Goal: Register for event/course: Sign up to attend an event or enroll in a course

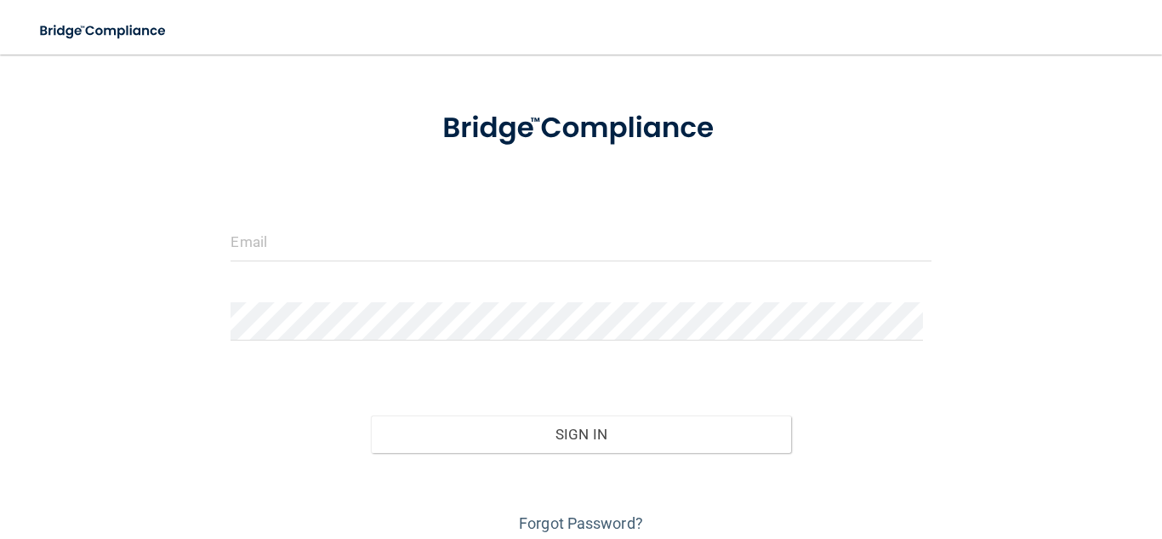
scroll to position [47, 0]
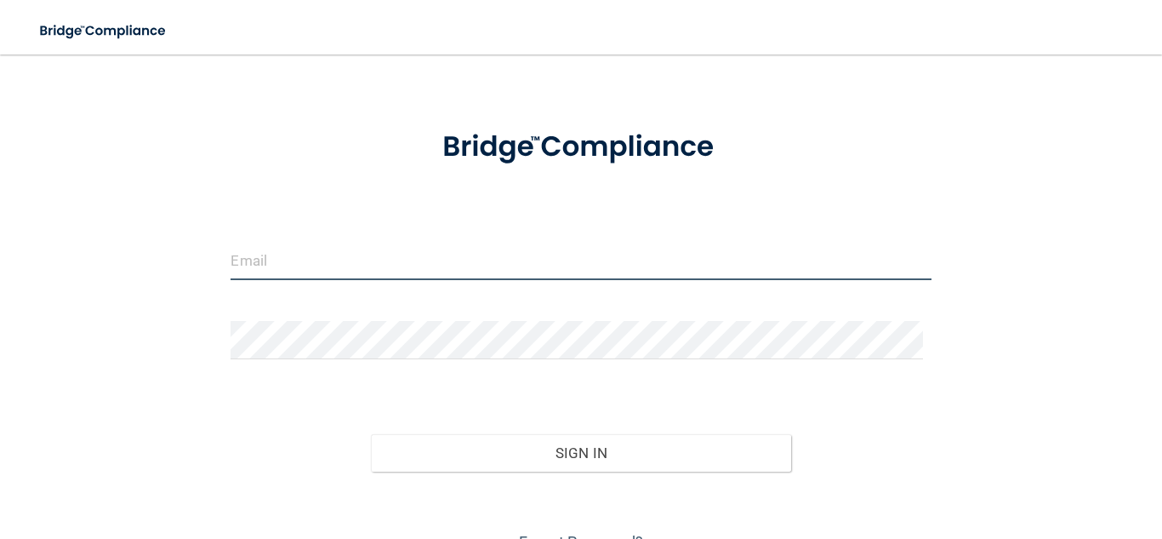
click at [537, 254] on input "email" at bounding box center [581, 261] width 700 height 38
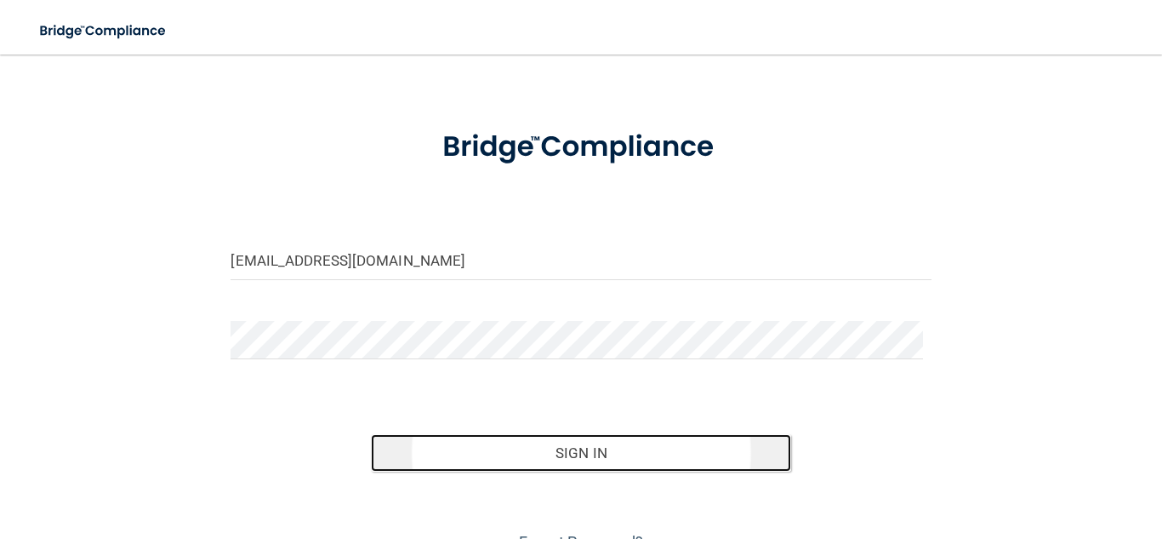
click at [577, 447] on button "Sign In" at bounding box center [581, 452] width 420 height 37
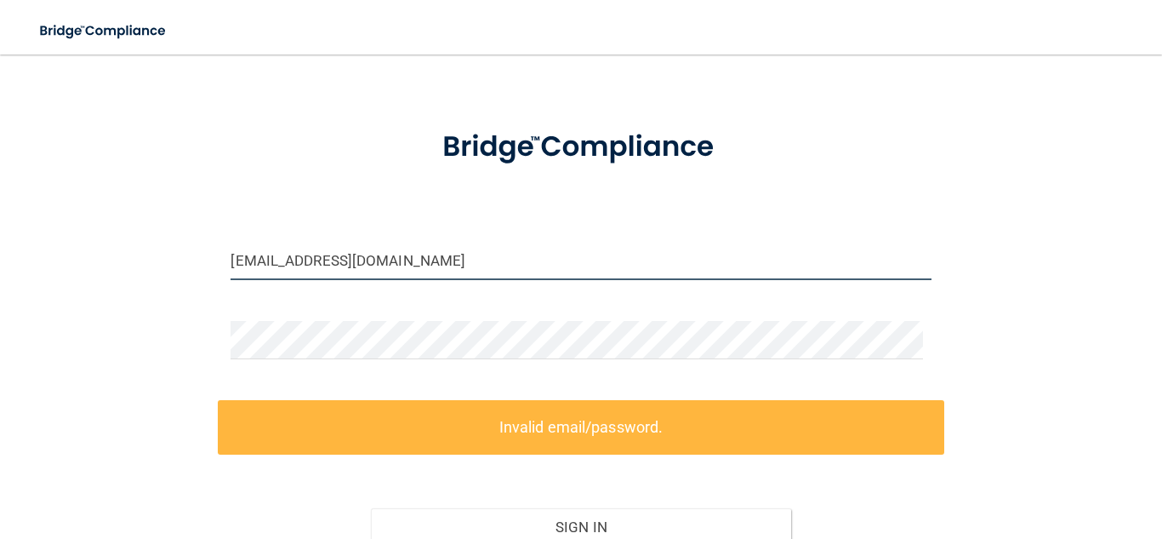
drag, startPoint x: 394, startPoint y: 250, endPoint x: 213, endPoint y: 299, distance: 187.6
click at [213, 299] on div "[EMAIL_ADDRESS][DOMAIN_NAME] Invalid email/password. You don't have permission …" at bounding box center [581, 327] width 1094 height 605
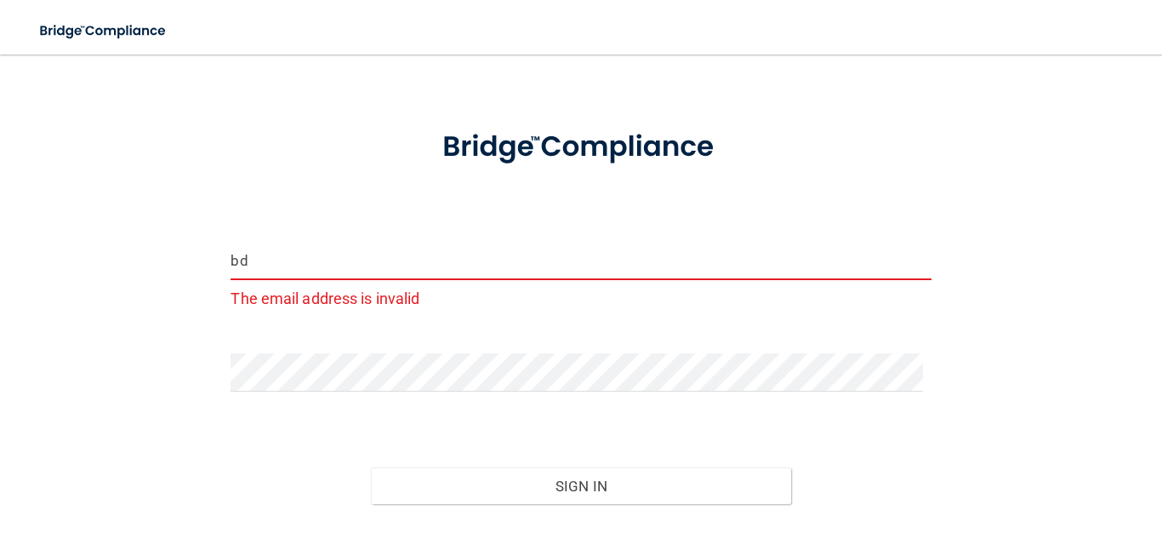
type input "[EMAIL_ADDRESS][DOMAIN_NAME]"
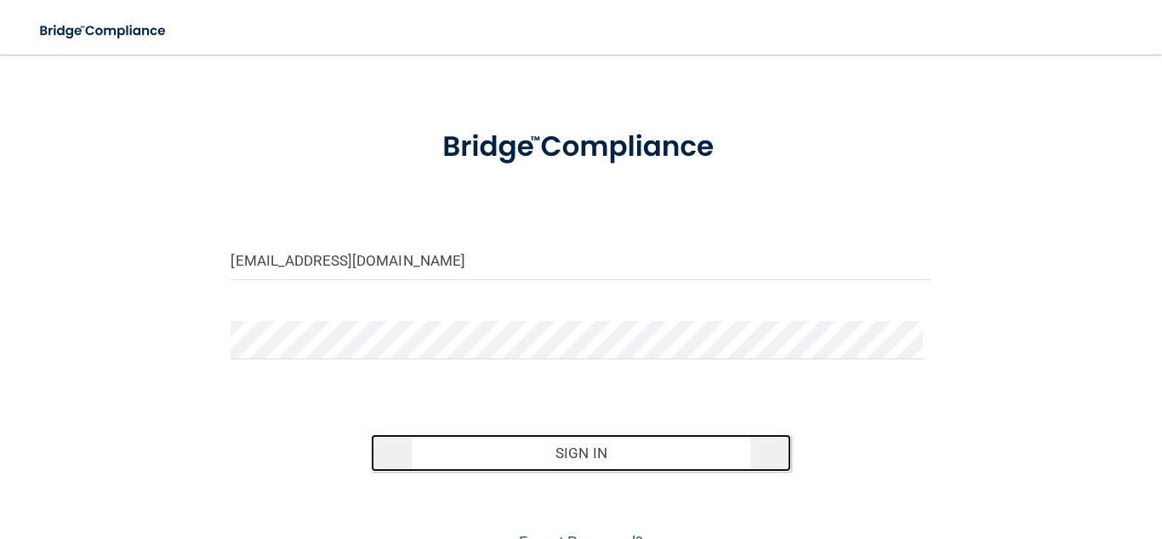
click at [564, 467] on button "Sign In" at bounding box center [581, 452] width 420 height 37
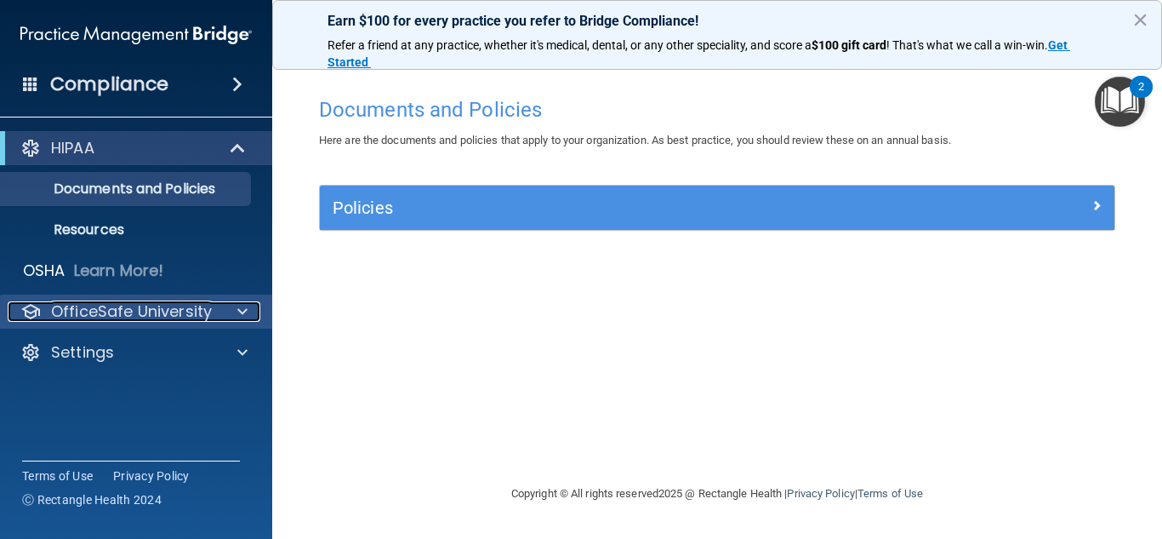
click at [243, 316] on span at bounding box center [242, 311] width 10 height 20
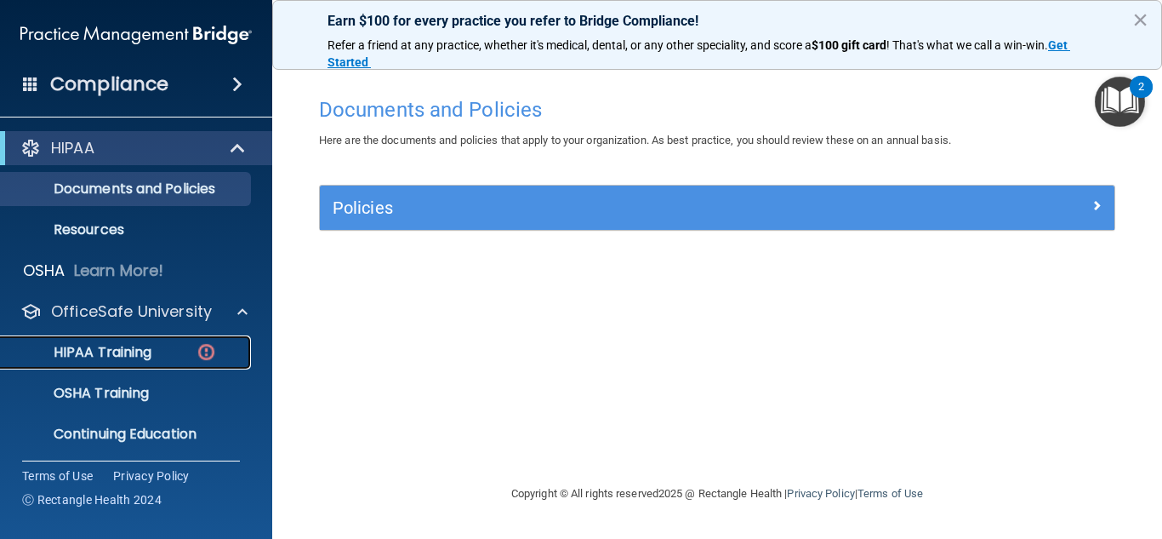
click at [151, 357] on p "HIPAA Training" at bounding box center [81, 352] width 140 height 17
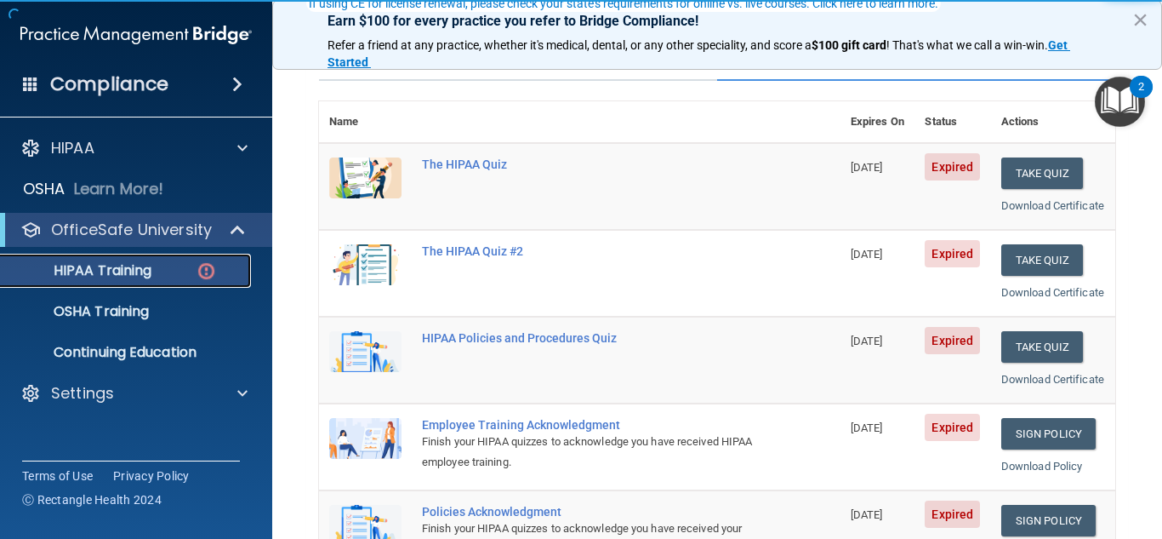
scroll to position [170, 0]
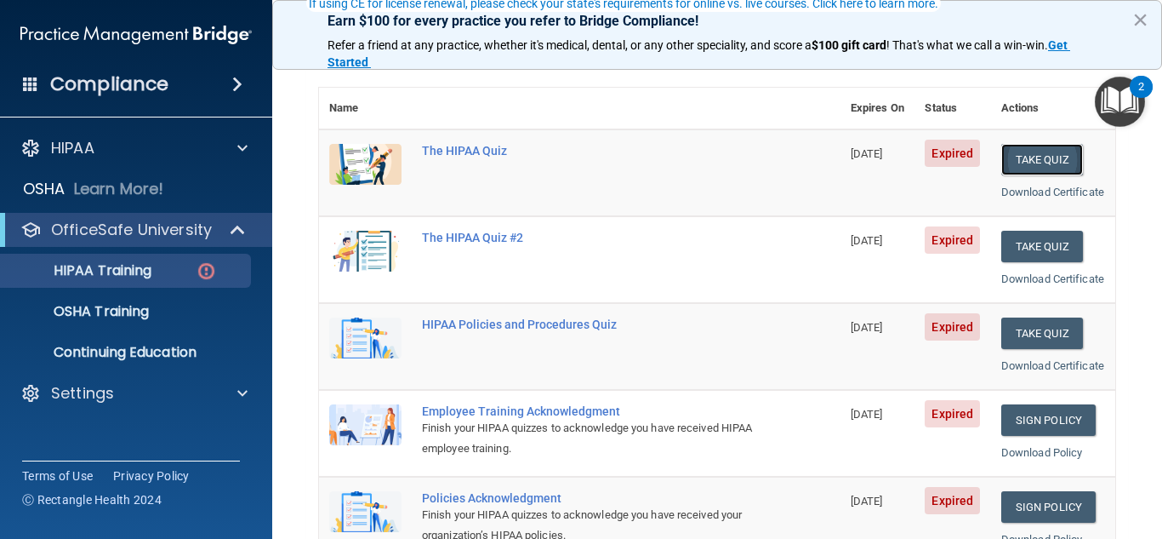
click at [1036, 167] on button "Take Quiz" at bounding box center [1043, 159] width 82 height 31
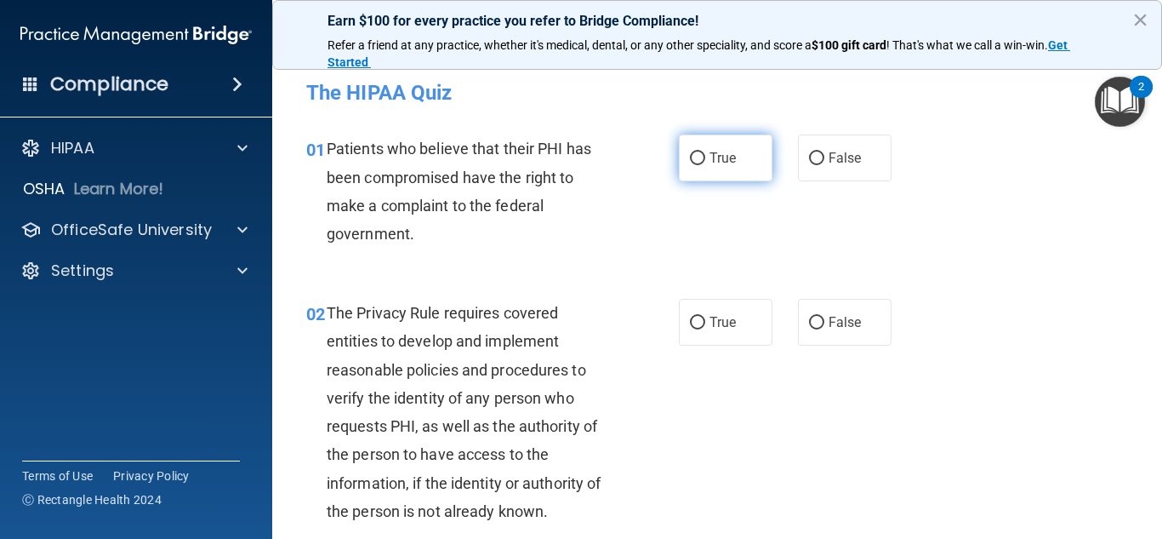
click at [694, 157] on input "True" at bounding box center [697, 158] width 15 height 13
radio input "true"
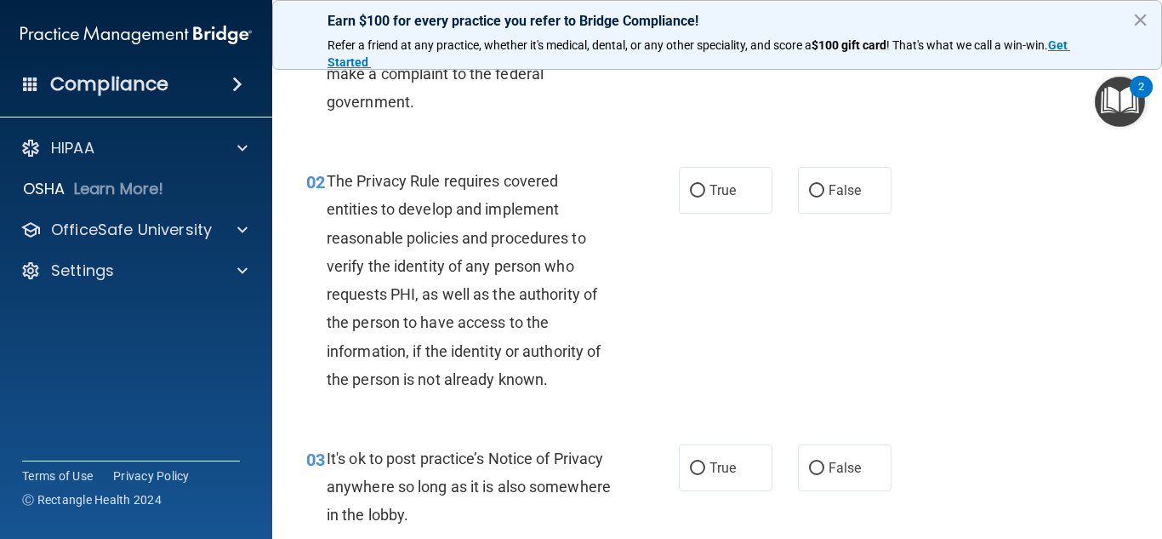
scroll to position [170, 0]
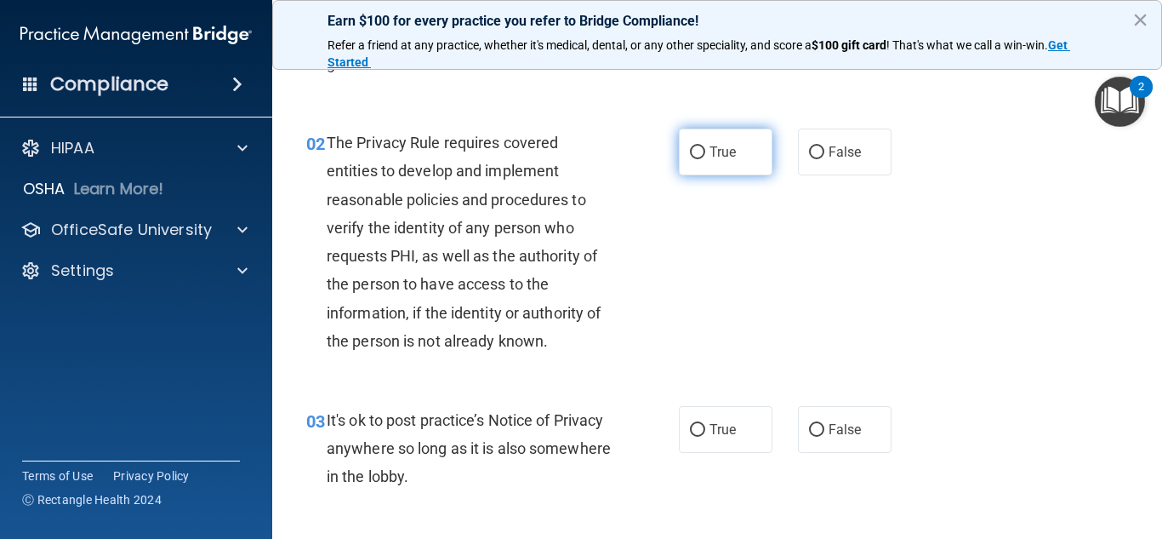
click at [694, 149] on input "True" at bounding box center [697, 152] width 15 height 13
radio input "true"
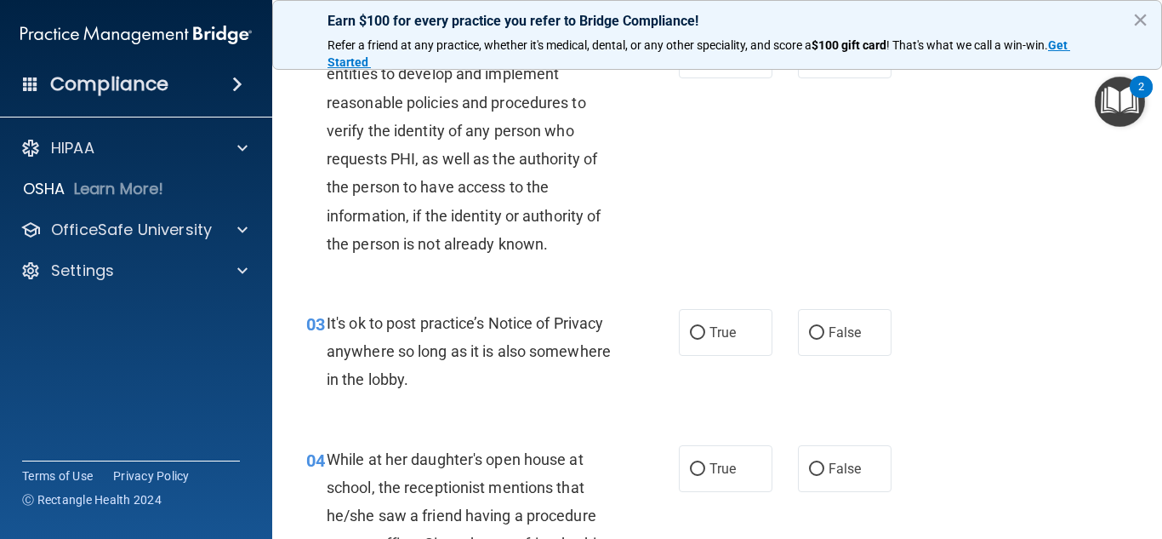
scroll to position [340, 0]
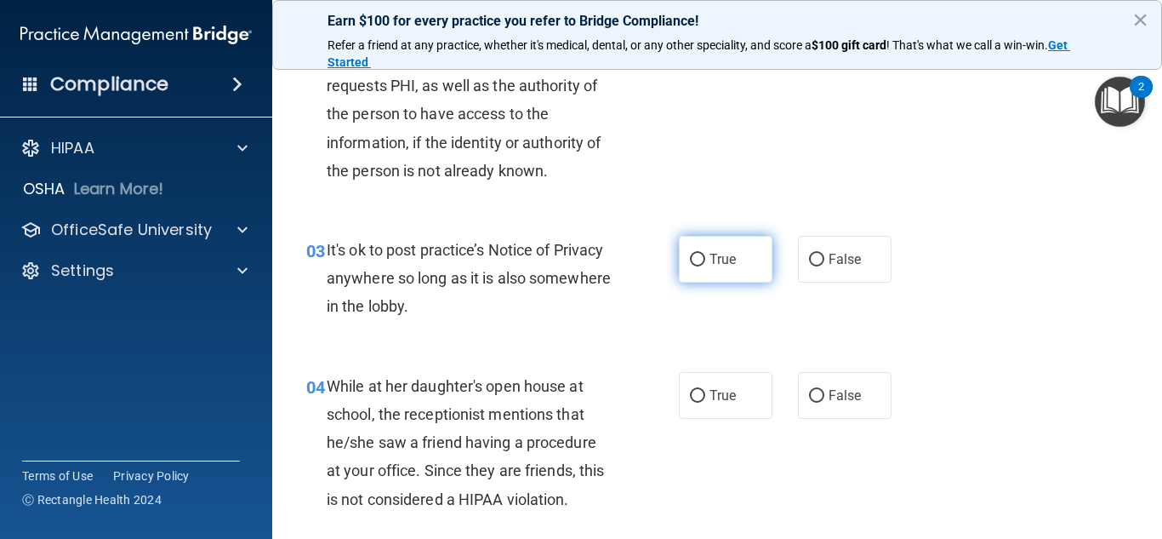
click at [702, 262] on label "True" at bounding box center [726, 259] width 94 height 47
click at [702, 262] on input "True" at bounding box center [697, 260] width 15 height 13
radio input "true"
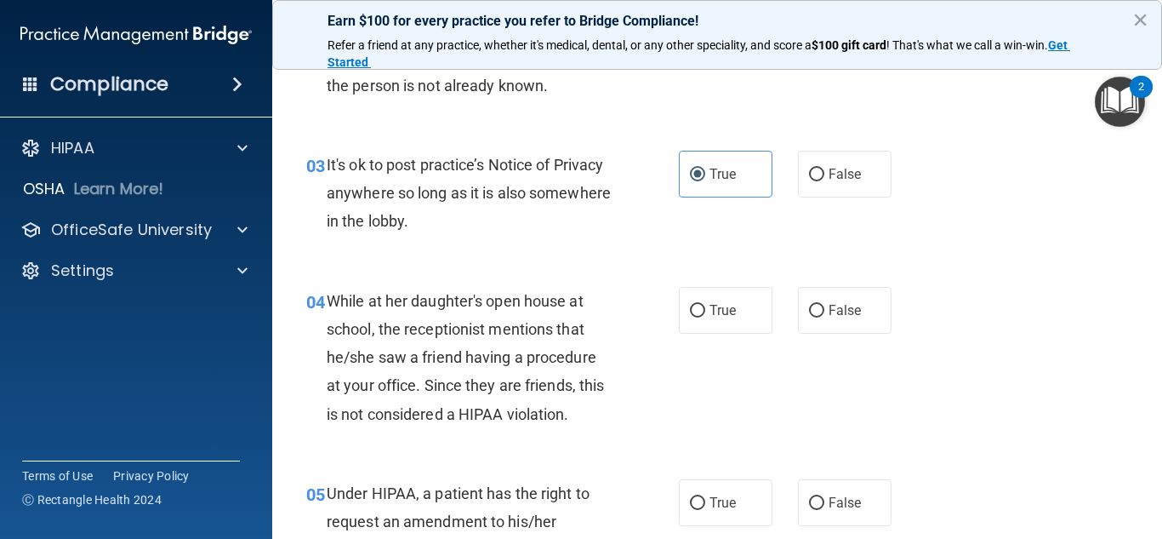
scroll to position [511, 0]
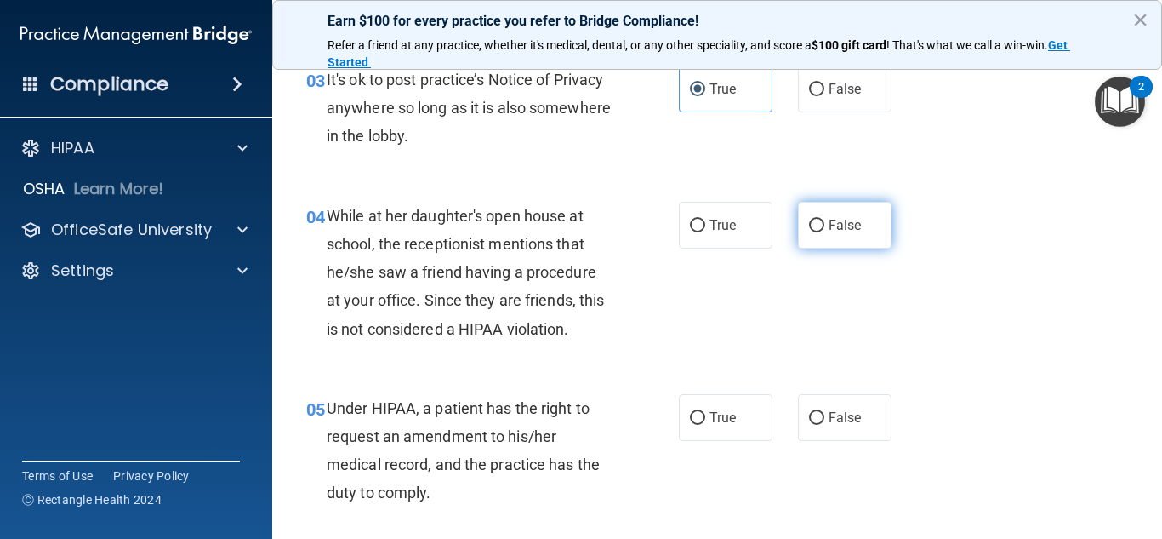
click at [819, 223] on label "False" at bounding box center [845, 225] width 94 height 47
click at [819, 223] on input "False" at bounding box center [816, 226] width 15 height 13
radio input "true"
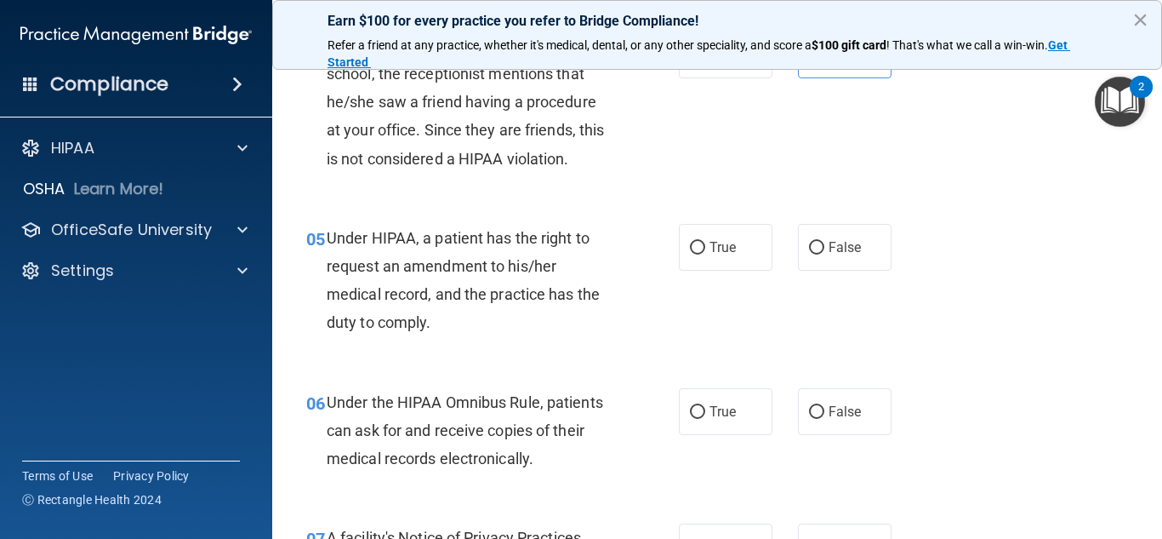
scroll to position [766, 0]
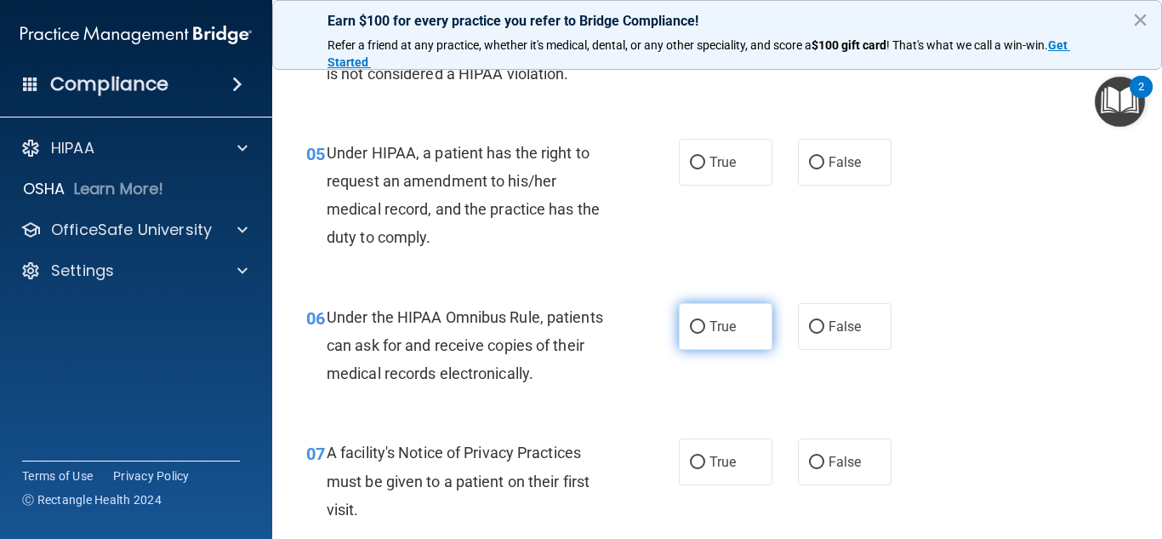
click at [701, 340] on label "True" at bounding box center [726, 326] width 94 height 47
click at [701, 334] on input "True" at bounding box center [697, 327] width 15 height 13
radio input "true"
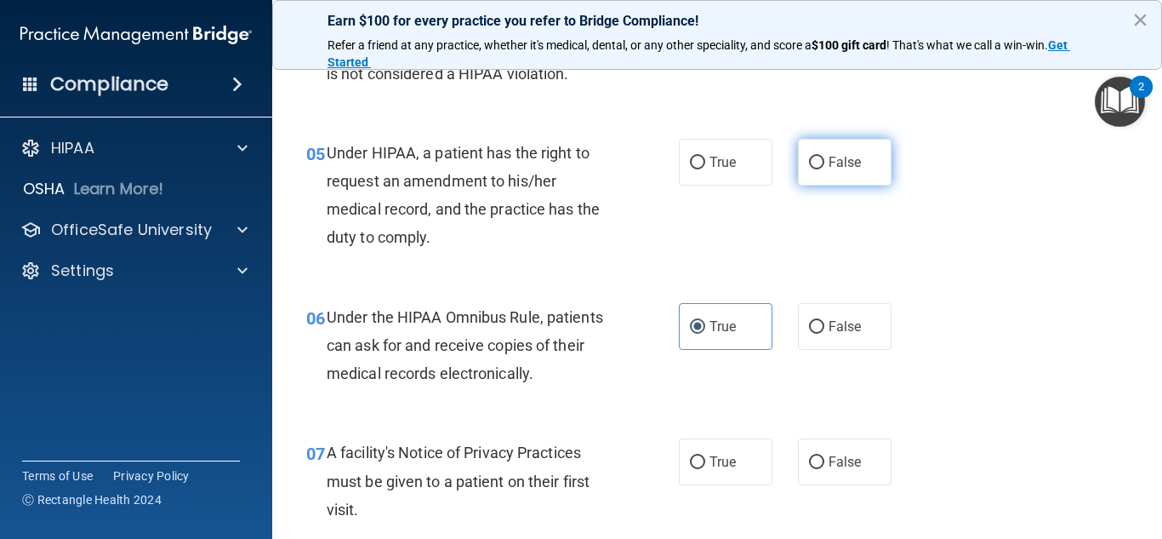
click at [829, 166] on span "False" at bounding box center [845, 162] width 33 height 16
click at [823, 166] on input "False" at bounding box center [816, 163] width 15 height 13
radio input "true"
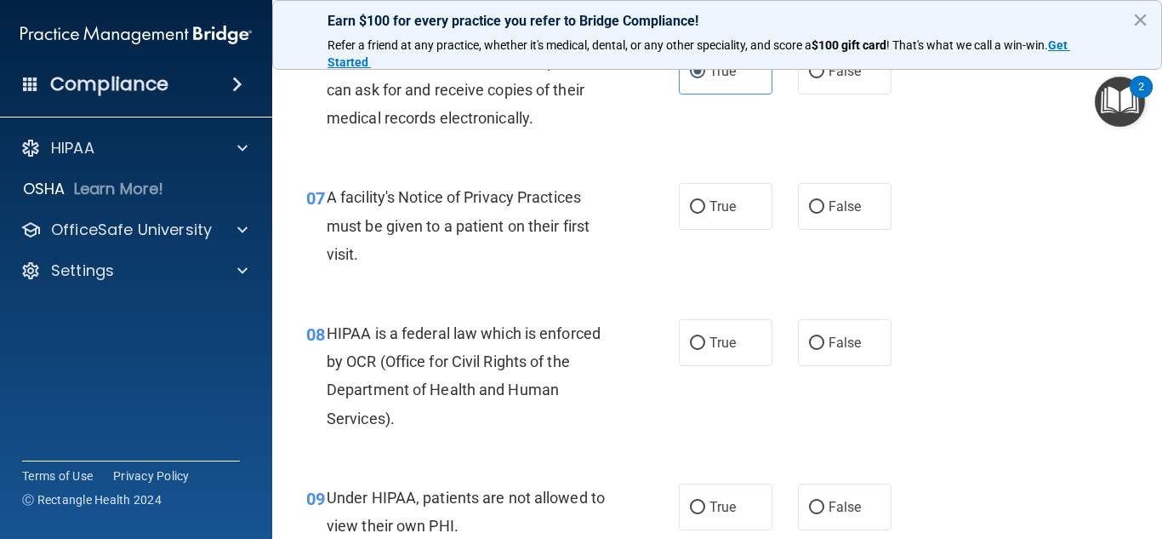
scroll to position [1106, 0]
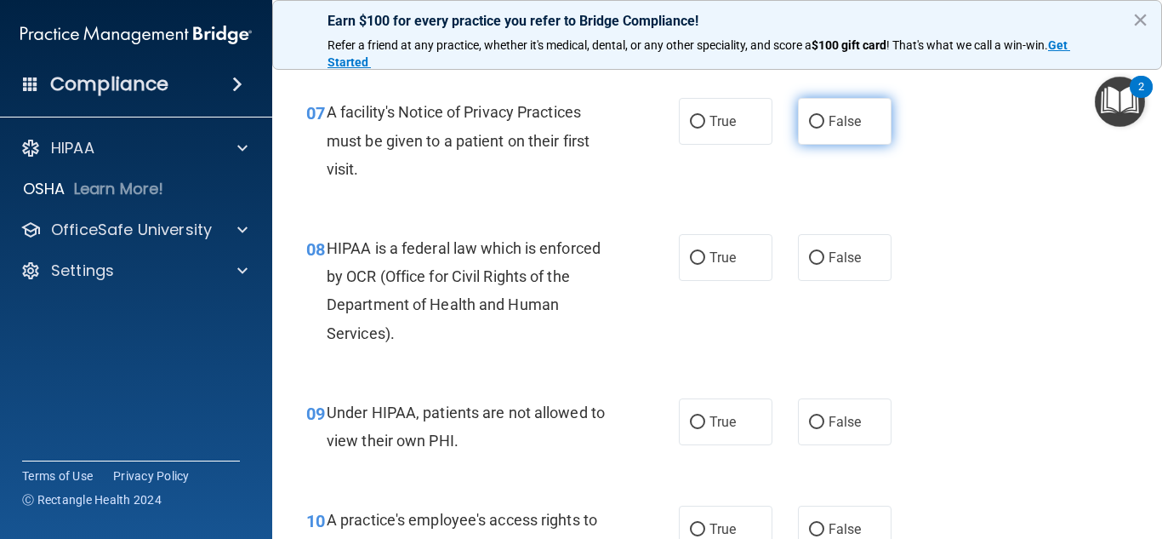
click at [800, 123] on label "False" at bounding box center [845, 121] width 94 height 47
click at [809, 123] on input "False" at bounding box center [816, 122] width 15 height 13
radio input "true"
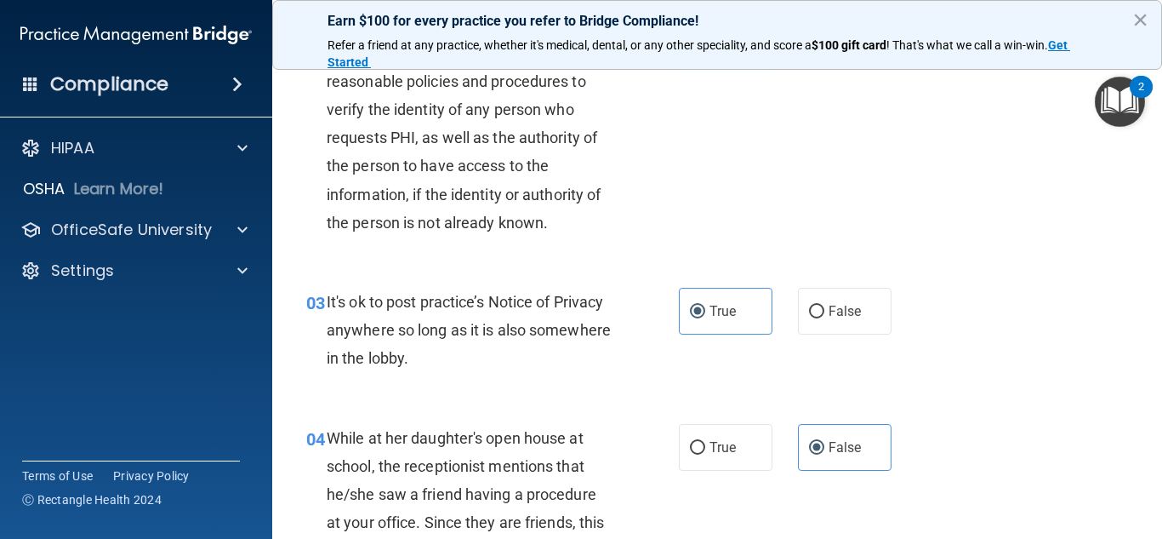
scroll to position [340, 0]
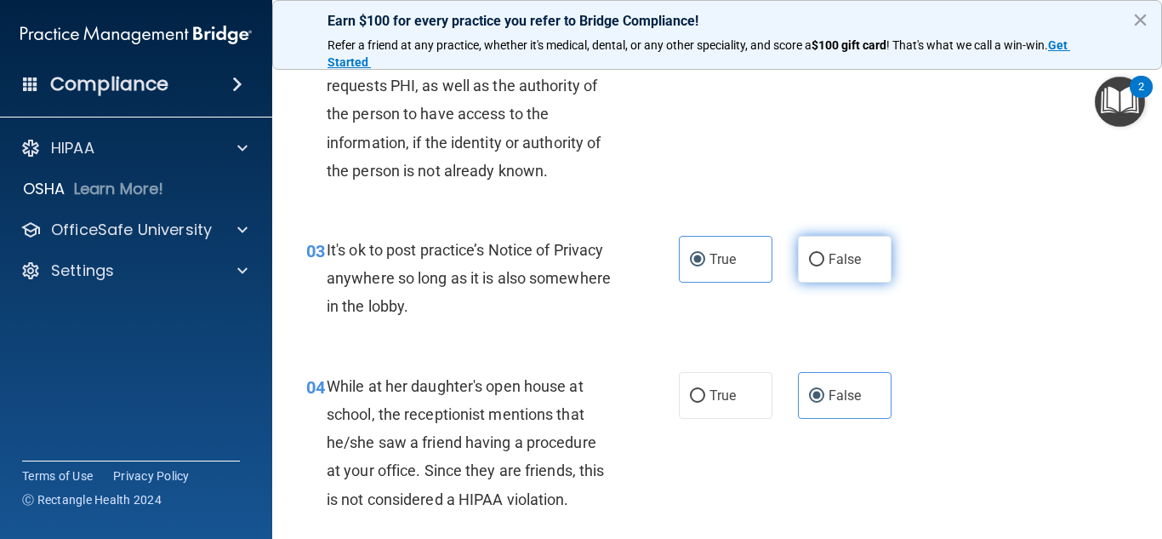
click at [809, 266] on input "False" at bounding box center [816, 260] width 15 height 13
radio input "true"
radio input "false"
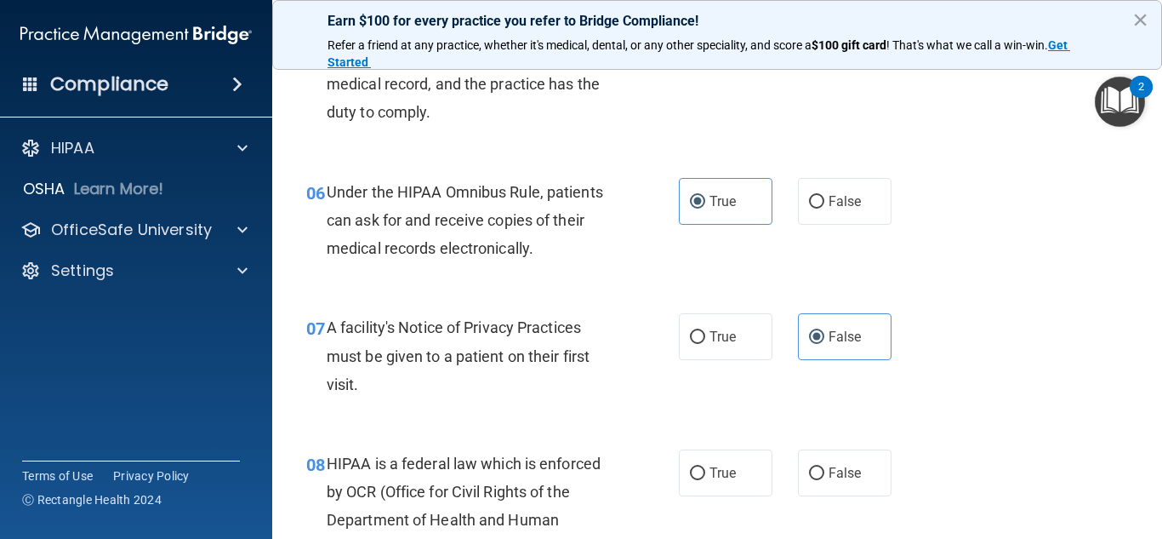
scroll to position [851, 0]
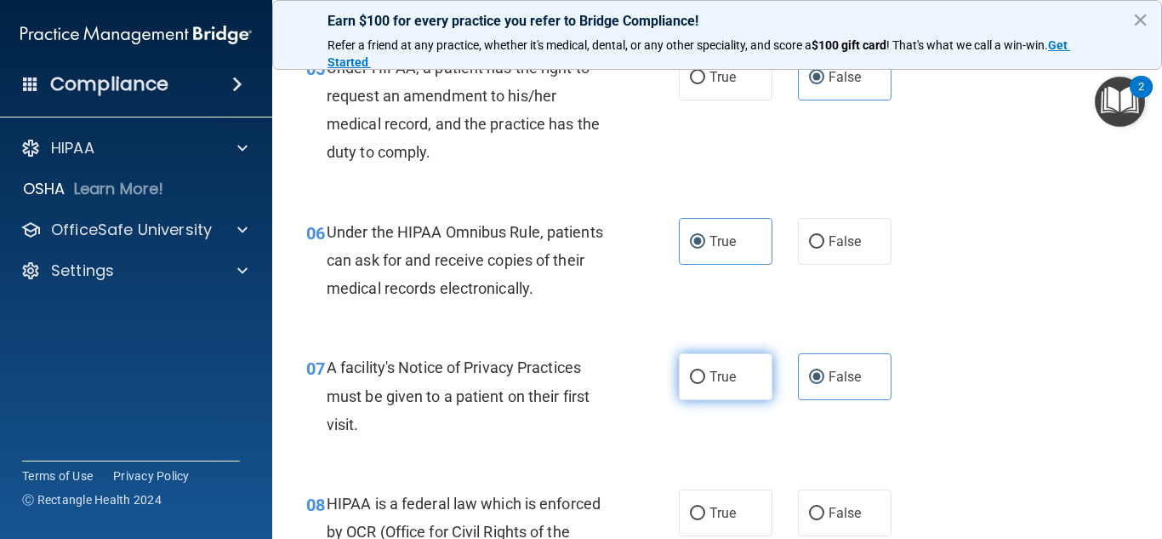
click at [701, 378] on label "True" at bounding box center [726, 376] width 94 height 47
click at [701, 378] on input "True" at bounding box center [697, 377] width 15 height 13
radio input "true"
radio input "false"
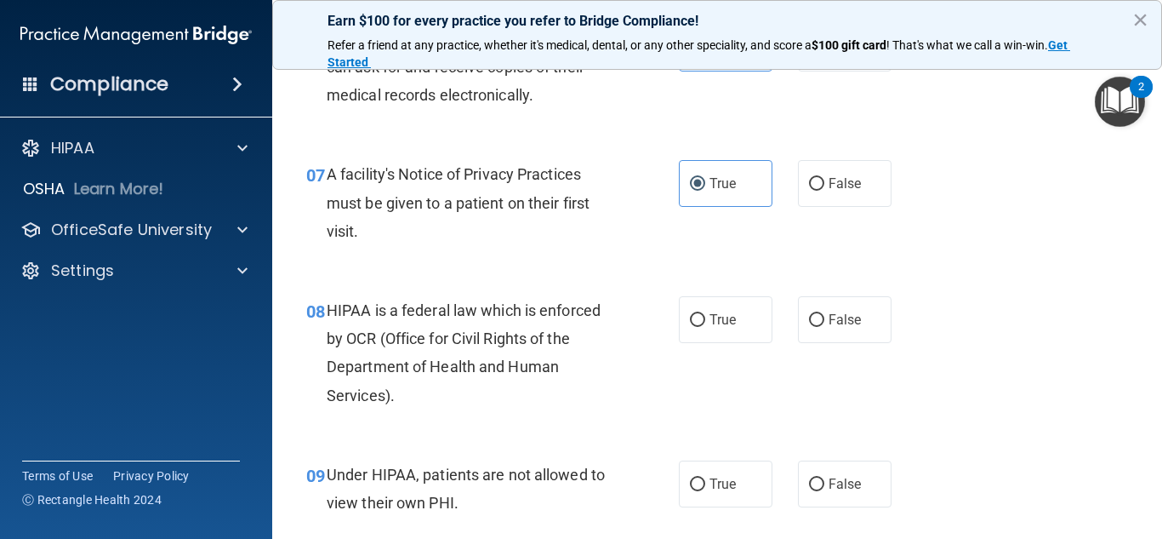
scroll to position [1106, 0]
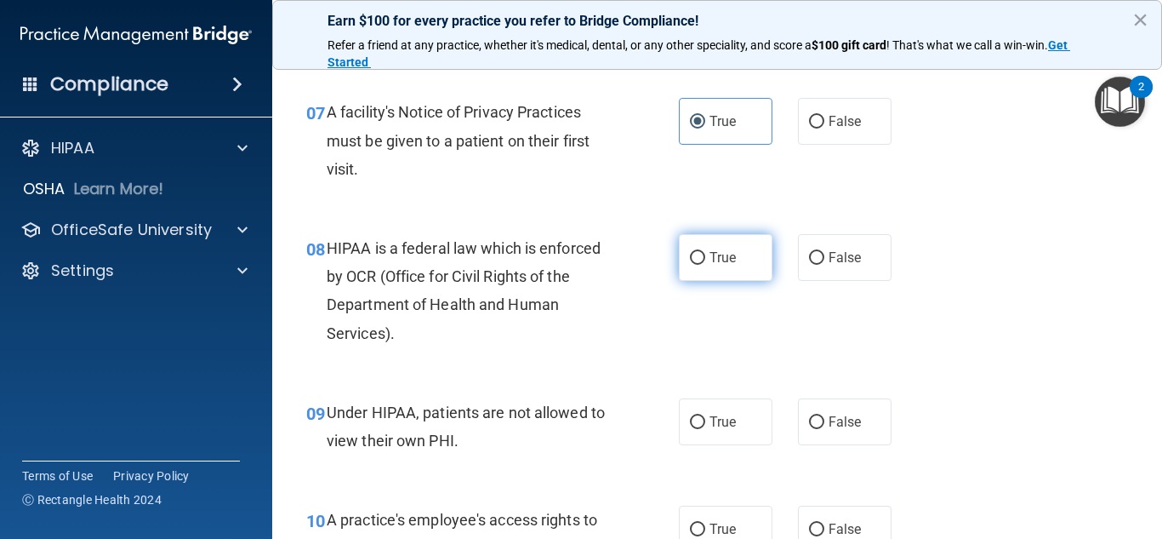
click at [694, 248] on label "True" at bounding box center [726, 257] width 94 height 47
click at [694, 252] on input "True" at bounding box center [697, 258] width 15 height 13
radio input "true"
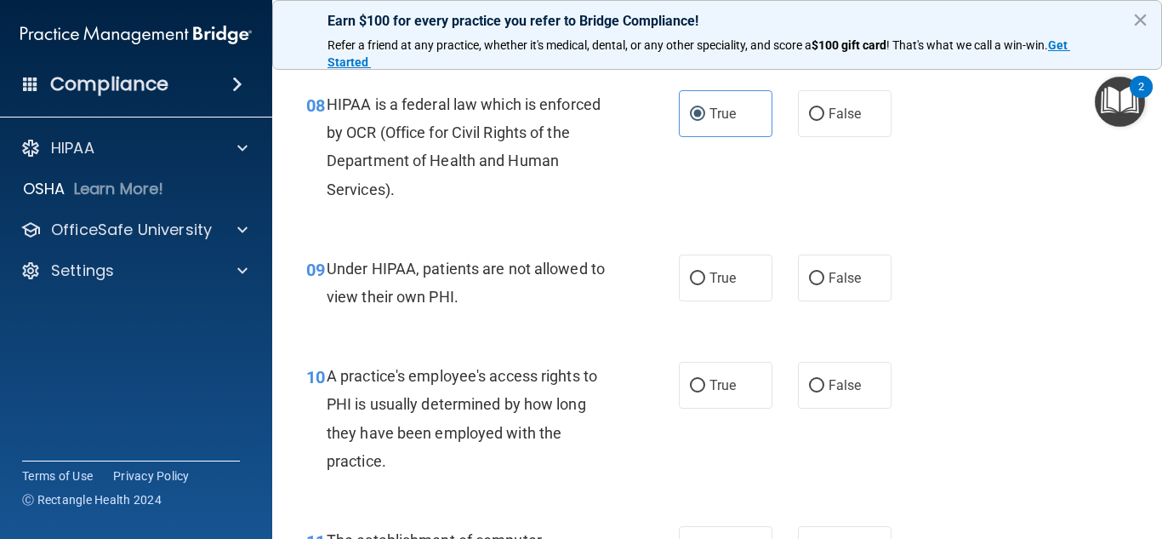
scroll to position [1276, 0]
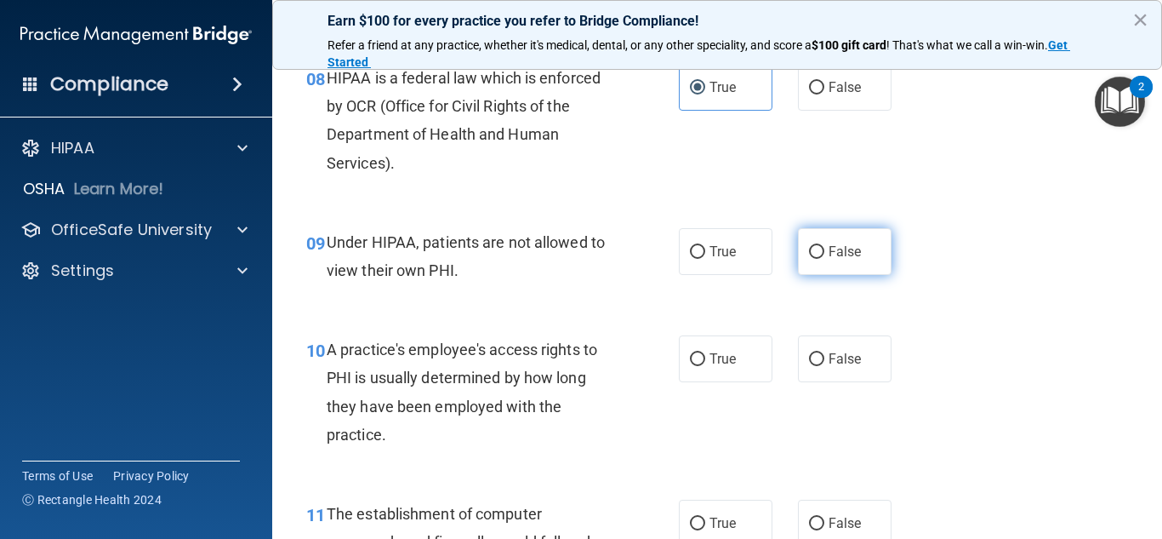
click at [810, 254] on input "False" at bounding box center [816, 252] width 15 height 13
radio input "true"
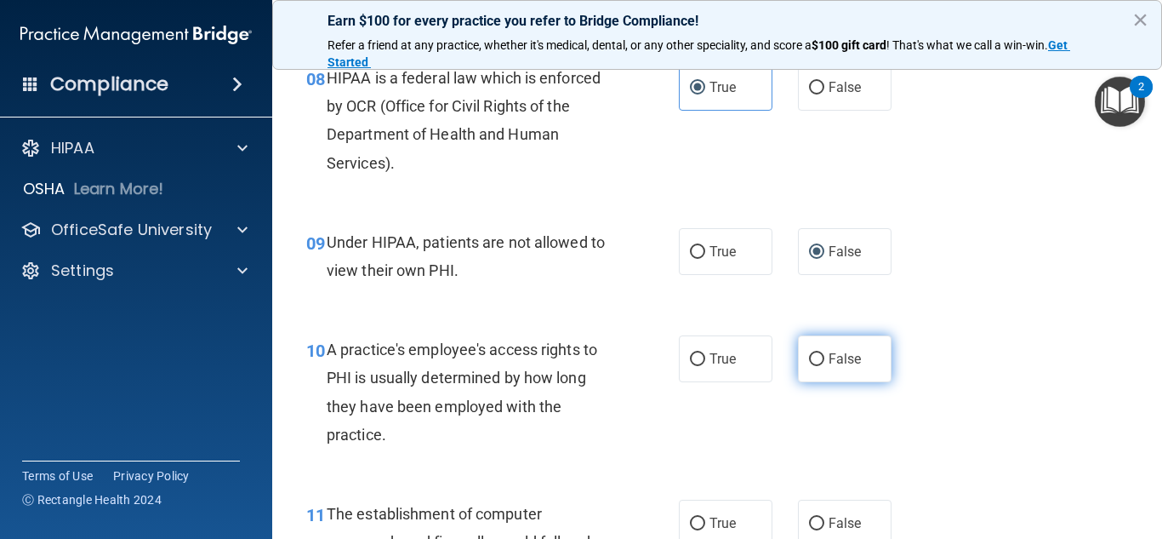
click at [809, 363] on input "False" at bounding box center [816, 359] width 15 height 13
radio input "true"
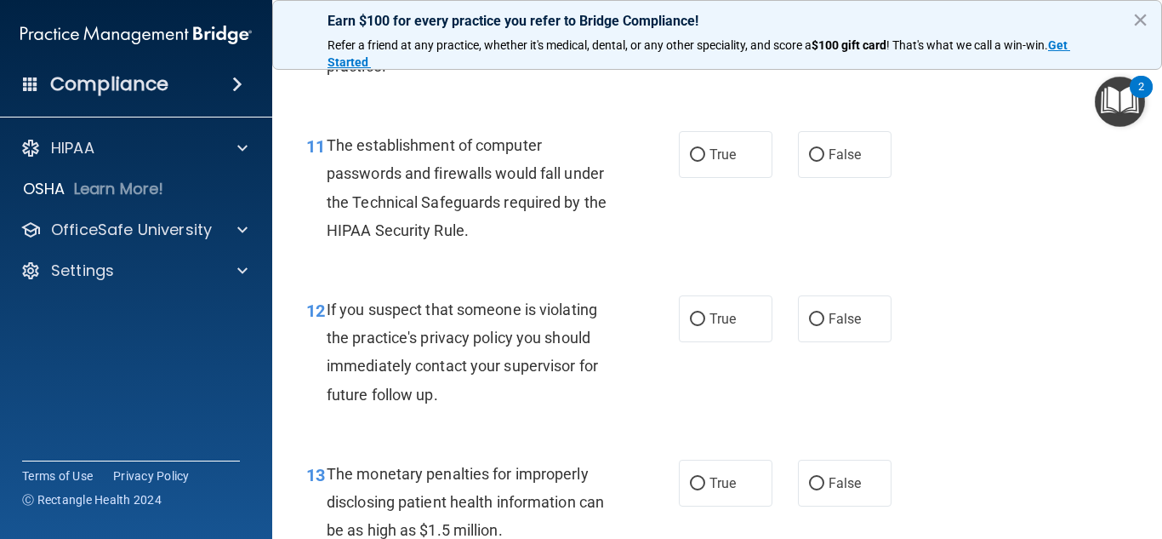
scroll to position [1617, 0]
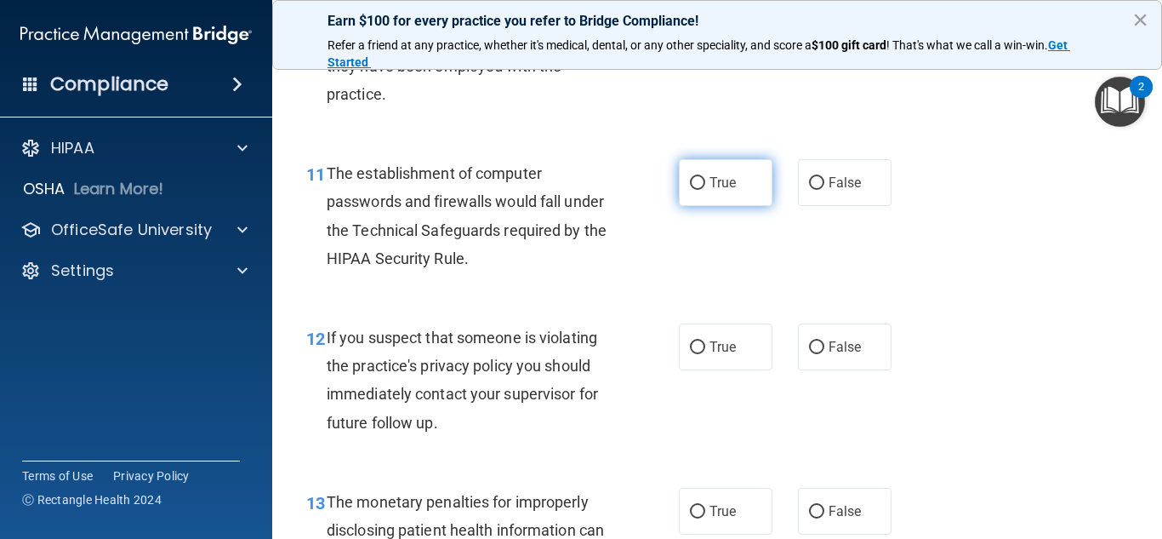
click at [701, 183] on label "True" at bounding box center [726, 182] width 94 height 47
click at [701, 183] on input "True" at bounding box center [697, 183] width 15 height 13
radio input "true"
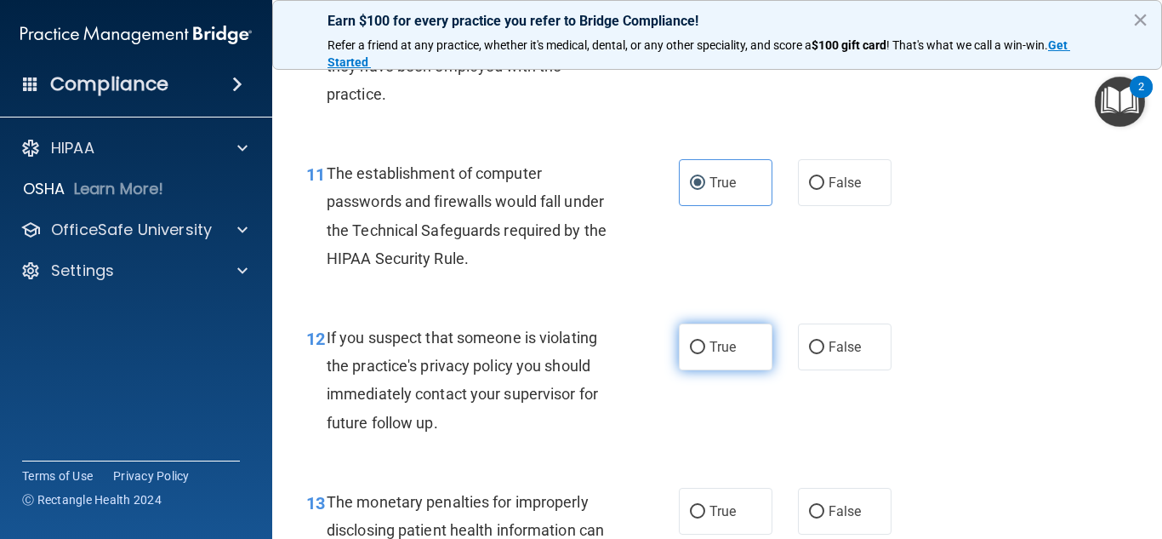
click at [700, 348] on label "True" at bounding box center [726, 346] width 94 height 47
click at [700, 348] on input "True" at bounding box center [697, 347] width 15 height 13
radio input "true"
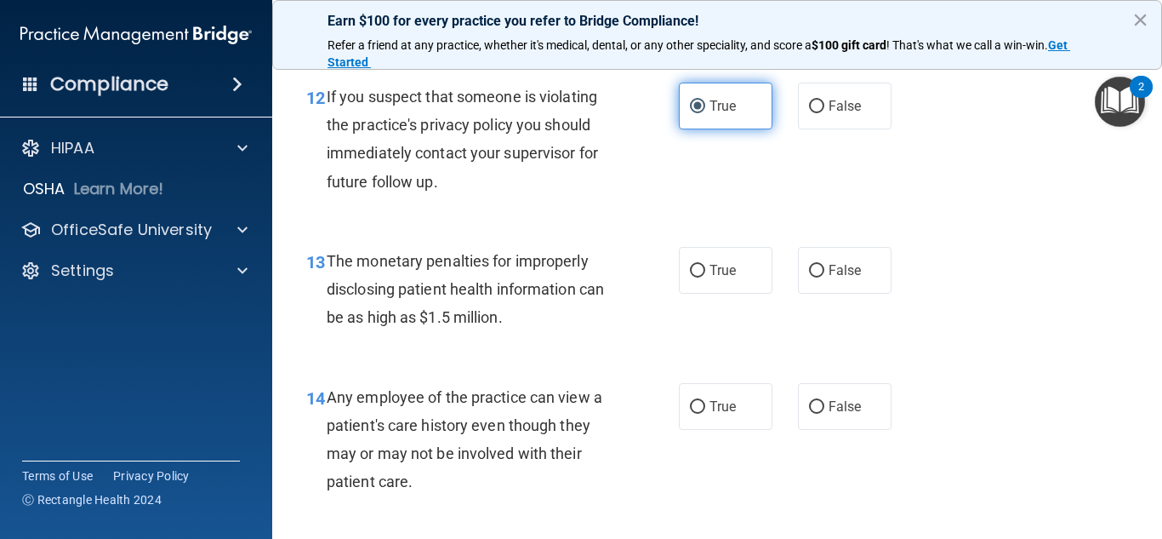
scroll to position [1872, 0]
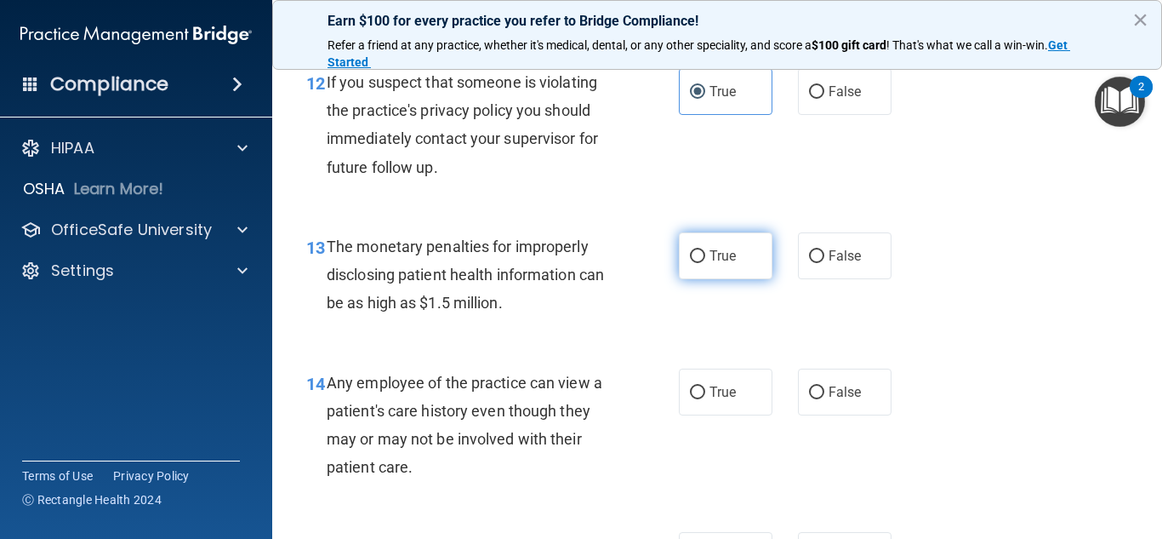
click at [695, 263] on label "True" at bounding box center [726, 255] width 94 height 47
click at [695, 263] on input "True" at bounding box center [697, 256] width 15 height 13
radio input "true"
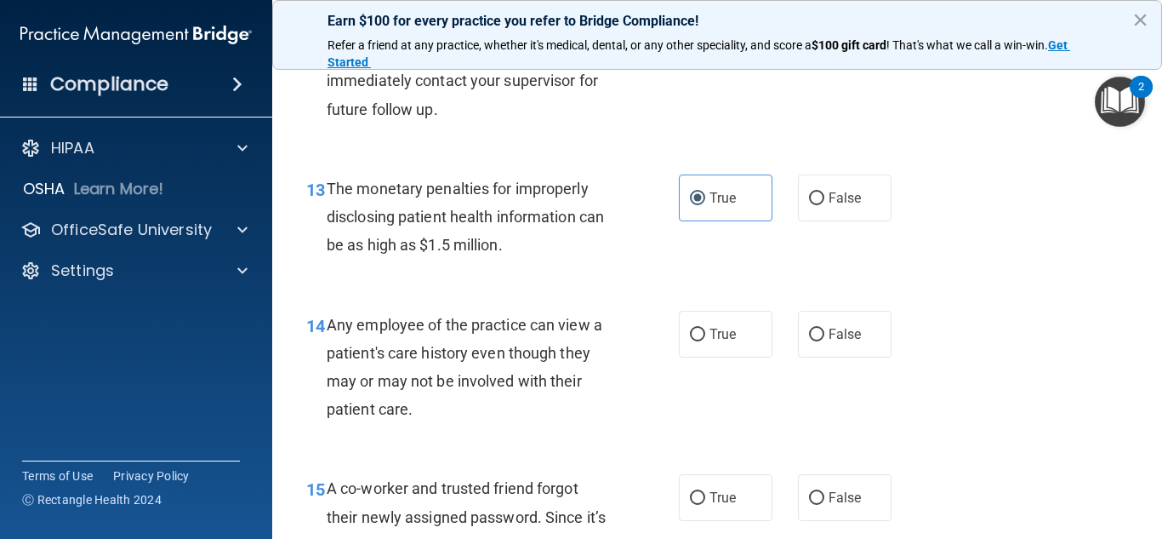
scroll to position [2042, 0]
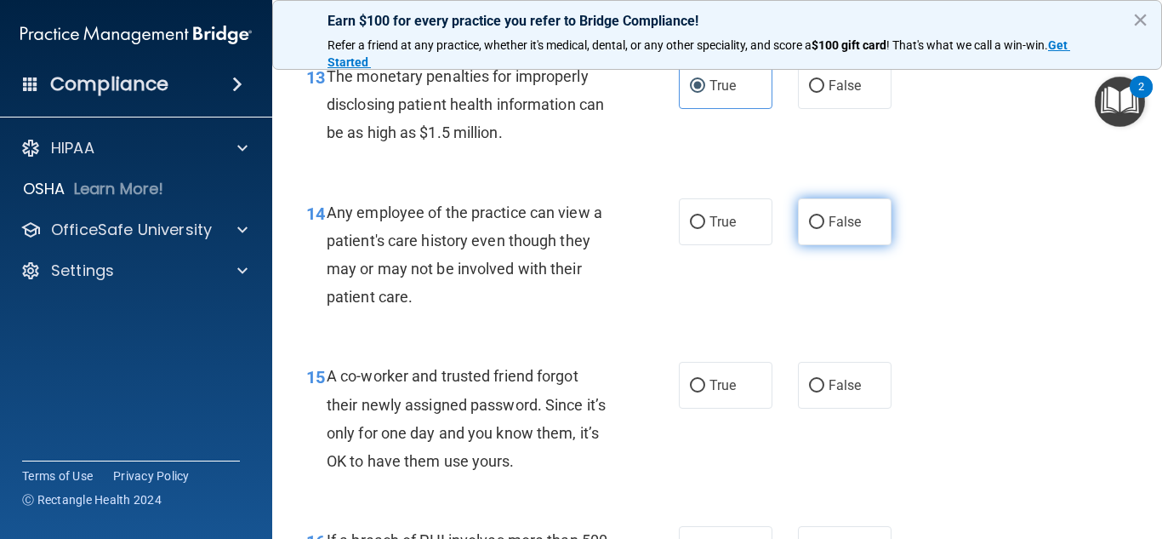
click at [814, 224] on input "False" at bounding box center [816, 222] width 15 height 13
radio input "true"
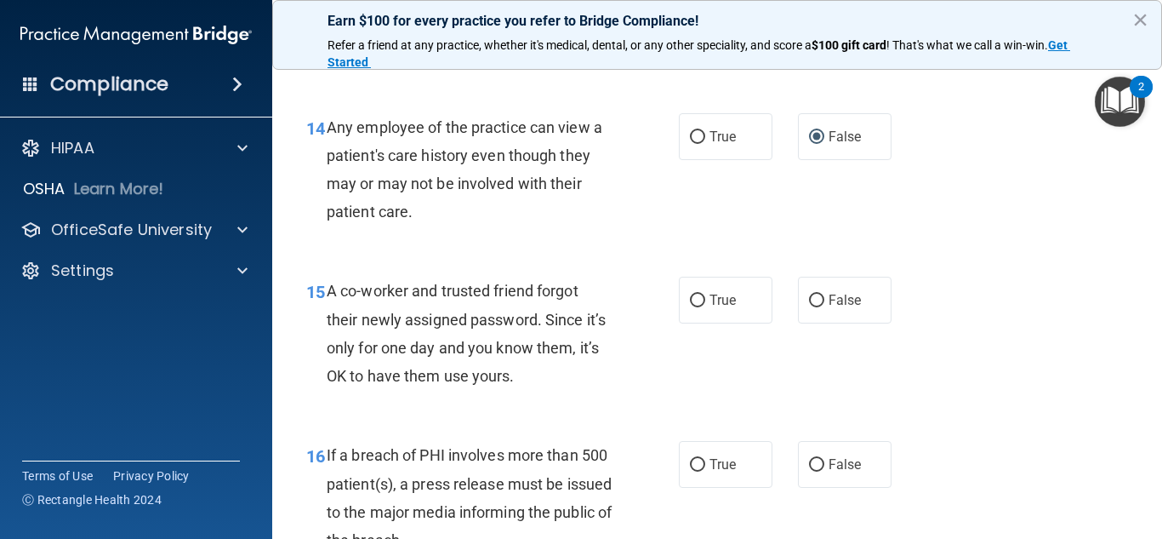
scroll to position [2212, 0]
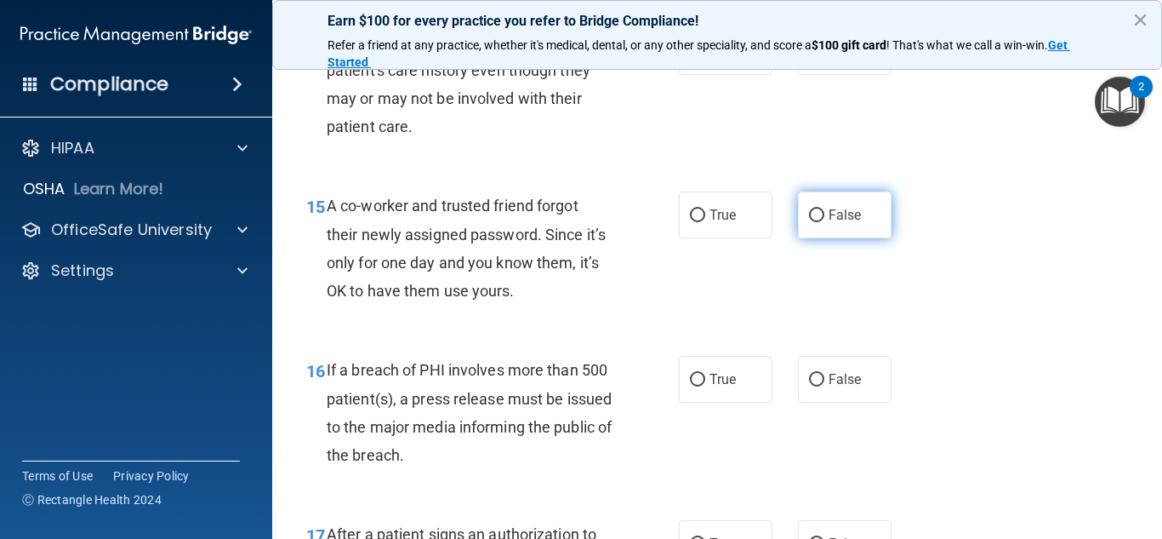
click at [812, 216] on input "False" at bounding box center [816, 215] width 15 height 13
radio input "true"
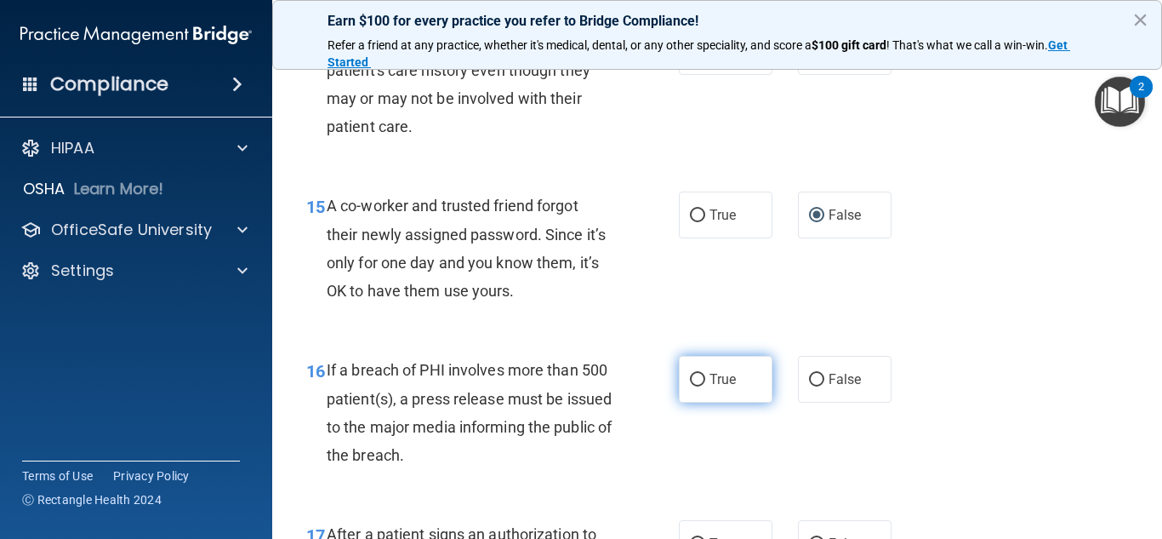
click at [713, 374] on span "True" at bounding box center [723, 379] width 26 height 16
click at [705, 374] on input "True" at bounding box center [697, 380] width 15 height 13
radio input "true"
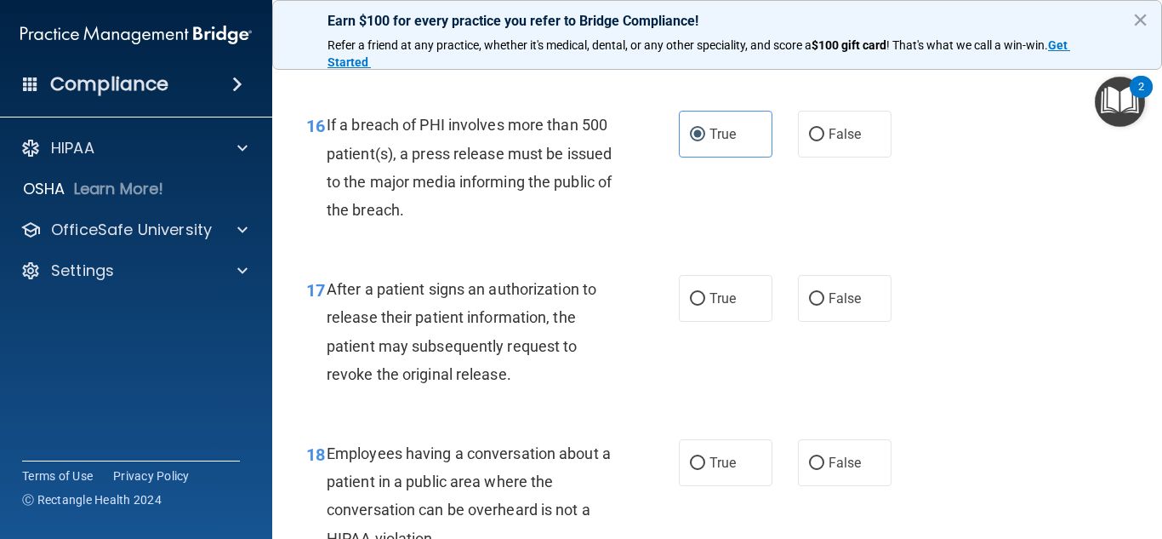
scroll to position [2468, 0]
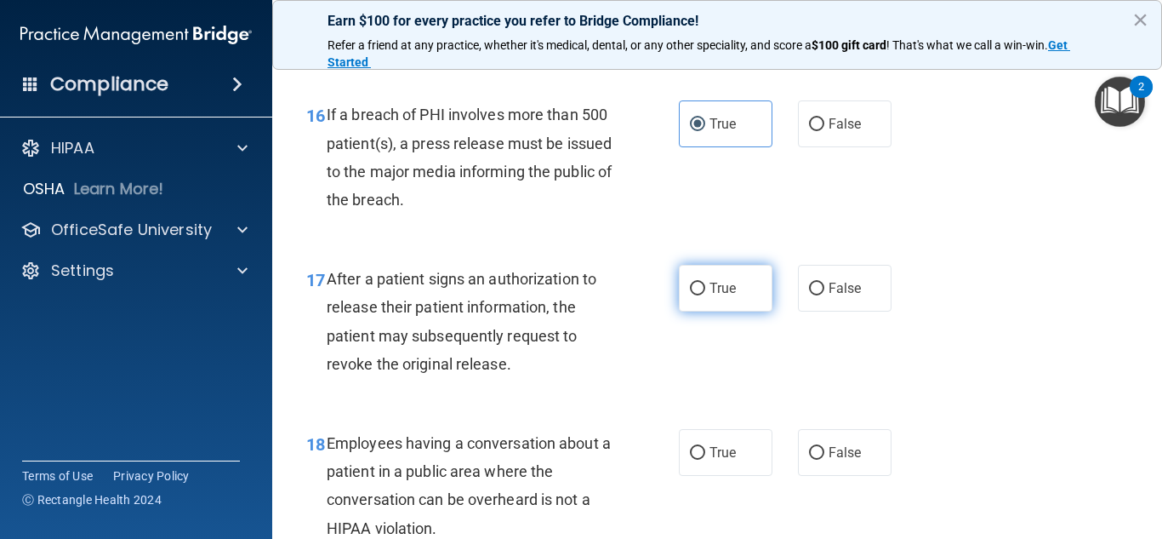
click at [710, 289] on span "True" at bounding box center [723, 288] width 26 height 16
click at [705, 289] on input "True" at bounding box center [697, 289] width 15 height 13
radio input "true"
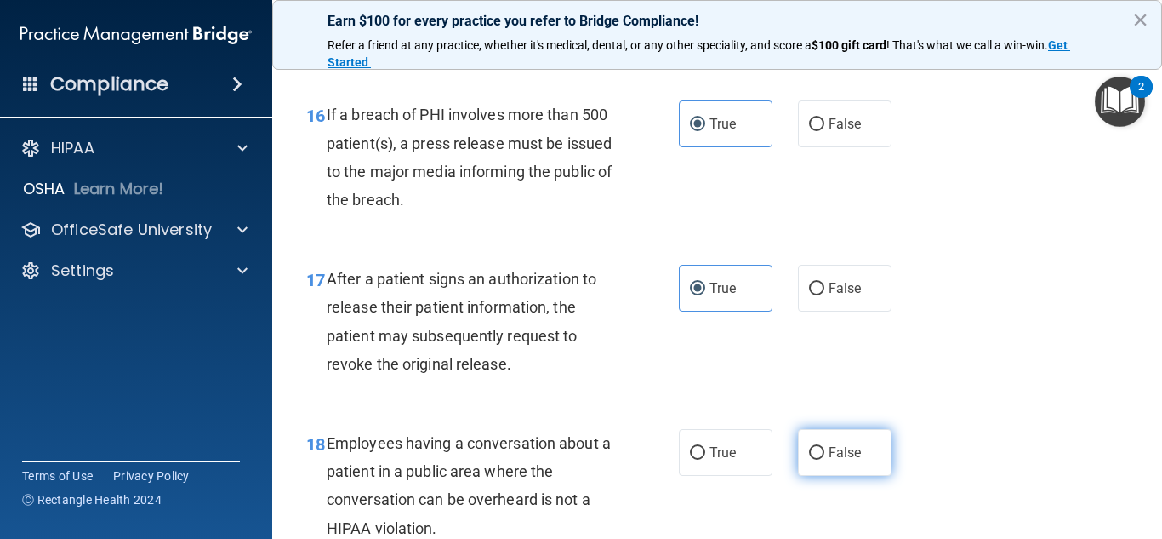
click at [812, 453] on input "False" at bounding box center [816, 453] width 15 height 13
radio input "true"
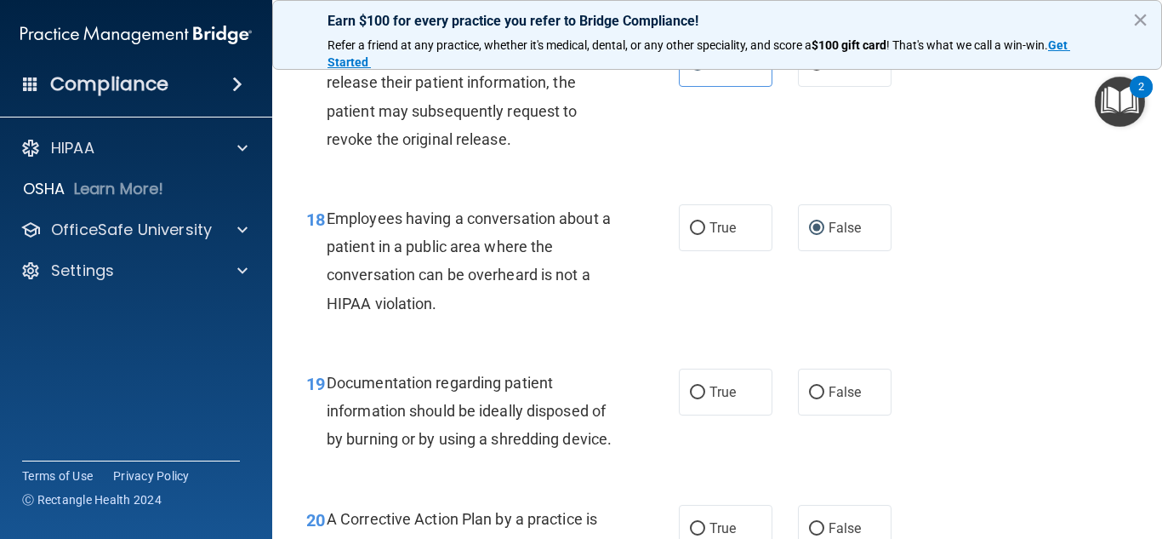
scroll to position [2723, 0]
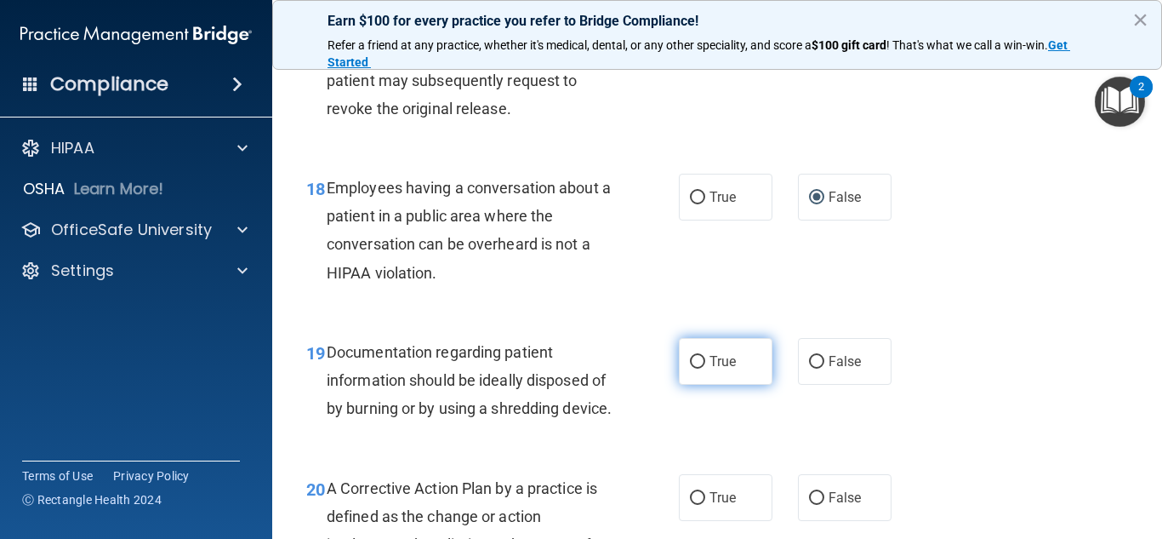
click at [691, 366] on input "True" at bounding box center [697, 362] width 15 height 13
radio input "true"
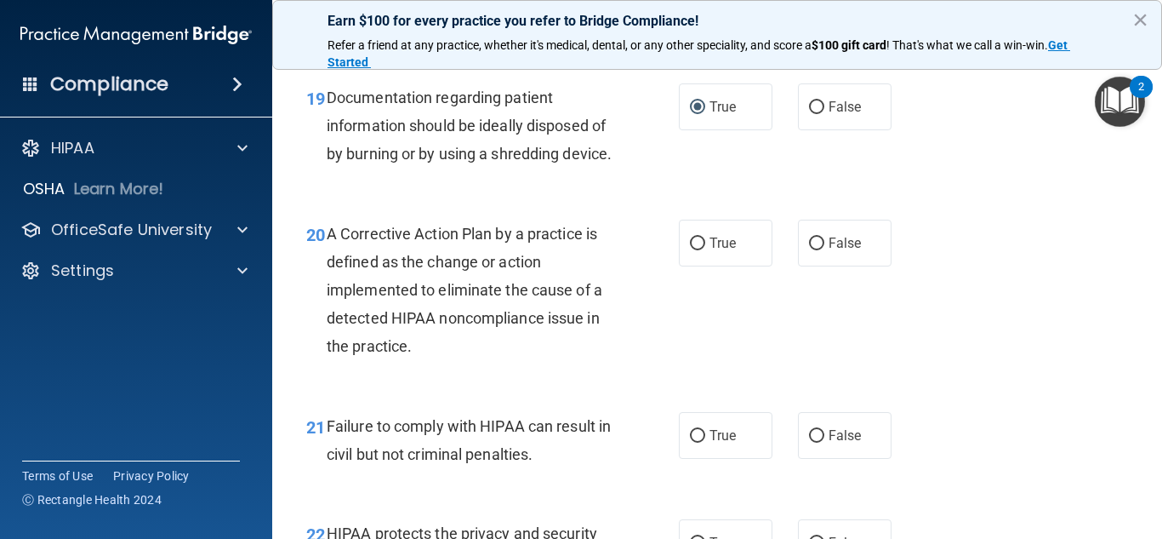
scroll to position [2978, 0]
click at [694, 261] on label "True" at bounding box center [726, 242] width 94 height 47
click at [694, 249] on input "True" at bounding box center [697, 243] width 15 height 13
radio input "true"
click at [829, 442] on span "False" at bounding box center [845, 434] width 33 height 16
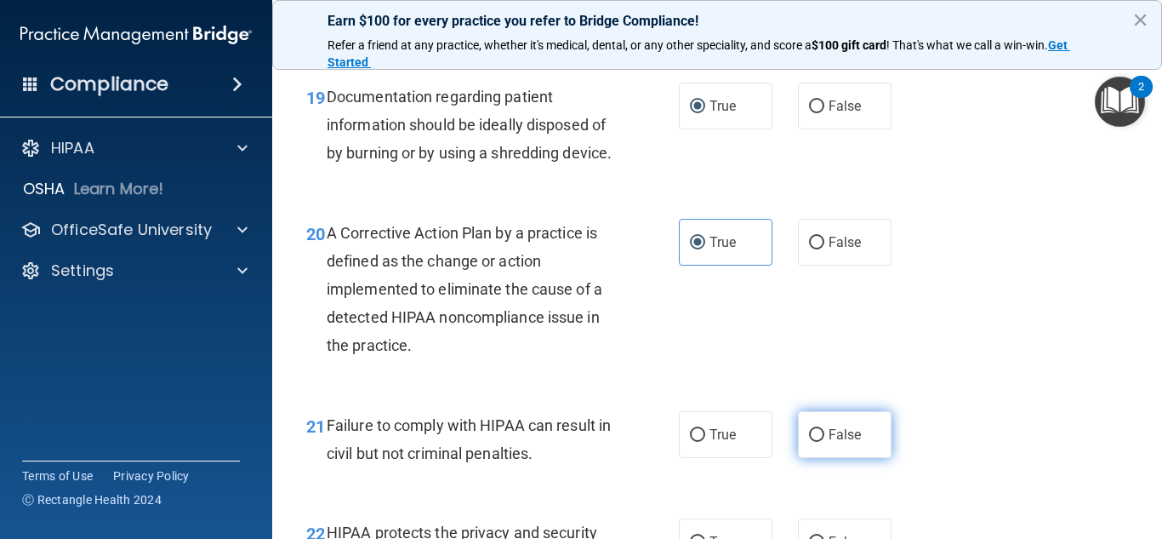
click at [825, 442] on input "False" at bounding box center [816, 435] width 15 height 13
radio input "true"
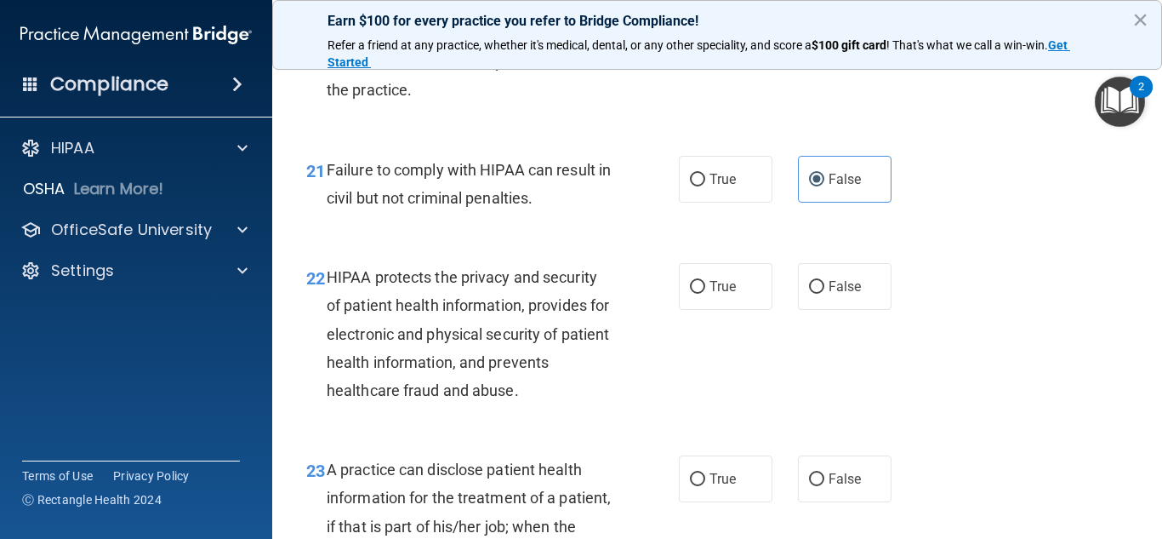
scroll to position [3319, 0]
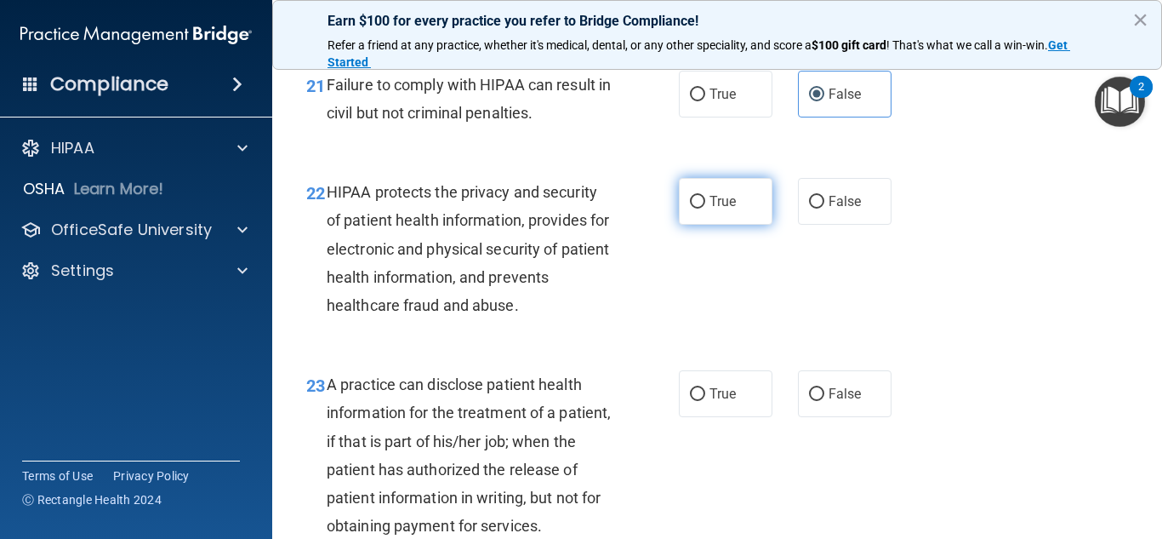
click at [701, 225] on label "True" at bounding box center [726, 201] width 94 height 47
click at [701, 208] on input "True" at bounding box center [697, 202] width 15 height 13
radio input "true"
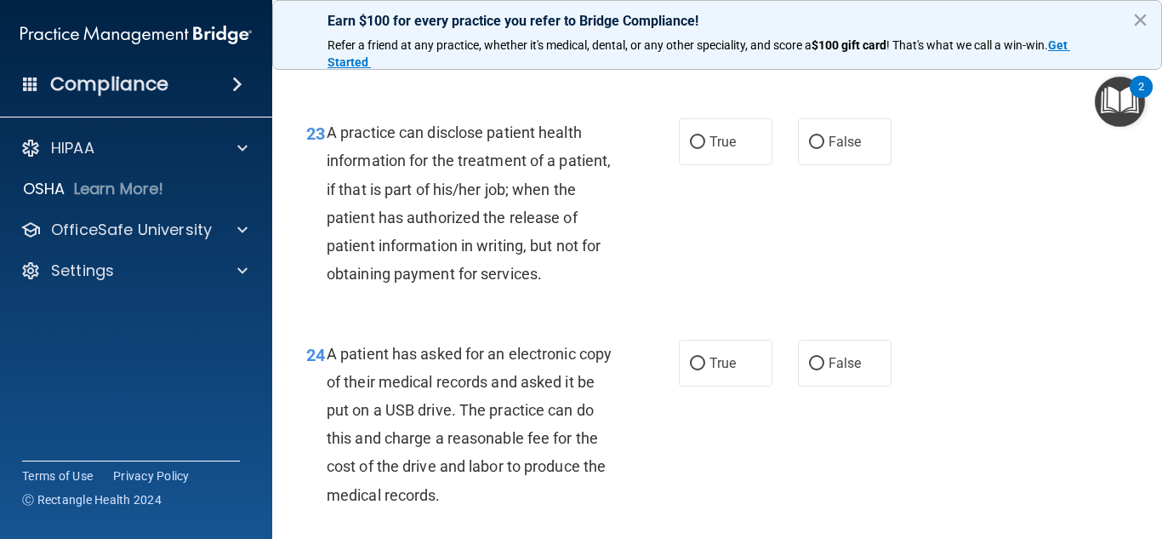
scroll to position [3574, 0]
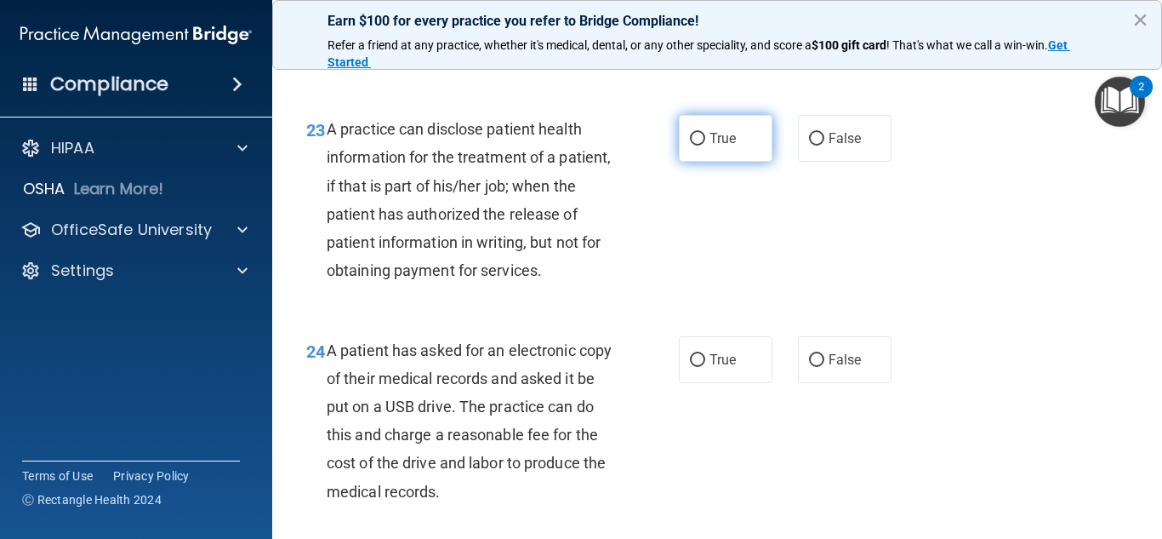
click at [695, 146] on input "True" at bounding box center [697, 139] width 15 height 13
radio input "true"
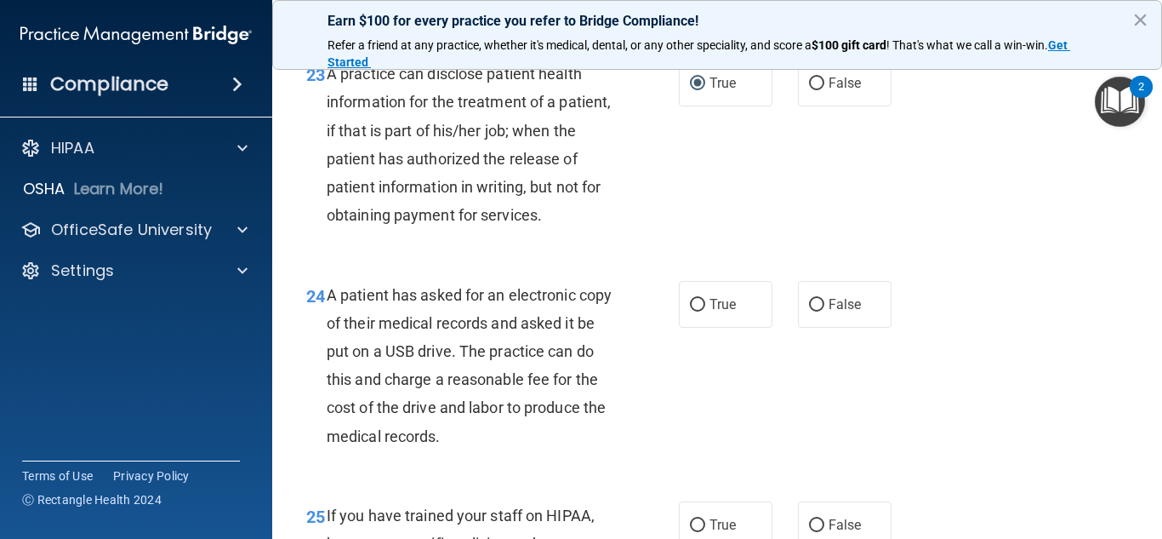
scroll to position [3659, 0]
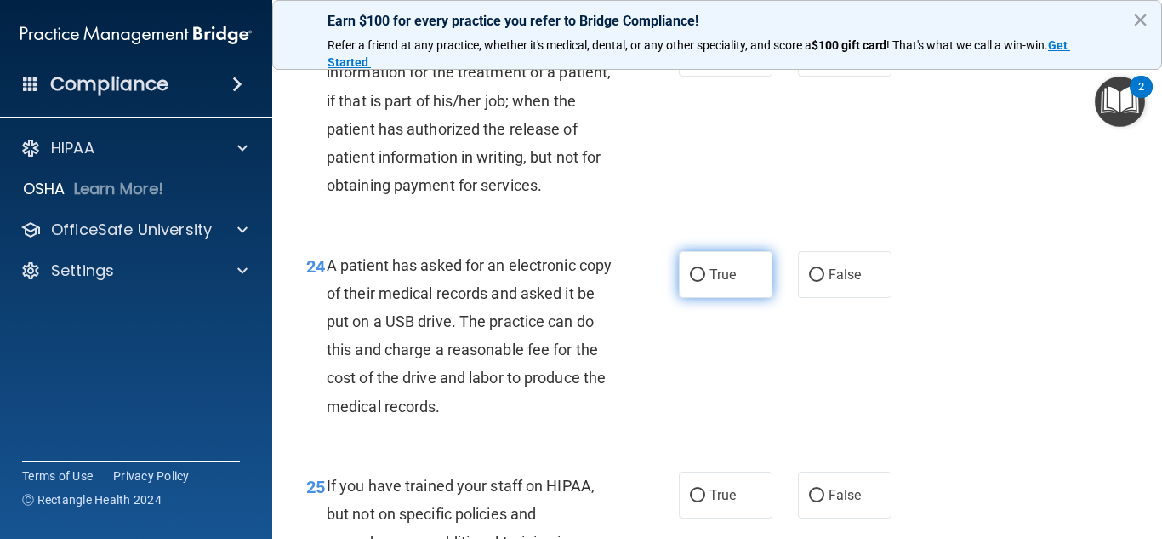
click at [699, 298] on label "True" at bounding box center [726, 274] width 94 height 47
click at [699, 282] on input "True" at bounding box center [697, 275] width 15 height 13
radio input "true"
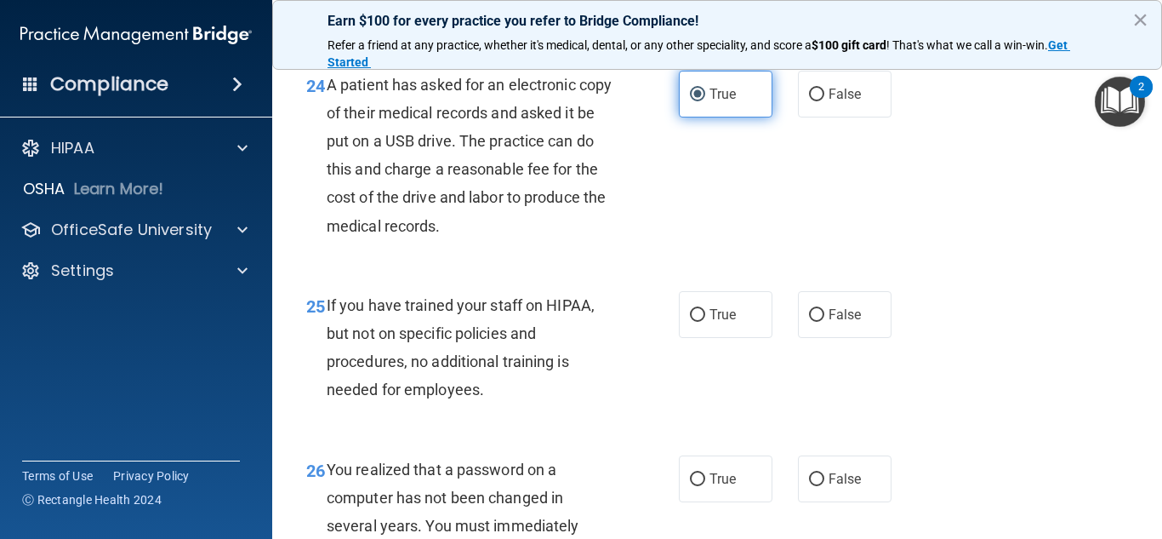
scroll to position [3914, 0]
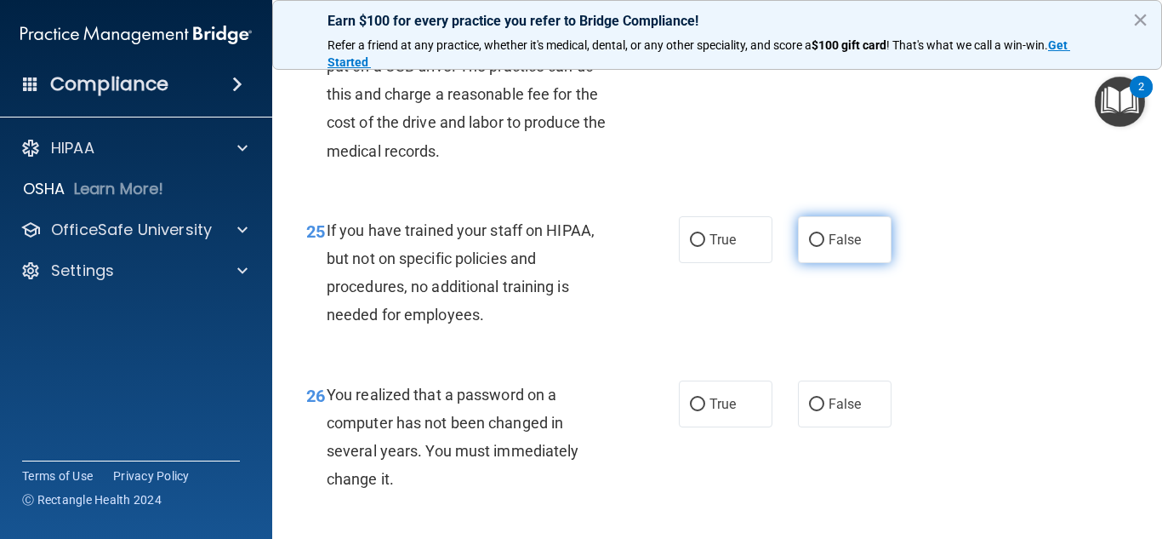
click at [798, 263] on label "False" at bounding box center [845, 239] width 94 height 47
click at [809, 247] on input "False" at bounding box center [816, 240] width 15 height 13
radio input "true"
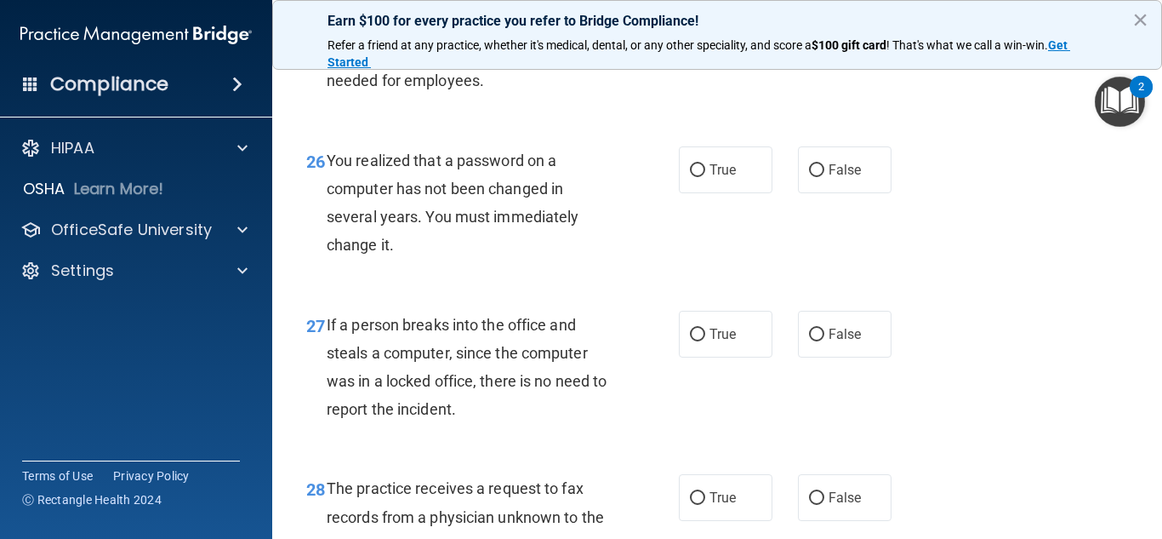
scroll to position [4099, 0]
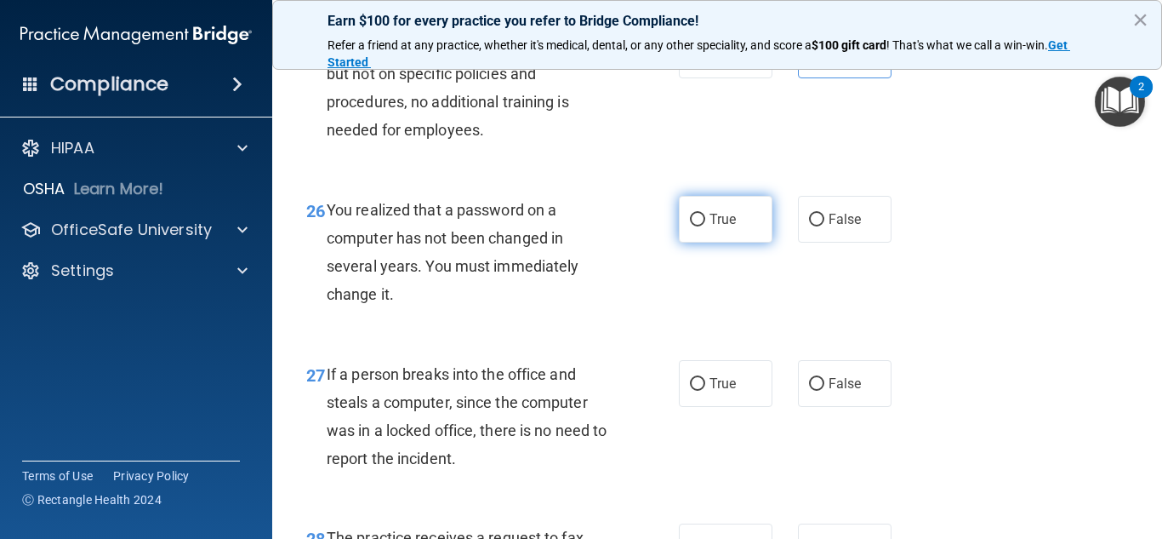
click at [710, 227] on span "True" at bounding box center [723, 219] width 26 height 16
click at [705, 226] on input "True" at bounding box center [697, 220] width 15 height 13
radio input "true"
click at [829, 391] on span "False" at bounding box center [845, 383] width 33 height 16
click at [824, 391] on input "False" at bounding box center [816, 384] width 15 height 13
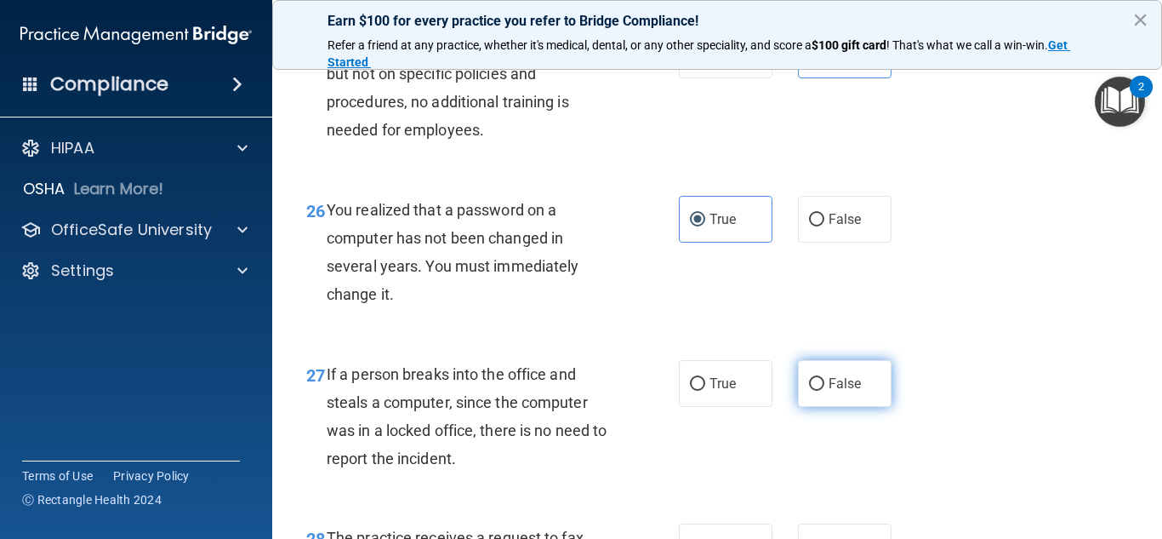
radio input "true"
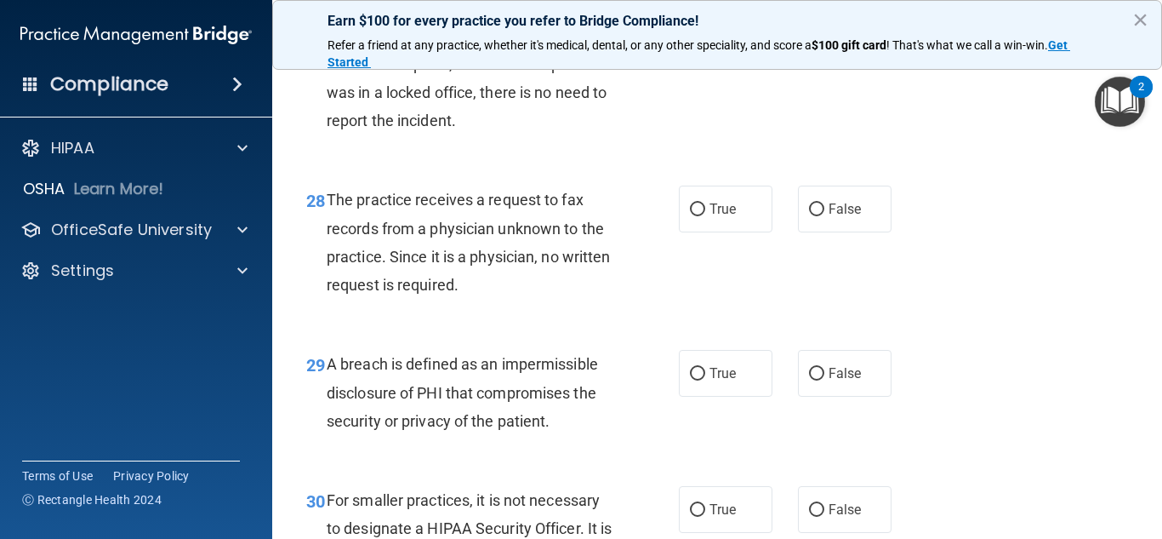
scroll to position [4439, 0]
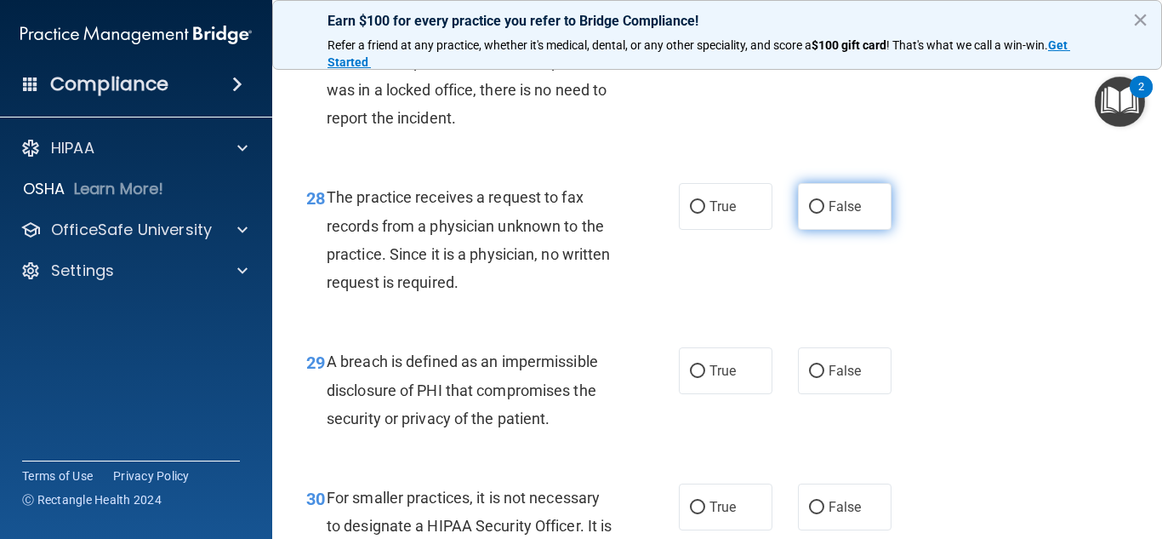
click at [820, 230] on label "False" at bounding box center [845, 206] width 94 height 47
click at [820, 214] on input "False" at bounding box center [816, 207] width 15 height 13
radio input "true"
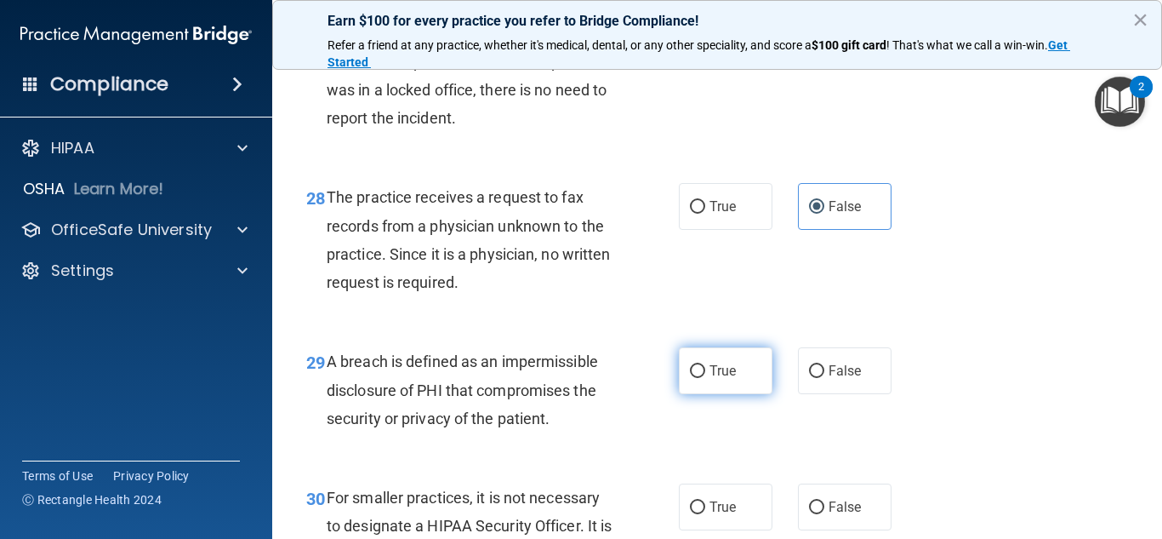
click at [690, 378] on input "True" at bounding box center [697, 371] width 15 height 13
radio input "true"
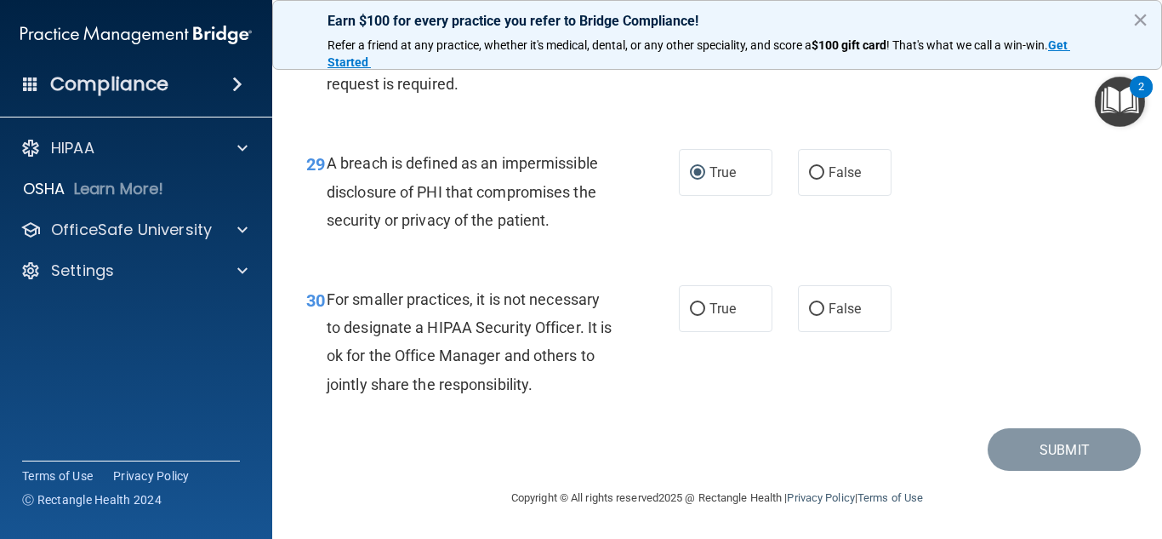
scroll to position [4695, 0]
click at [809, 307] on input "False" at bounding box center [816, 309] width 15 height 13
radio input "true"
click at [1055, 450] on button "Submit" at bounding box center [1064, 449] width 153 height 43
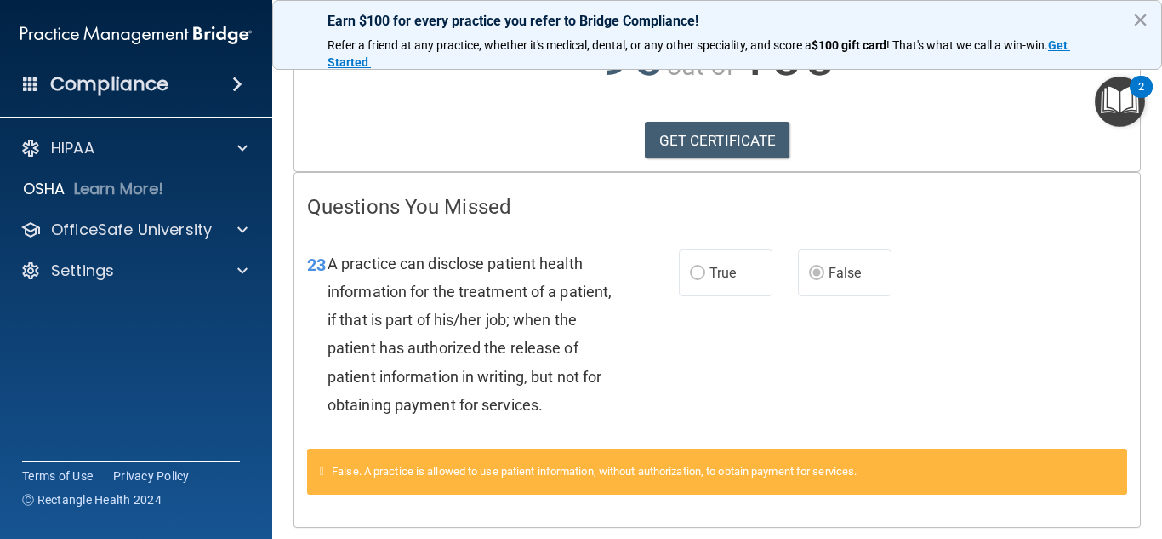
scroll to position [144, 0]
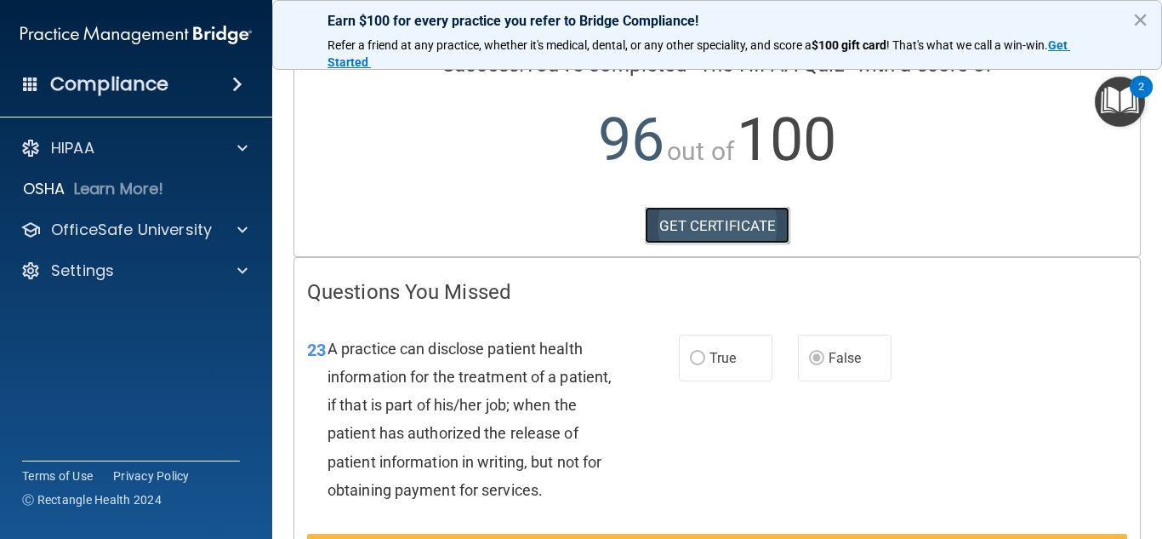
click at [740, 239] on link "GET CERTIFICATE" at bounding box center [718, 225] width 146 height 37
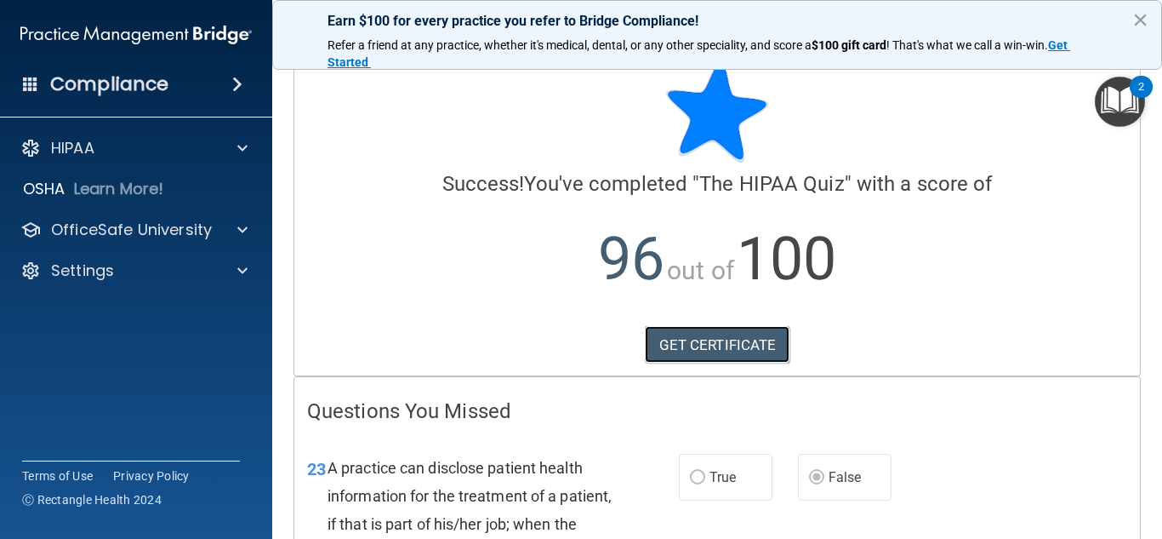
scroll to position [0, 0]
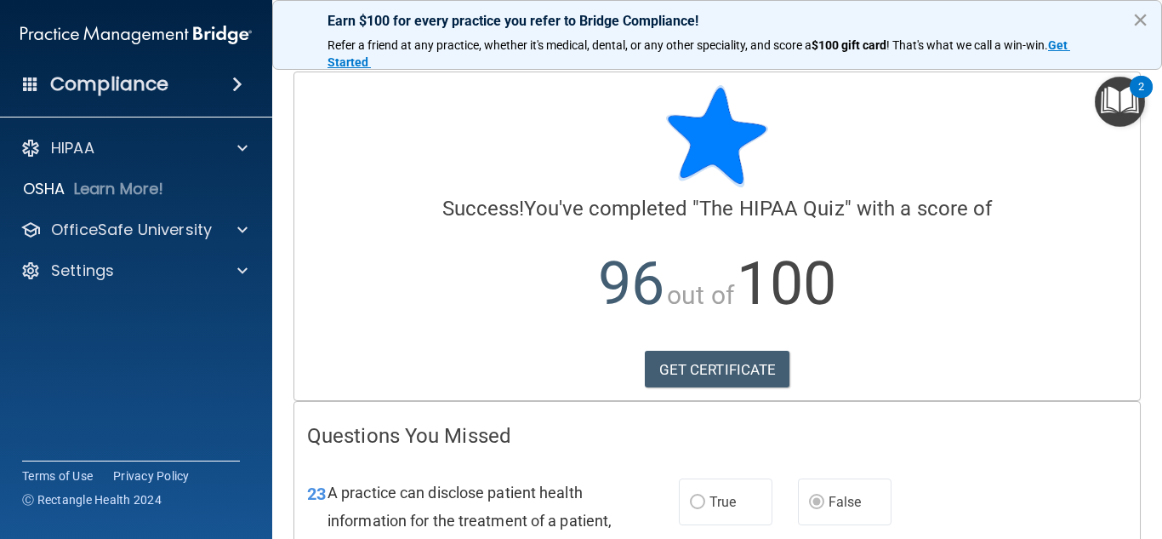
click at [1142, 17] on button "×" at bounding box center [1141, 19] width 16 height 27
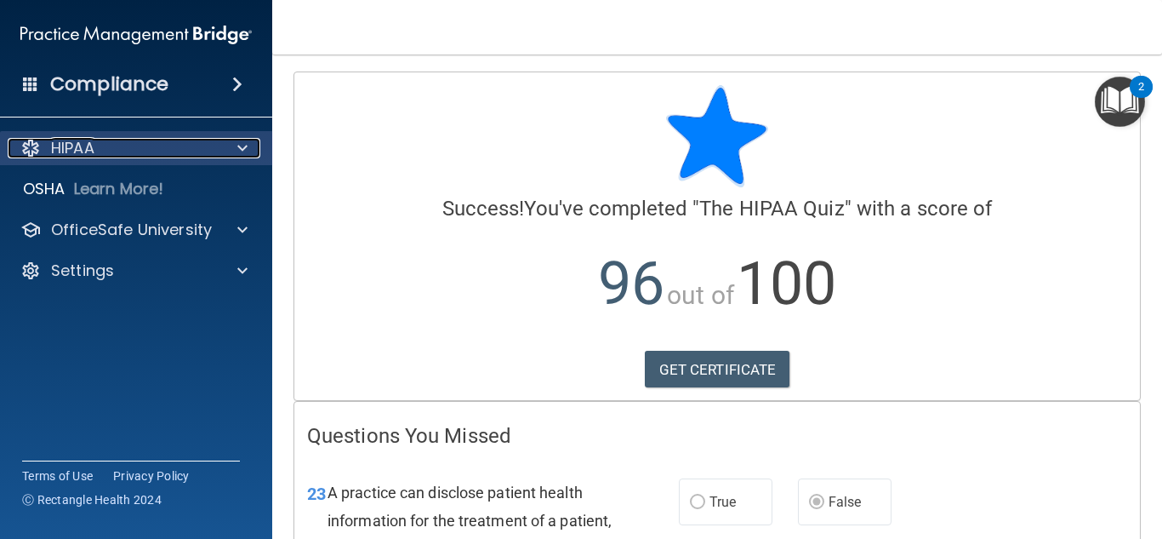
click at [223, 143] on div at bounding box center [240, 148] width 43 height 20
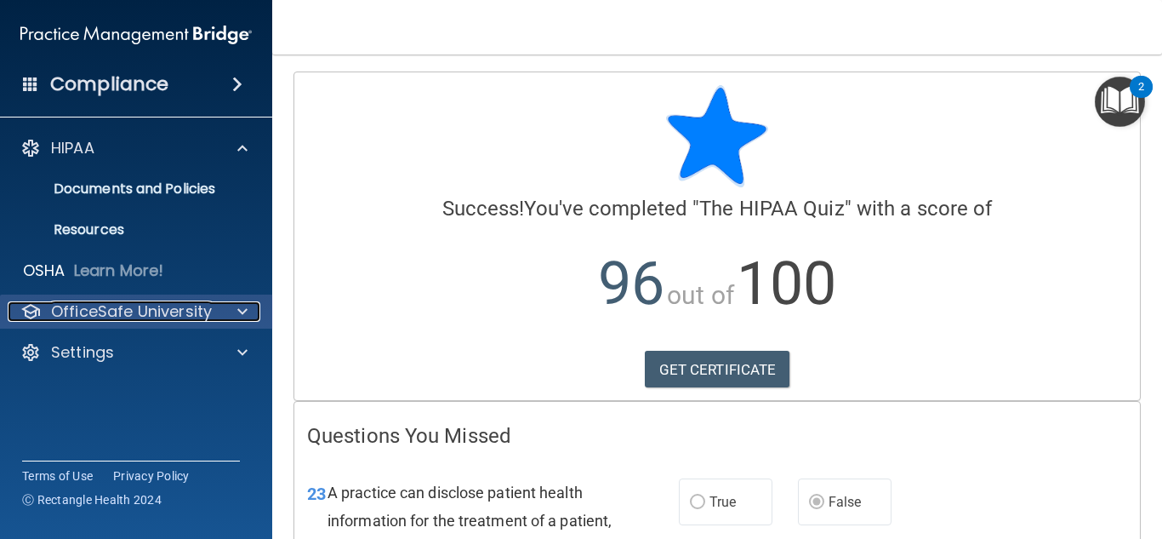
click at [238, 302] on span at bounding box center [242, 311] width 10 height 20
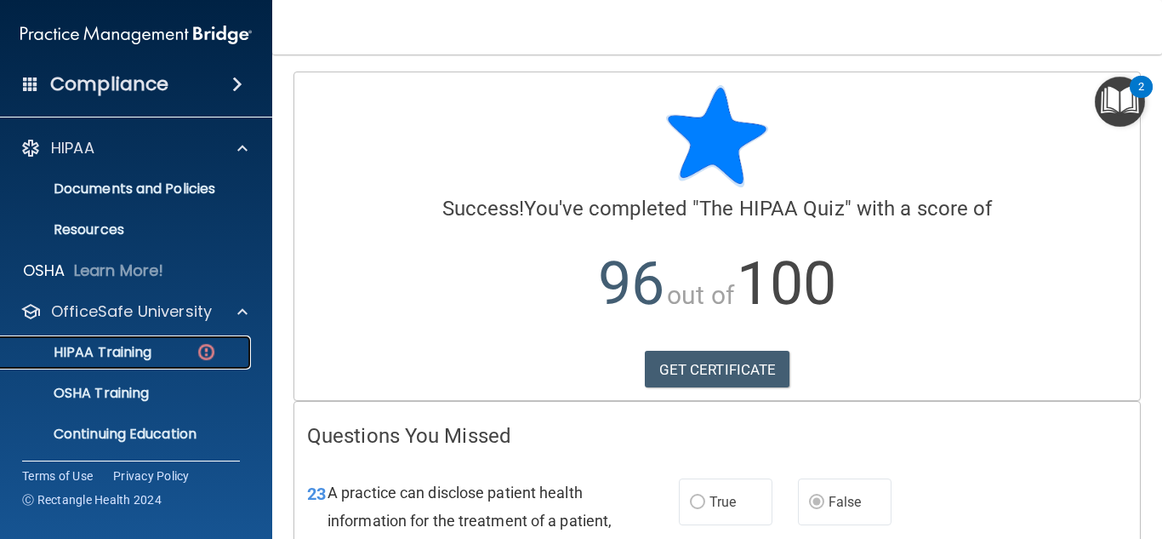
click at [114, 361] on p "HIPAA Training" at bounding box center [81, 352] width 140 height 17
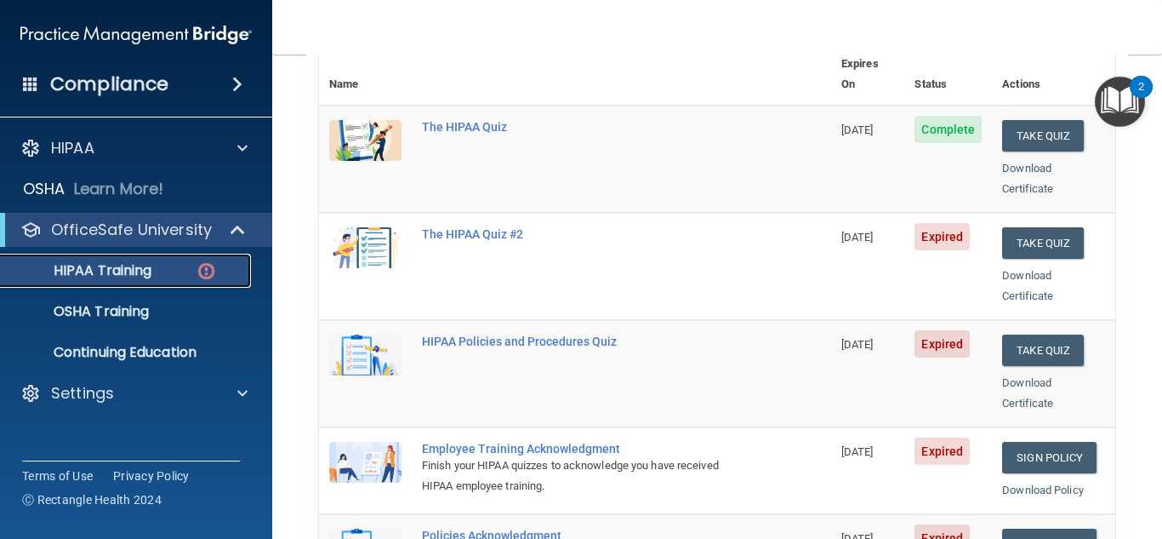
scroll to position [170, 0]
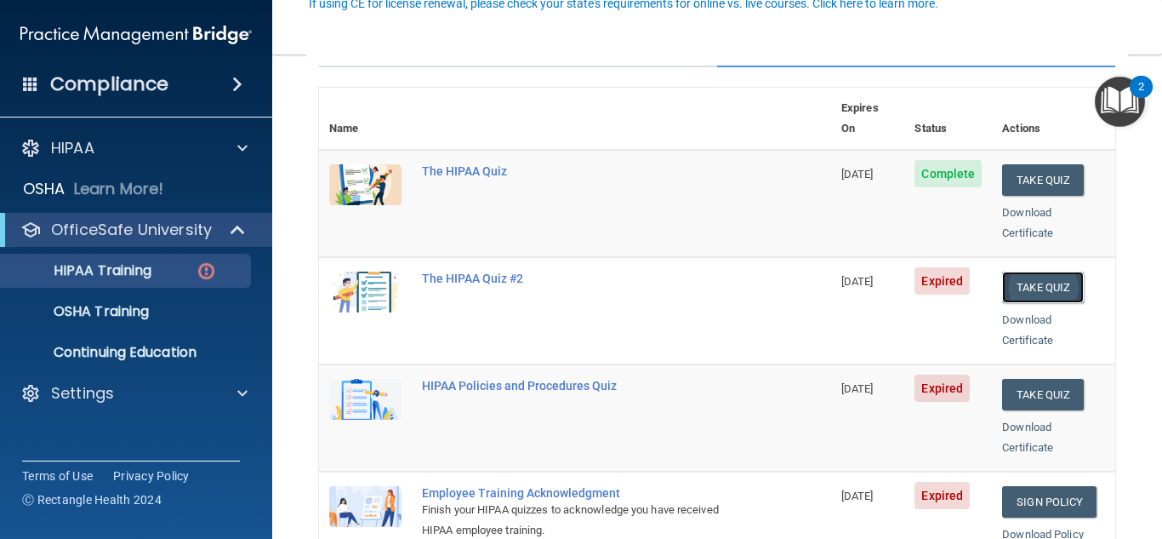
click at [1051, 277] on button "Take Quiz" at bounding box center [1043, 286] width 82 height 31
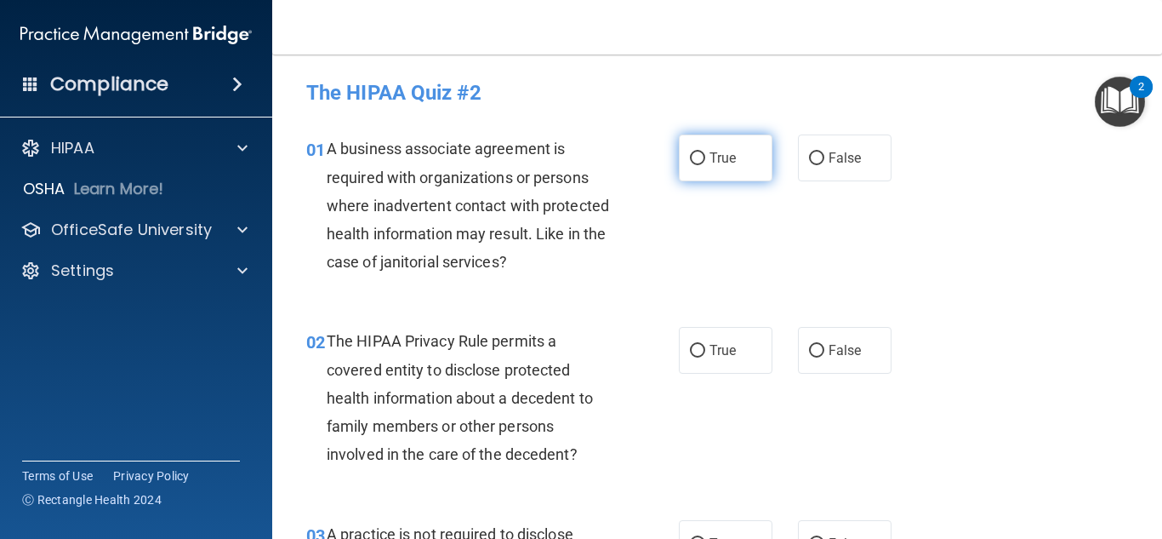
click at [706, 167] on label "True" at bounding box center [726, 157] width 94 height 47
click at [705, 165] on input "True" at bounding box center [697, 158] width 15 height 13
radio input "true"
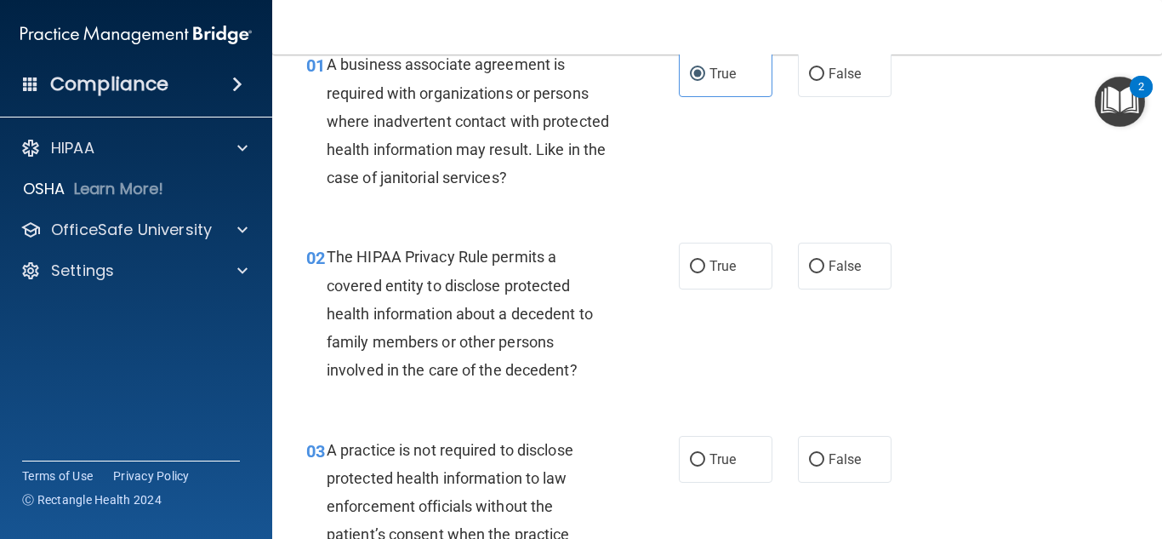
scroll to position [85, 0]
click at [700, 257] on label "True" at bounding box center [726, 265] width 94 height 47
click at [700, 260] on input "True" at bounding box center [697, 266] width 15 height 13
radio input "true"
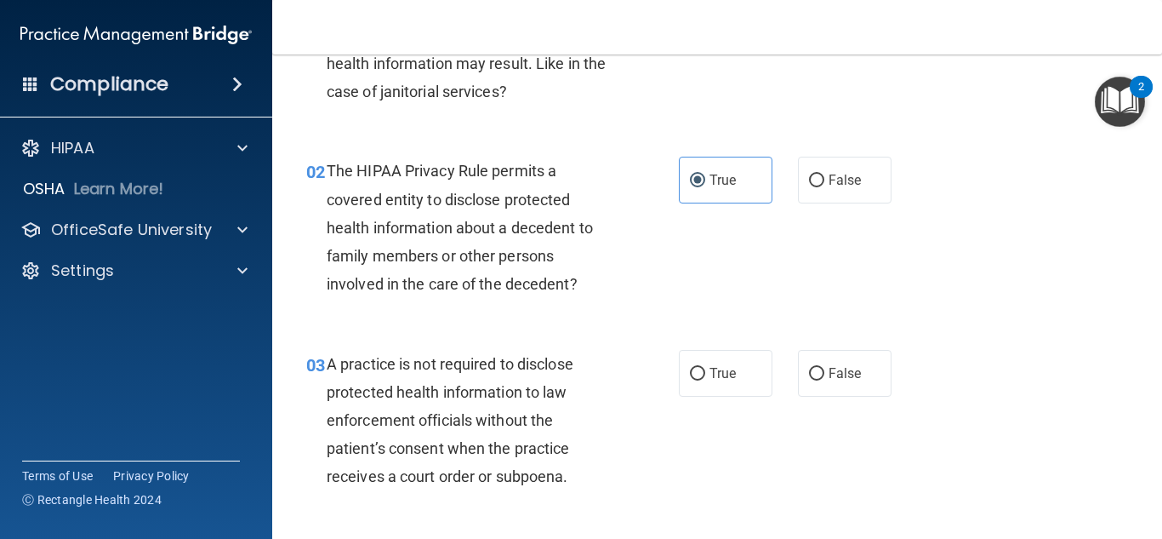
scroll to position [255, 0]
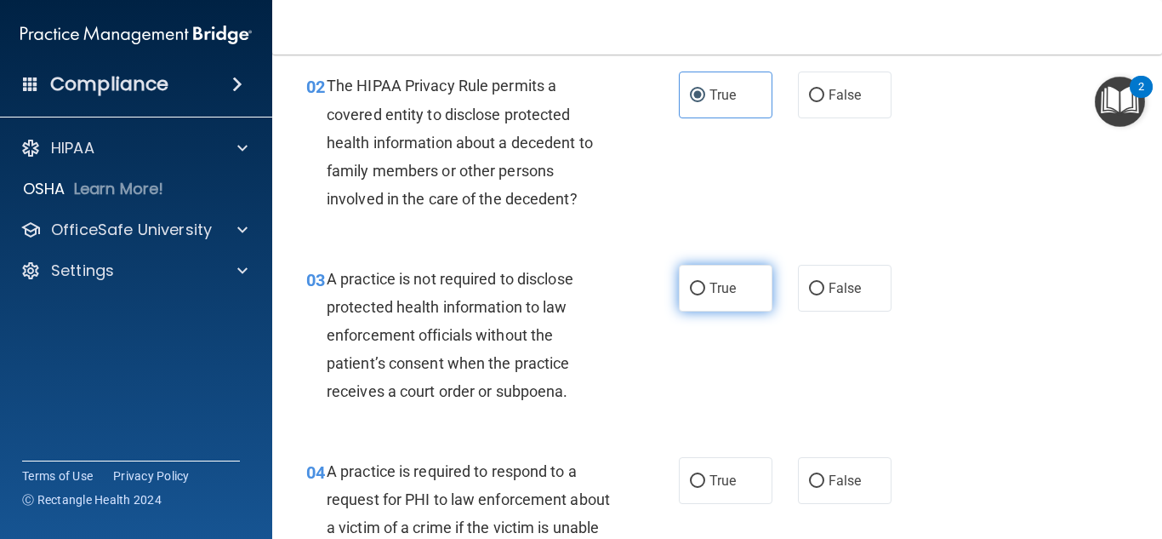
click at [725, 283] on span "True" at bounding box center [723, 288] width 26 height 16
click at [705, 283] on input "True" at bounding box center [697, 289] width 15 height 13
radio input "true"
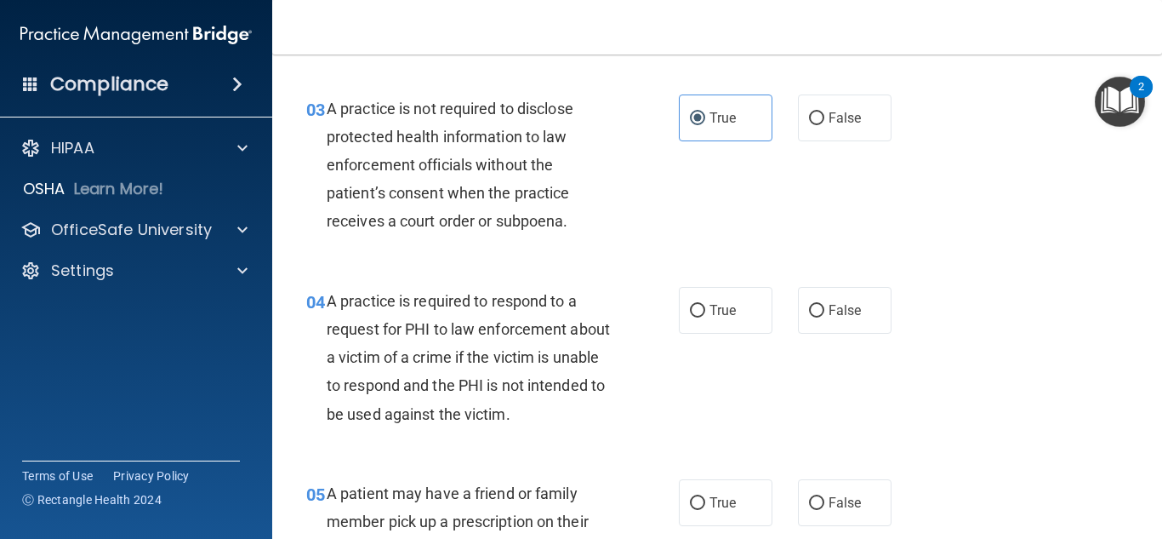
scroll to position [511, 0]
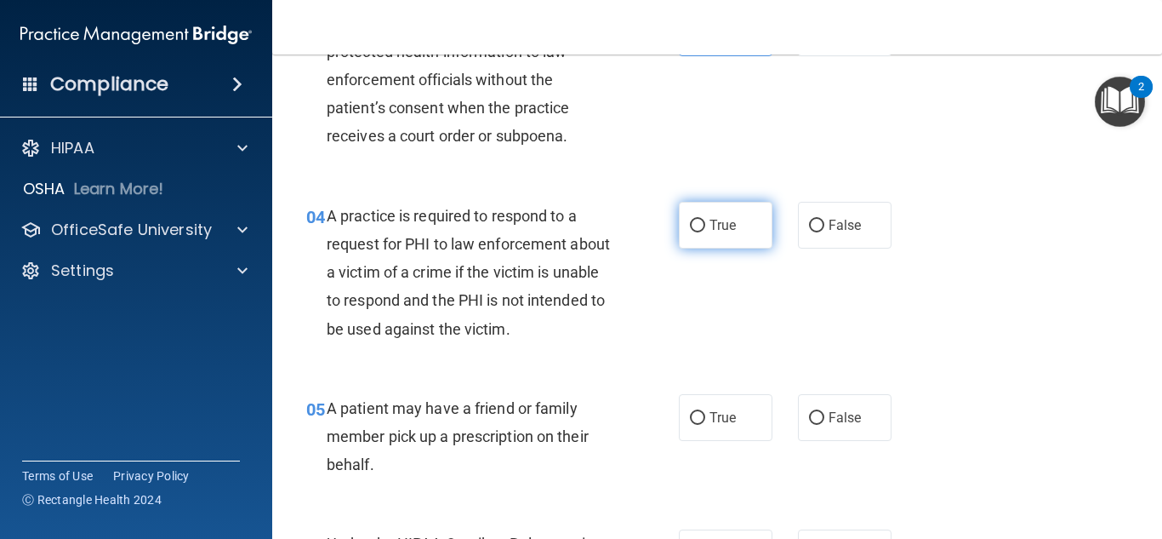
click at [701, 224] on label "True" at bounding box center [726, 225] width 94 height 47
click at [701, 224] on input "True" at bounding box center [697, 226] width 15 height 13
radio input "true"
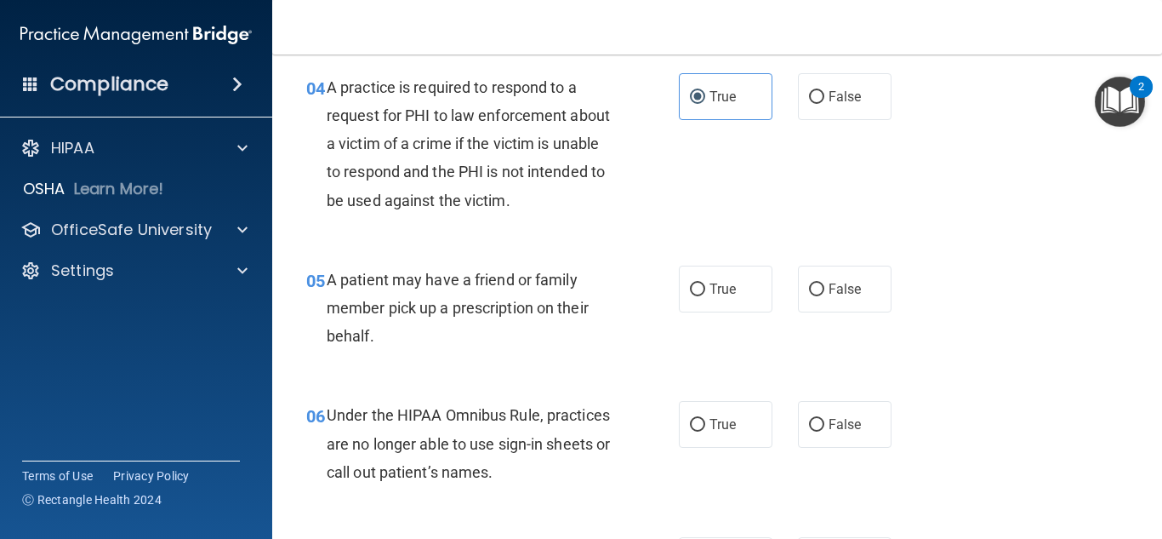
scroll to position [681, 0]
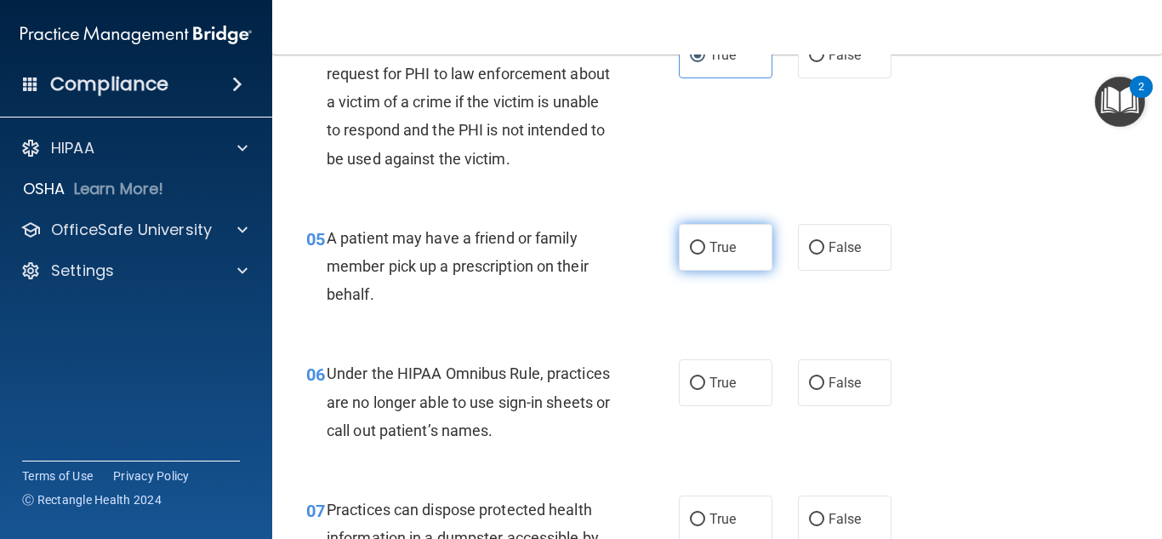
click at [738, 259] on label "True" at bounding box center [726, 247] width 94 height 47
click at [705, 254] on input "True" at bounding box center [697, 248] width 15 height 13
radio input "true"
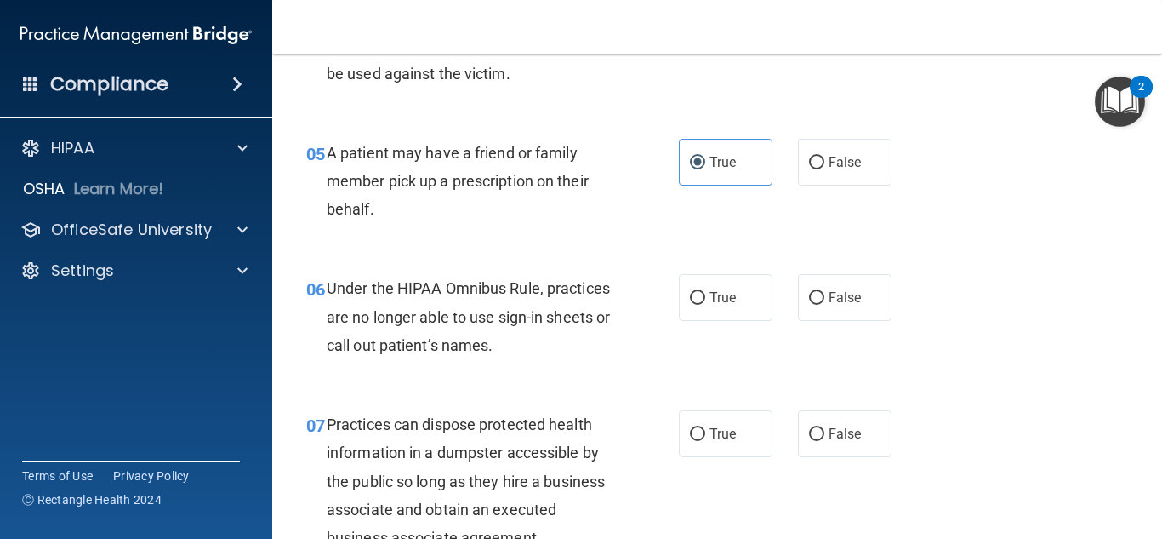
scroll to position [851, 0]
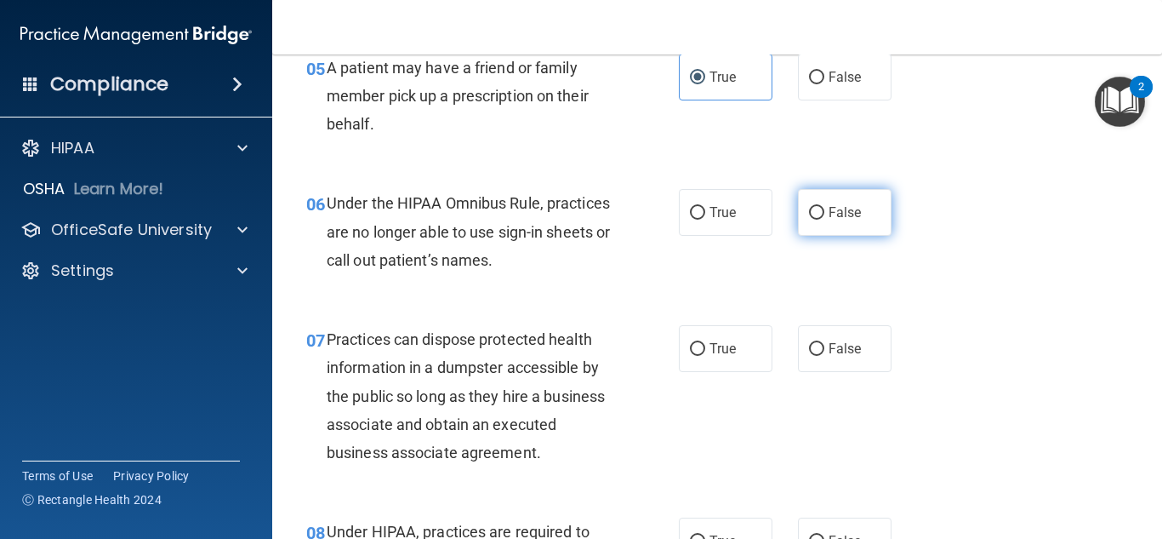
click at [809, 207] on input "False" at bounding box center [816, 213] width 15 height 13
radio input "true"
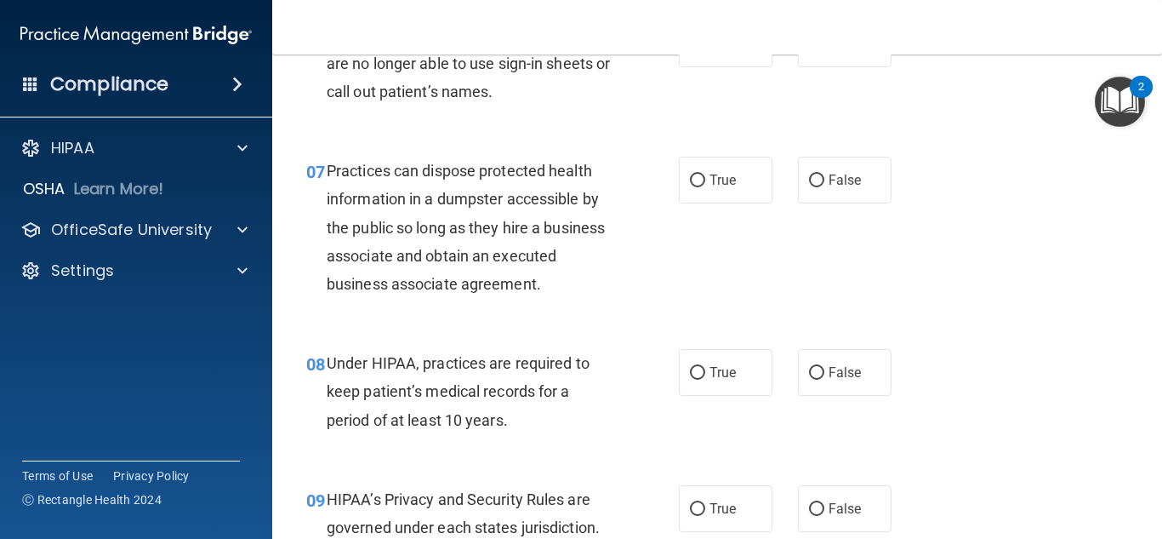
scroll to position [1021, 0]
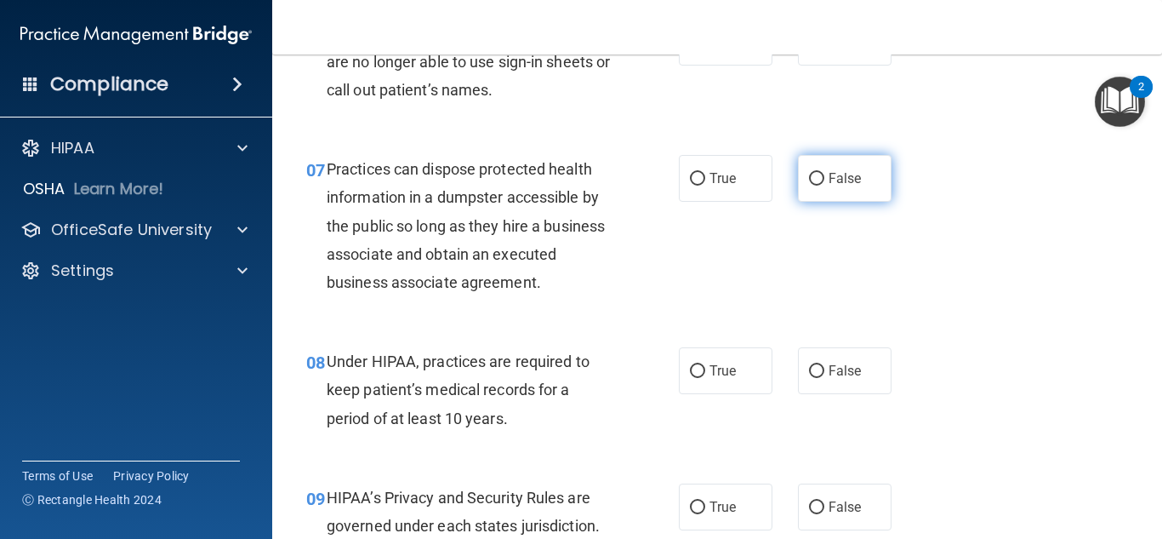
click at [809, 175] on input "False" at bounding box center [816, 179] width 15 height 13
radio input "true"
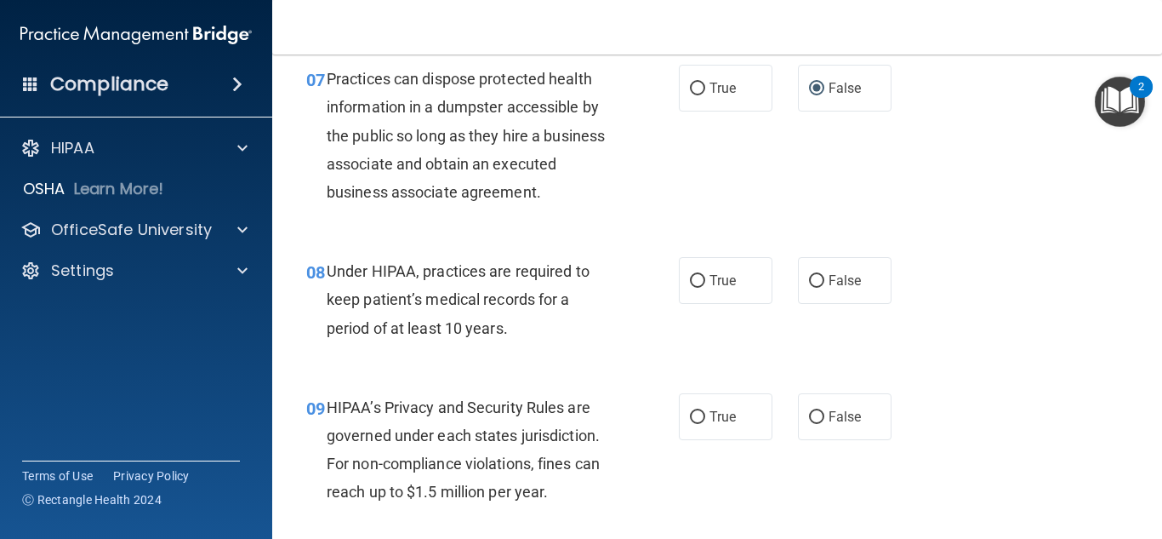
scroll to position [1191, 0]
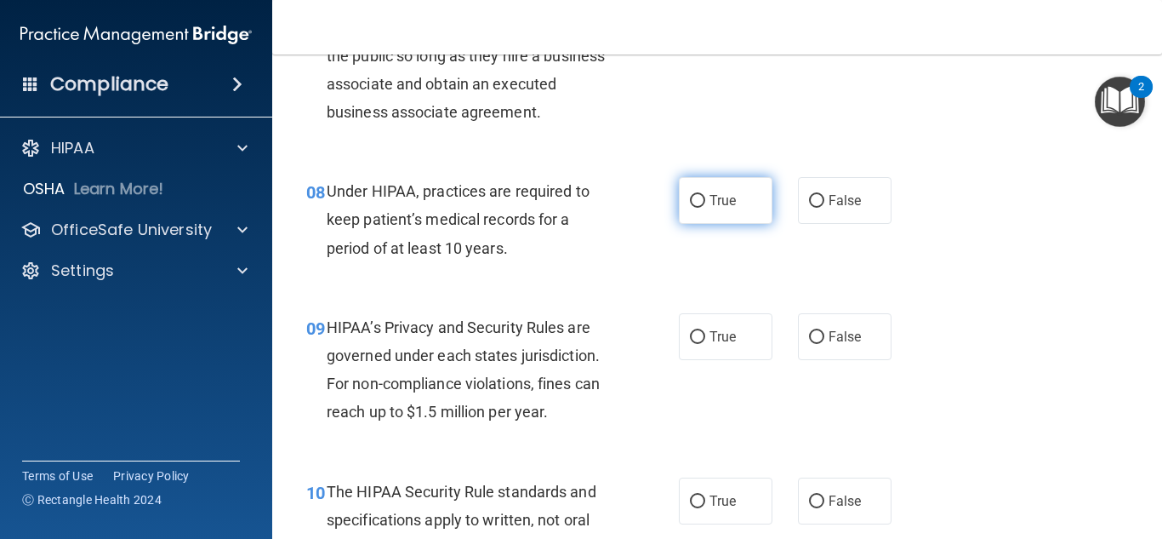
click at [682, 188] on label "True" at bounding box center [726, 200] width 94 height 47
click at [690, 195] on input "True" at bounding box center [697, 201] width 15 height 13
radio input "true"
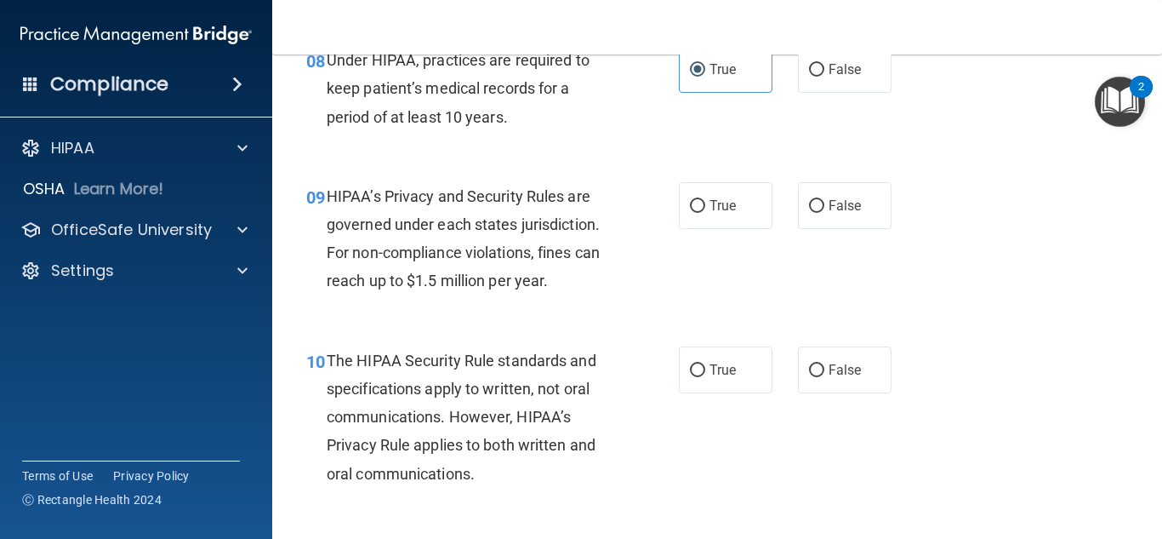
scroll to position [1362, 0]
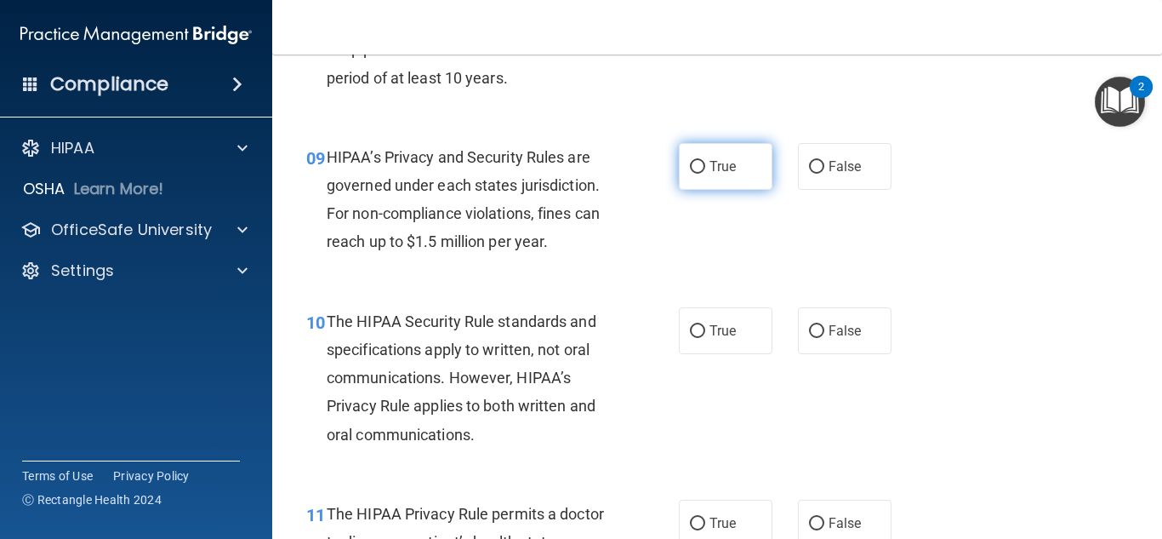
click at [690, 168] on input "True" at bounding box center [697, 167] width 15 height 13
radio input "true"
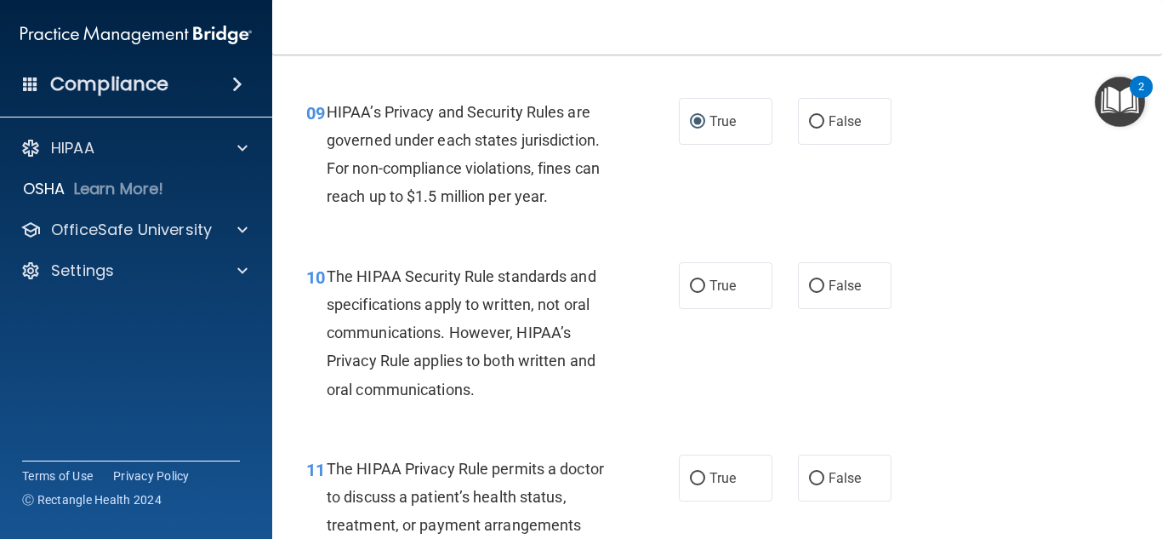
scroll to position [1532, 0]
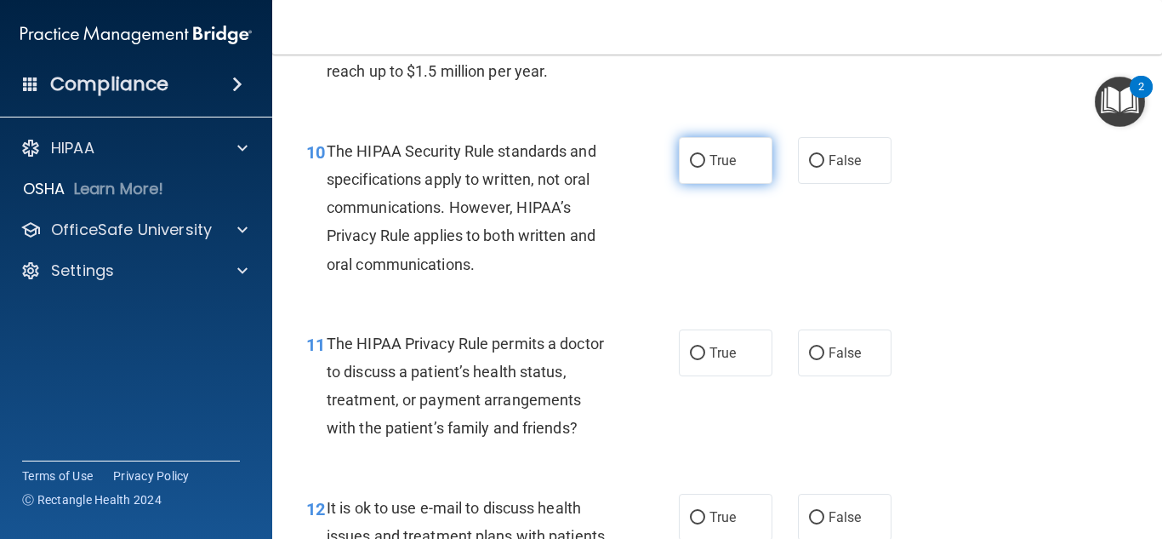
click at [711, 155] on span "True" at bounding box center [723, 160] width 26 height 16
click at [705, 155] on input "True" at bounding box center [697, 161] width 15 height 13
radio input "true"
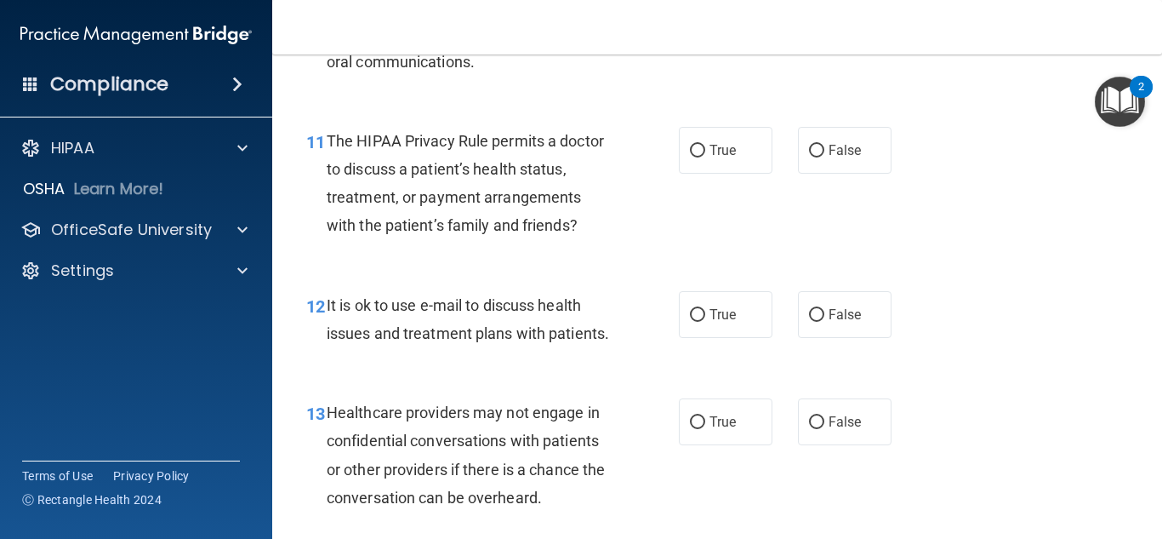
scroll to position [1787, 0]
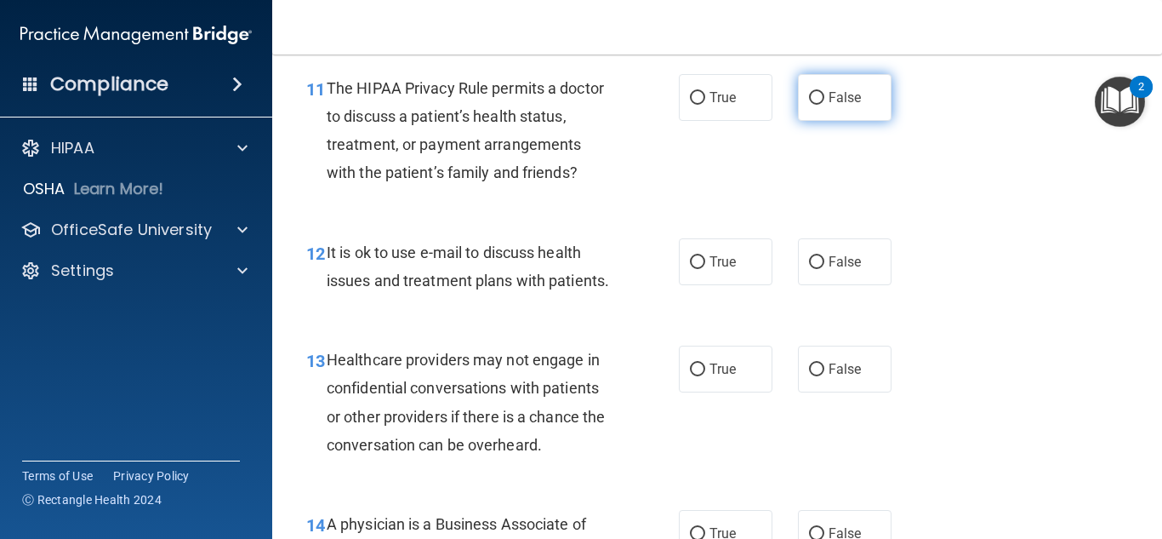
click at [819, 106] on label "False" at bounding box center [845, 97] width 94 height 47
click at [819, 105] on input "False" at bounding box center [816, 98] width 15 height 13
radio input "true"
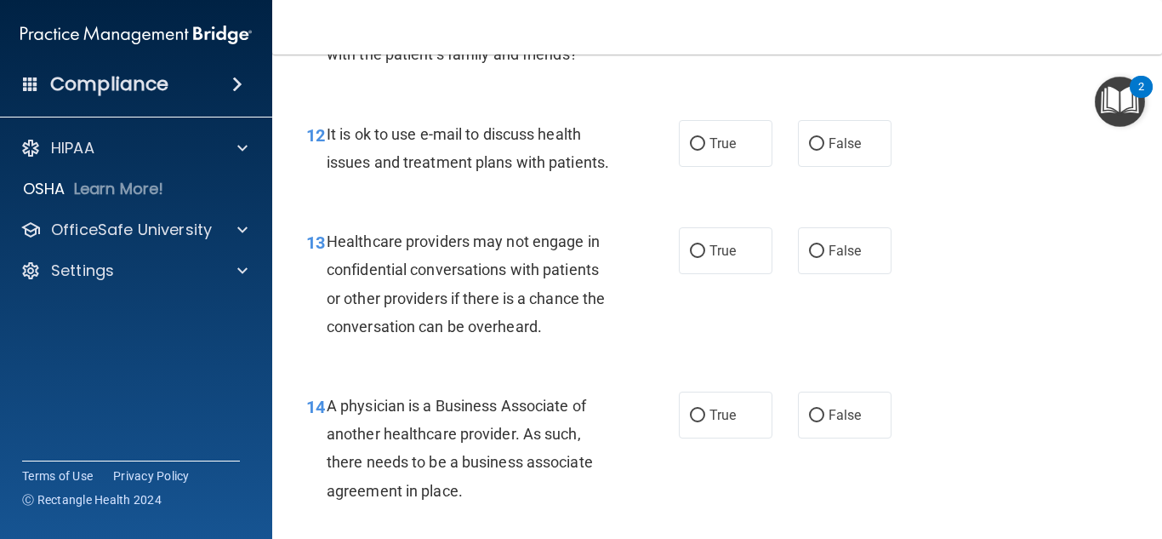
scroll to position [1957, 0]
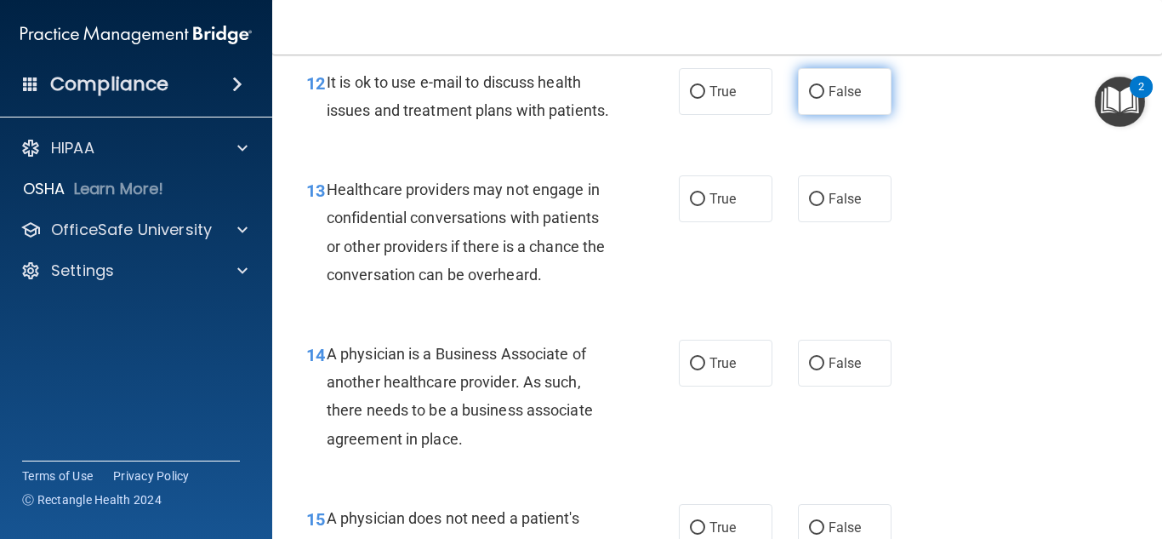
click at [800, 94] on label "False" at bounding box center [845, 91] width 94 height 47
click at [809, 94] on input "False" at bounding box center [816, 92] width 15 height 13
radio input "true"
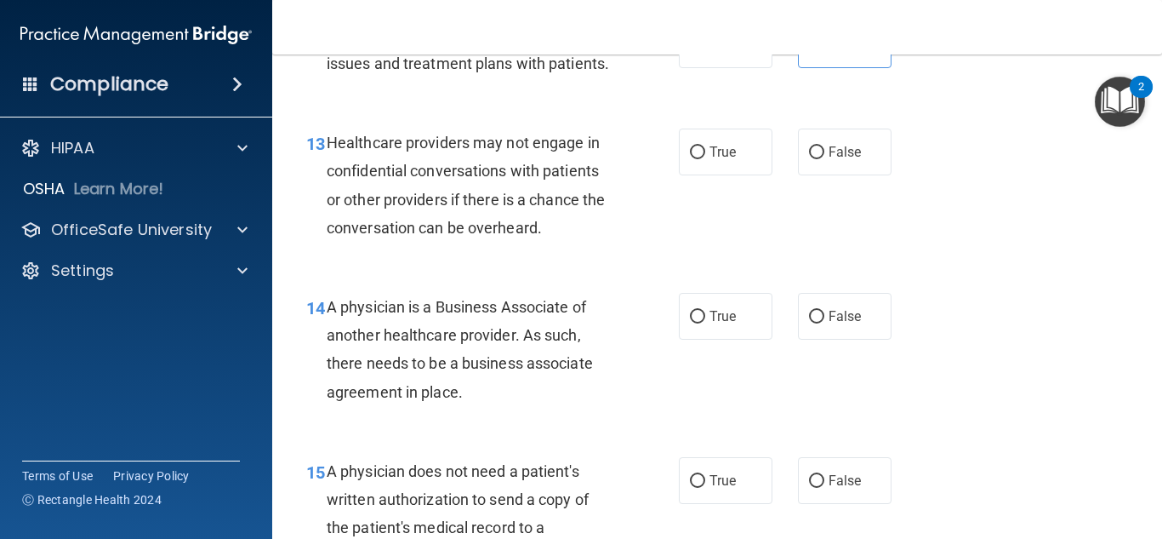
scroll to position [2042, 0]
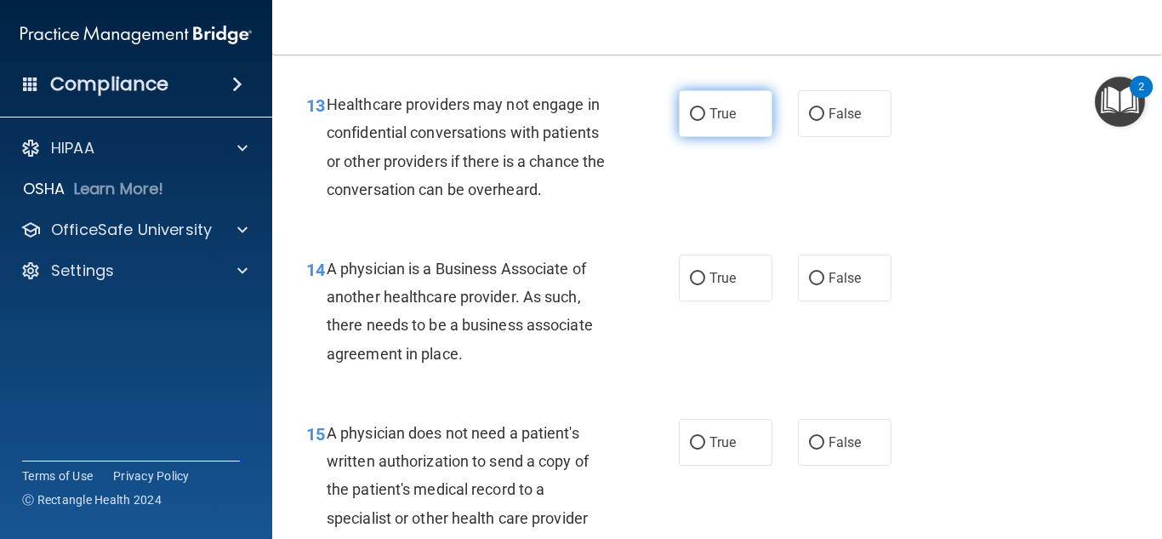
click at [692, 121] on input "True" at bounding box center [697, 114] width 15 height 13
radio input "true"
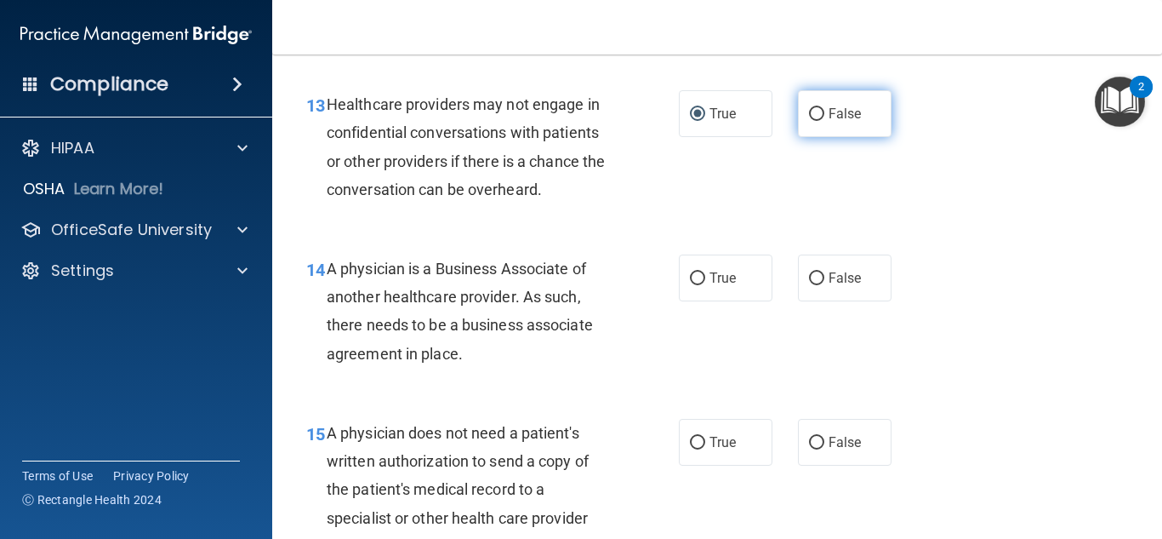
click at [829, 122] on span "False" at bounding box center [845, 114] width 33 height 16
click at [825, 121] on input "False" at bounding box center [816, 114] width 15 height 13
radio input "true"
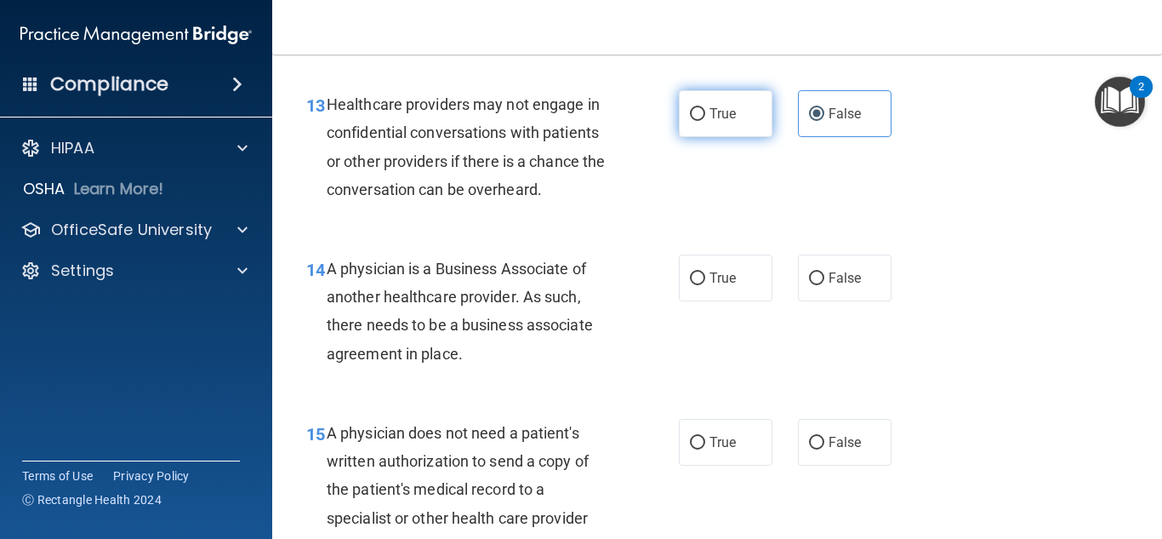
click at [696, 121] on input "True" at bounding box center [697, 114] width 15 height 13
radio input "true"
radio input "false"
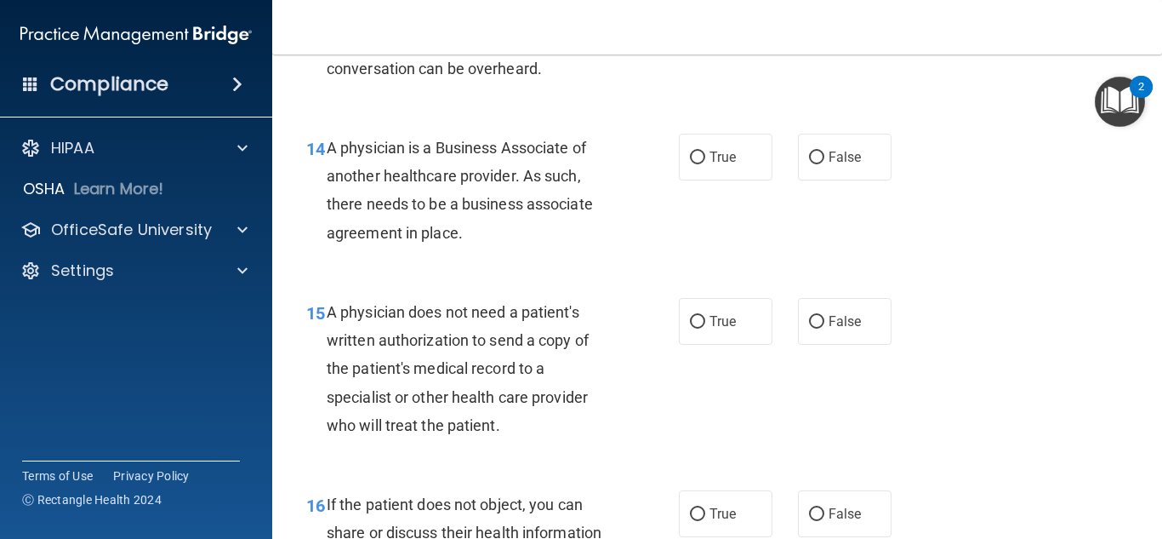
scroll to position [2212, 0]
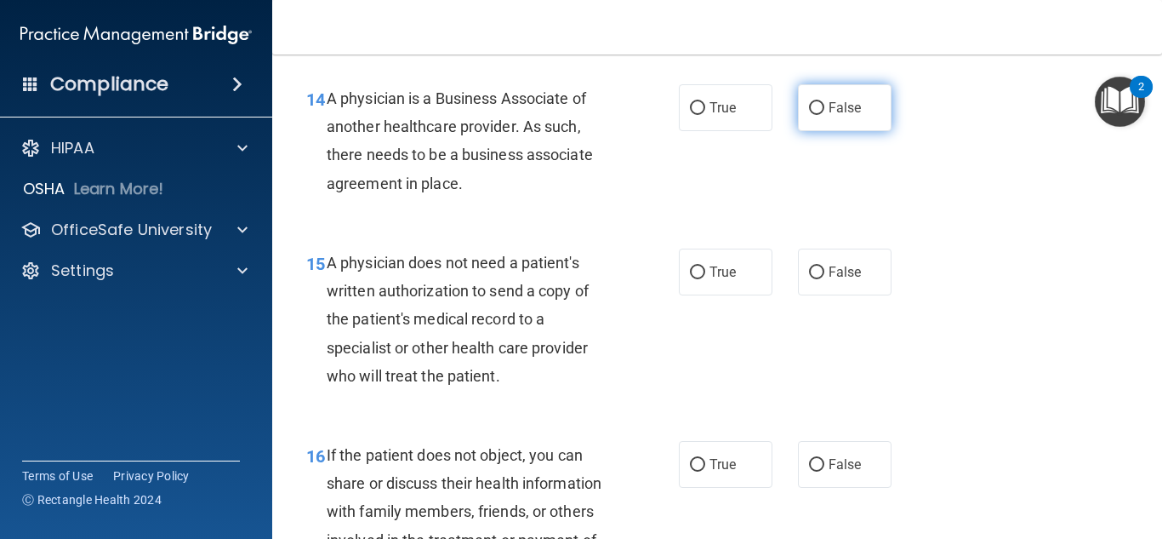
click at [829, 116] on span "False" at bounding box center [845, 108] width 33 height 16
click at [821, 115] on input "False" at bounding box center [816, 108] width 15 height 13
radio input "true"
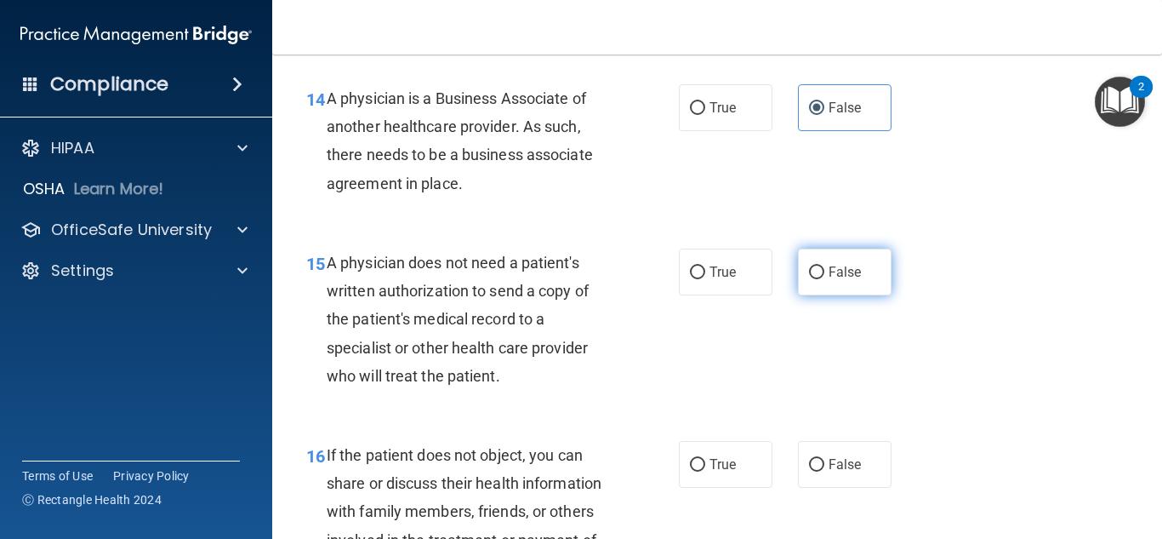
click at [809, 279] on input "False" at bounding box center [816, 272] width 15 height 13
radio input "true"
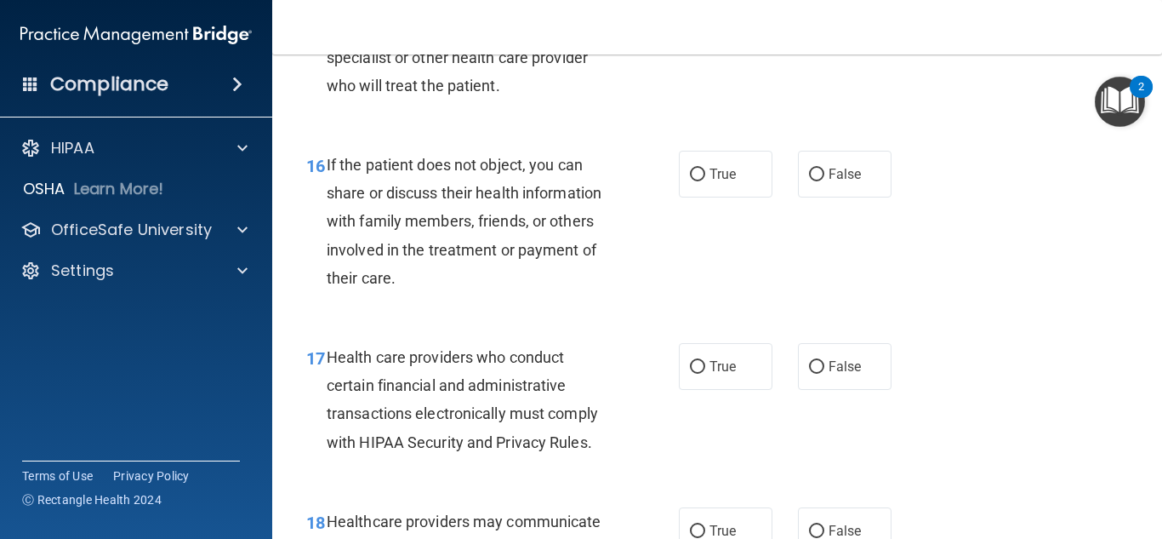
scroll to position [2553, 0]
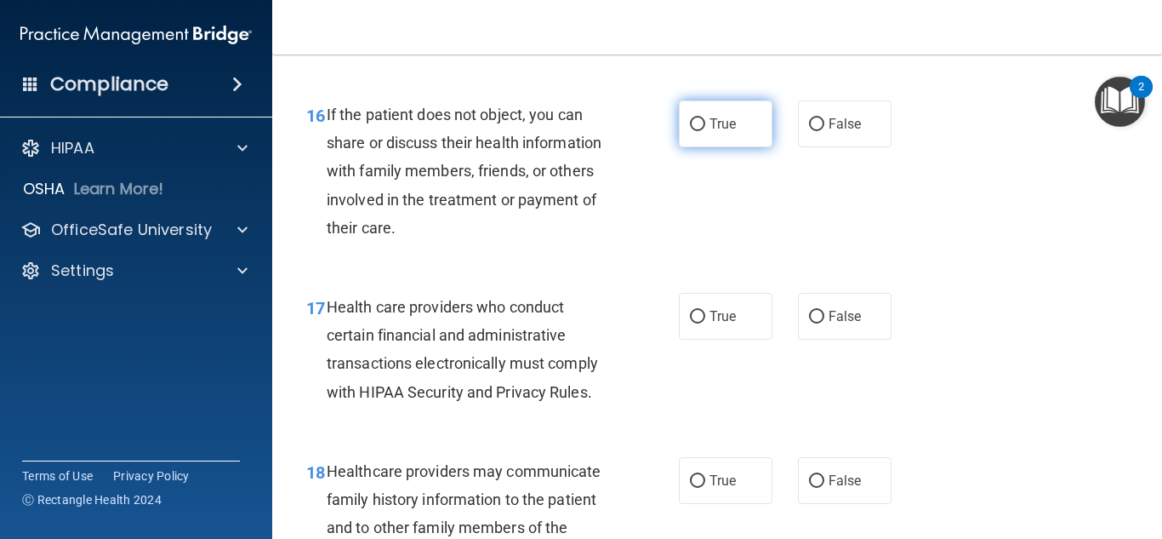
click at [717, 132] on span "True" at bounding box center [723, 124] width 26 height 16
click at [705, 131] on input "True" at bounding box center [697, 124] width 15 height 13
radio input "true"
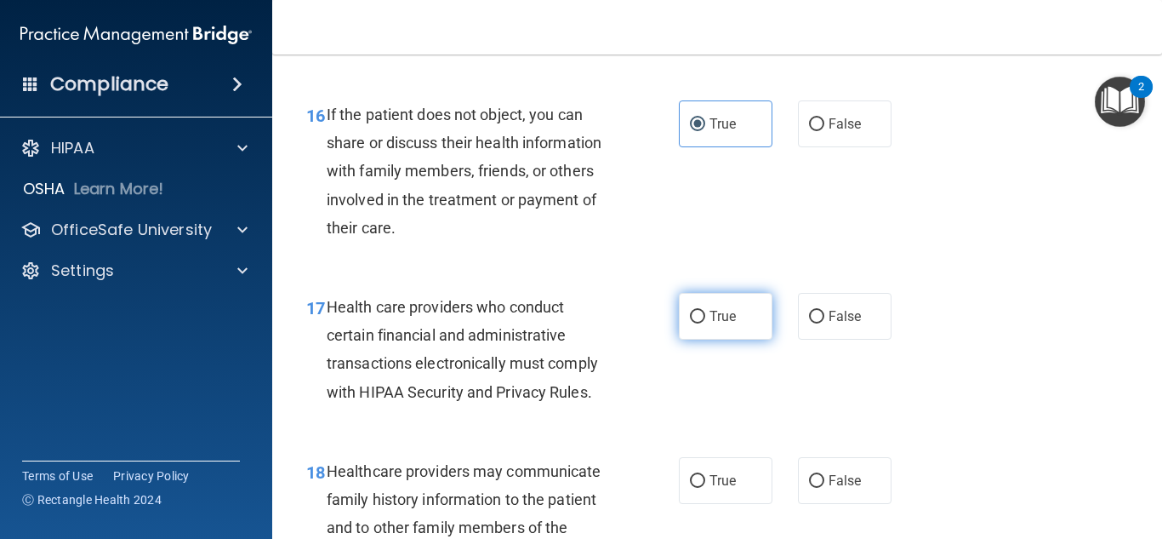
click at [727, 324] on span "True" at bounding box center [723, 316] width 26 height 16
click at [705, 323] on input "True" at bounding box center [697, 317] width 15 height 13
radio input "true"
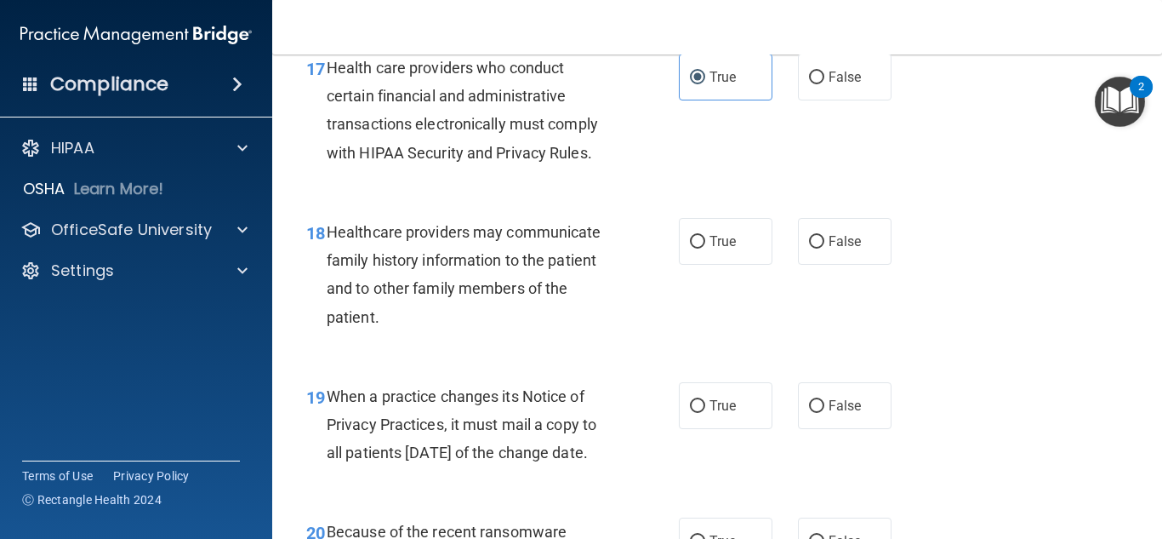
scroll to position [2808, 0]
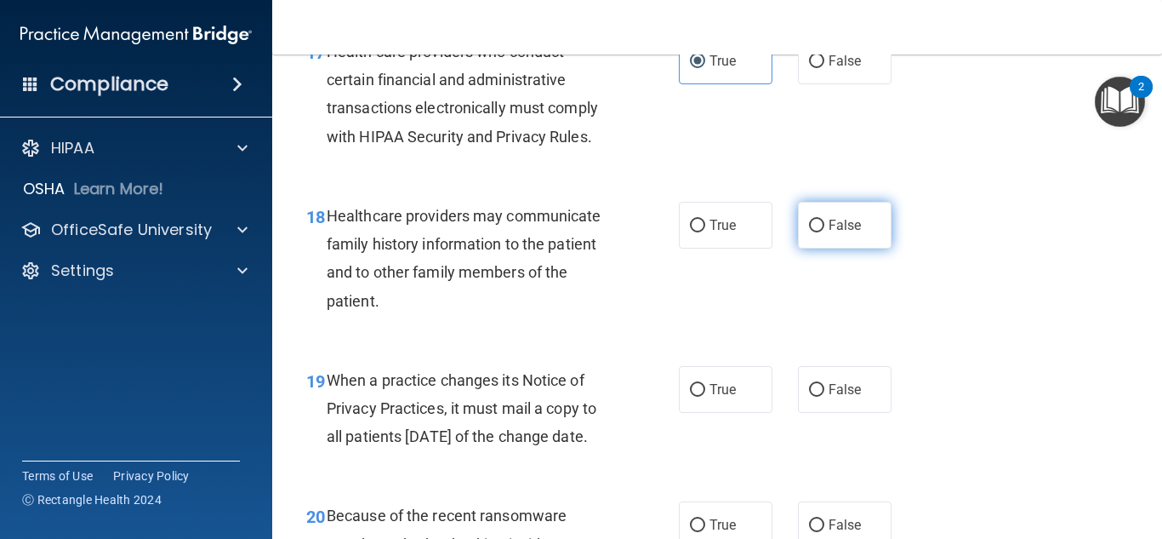
click at [817, 248] on label "False" at bounding box center [845, 225] width 94 height 47
click at [817, 232] on input "False" at bounding box center [816, 226] width 15 height 13
radio input "true"
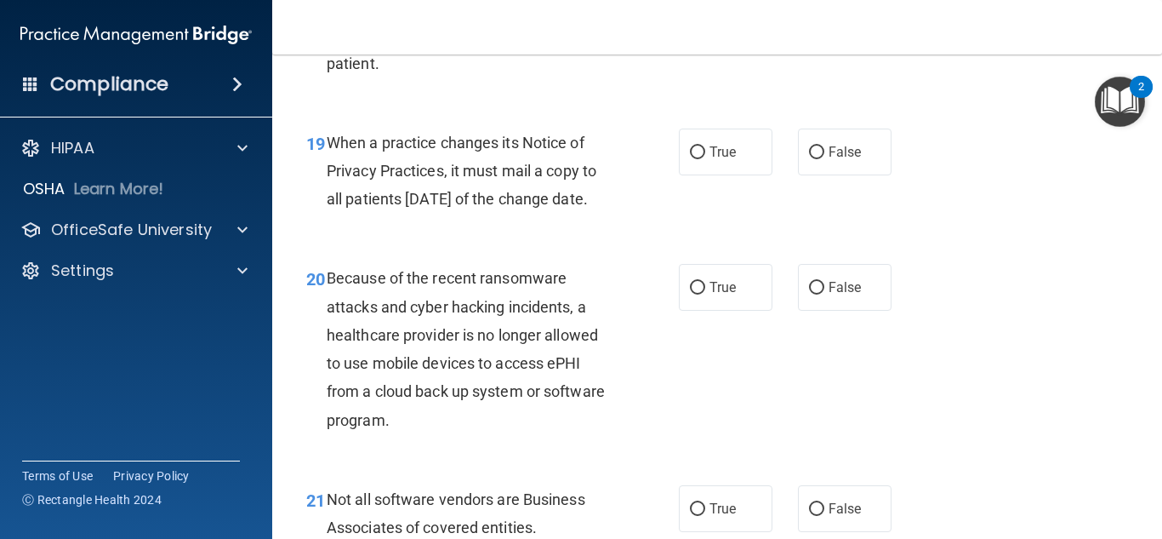
scroll to position [3063, 0]
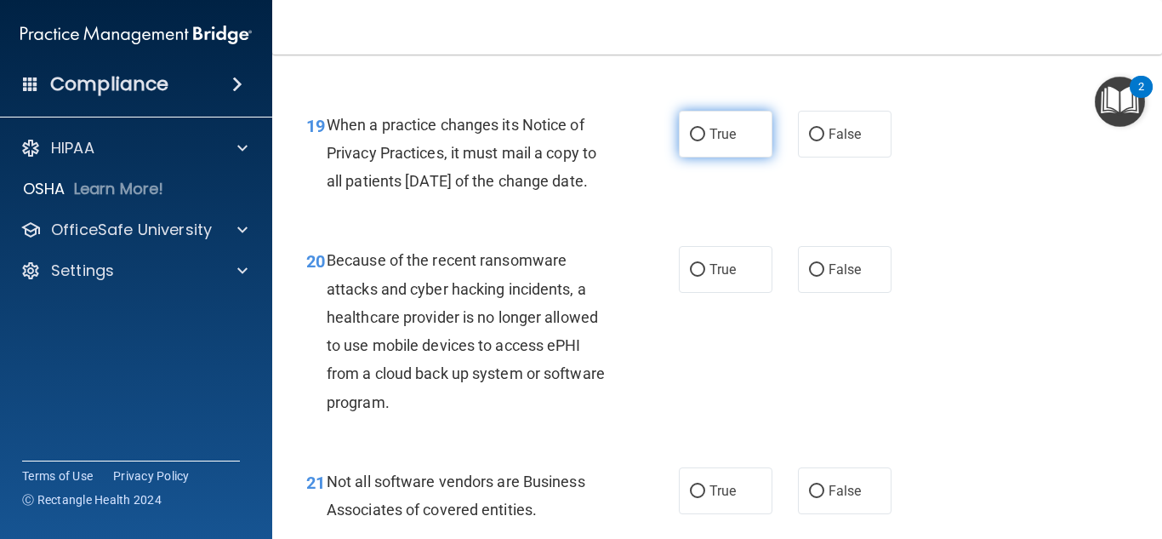
click at [727, 142] on span "True" at bounding box center [723, 134] width 26 height 16
click at [705, 141] on input "True" at bounding box center [697, 134] width 15 height 13
radio input "true"
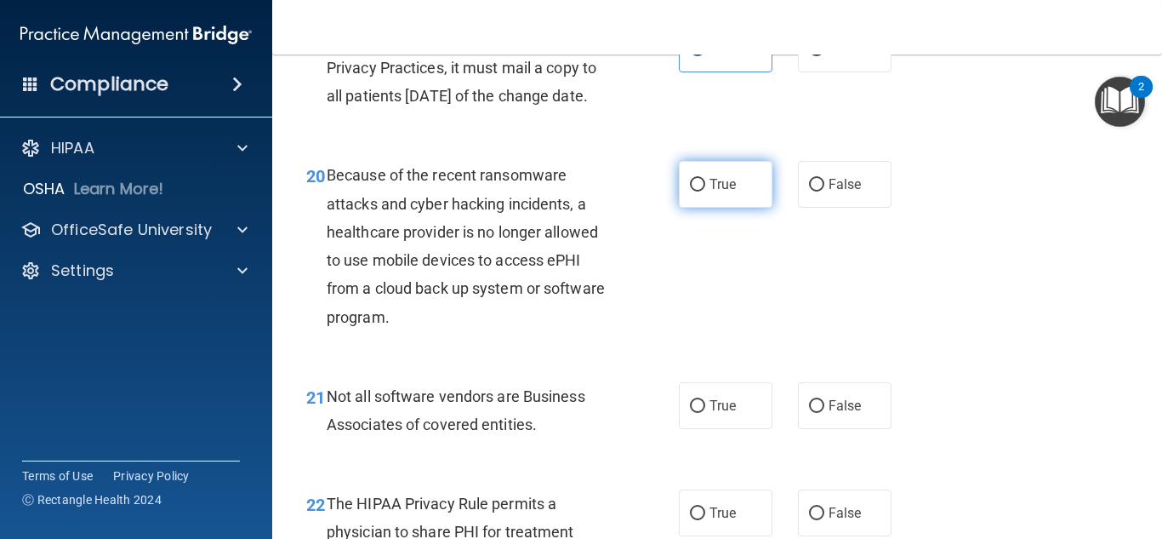
click at [710, 192] on span "True" at bounding box center [723, 184] width 26 height 16
click at [705, 191] on input "True" at bounding box center [697, 185] width 15 height 13
radio input "true"
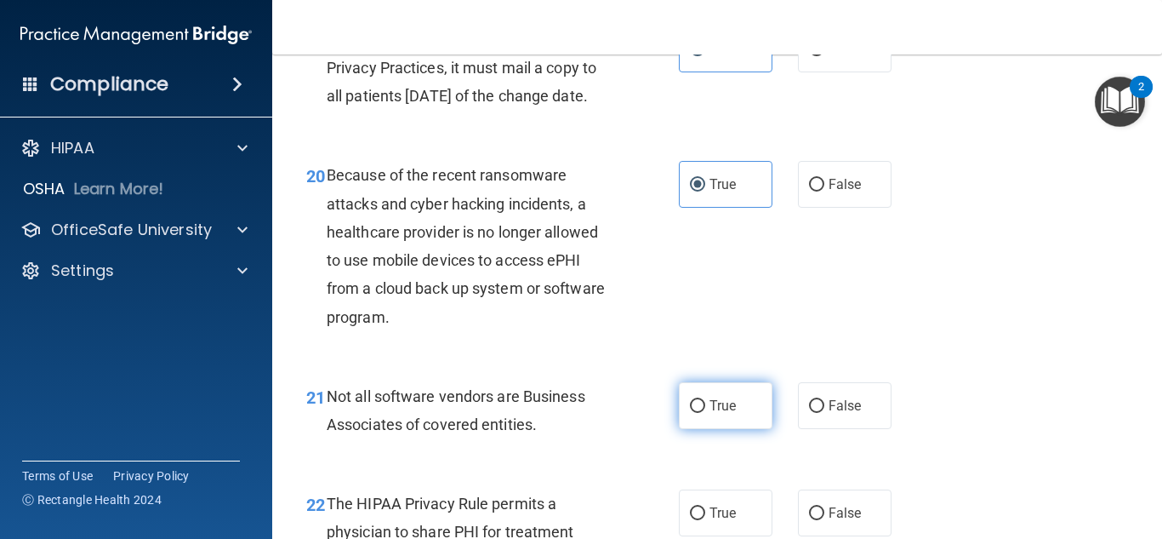
click at [691, 413] on input "True" at bounding box center [697, 406] width 15 height 13
radio input "true"
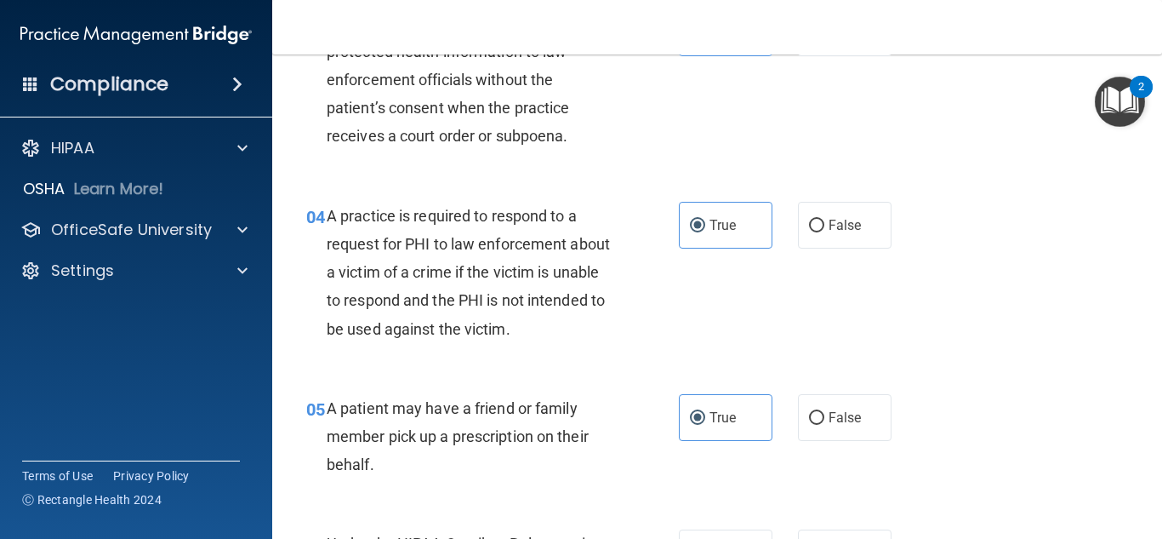
scroll to position [0, 0]
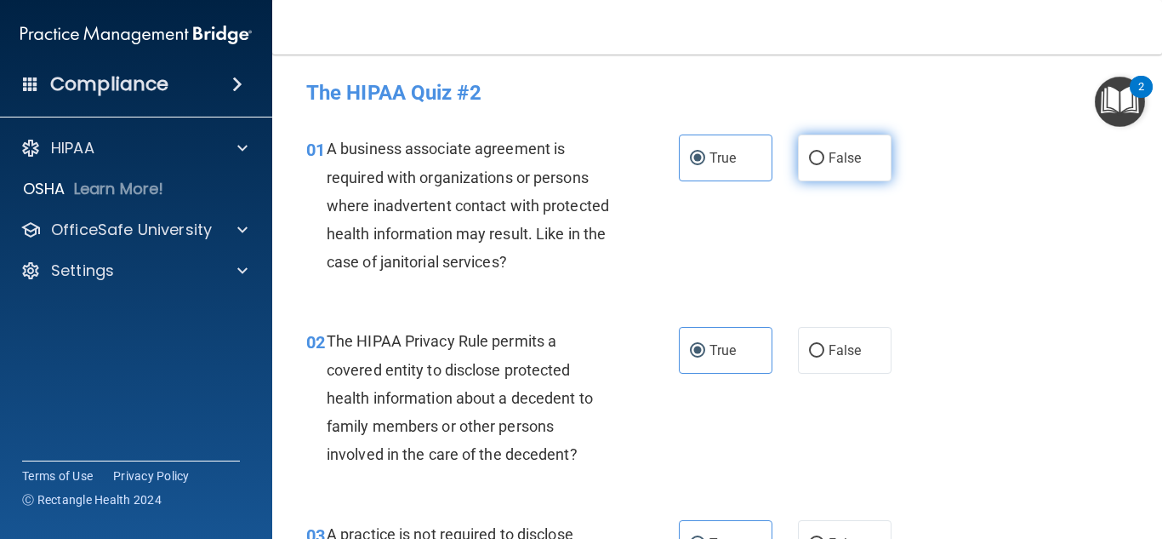
click at [833, 146] on label "False" at bounding box center [845, 157] width 94 height 47
click at [825, 152] on input "False" at bounding box center [816, 158] width 15 height 13
radio input "true"
radio input "false"
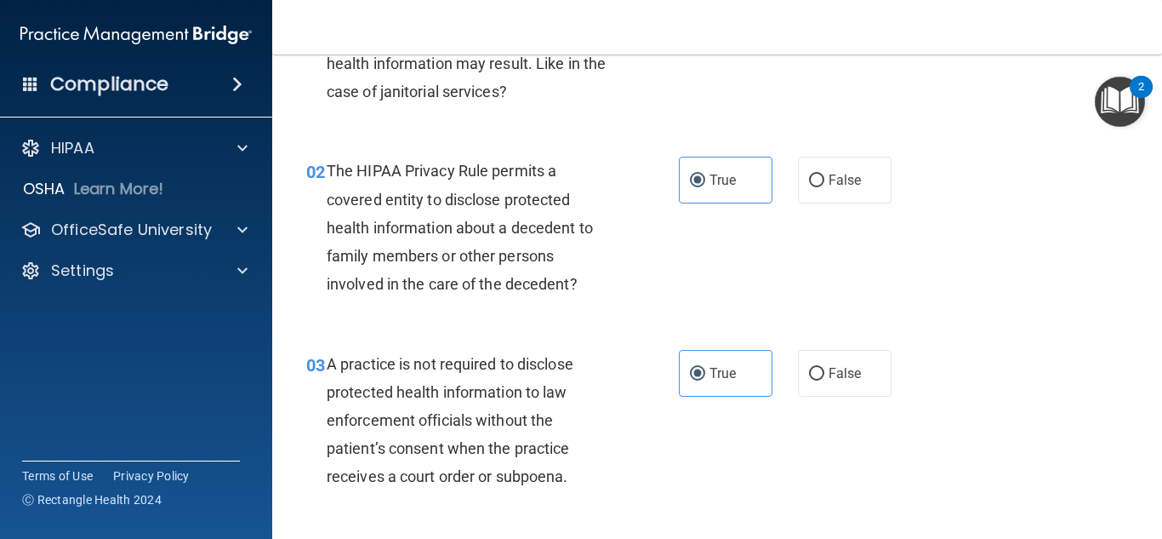
scroll to position [255, 0]
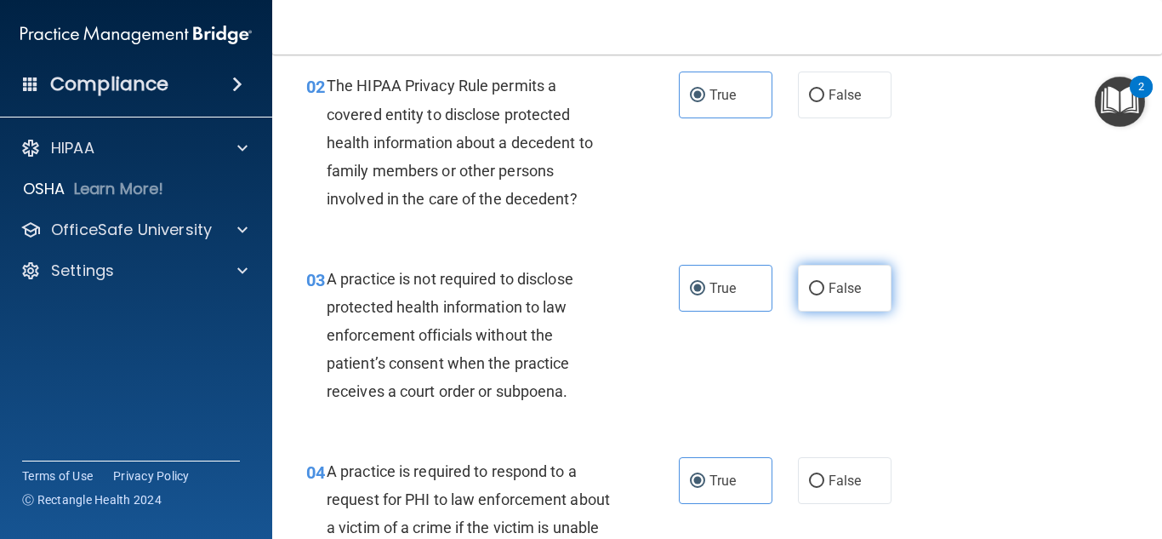
click at [832, 298] on label "False" at bounding box center [845, 288] width 94 height 47
click at [825, 295] on input "False" at bounding box center [816, 289] width 15 height 13
radio input "true"
radio input "false"
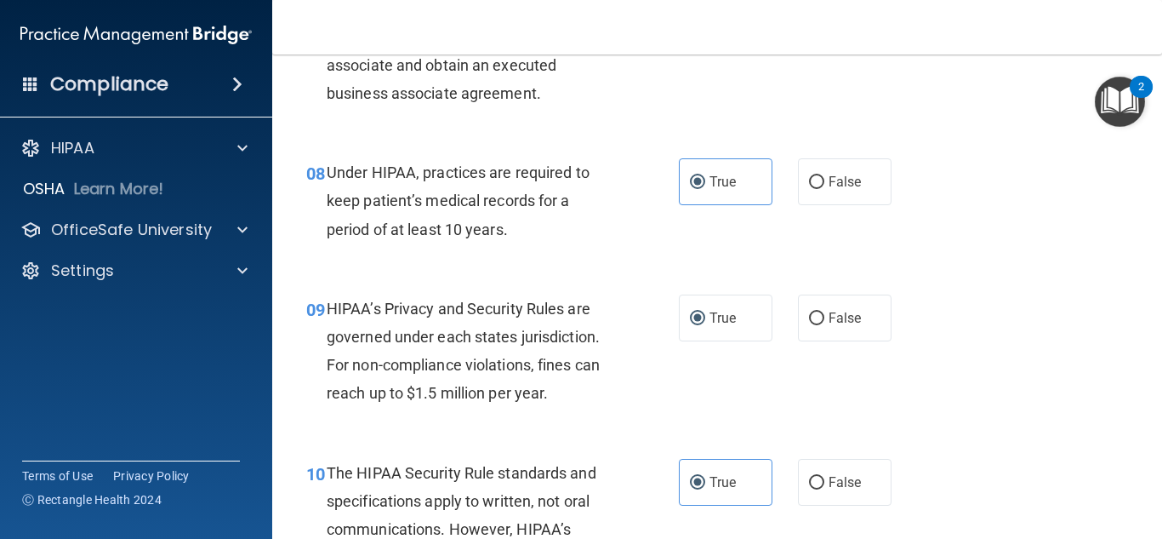
scroll to position [1191, 0]
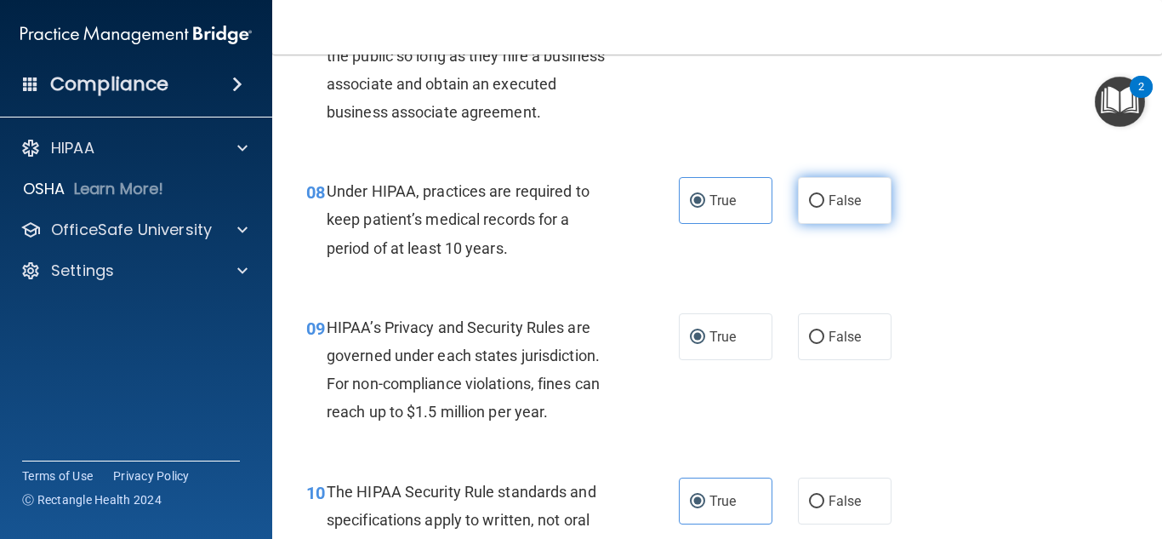
click at [815, 203] on input "False" at bounding box center [816, 201] width 15 height 13
radio input "true"
radio input "false"
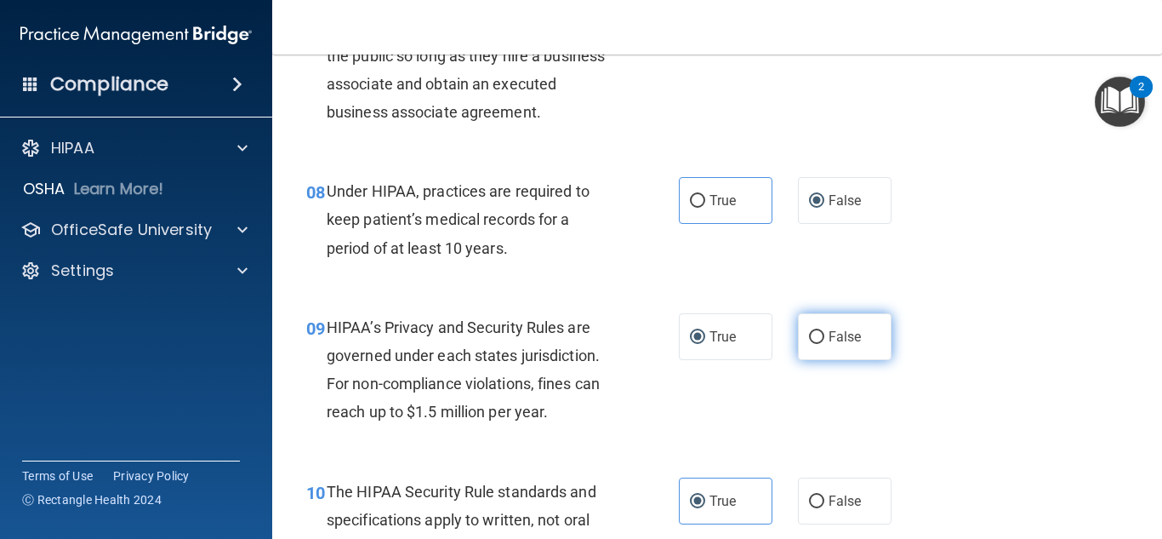
click at [811, 334] on input "False" at bounding box center [816, 337] width 15 height 13
radio input "true"
radio input "false"
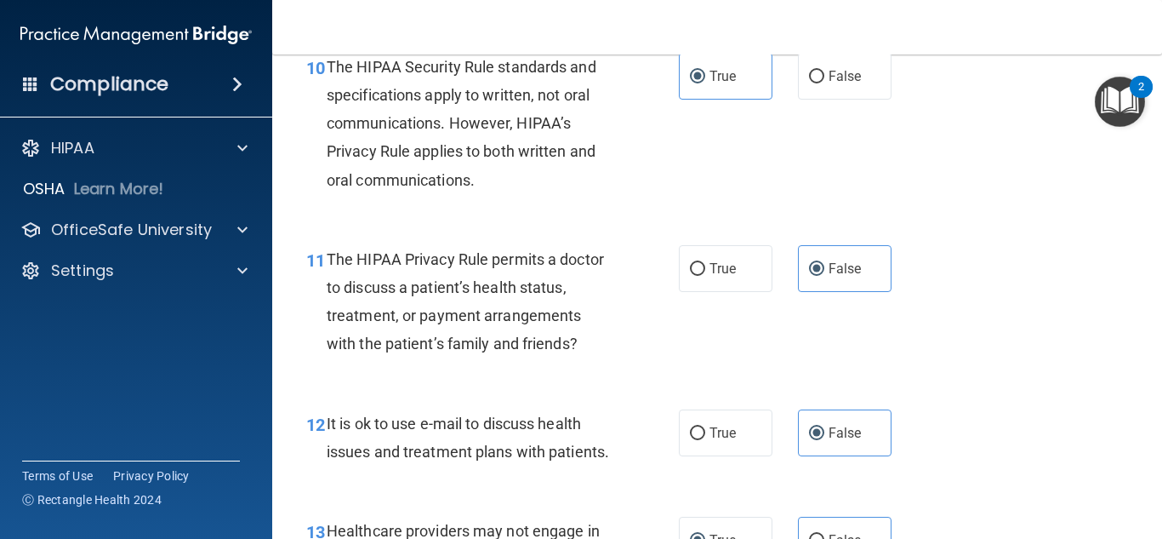
scroll to position [1617, 0]
click at [690, 262] on input "True" at bounding box center [697, 268] width 15 height 13
radio input "true"
radio input "false"
click at [720, 441] on label "True" at bounding box center [726, 431] width 94 height 47
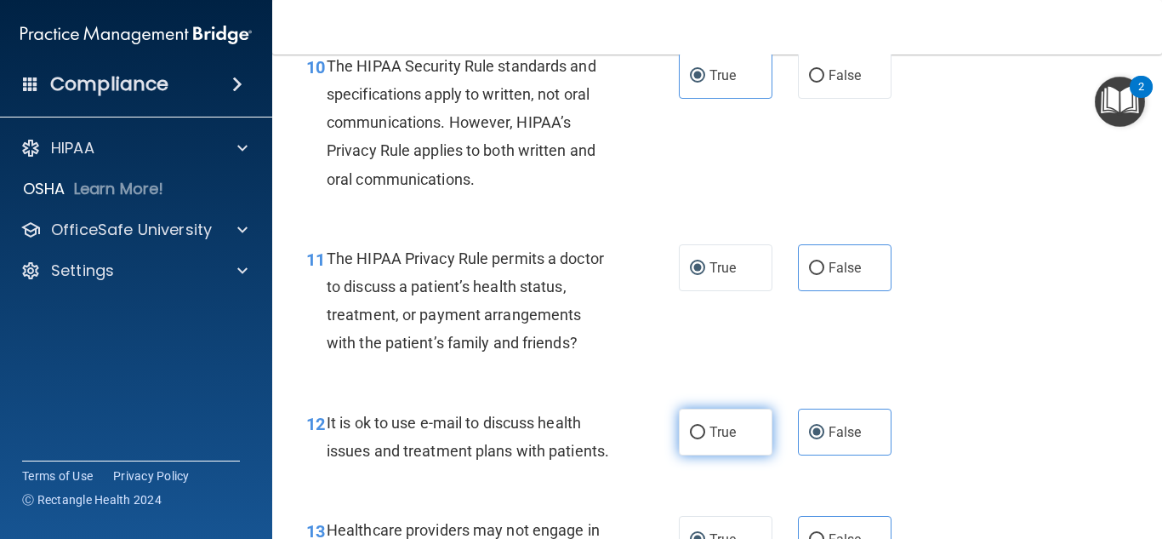
click at [705, 439] on input "True" at bounding box center [697, 432] width 15 height 13
radio input "true"
radio input "false"
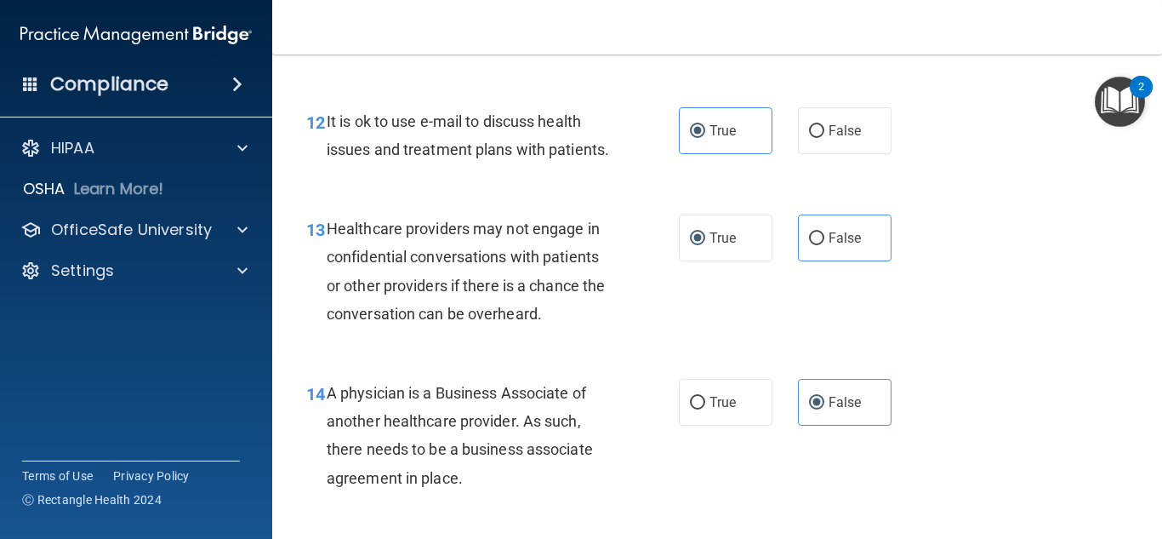
scroll to position [1957, 0]
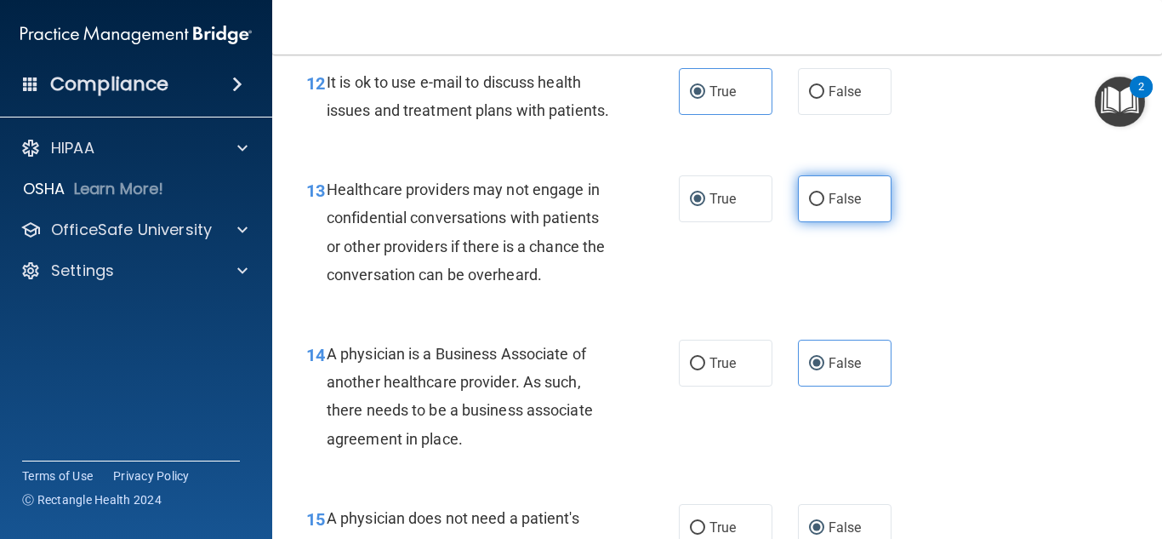
click at [820, 222] on label "False" at bounding box center [845, 198] width 94 height 47
click at [820, 206] on input "False" at bounding box center [816, 199] width 15 height 13
radio input "true"
radio input "false"
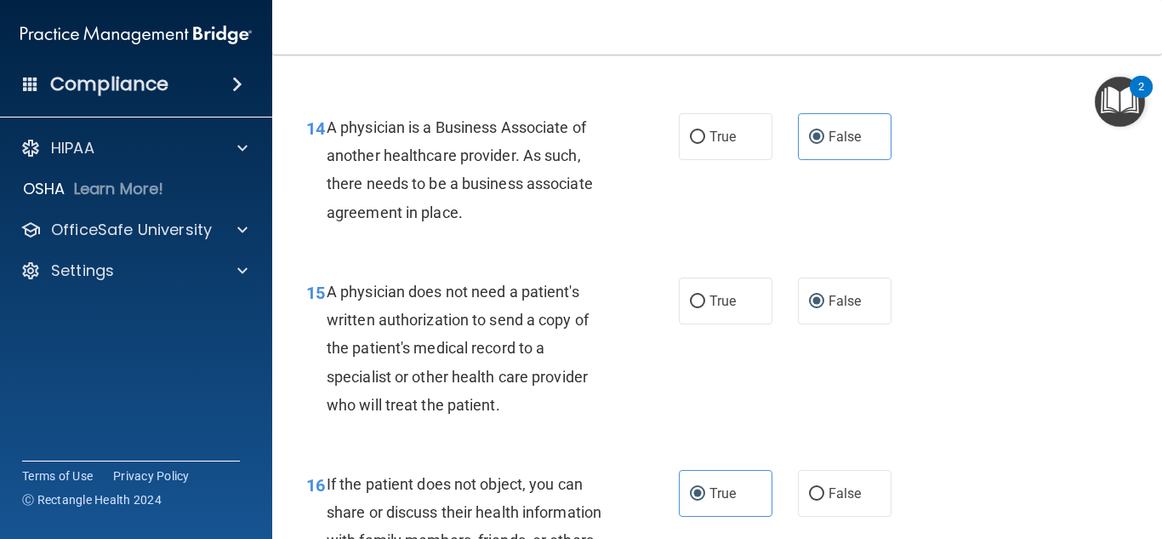
scroll to position [2212, 0]
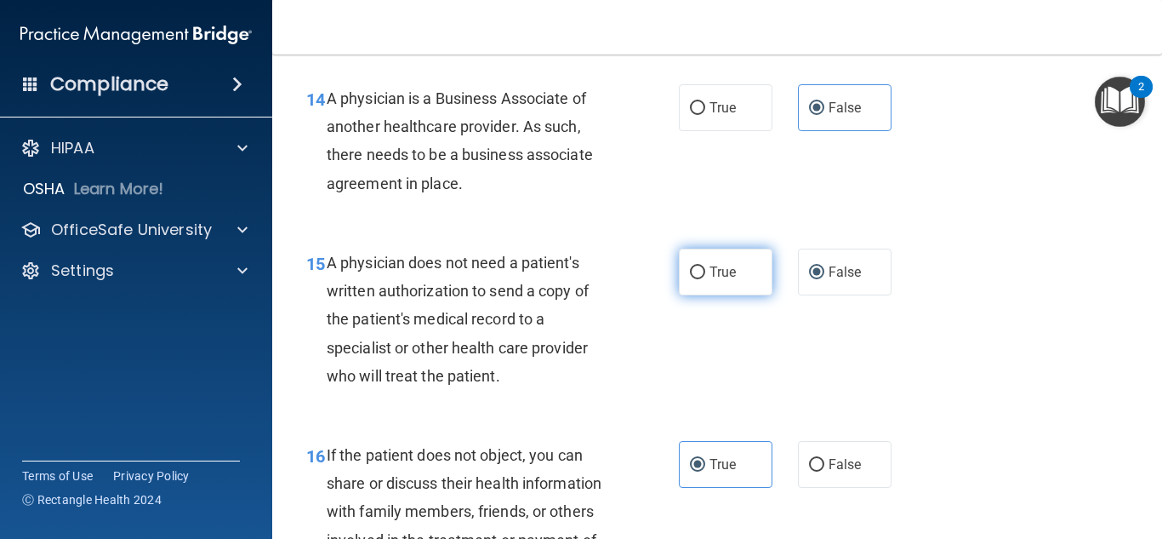
click at [710, 280] on span "True" at bounding box center [723, 272] width 26 height 16
click at [695, 279] on input "True" at bounding box center [697, 272] width 15 height 13
radio input "true"
radio input "false"
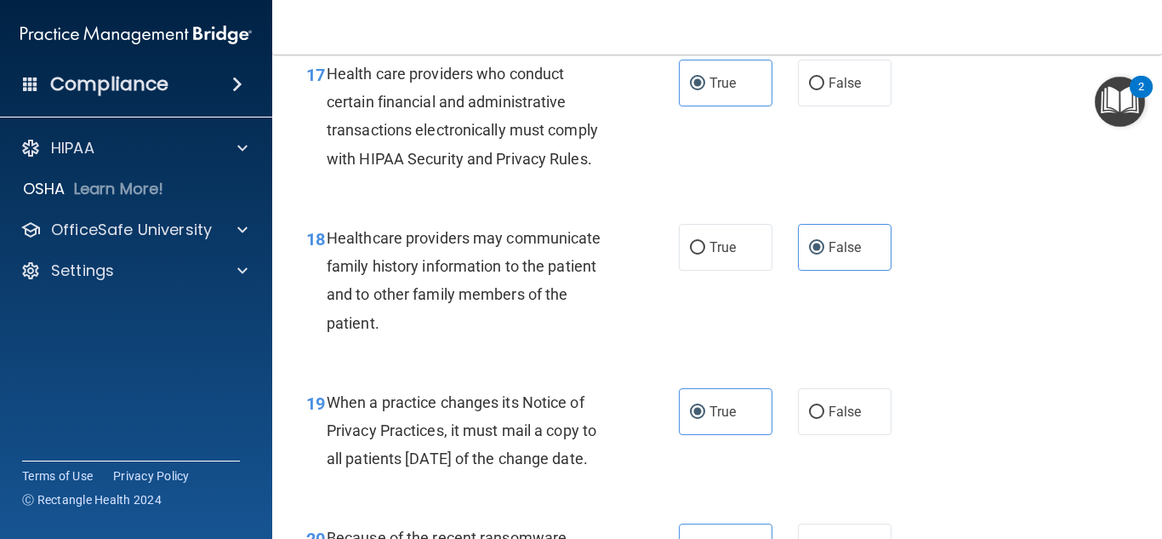
scroll to position [2808, 0]
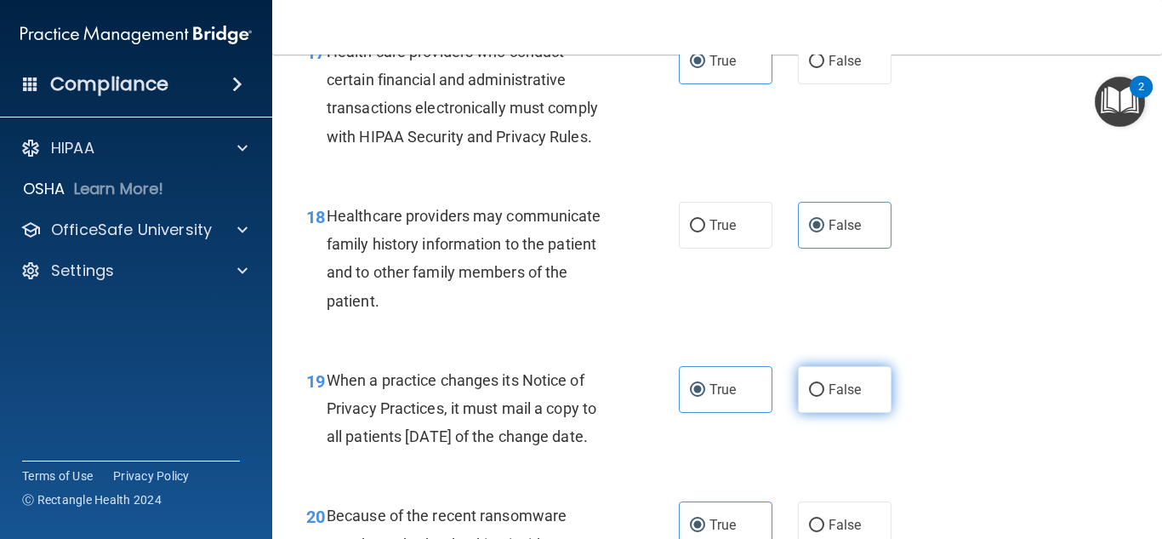
click at [829, 397] on span "False" at bounding box center [845, 389] width 33 height 16
click at [825, 397] on input "False" at bounding box center [816, 390] width 15 height 13
radio input "true"
radio input "false"
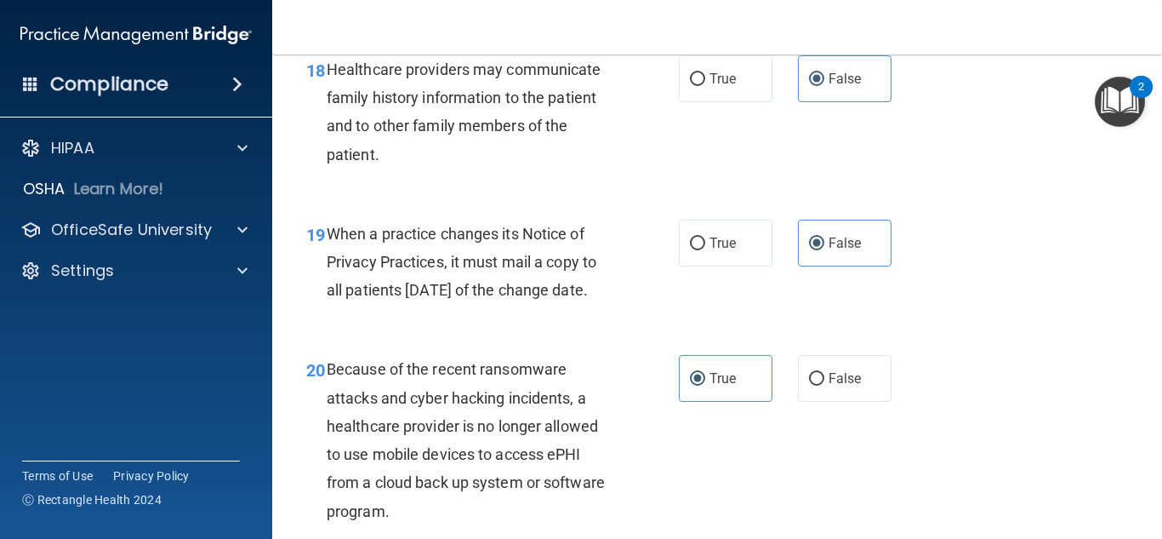
scroll to position [3063, 0]
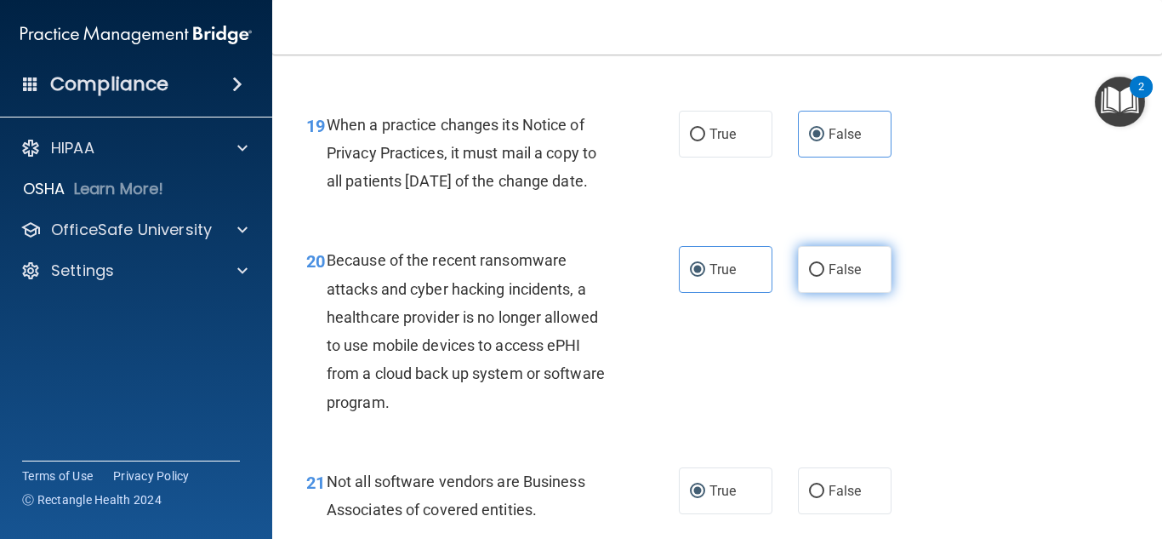
click at [809, 293] on label "False" at bounding box center [845, 269] width 94 height 47
click at [809, 277] on input "False" at bounding box center [816, 270] width 15 height 13
radio input "true"
radio input "false"
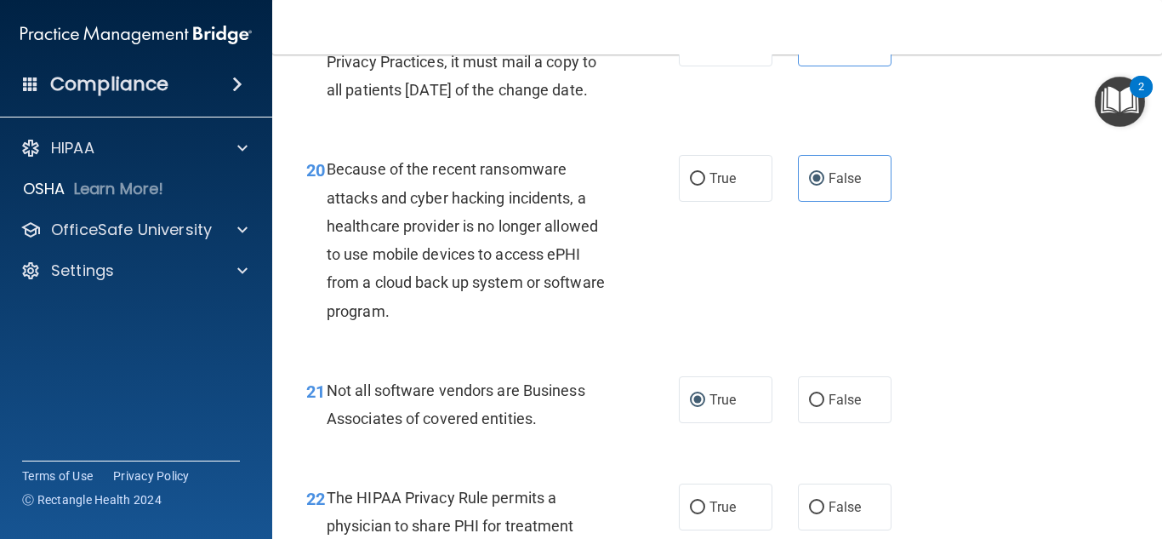
scroll to position [3319, 0]
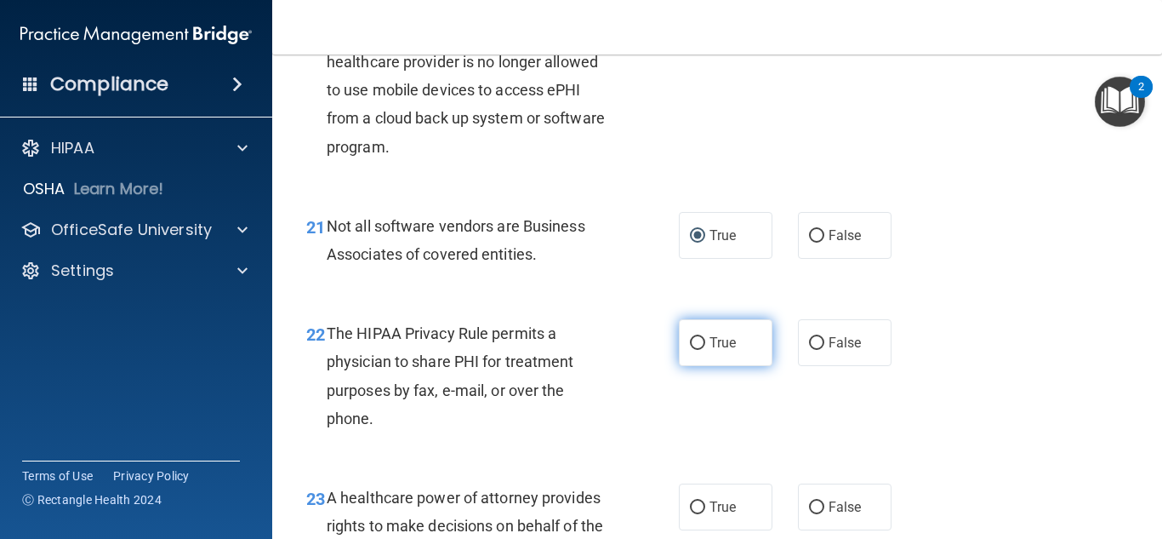
click at [696, 366] on label "True" at bounding box center [726, 342] width 94 height 47
click at [696, 350] on input "True" at bounding box center [697, 343] width 15 height 13
radio input "true"
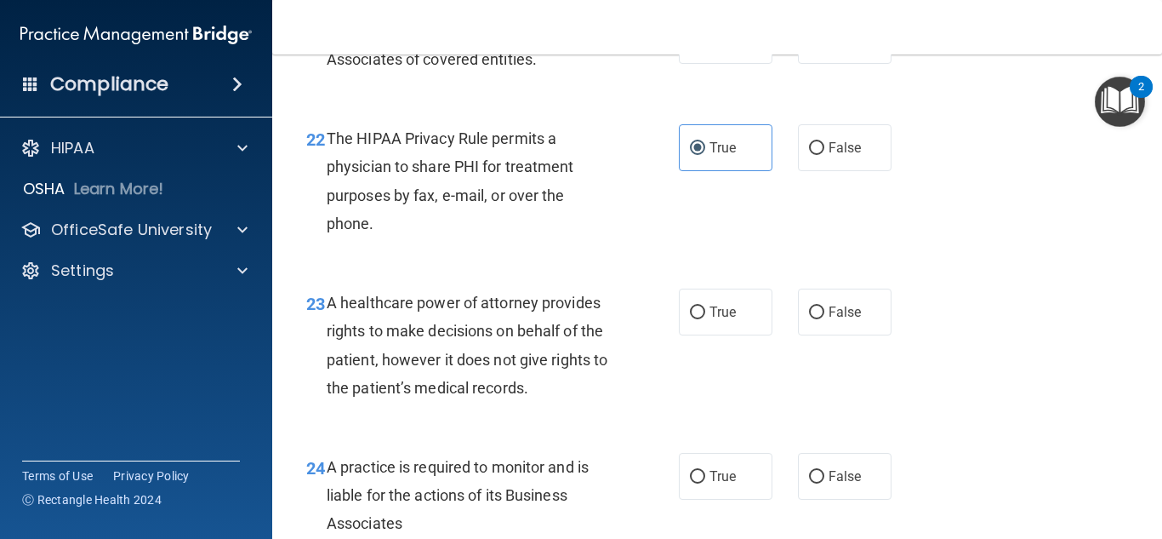
scroll to position [3574, 0]
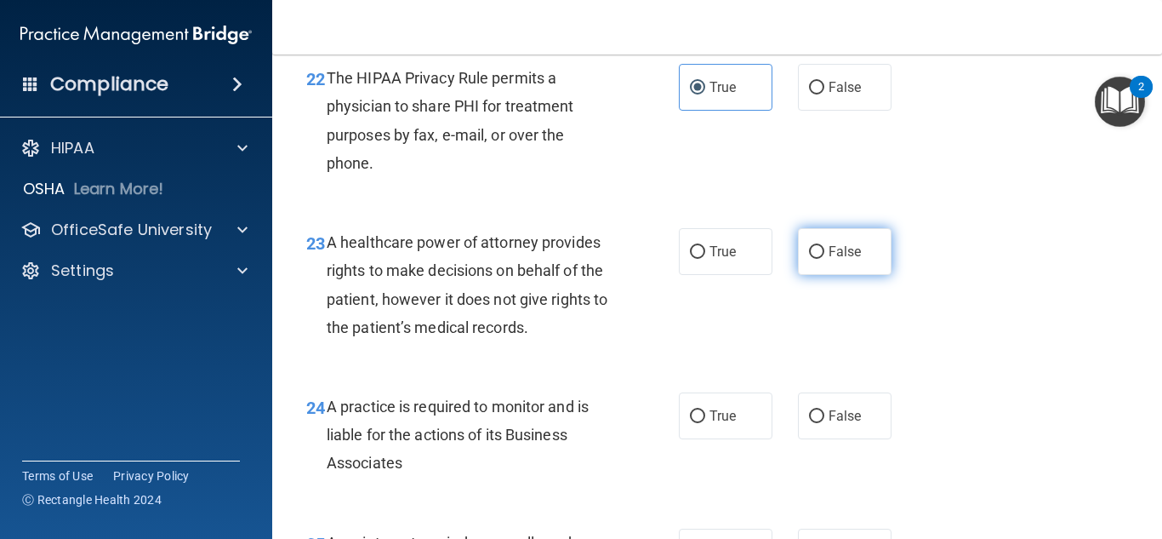
click at [829, 260] on span "False" at bounding box center [845, 251] width 33 height 16
click at [821, 259] on input "False" at bounding box center [816, 252] width 15 height 13
radio input "true"
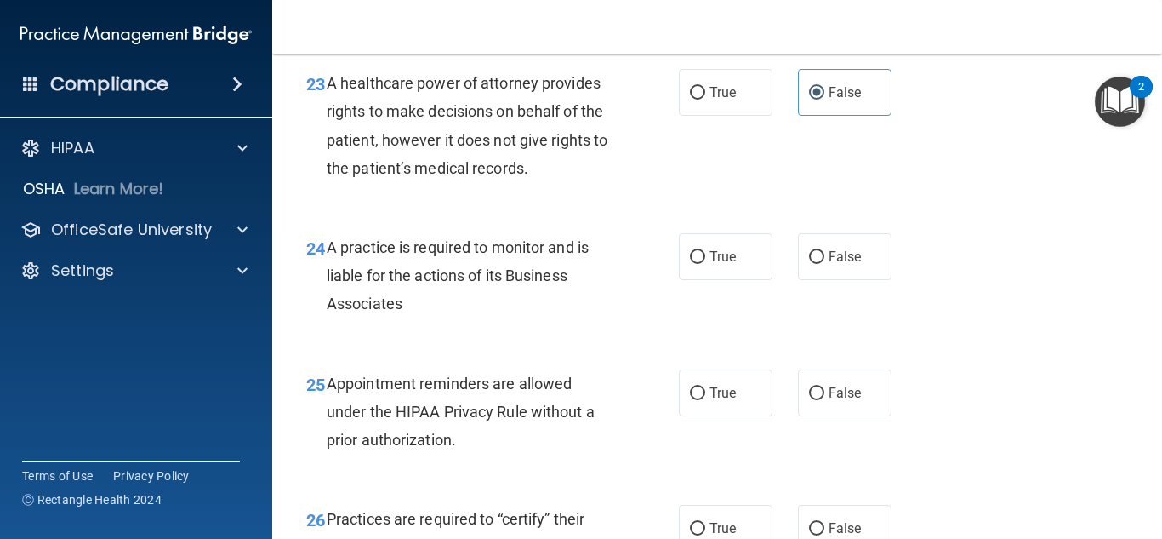
scroll to position [3744, 0]
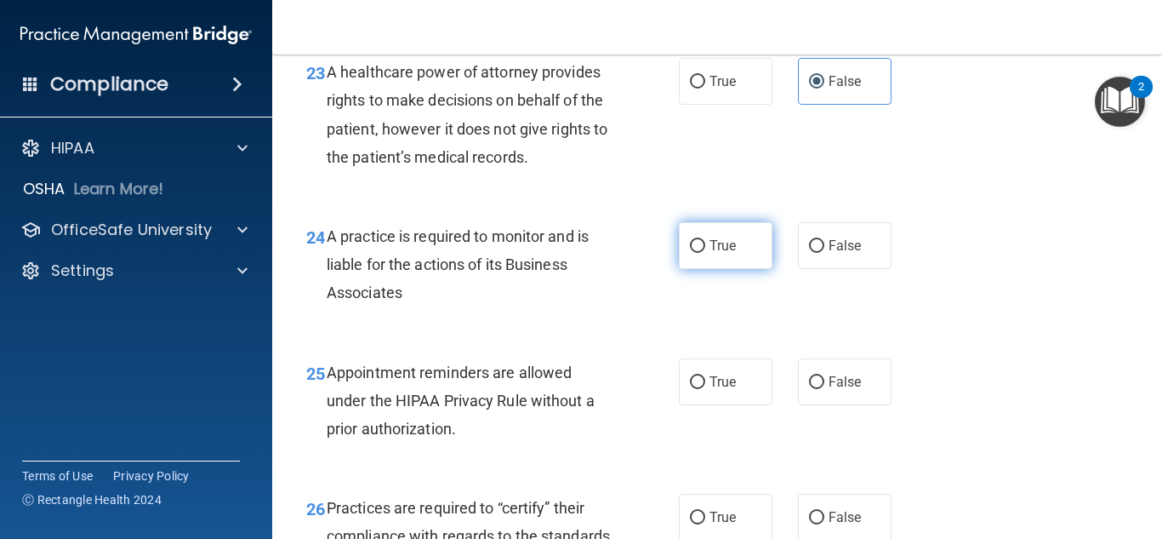
click at [699, 269] on label "True" at bounding box center [726, 245] width 94 height 47
click at [699, 253] on input "True" at bounding box center [697, 246] width 15 height 13
radio input "true"
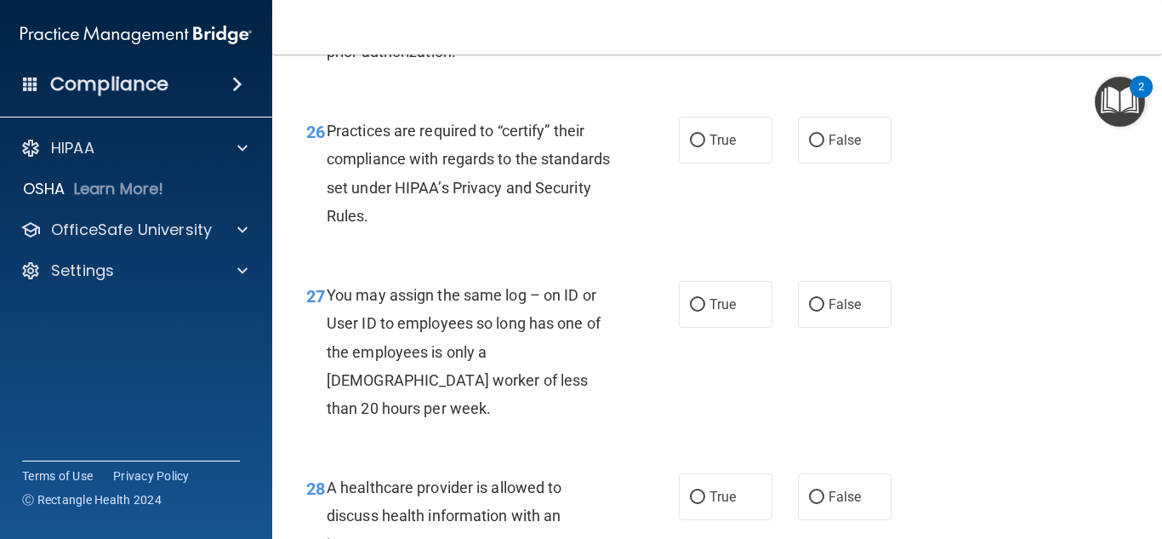
scroll to position [4085, 0]
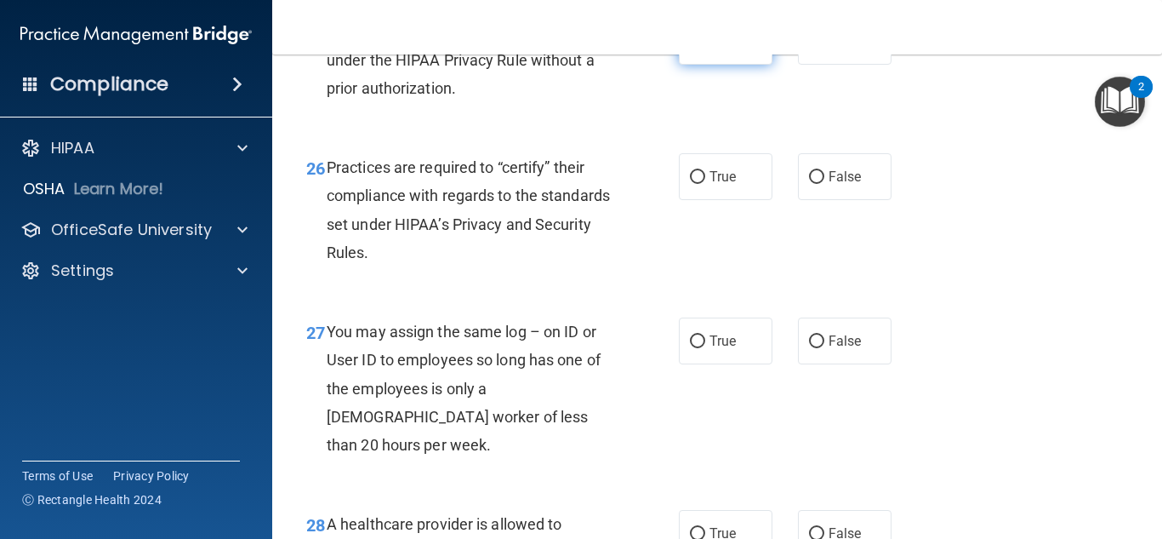
click at [723, 49] on span "True" at bounding box center [723, 41] width 26 height 16
click at [705, 49] on input "True" at bounding box center [697, 42] width 15 height 13
radio input "true"
click at [831, 185] on span "False" at bounding box center [845, 176] width 33 height 16
click at [825, 184] on input "False" at bounding box center [816, 177] width 15 height 13
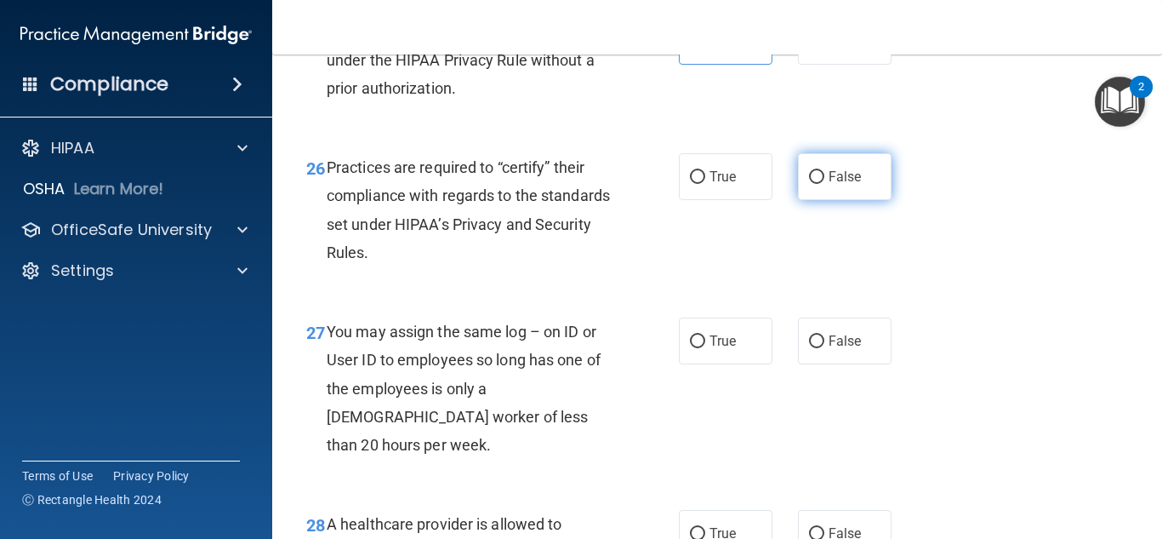
radio input "true"
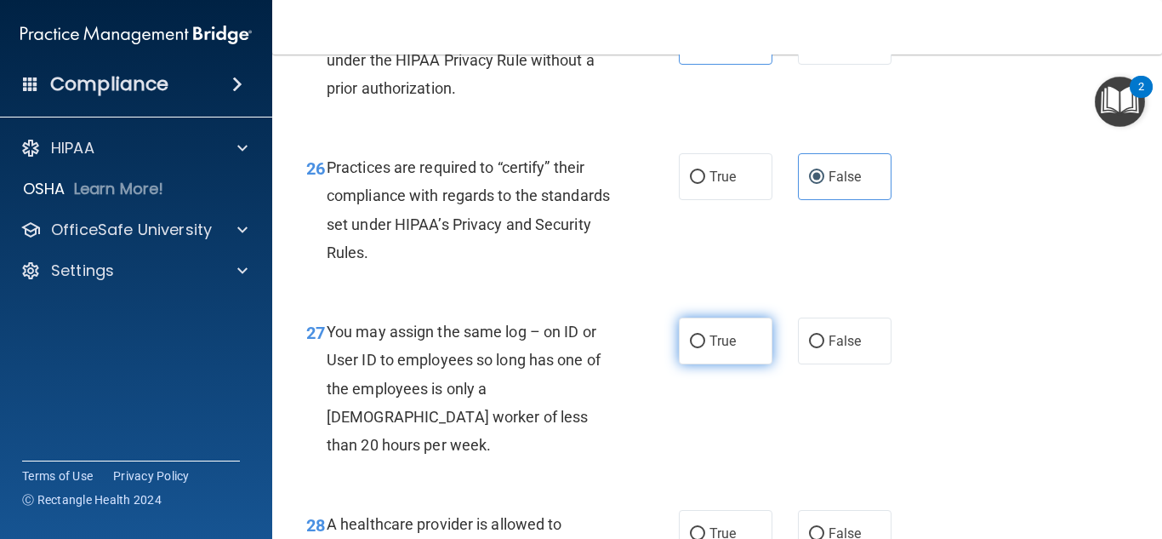
click at [710, 349] on span "True" at bounding box center [723, 341] width 26 height 16
click at [705, 348] on input "True" at bounding box center [697, 341] width 15 height 13
radio input "true"
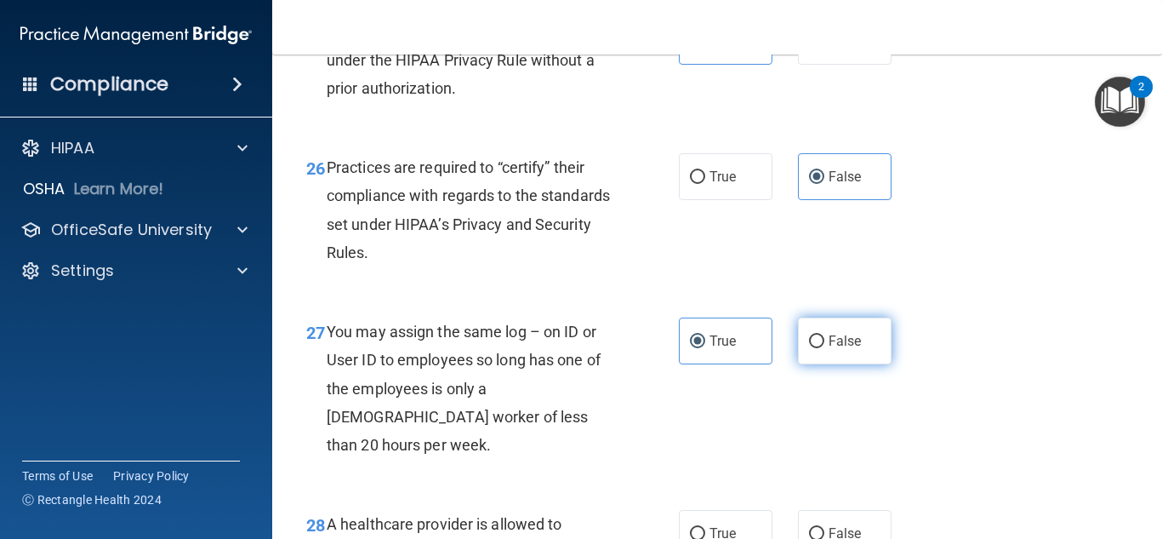
click at [833, 349] on span "False" at bounding box center [845, 341] width 33 height 16
click at [825, 348] on input "False" at bounding box center [816, 341] width 15 height 13
radio input "true"
radio input "false"
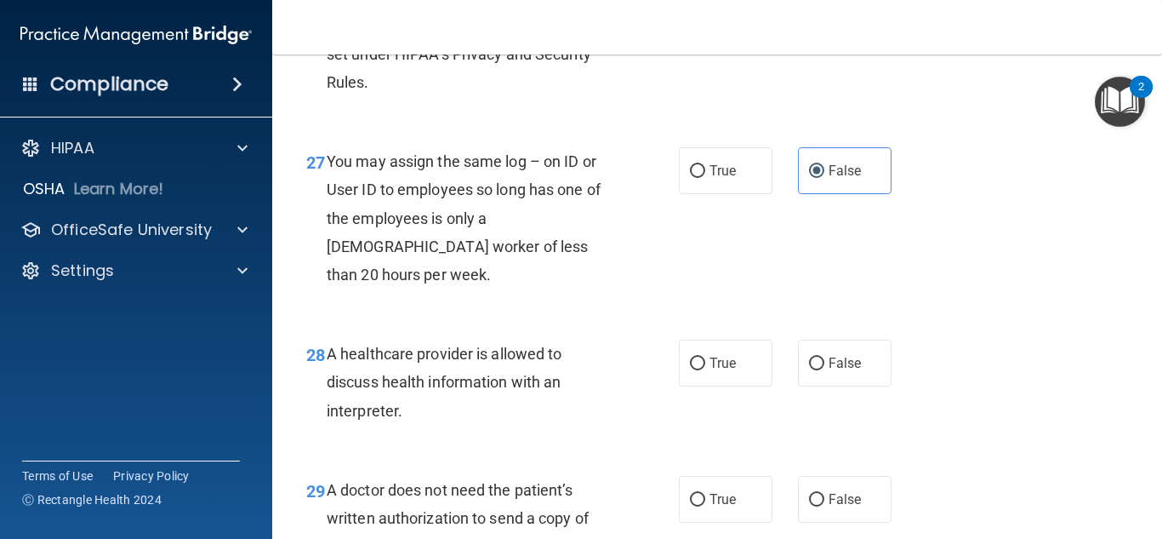
scroll to position [4340, 0]
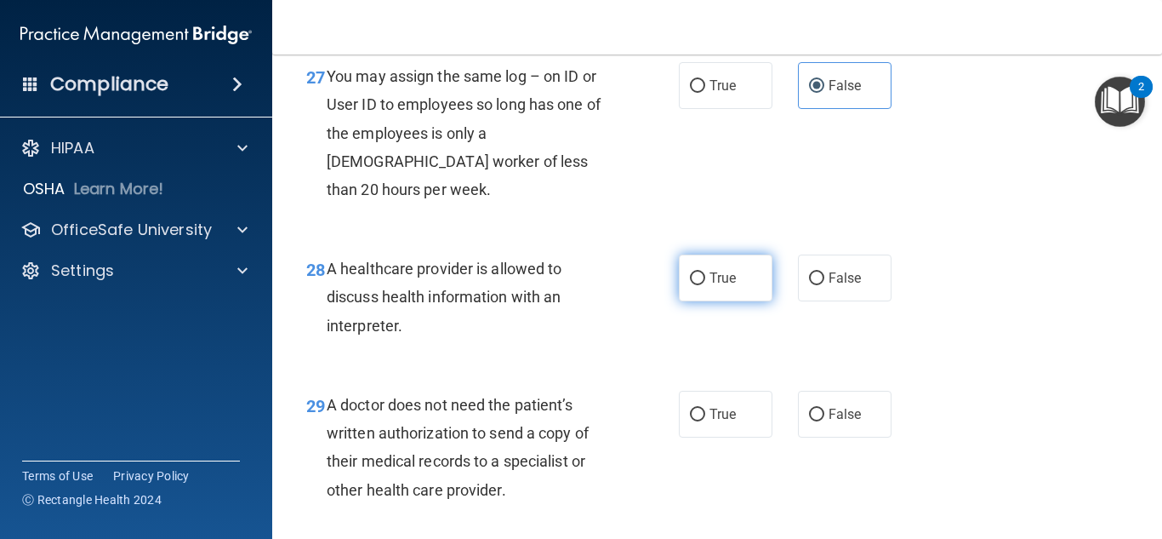
click at [716, 286] on span "True" at bounding box center [723, 278] width 26 height 16
click at [705, 285] on input "True" at bounding box center [697, 278] width 15 height 13
radio input "true"
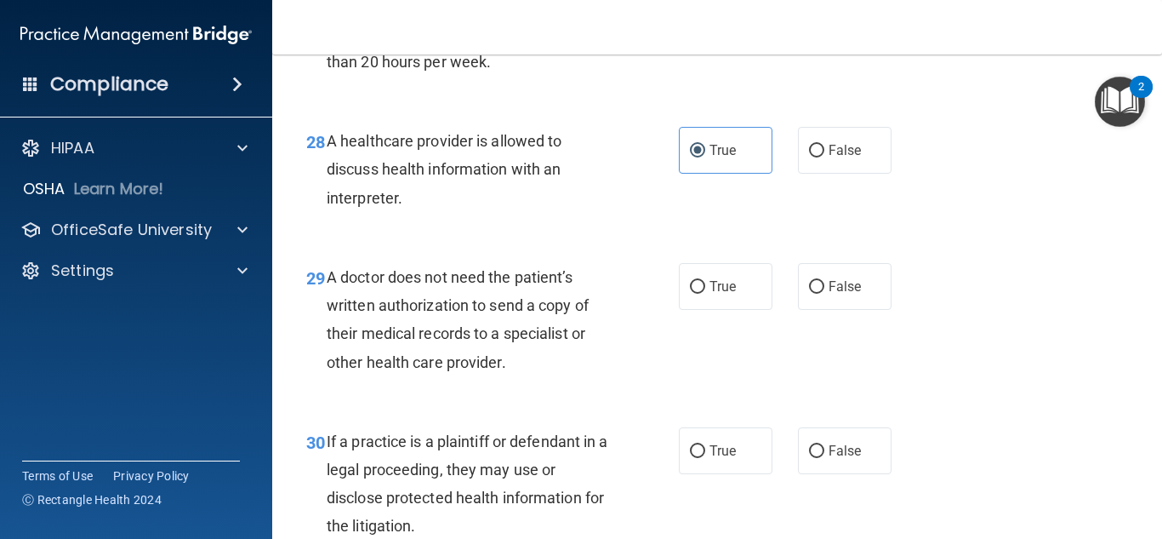
scroll to position [4510, 0]
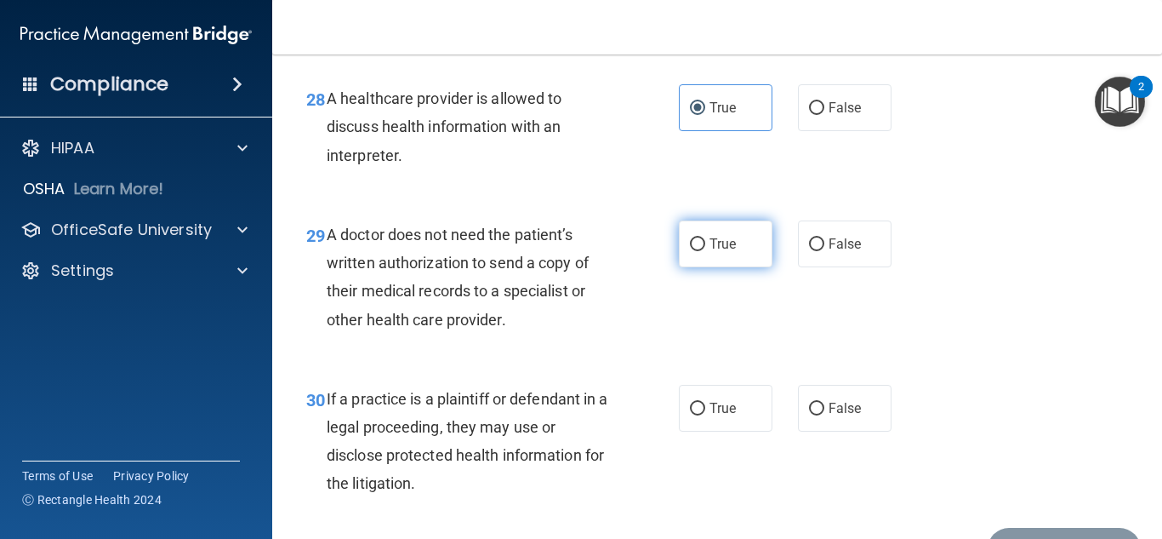
click at [692, 251] on input "True" at bounding box center [697, 244] width 15 height 13
radio input "true"
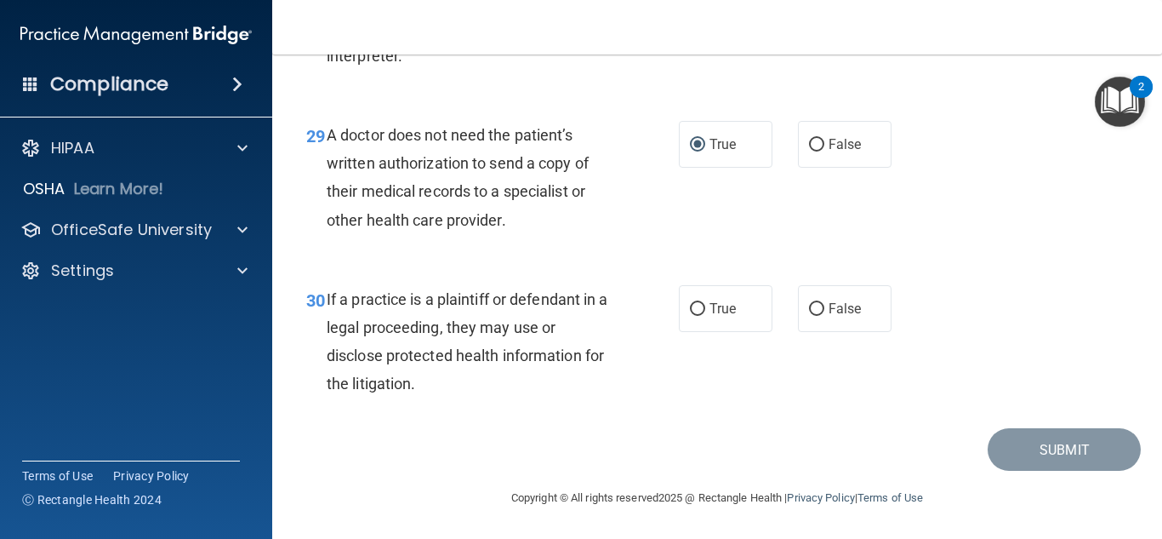
scroll to position [4638, 0]
click at [711, 317] on label "True" at bounding box center [726, 308] width 94 height 47
click at [705, 316] on input "True" at bounding box center [697, 309] width 15 height 13
radio input "true"
click at [1083, 454] on button "Submit" at bounding box center [1064, 449] width 153 height 43
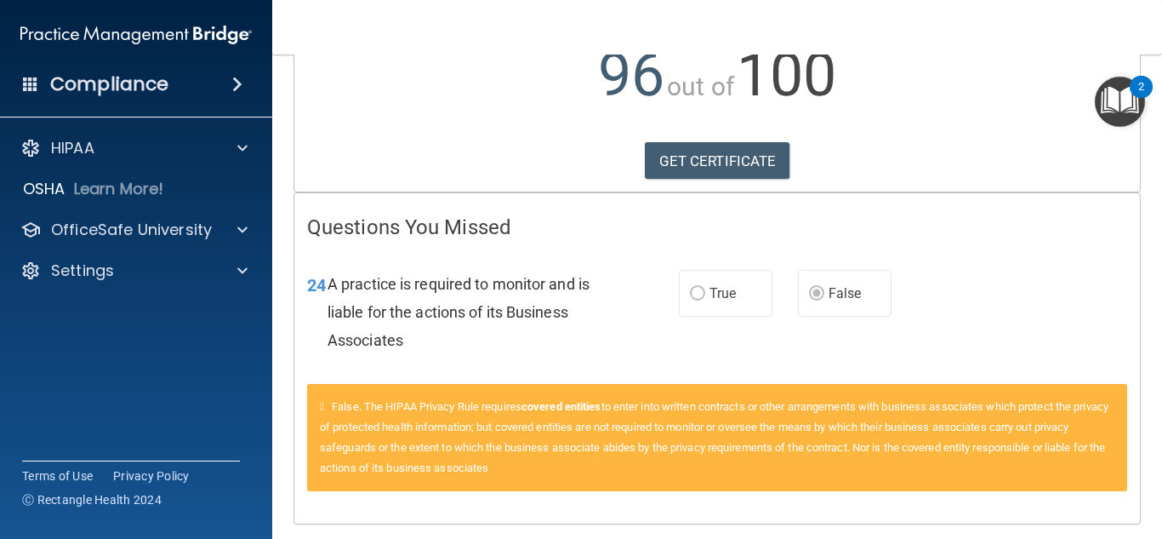
scroll to position [255, 0]
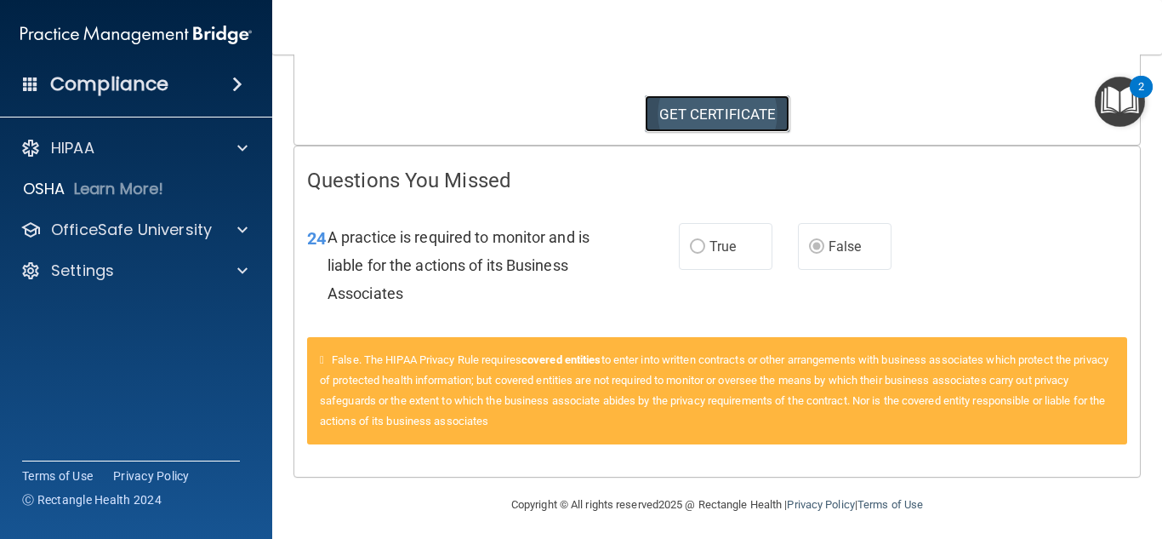
click at [692, 117] on link "GET CERTIFICATE" at bounding box center [718, 113] width 146 height 37
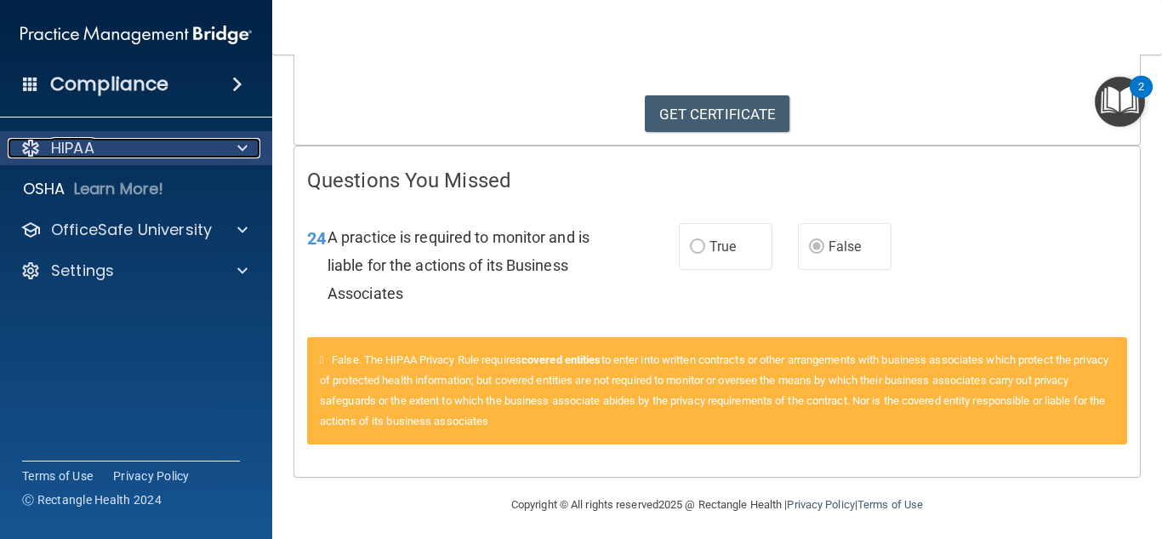
click at [77, 152] on p "HIPAA" at bounding box center [72, 148] width 43 height 20
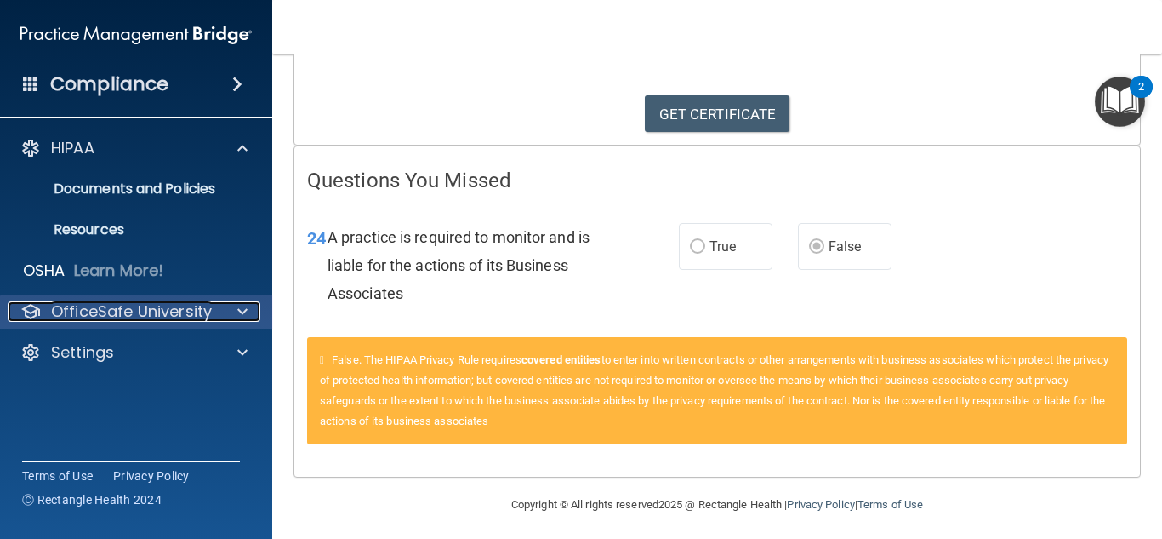
click at [101, 307] on p "OfficeSafe University" at bounding box center [131, 311] width 161 height 20
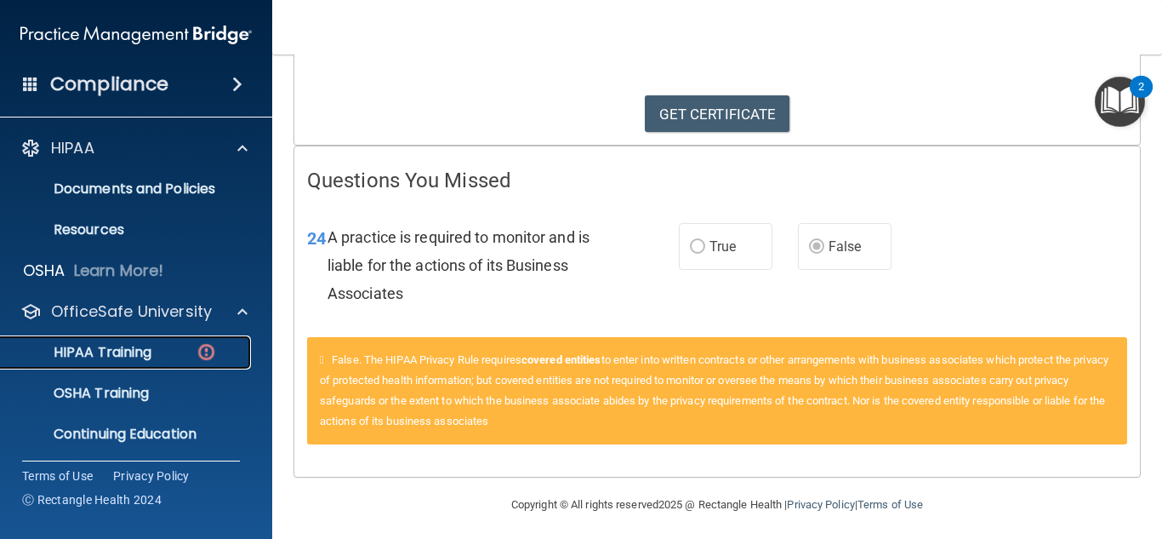
click at [100, 350] on p "HIPAA Training" at bounding box center [81, 352] width 140 height 17
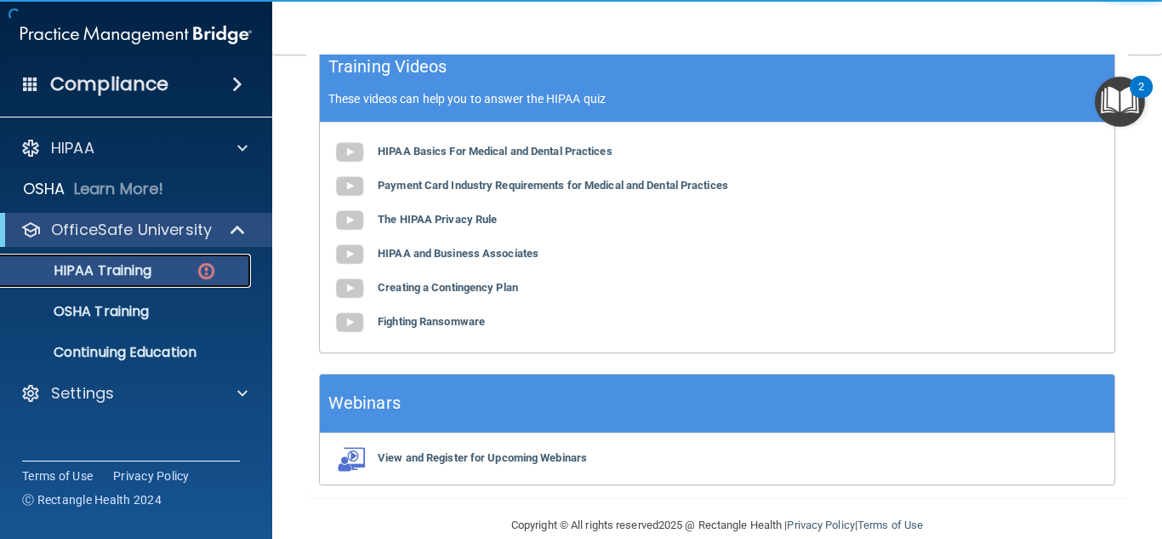
scroll to position [804, 0]
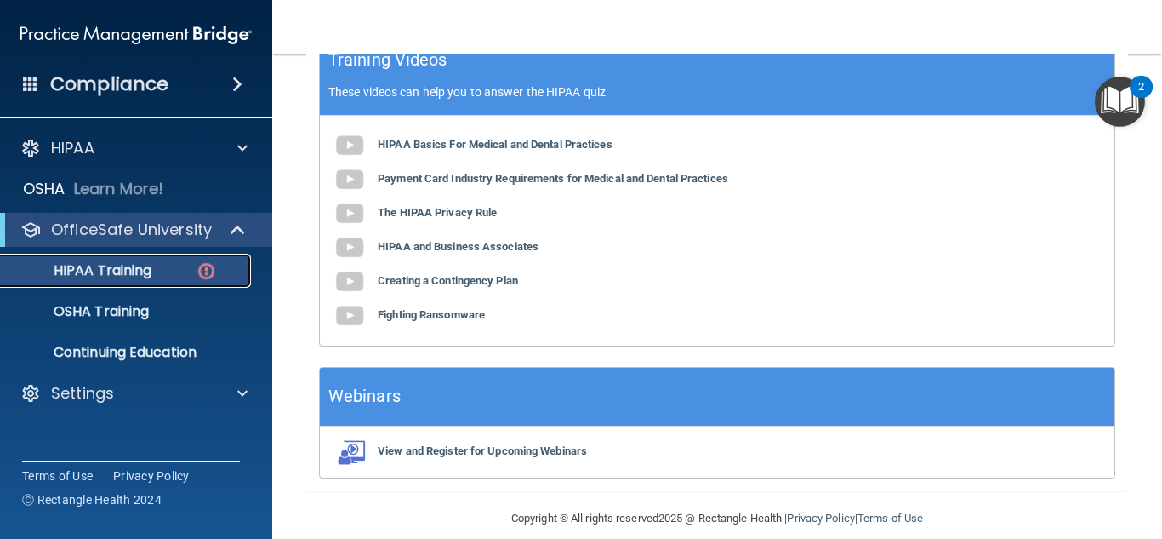
click at [122, 280] on link "HIPAA Training" at bounding box center [117, 271] width 268 height 34
click at [202, 270] on img at bounding box center [206, 270] width 21 height 21
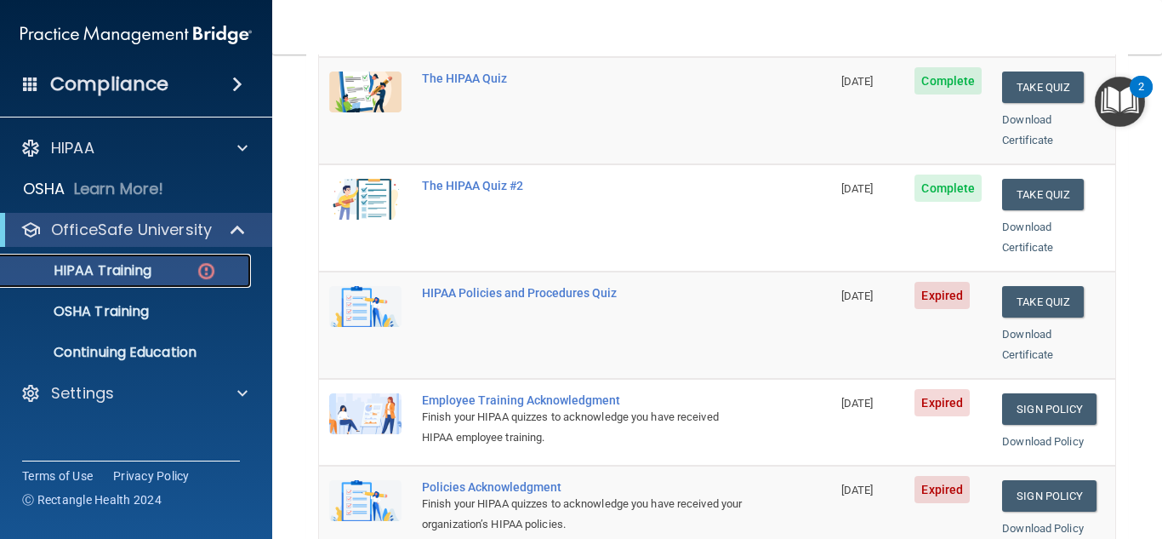
scroll to position [294, 0]
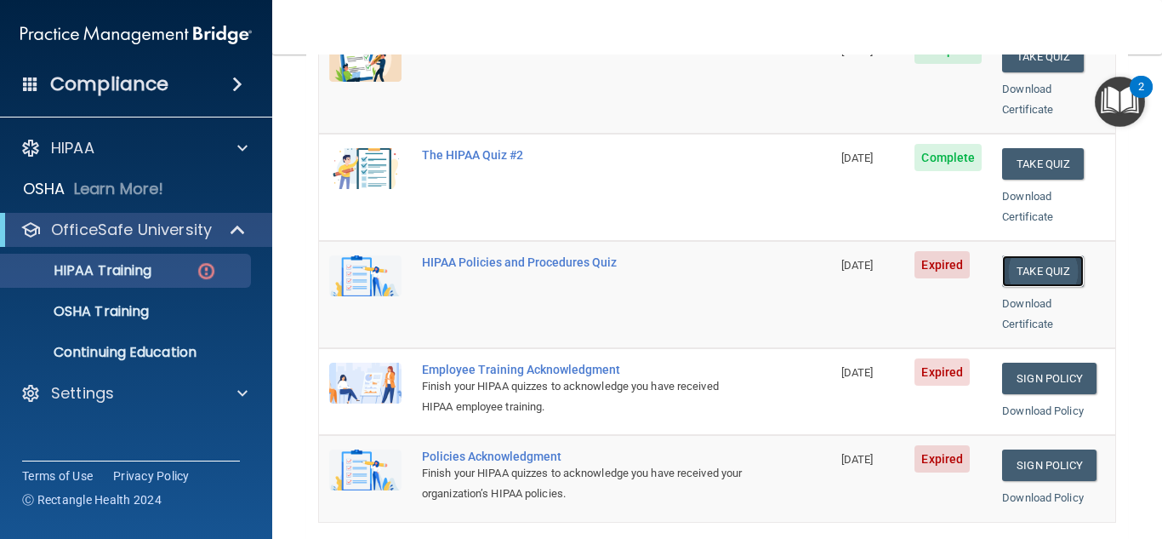
click at [1042, 255] on button "Take Quiz" at bounding box center [1043, 270] width 82 height 31
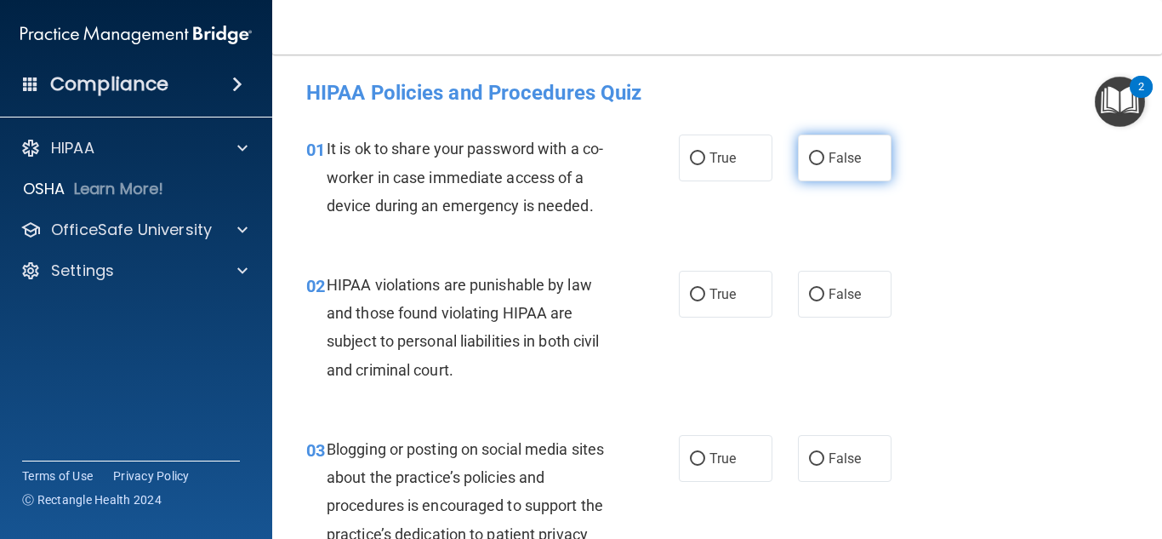
click at [809, 154] on input "False" at bounding box center [816, 158] width 15 height 13
radio input "true"
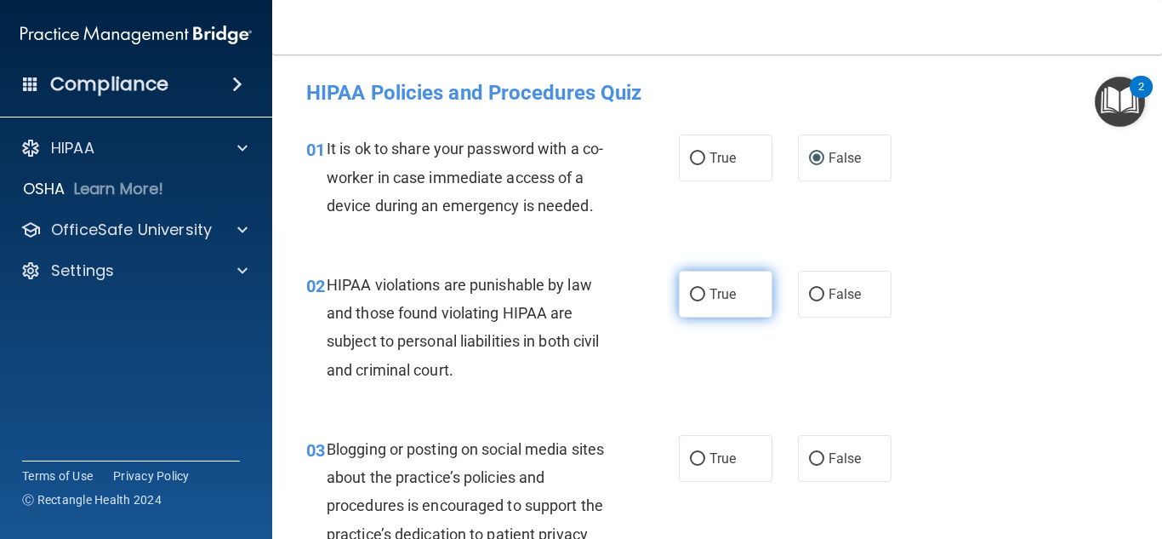
click at [711, 298] on span "True" at bounding box center [723, 294] width 26 height 16
click at [705, 298] on input "True" at bounding box center [697, 294] width 15 height 13
radio input "true"
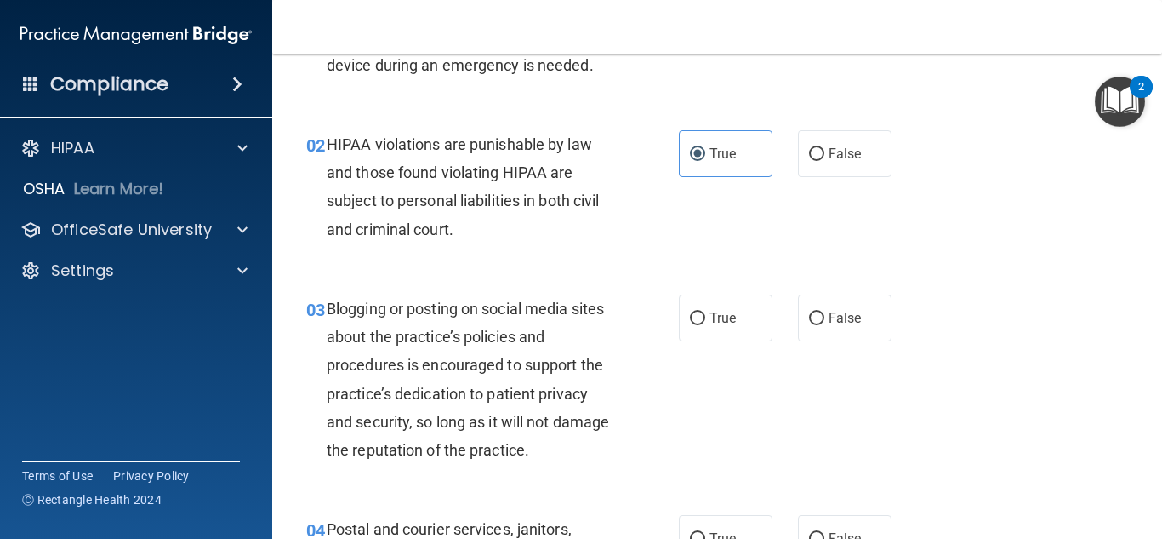
scroll to position [170, 0]
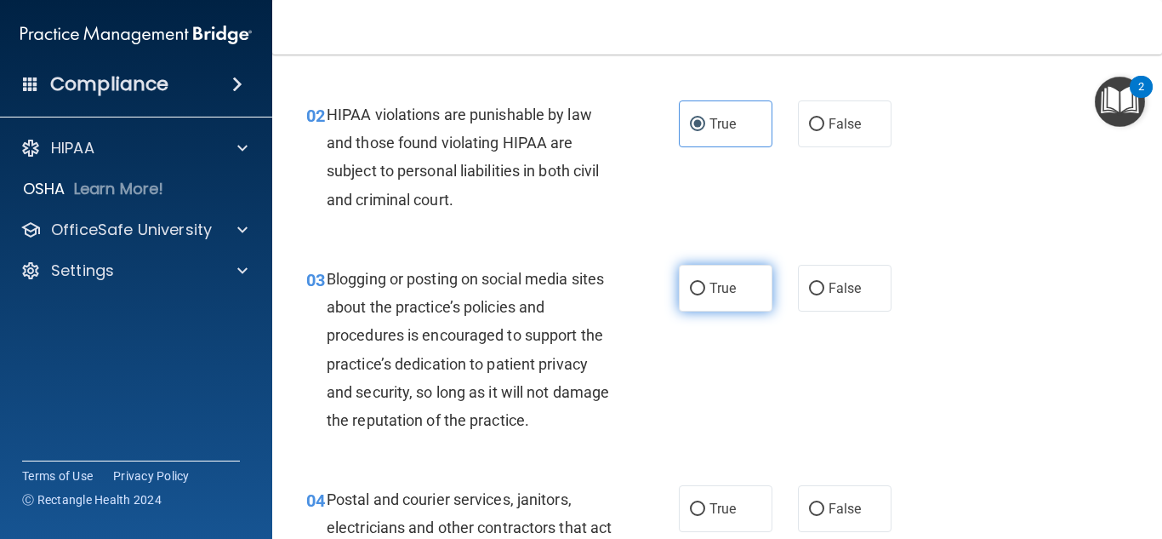
click at [726, 283] on span "True" at bounding box center [723, 288] width 26 height 16
click at [705, 283] on input "True" at bounding box center [697, 289] width 15 height 13
radio input "true"
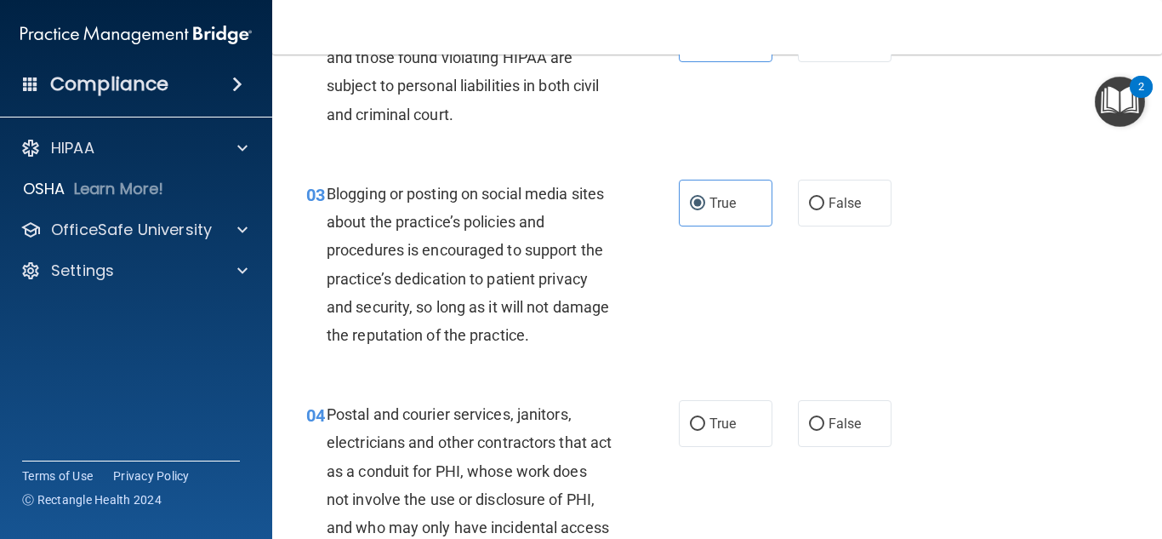
scroll to position [340, 0]
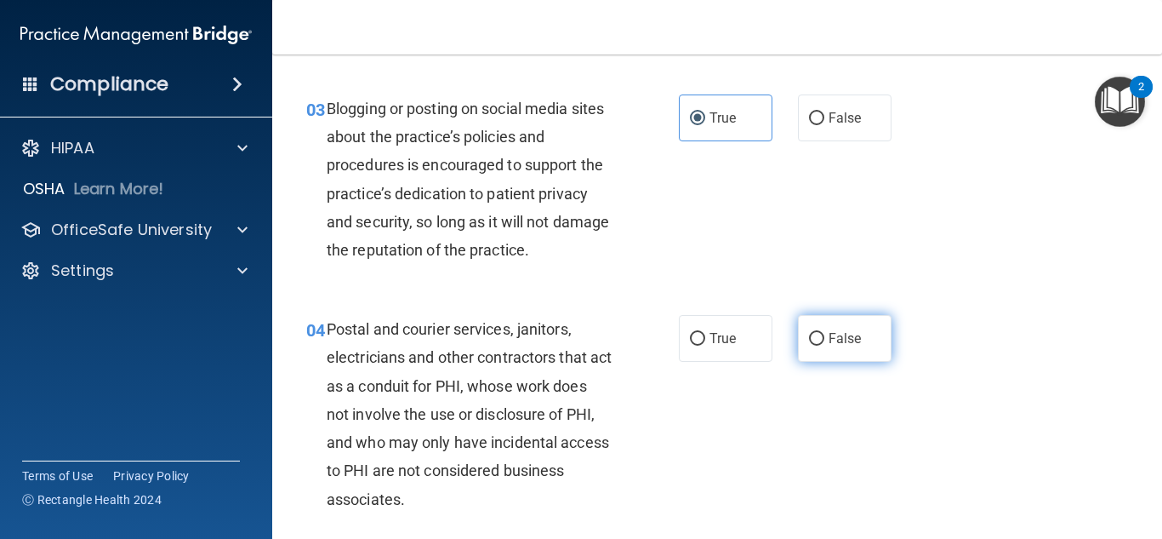
click at [830, 358] on label "False" at bounding box center [845, 338] width 94 height 47
click at [825, 345] on input "False" at bounding box center [816, 339] width 15 height 13
radio input "true"
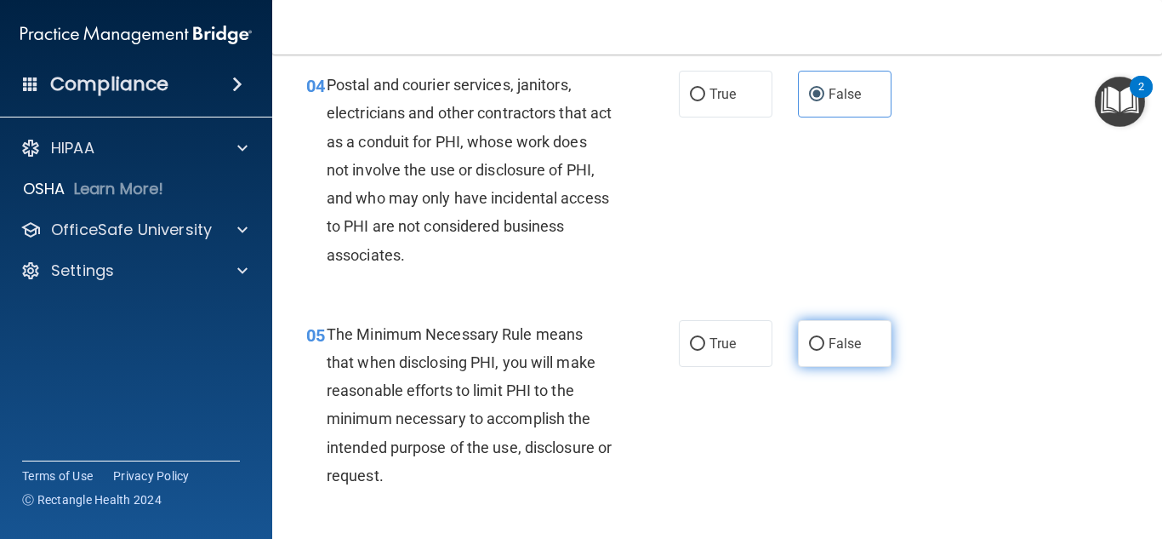
scroll to position [596, 0]
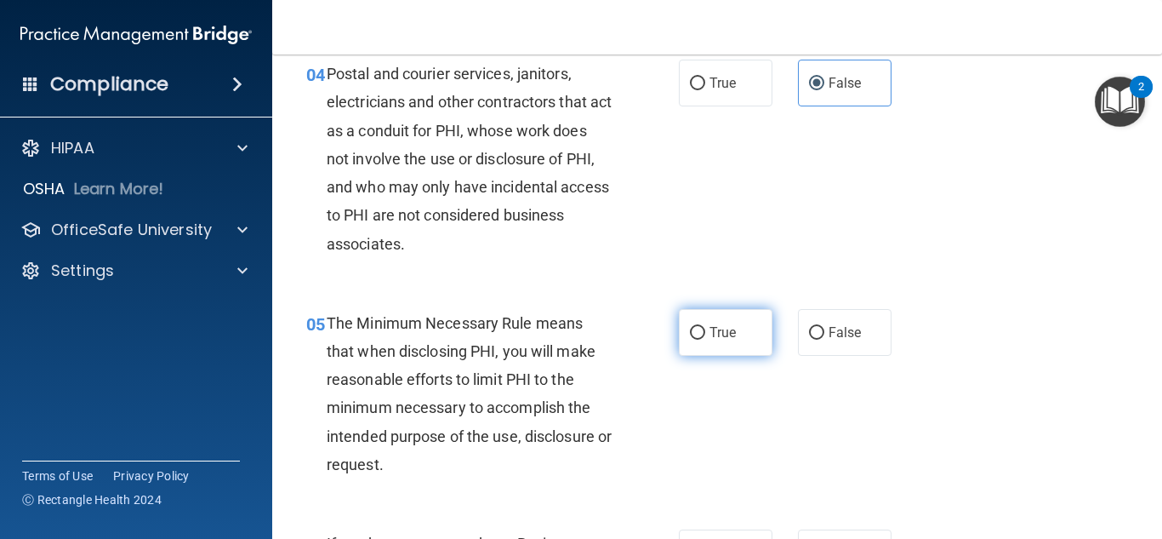
click at [710, 339] on span "True" at bounding box center [723, 332] width 26 height 16
click at [705, 339] on input "True" at bounding box center [697, 333] width 15 height 13
radio input "true"
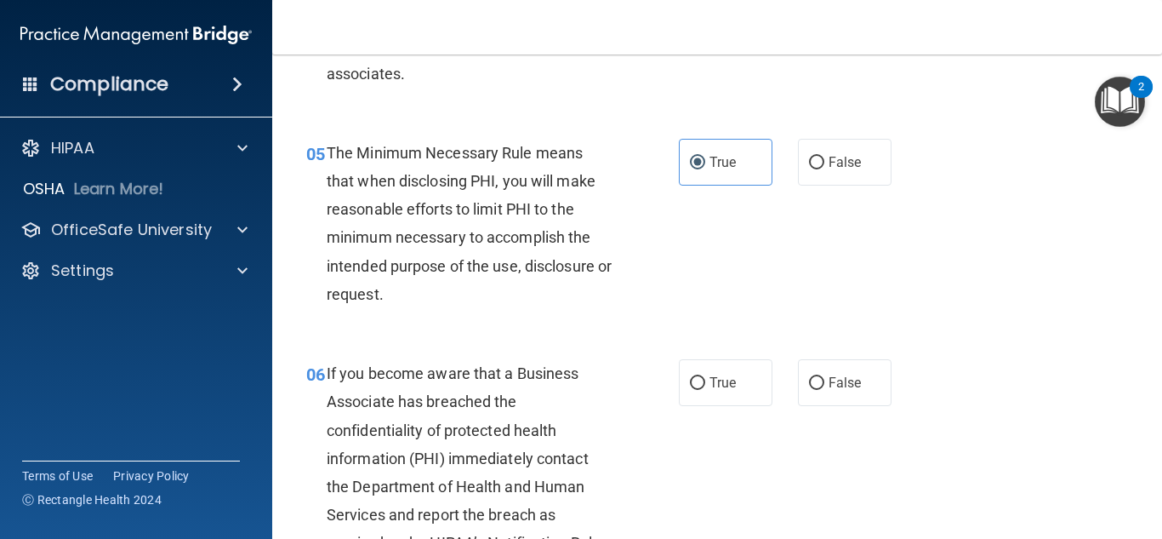
scroll to position [851, 0]
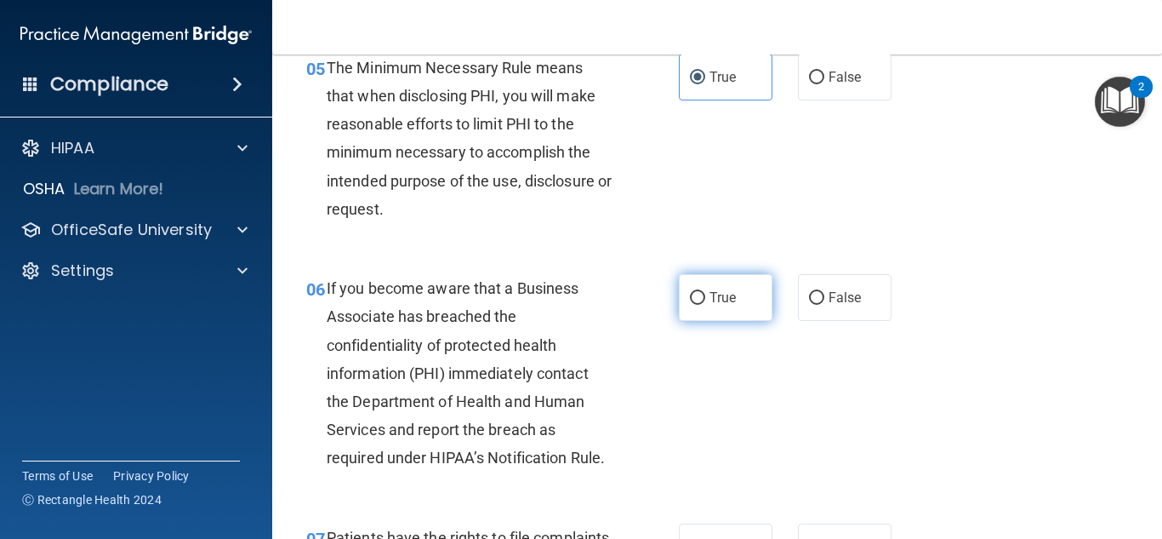
click at [701, 297] on label "True" at bounding box center [726, 297] width 94 height 47
click at [701, 297] on input "True" at bounding box center [697, 298] width 15 height 13
radio input "true"
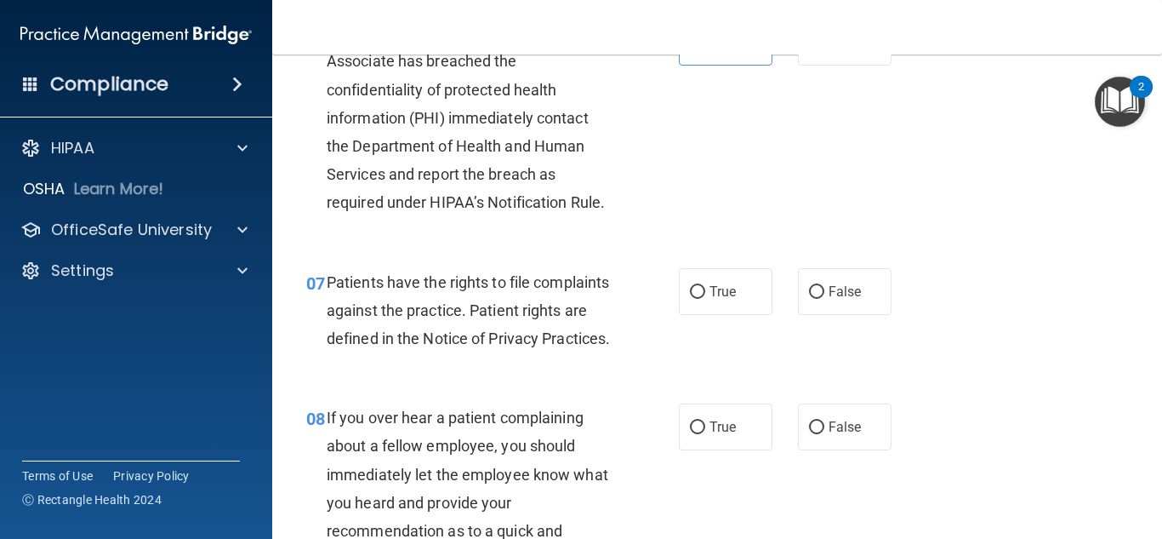
scroll to position [1191, 0]
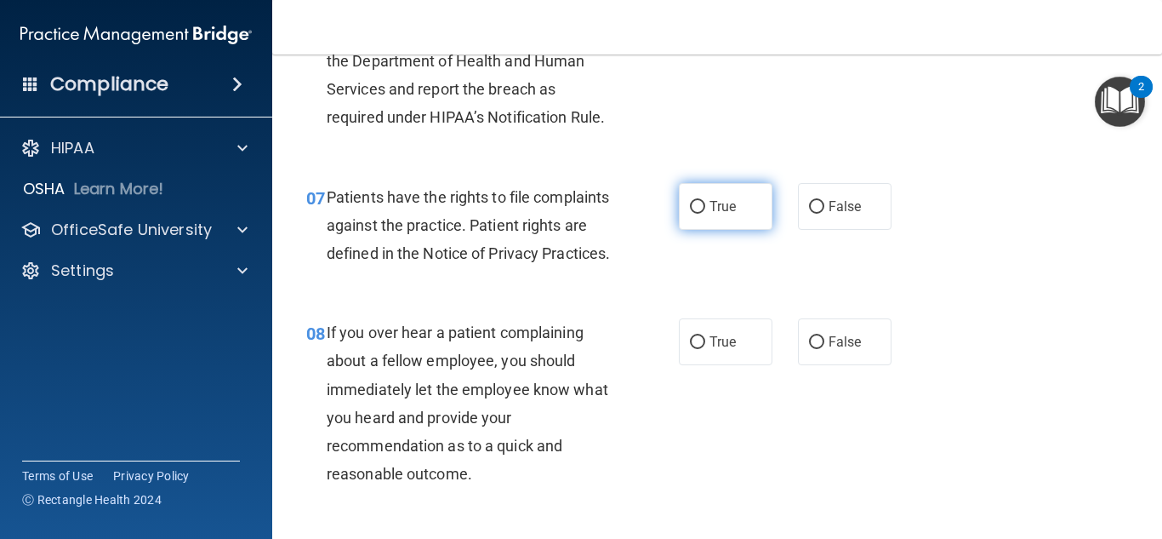
click at [704, 214] on label "True" at bounding box center [726, 206] width 94 height 47
click at [704, 214] on input "True" at bounding box center [697, 207] width 15 height 13
radio input "true"
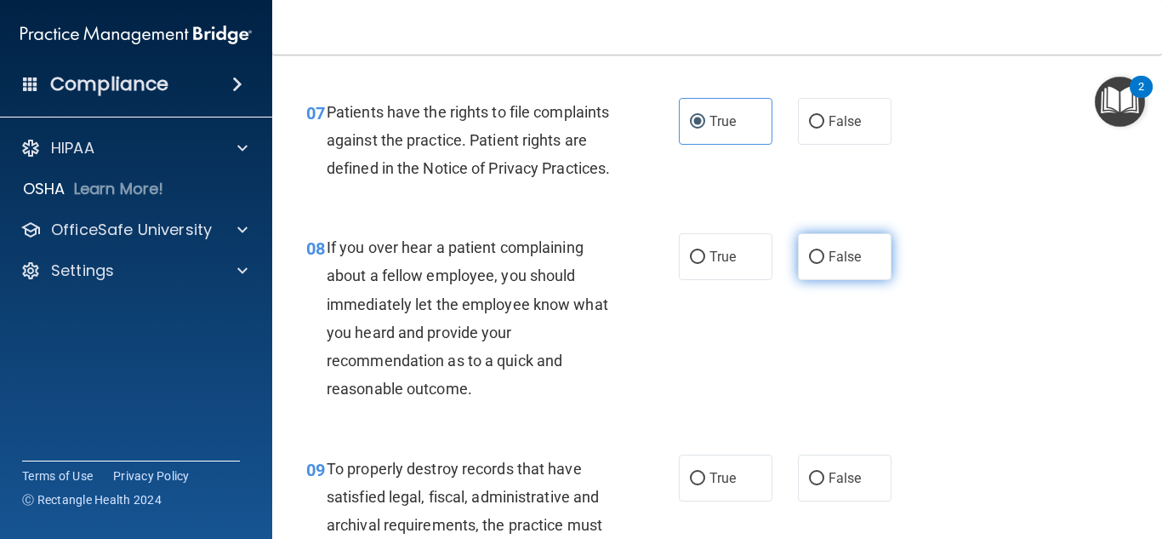
click at [831, 265] on span "False" at bounding box center [845, 256] width 33 height 16
click at [825, 264] on input "False" at bounding box center [816, 257] width 15 height 13
radio input "true"
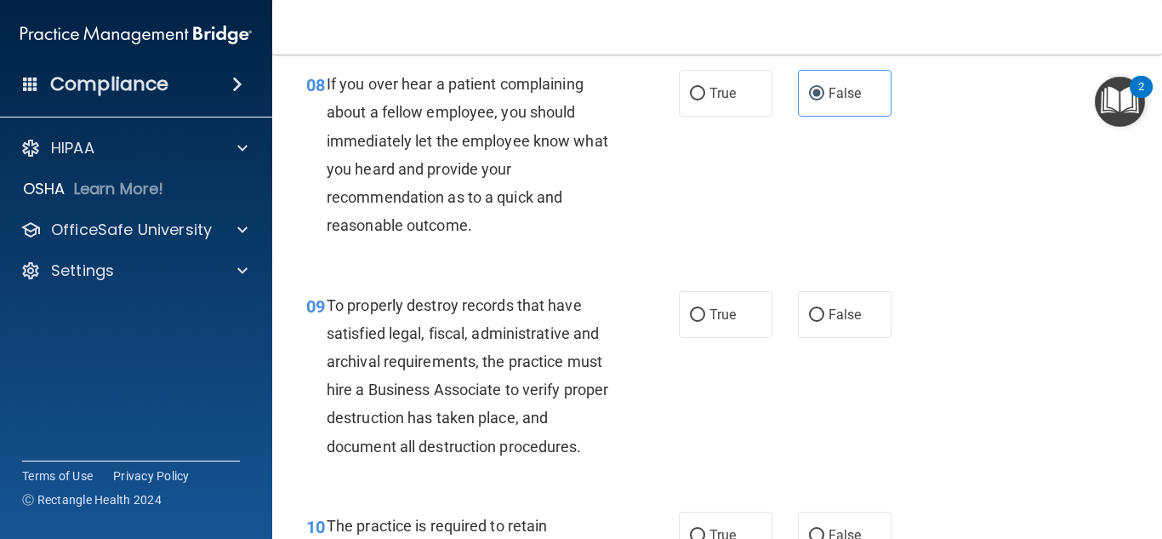
scroll to position [1447, 0]
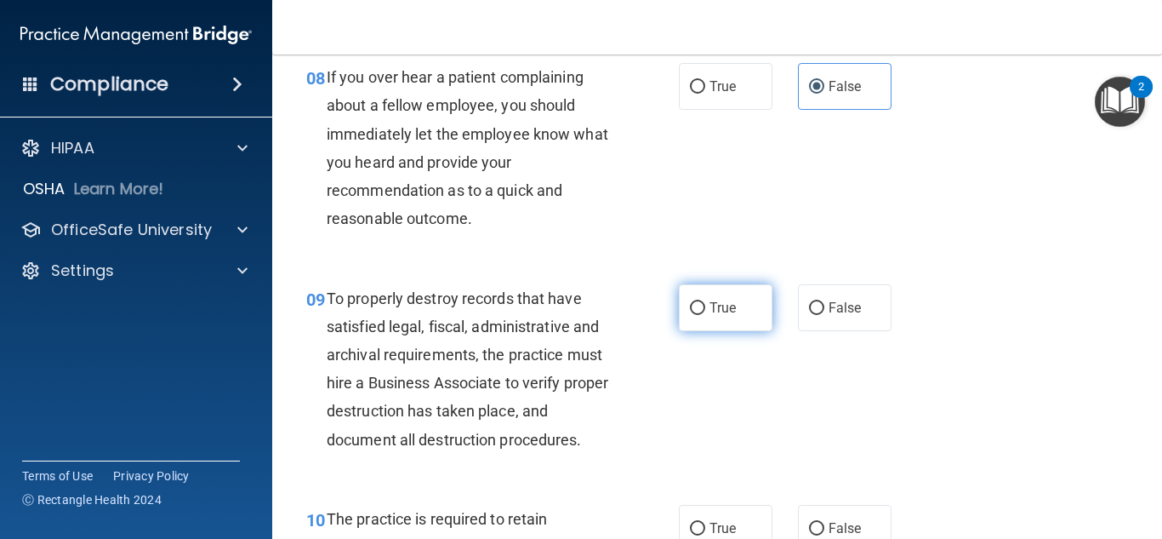
click at [710, 316] on span "True" at bounding box center [723, 308] width 26 height 16
click at [705, 315] on input "True" at bounding box center [697, 308] width 15 height 13
radio input "true"
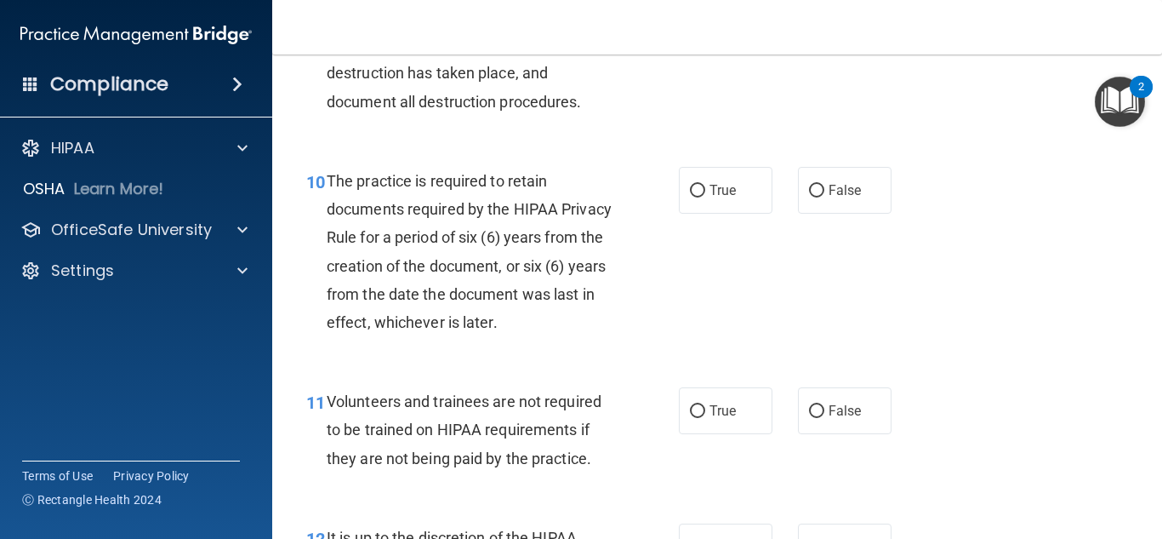
scroll to position [1787, 0]
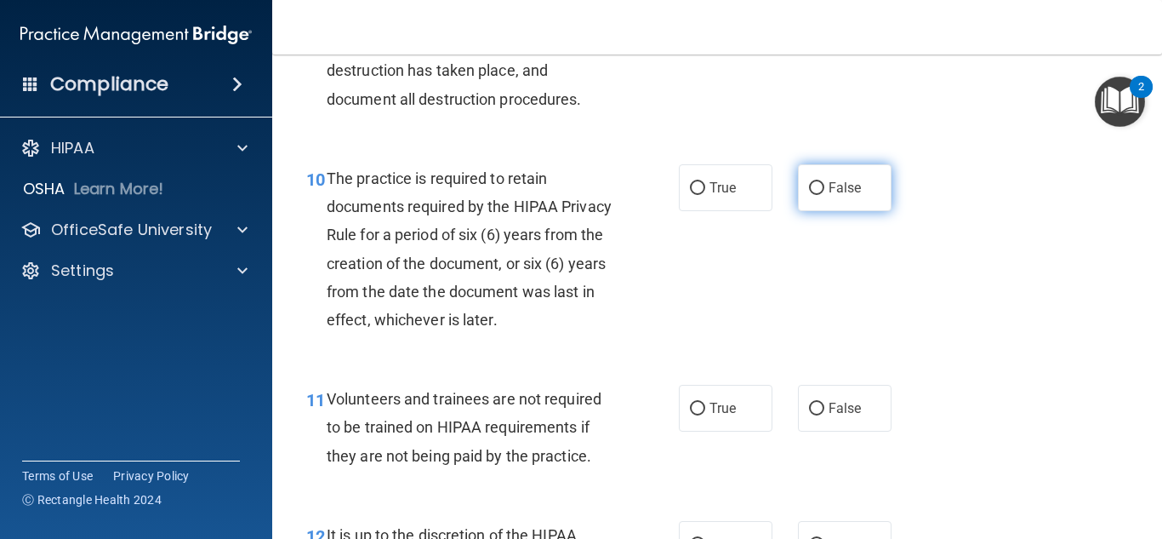
click at [825, 211] on label "False" at bounding box center [845, 187] width 94 height 47
click at [825, 195] on input "False" at bounding box center [816, 188] width 15 height 13
radio input "true"
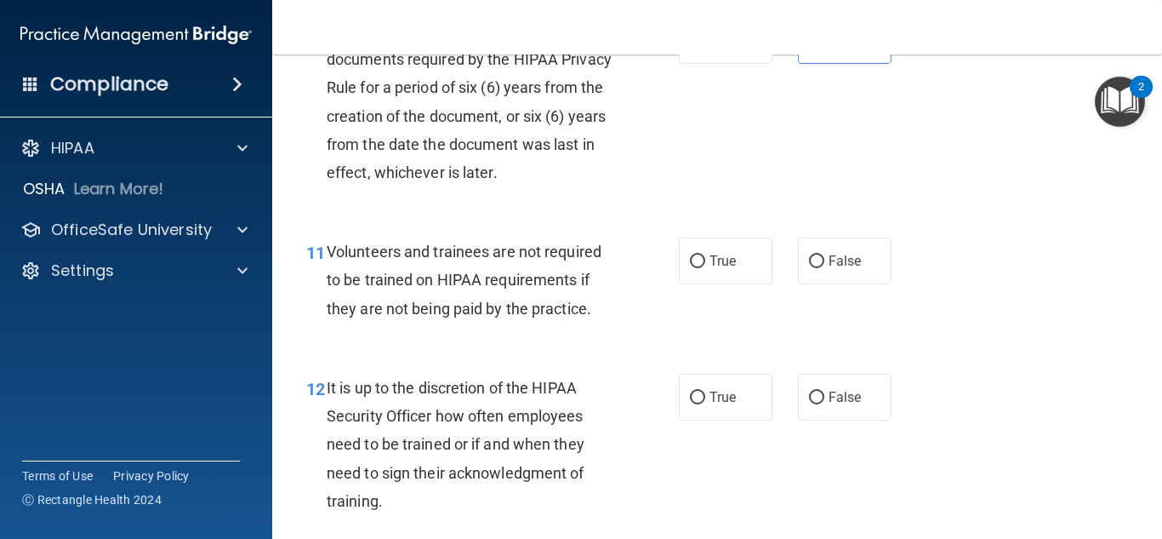
scroll to position [1957, 0]
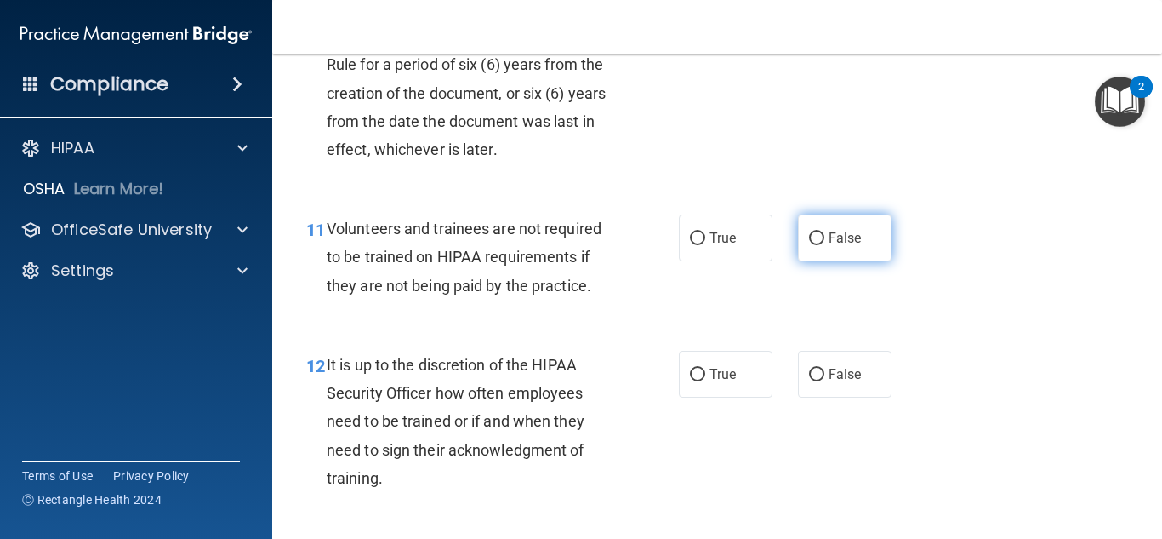
click at [866, 261] on label "False" at bounding box center [845, 237] width 94 height 47
click at [825, 245] on input "False" at bounding box center [816, 238] width 15 height 13
radio input "true"
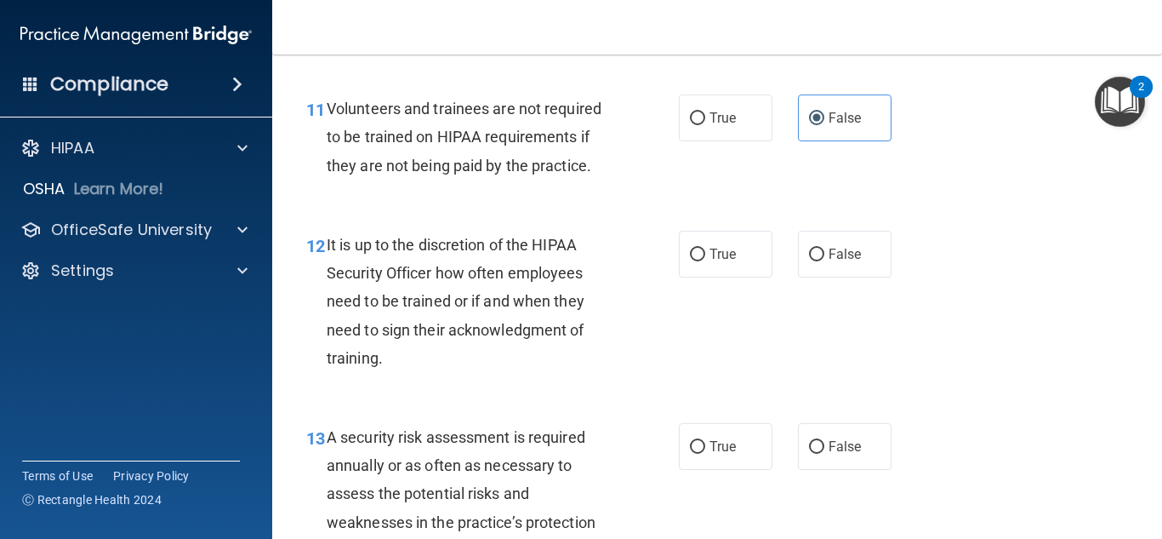
scroll to position [2127, 0]
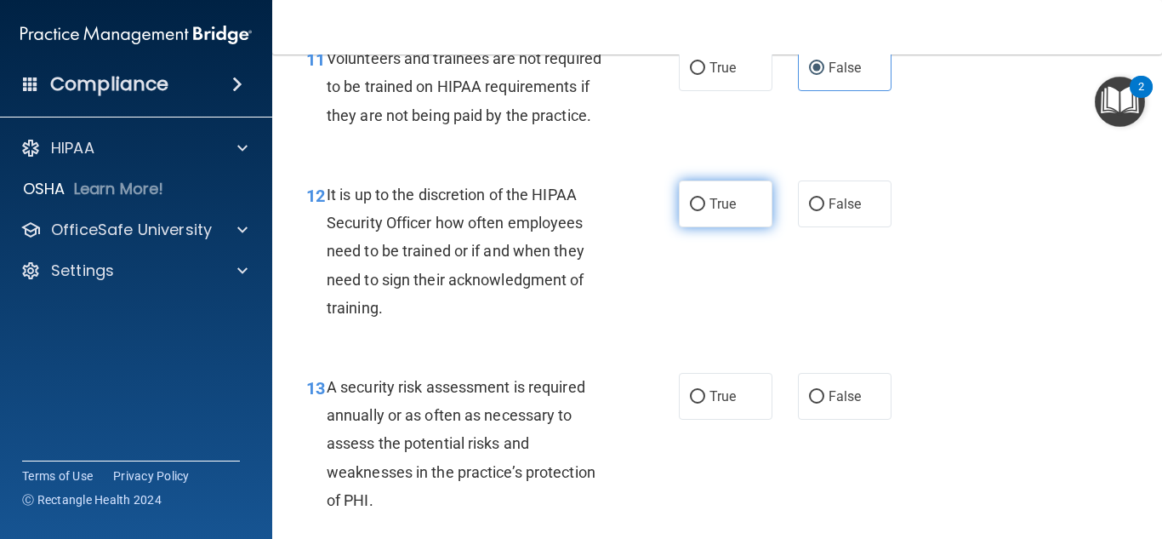
click at [699, 227] on label "True" at bounding box center [726, 203] width 94 height 47
click at [699, 211] on input "True" at bounding box center [697, 204] width 15 height 13
radio input "true"
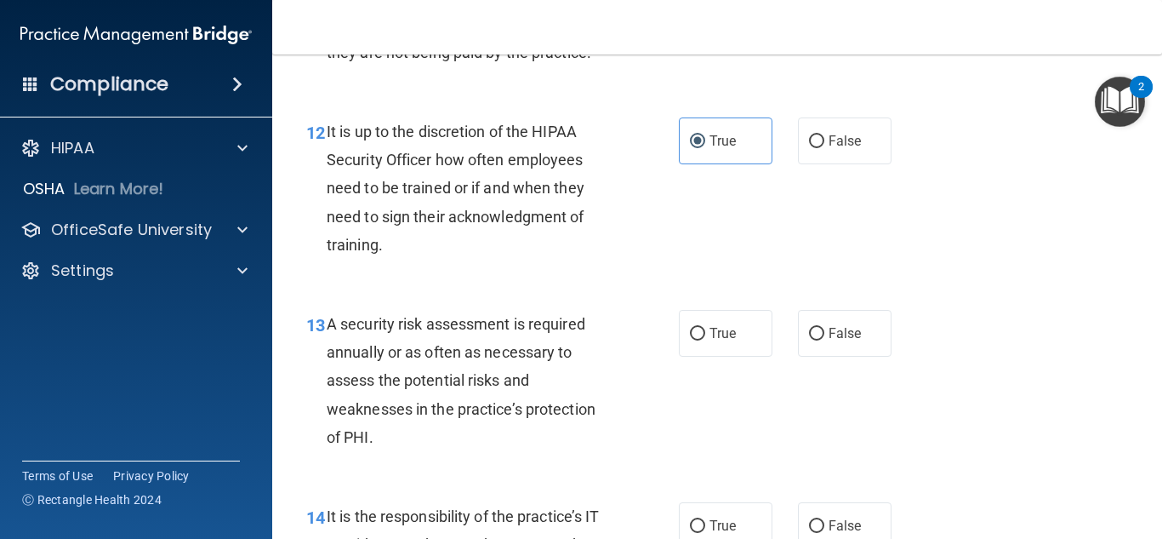
scroll to position [2298, 0]
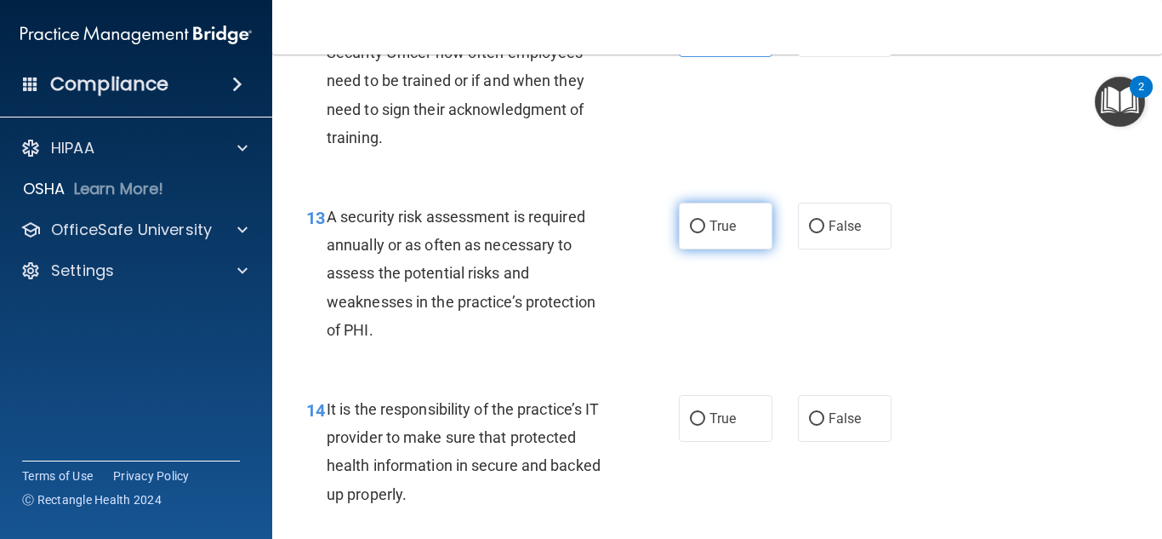
click at [697, 233] on input "True" at bounding box center [697, 226] width 15 height 13
radio input "true"
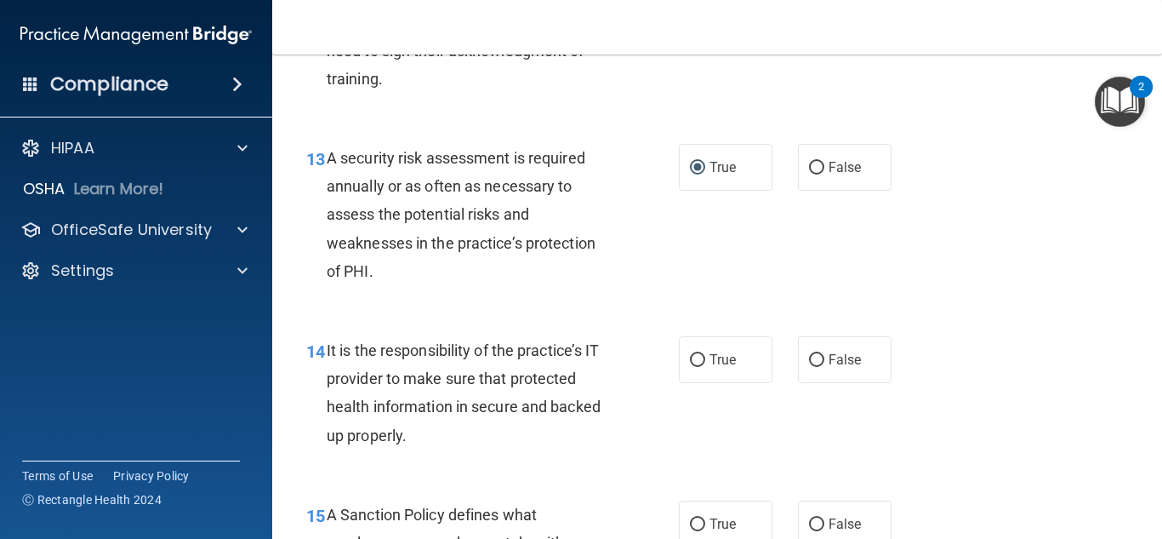
scroll to position [2468, 0]
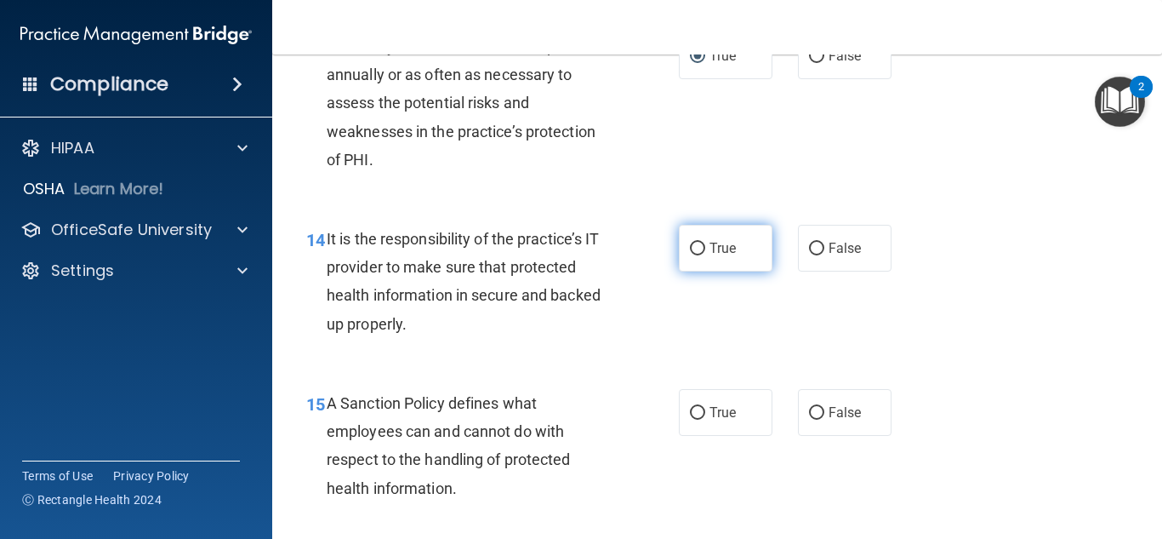
click at [713, 256] on span "True" at bounding box center [723, 248] width 26 height 16
click at [705, 255] on input "True" at bounding box center [697, 249] width 15 height 13
radio input "true"
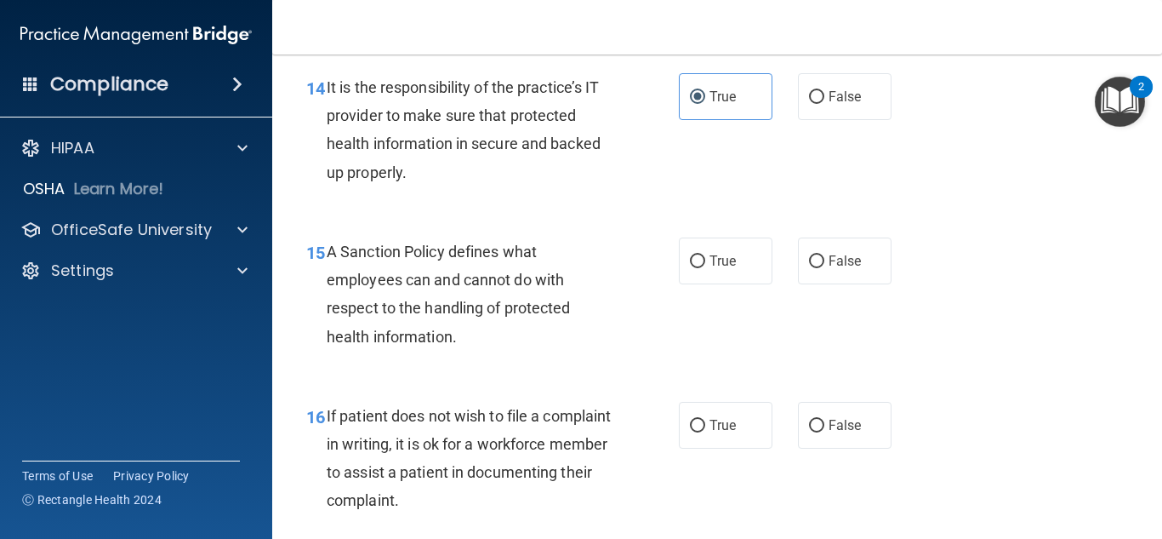
scroll to position [2638, 0]
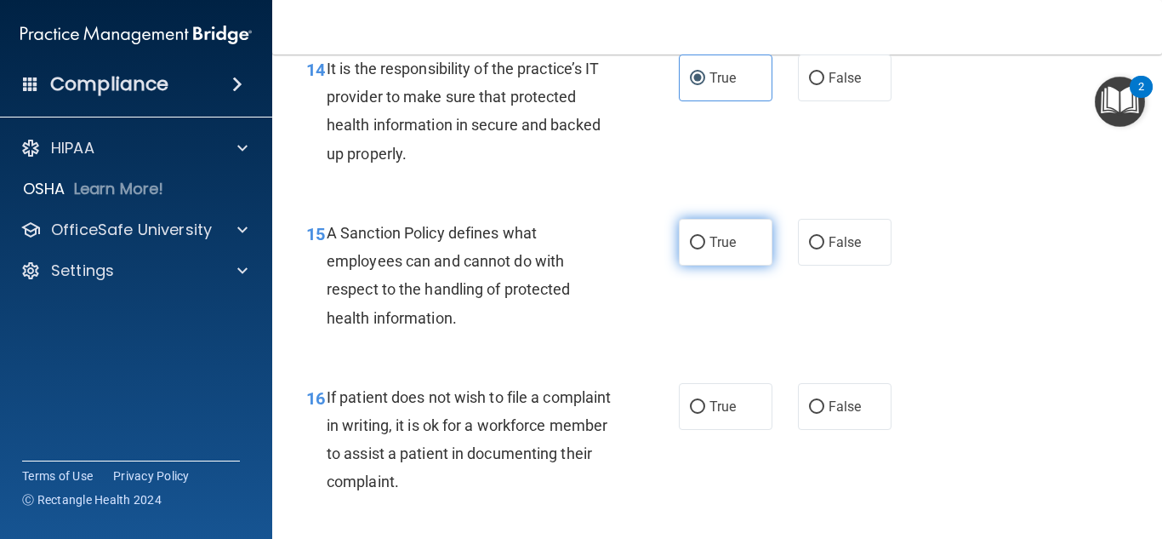
click at [711, 265] on label "True" at bounding box center [726, 242] width 94 height 47
click at [705, 249] on input "True" at bounding box center [697, 243] width 15 height 13
radio input "true"
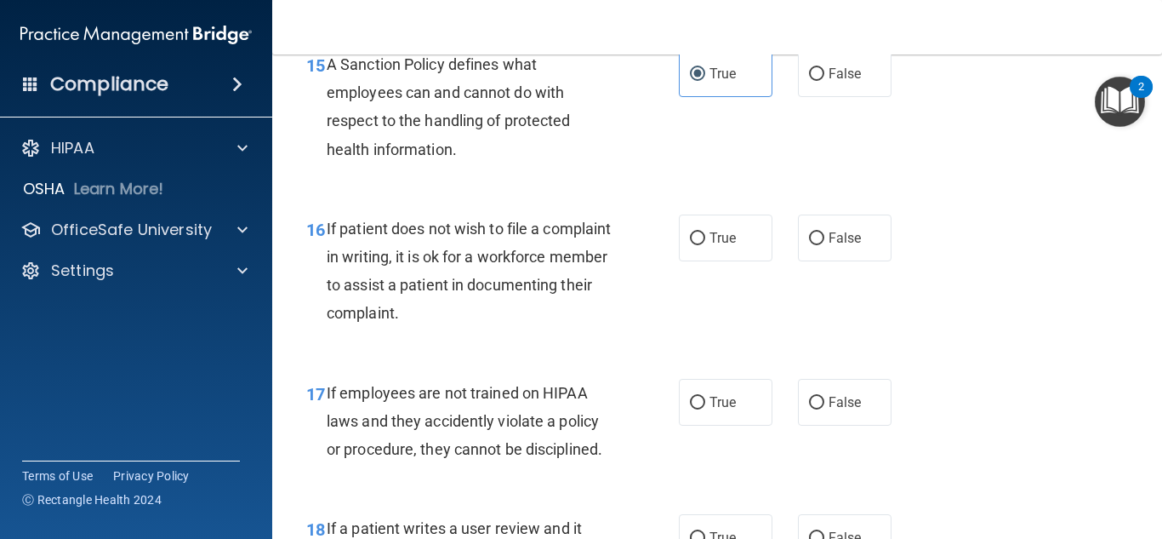
scroll to position [2808, 0]
click at [722, 244] on span "True" at bounding box center [723, 236] width 26 height 16
click at [705, 243] on input "True" at bounding box center [697, 237] width 15 height 13
radio input "true"
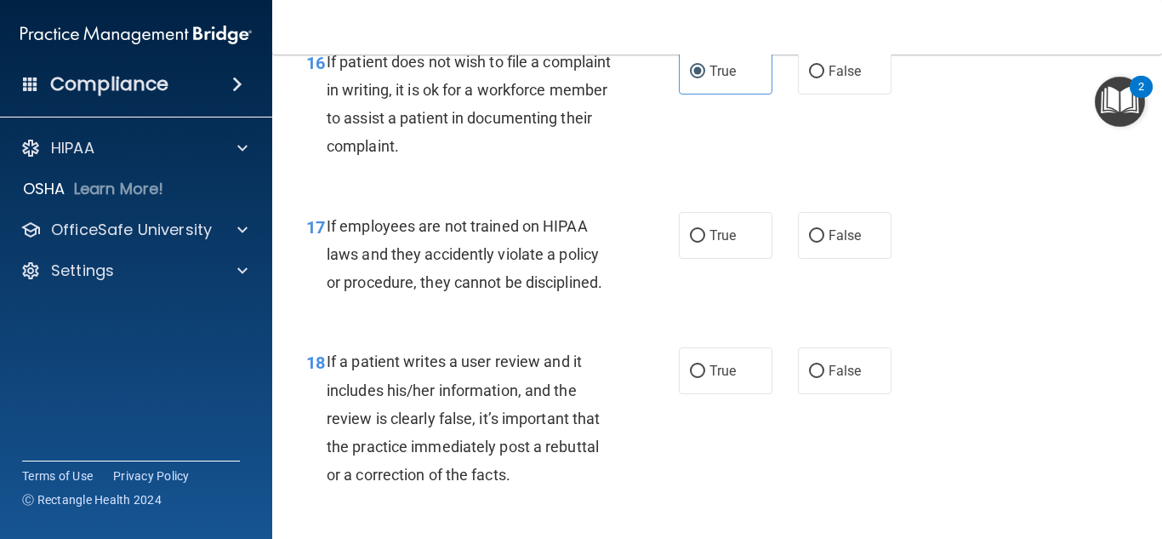
scroll to position [2978, 0]
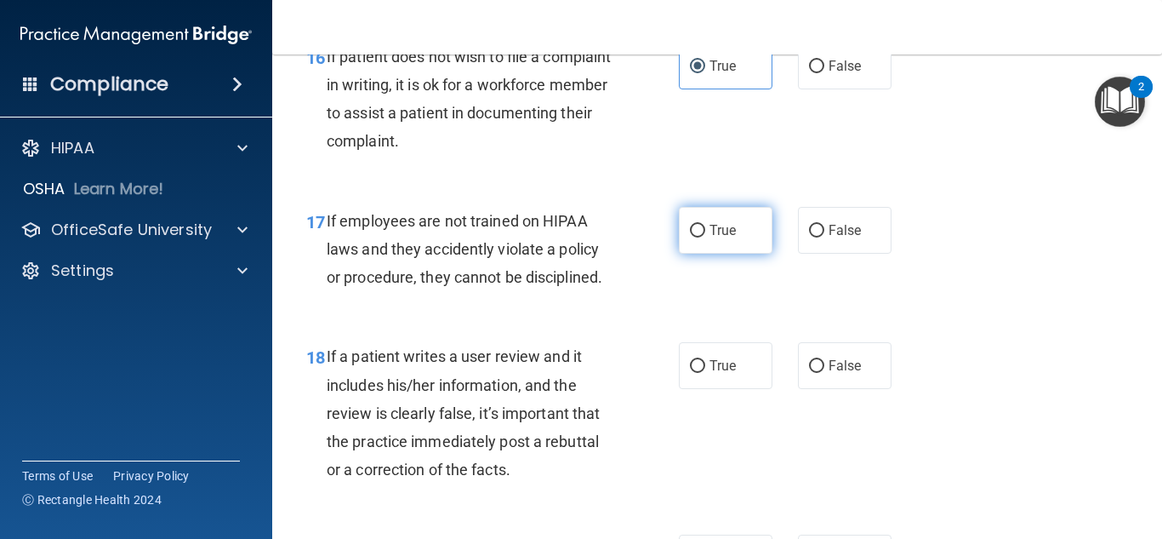
click at [719, 238] on span "True" at bounding box center [723, 230] width 26 height 16
click at [705, 237] on input "True" at bounding box center [697, 231] width 15 height 13
radio input "true"
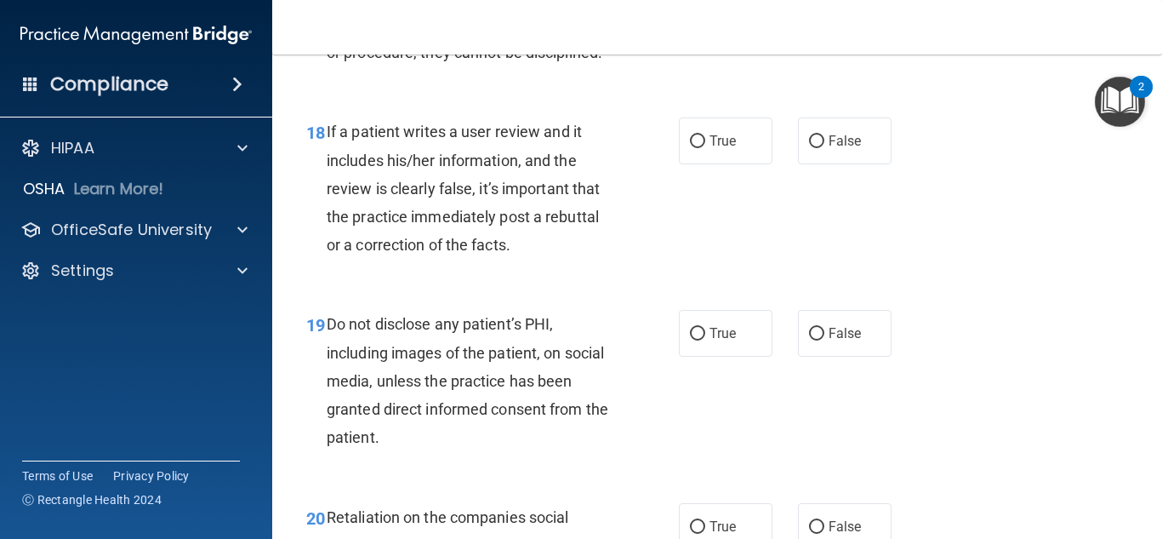
scroll to position [3234, 0]
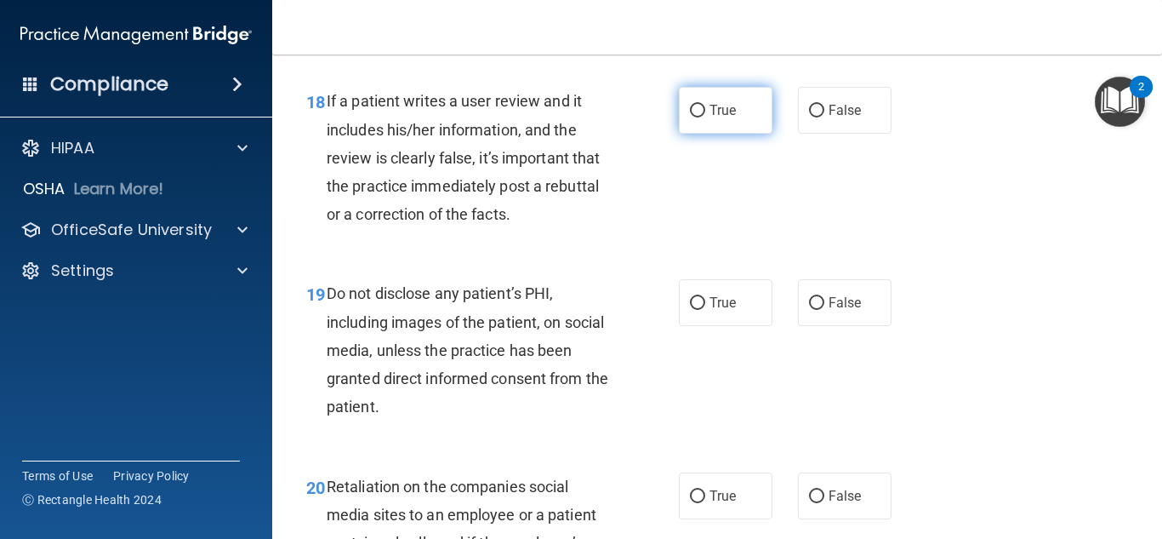
click at [712, 118] on span "True" at bounding box center [723, 110] width 26 height 16
click at [705, 117] on input "True" at bounding box center [697, 111] width 15 height 13
radio input "true"
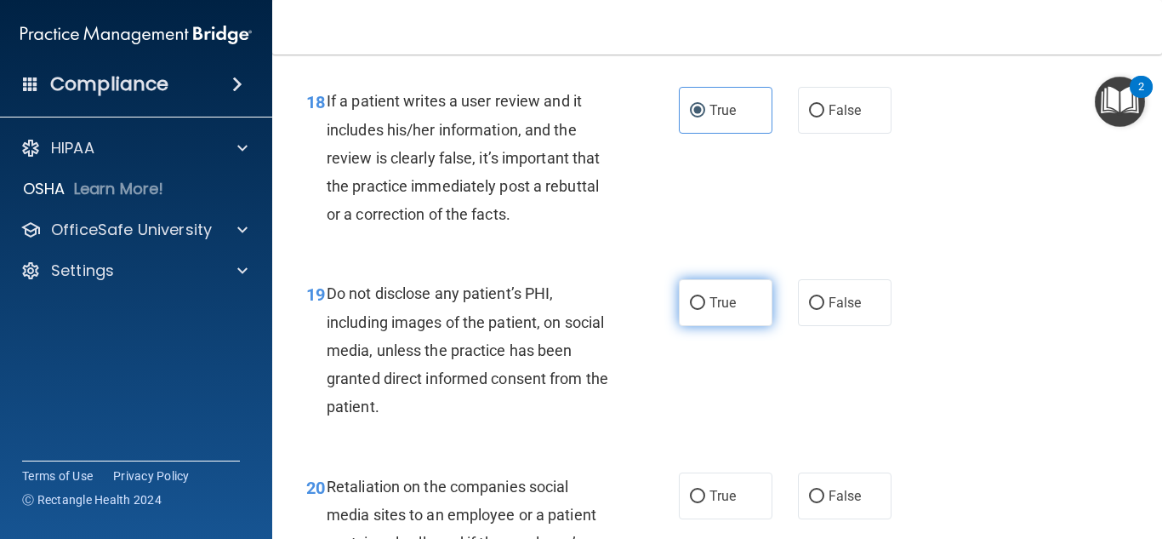
click at [692, 310] on input "True" at bounding box center [697, 303] width 15 height 13
radio input "true"
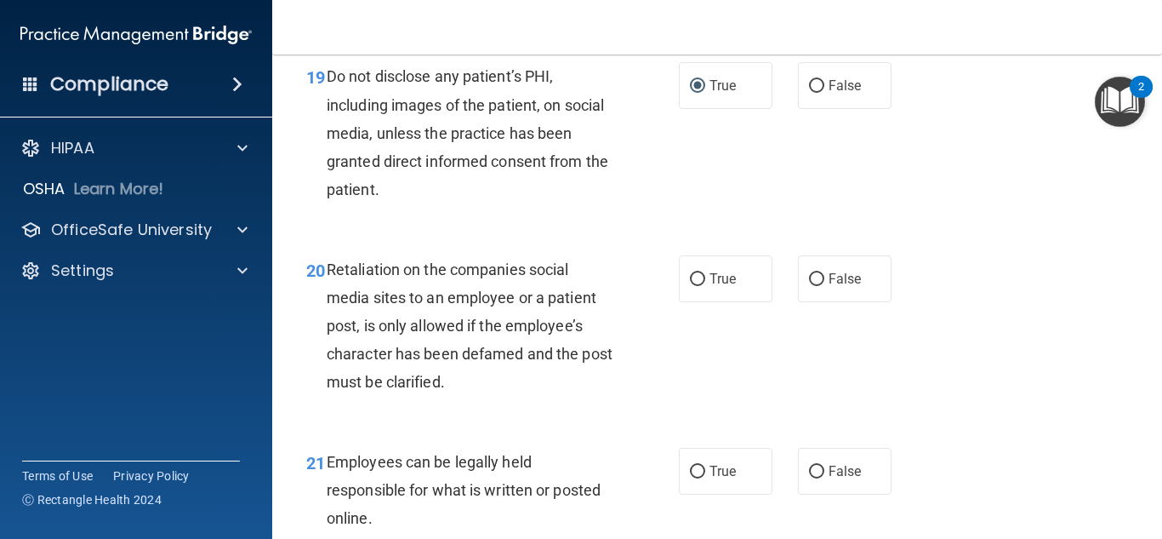
scroll to position [3489, 0]
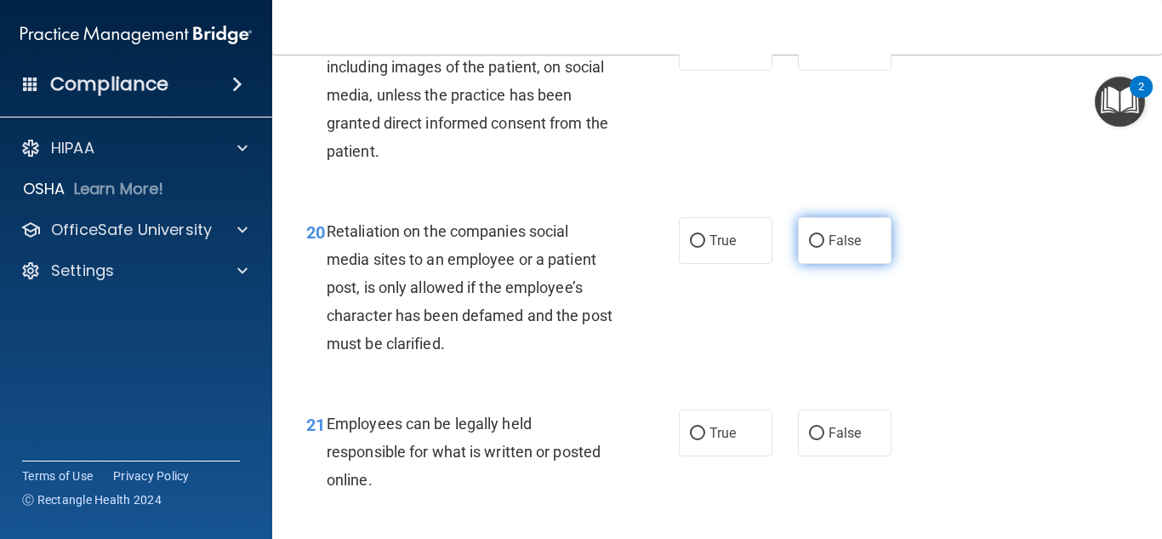
click at [829, 248] on span "False" at bounding box center [845, 240] width 33 height 16
click at [825, 248] on input "False" at bounding box center [816, 241] width 15 height 13
radio input "true"
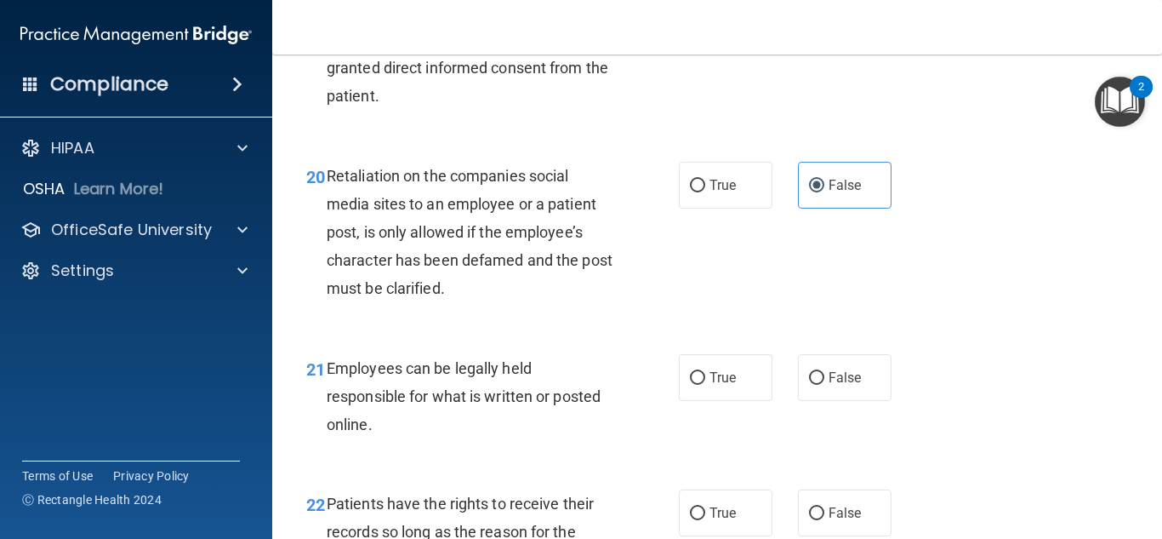
scroll to position [3574, 0]
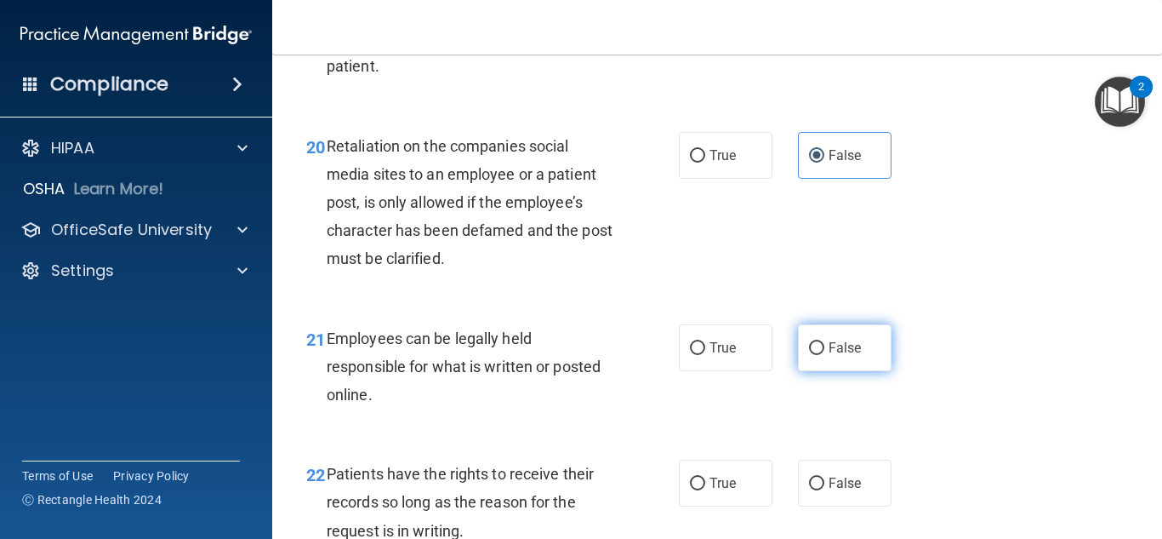
click at [812, 355] on input "False" at bounding box center [816, 348] width 15 height 13
radio input "true"
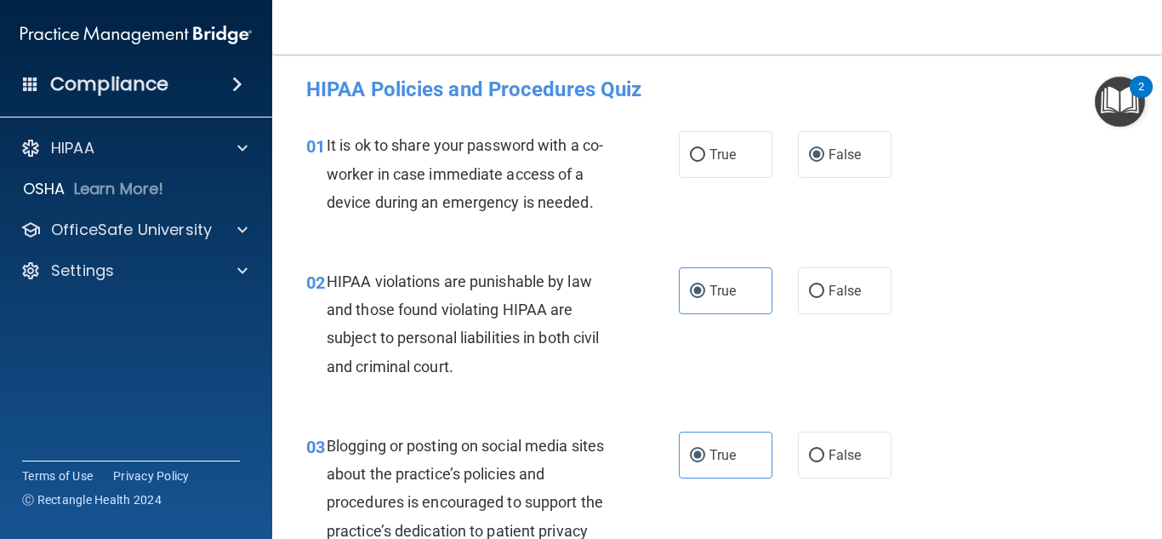
scroll to position [0, 0]
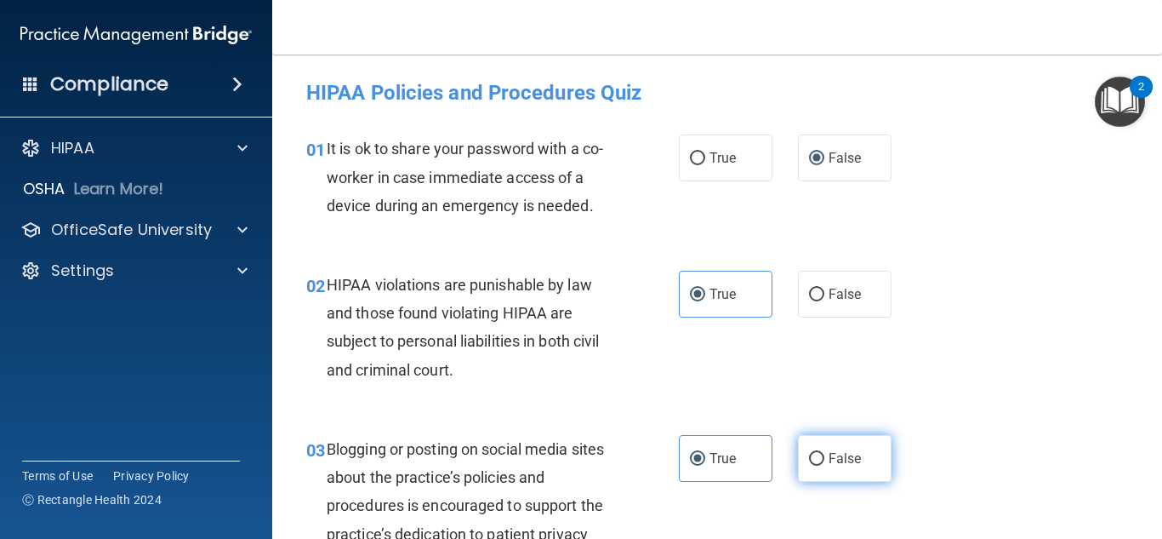
click at [809, 460] on input "False" at bounding box center [816, 459] width 15 height 13
radio input "true"
radio input "false"
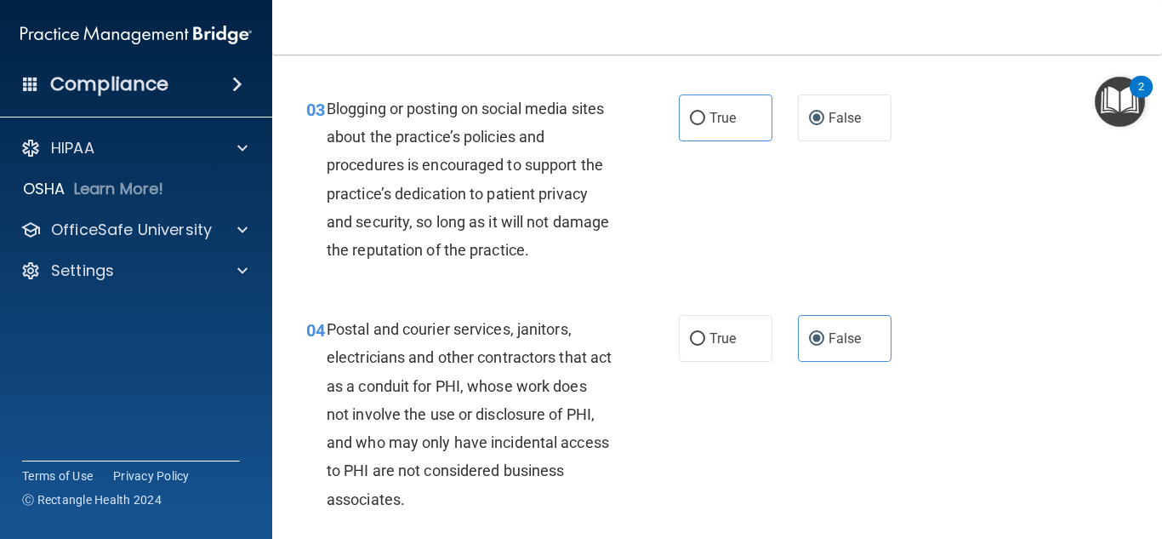
scroll to position [425, 0]
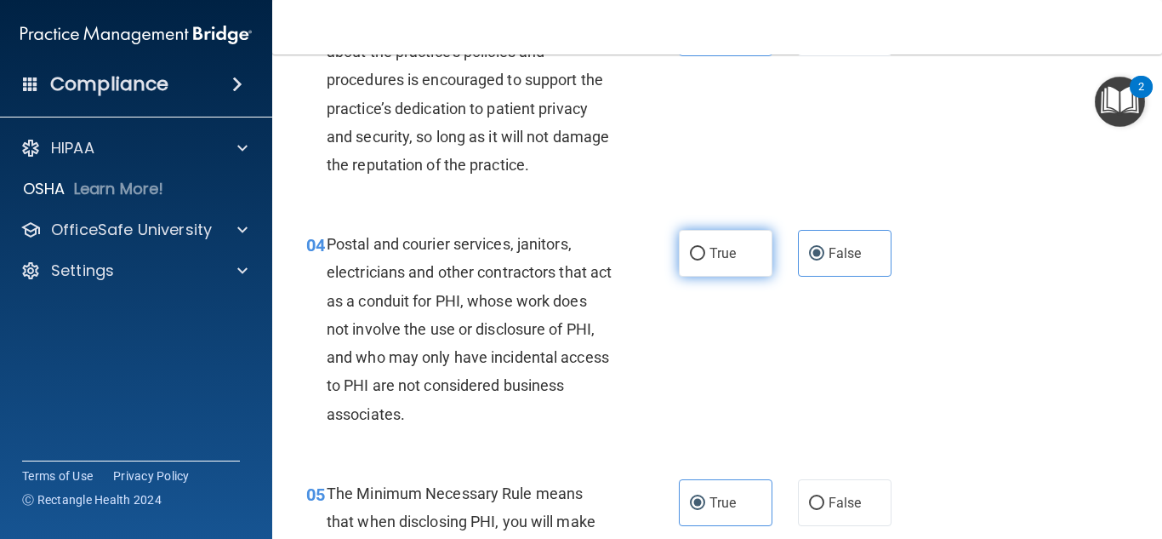
click at [700, 251] on label "True" at bounding box center [726, 253] width 94 height 47
click at [700, 251] on input "True" at bounding box center [697, 254] width 15 height 13
radio input "true"
radio input "false"
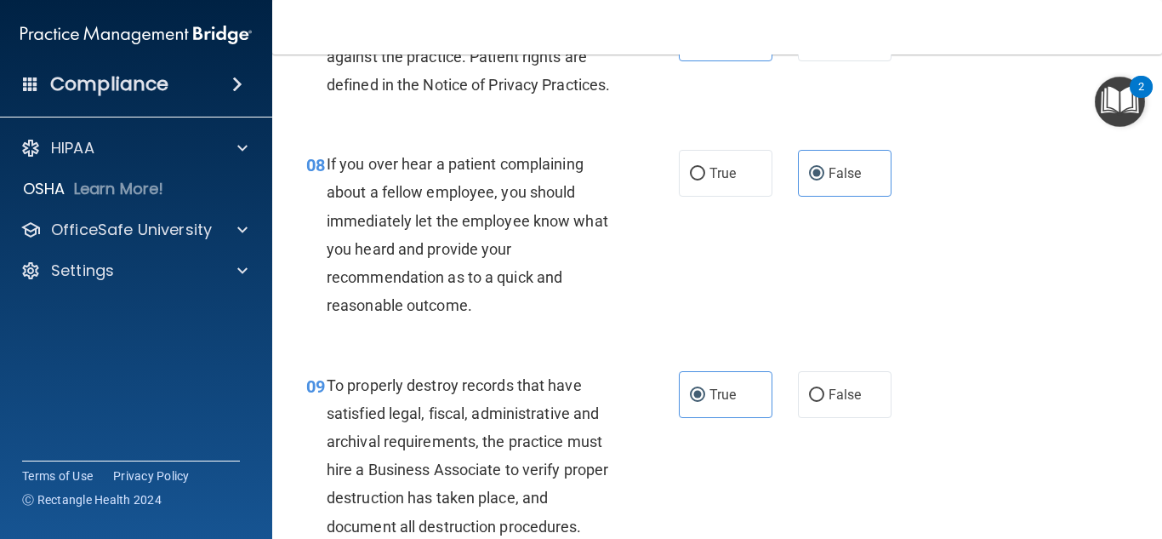
scroll to position [1362, 0]
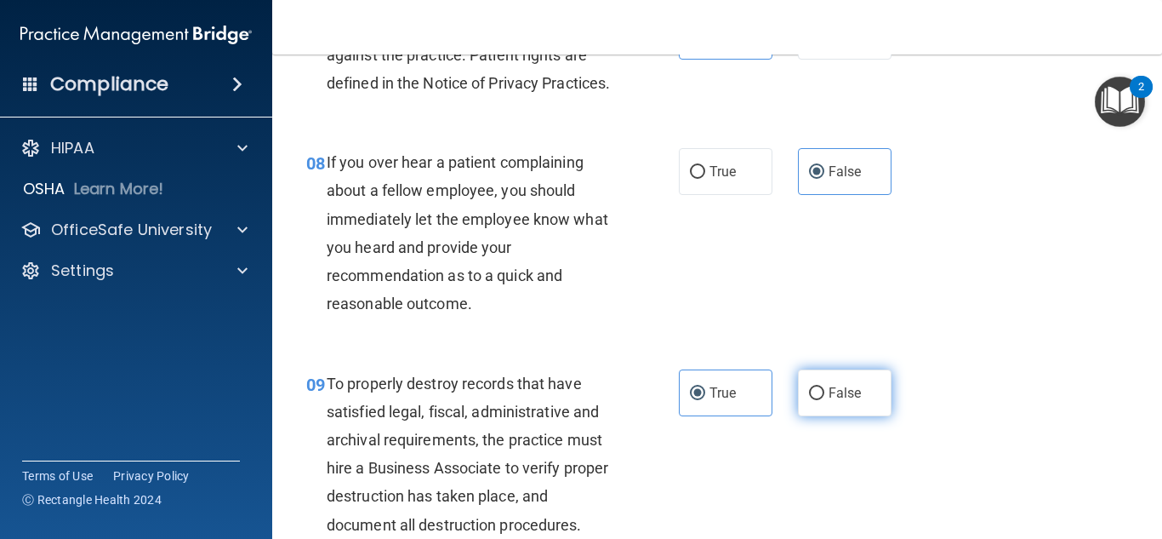
click at [798, 411] on label "False" at bounding box center [845, 392] width 94 height 47
click at [809, 400] on input "False" at bounding box center [816, 393] width 15 height 13
radio input "true"
radio input "false"
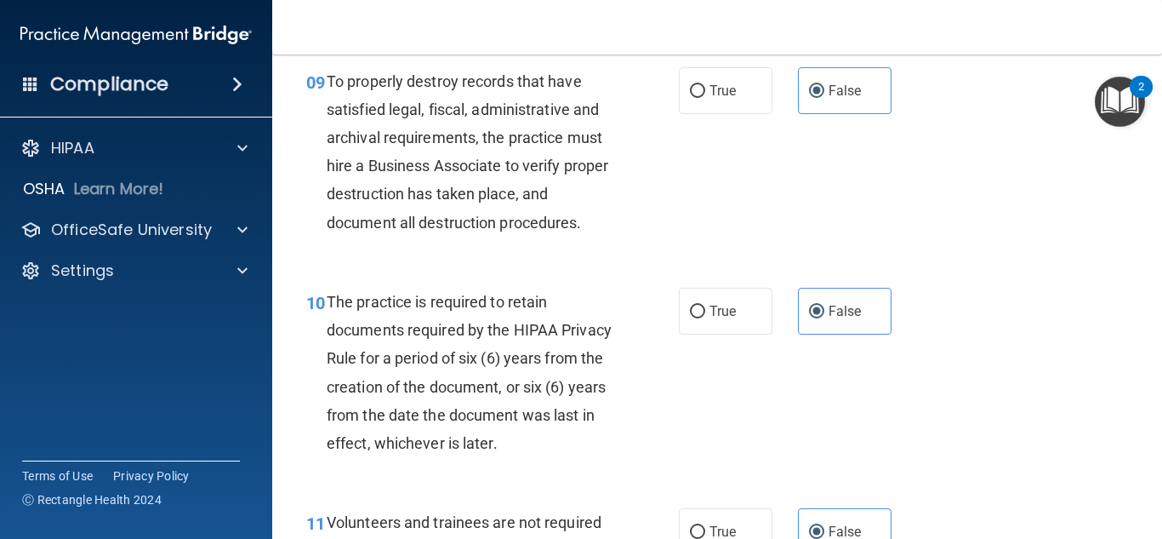
scroll to position [1702, 0]
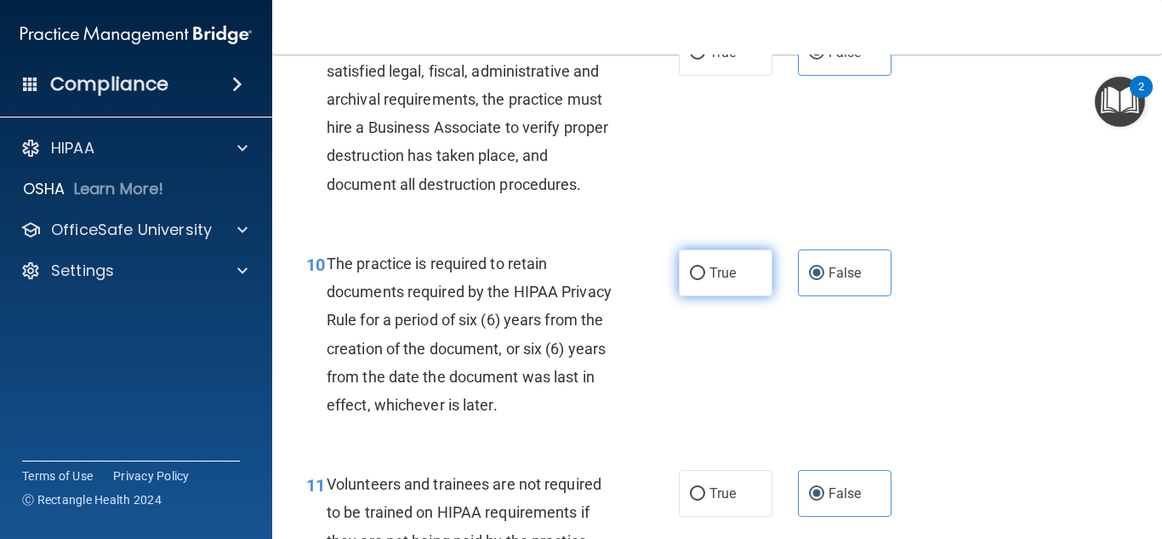
click at [710, 281] on span "True" at bounding box center [723, 273] width 26 height 16
click at [705, 280] on input "True" at bounding box center [697, 273] width 15 height 13
radio input "true"
radio input "false"
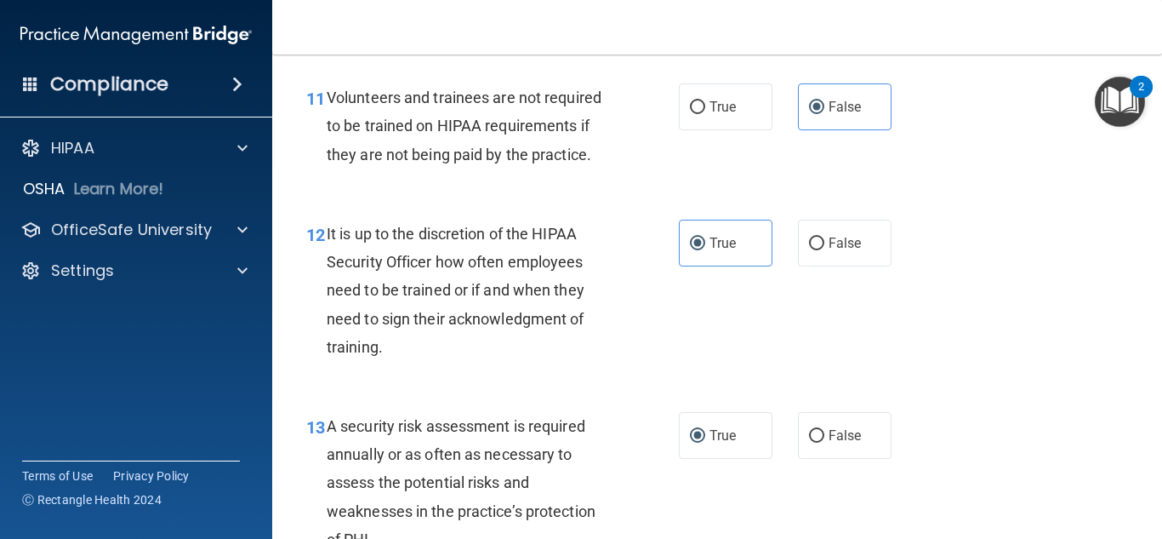
scroll to position [2127, 0]
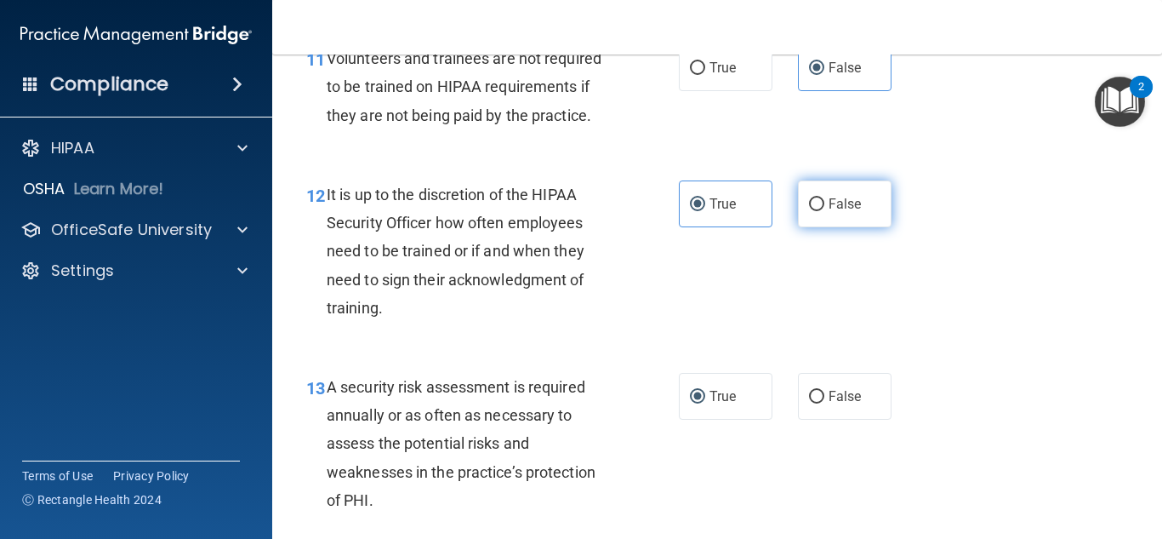
click at [844, 227] on label "False" at bounding box center [845, 203] width 94 height 47
click at [825, 211] on input "False" at bounding box center [816, 204] width 15 height 13
radio input "true"
radio input "false"
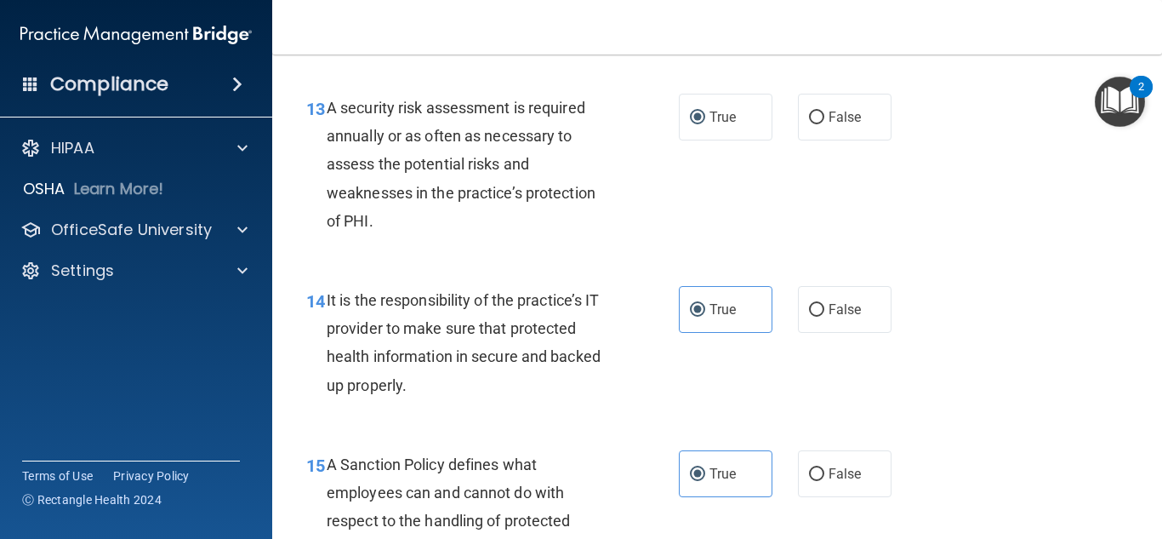
scroll to position [2468, 0]
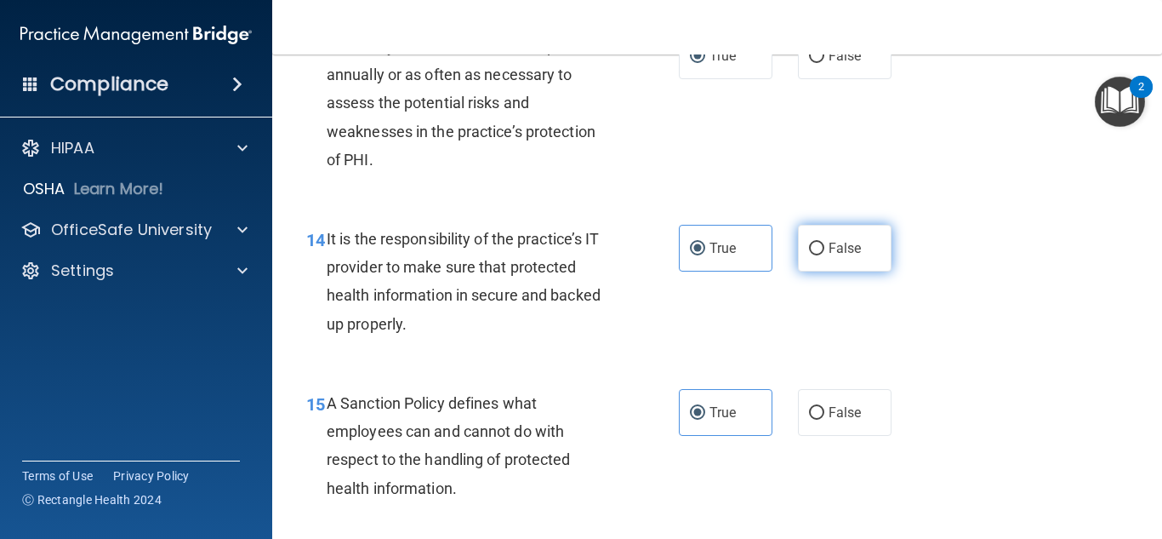
click at [808, 271] on label "False" at bounding box center [845, 248] width 94 height 47
click at [809, 255] on input "False" at bounding box center [816, 249] width 15 height 13
radio input "true"
radio input "false"
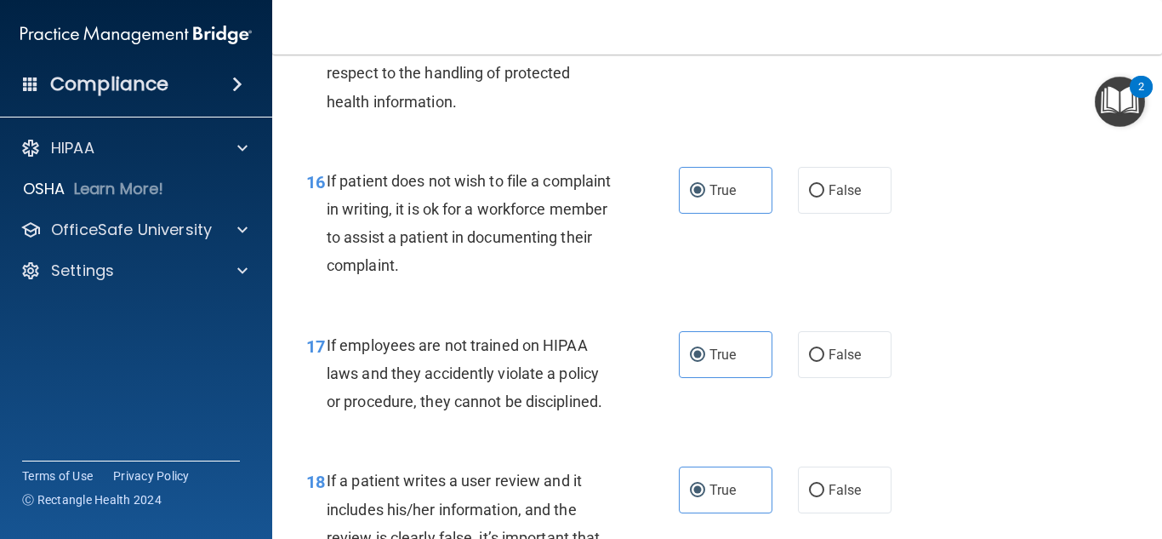
scroll to position [2893, 0]
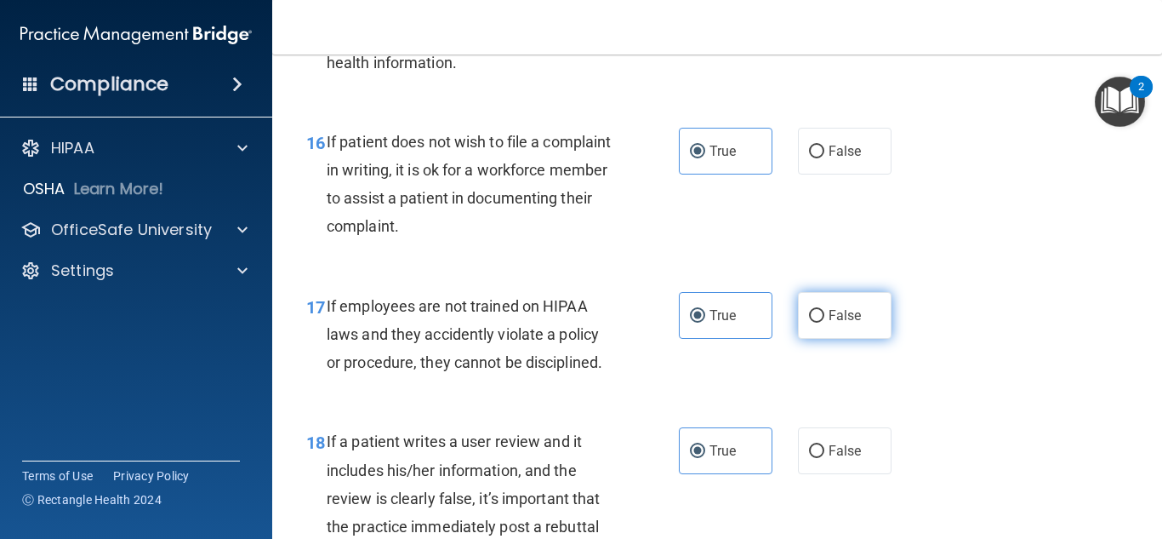
click at [802, 336] on label "False" at bounding box center [845, 315] width 94 height 47
click at [809, 323] on input "False" at bounding box center [816, 316] width 15 height 13
radio input "true"
radio input "false"
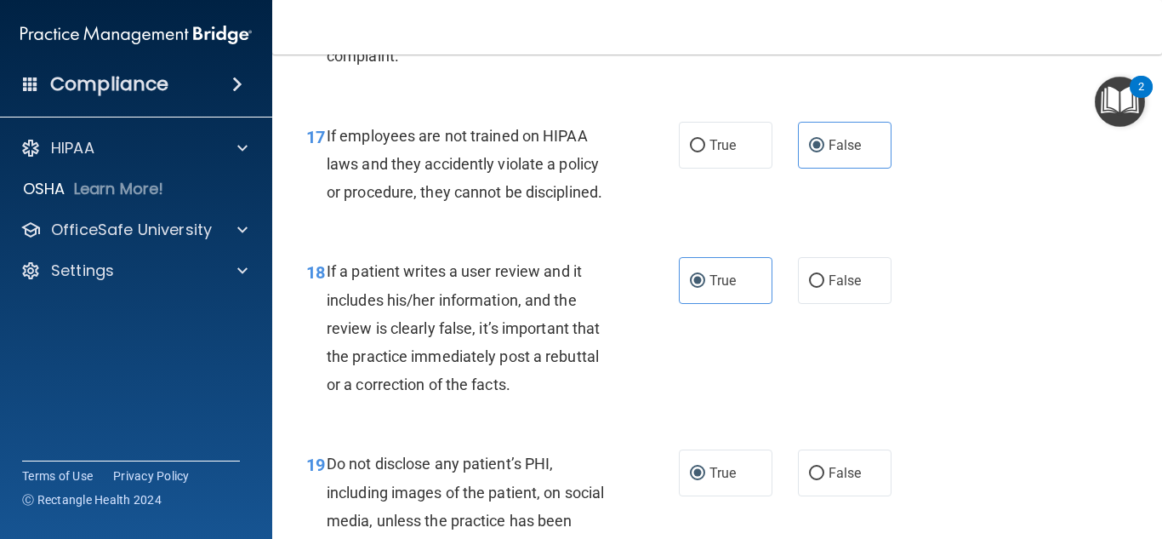
scroll to position [3149, 0]
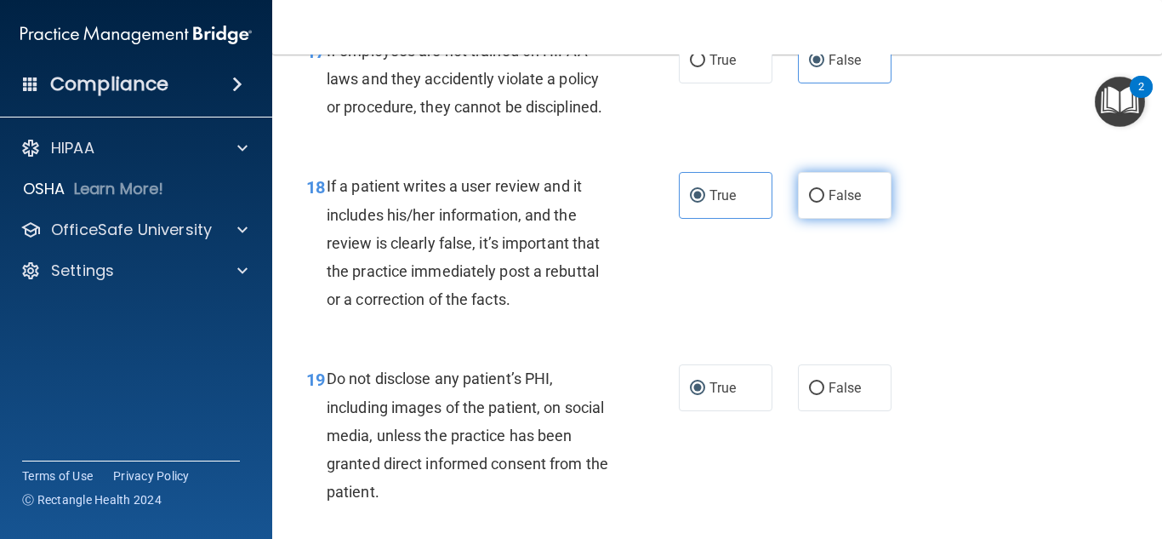
click at [856, 219] on label "False" at bounding box center [845, 195] width 94 height 47
click at [825, 203] on input "False" at bounding box center [816, 196] width 15 height 13
radio input "true"
radio input "false"
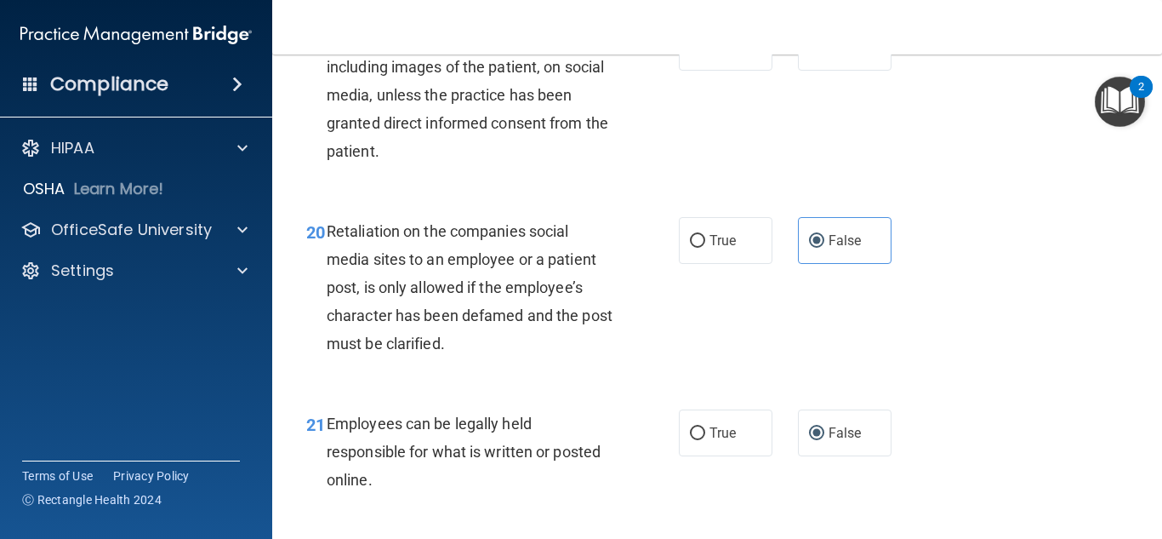
scroll to position [3574, 0]
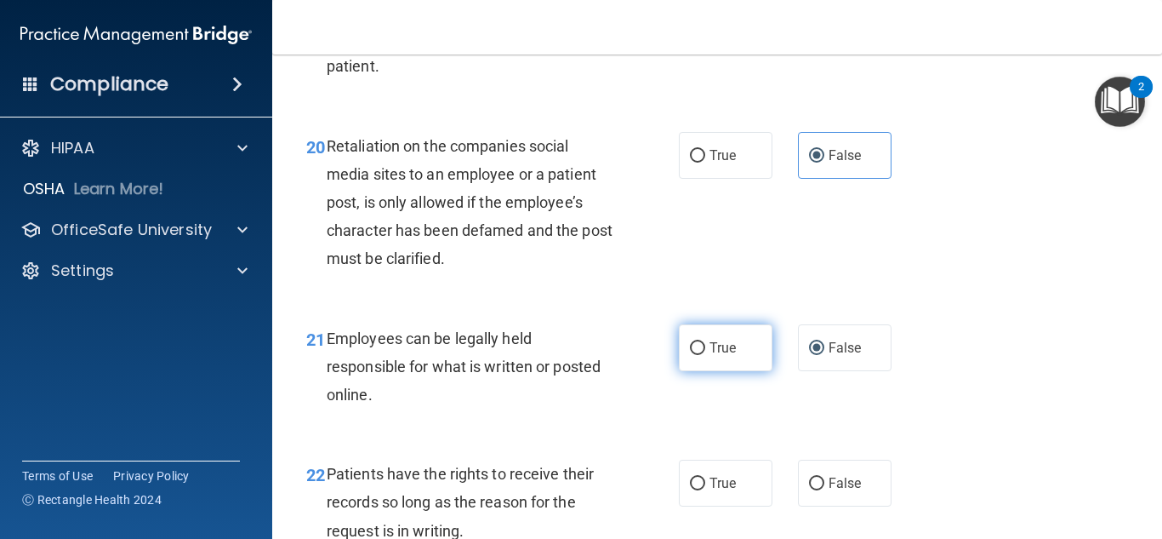
click at [711, 356] on span "True" at bounding box center [723, 348] width 26 height 16
click at [705, 355] on input "True" at bounding box center [697, 348] width 15 height 13
radio input "true"
radio input "false"
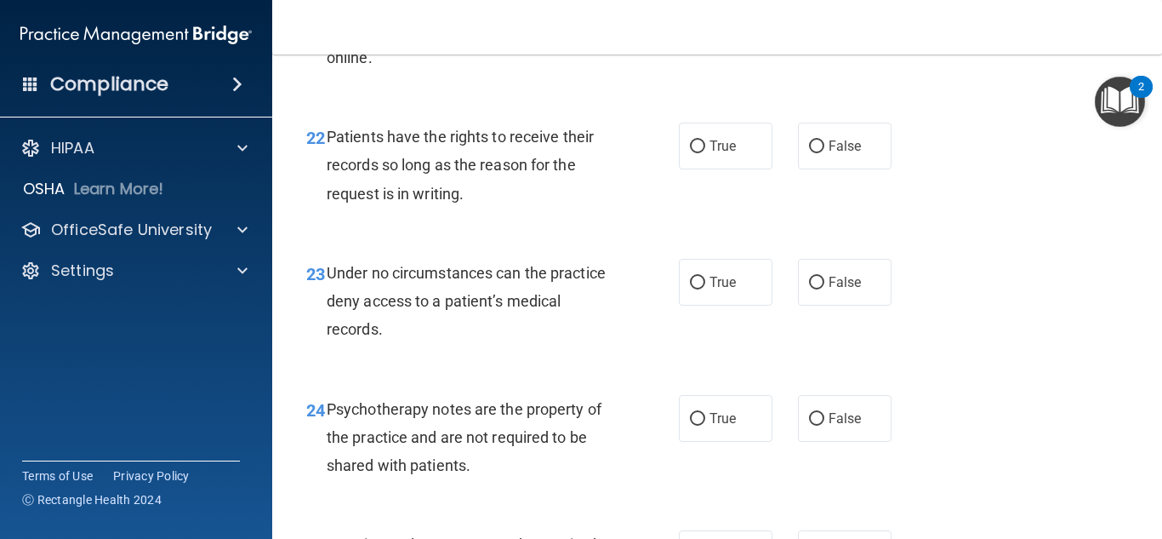
scroll to position [3914, 0]
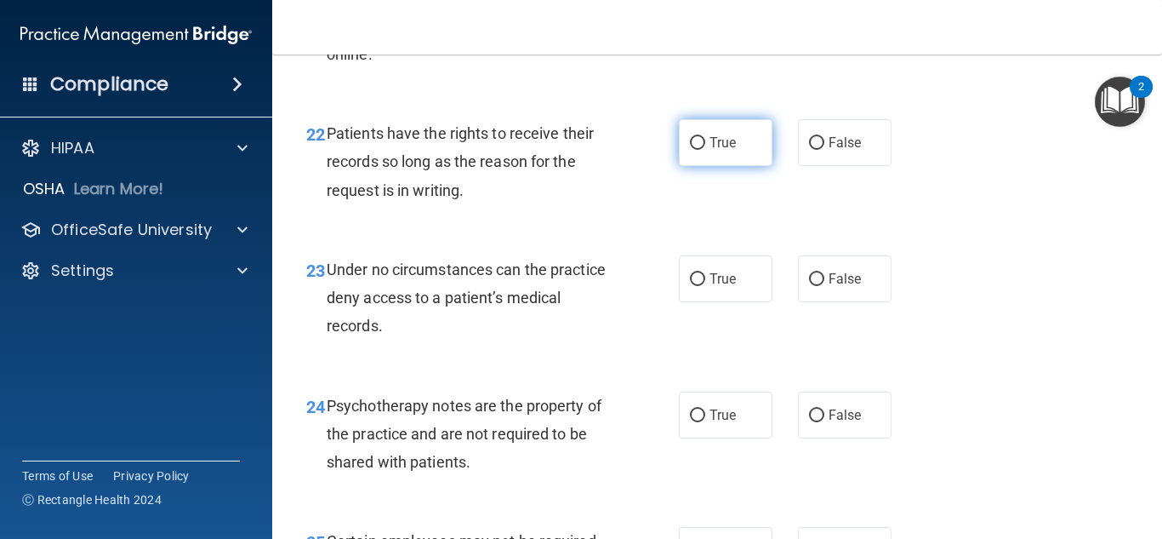
click at [717, 151] on span "True" at bounding box center [723, 142] width 26 height 16
click at [705, 150] on input "True" at bounding box center [697, 143] width 15 height 13
radio input "true"
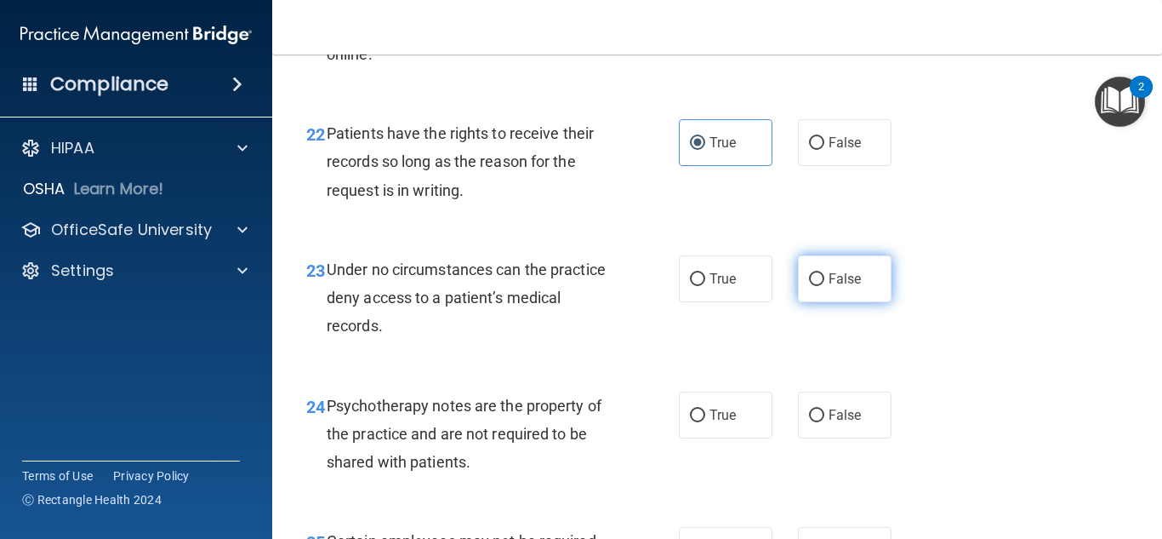
click at [849, 292] on label "False" at bounding box center [845, 278] width 94 height 47
click at [825, 286] on input "False" at bounding box center [816, 279] width 15 height 13
radio input "true"
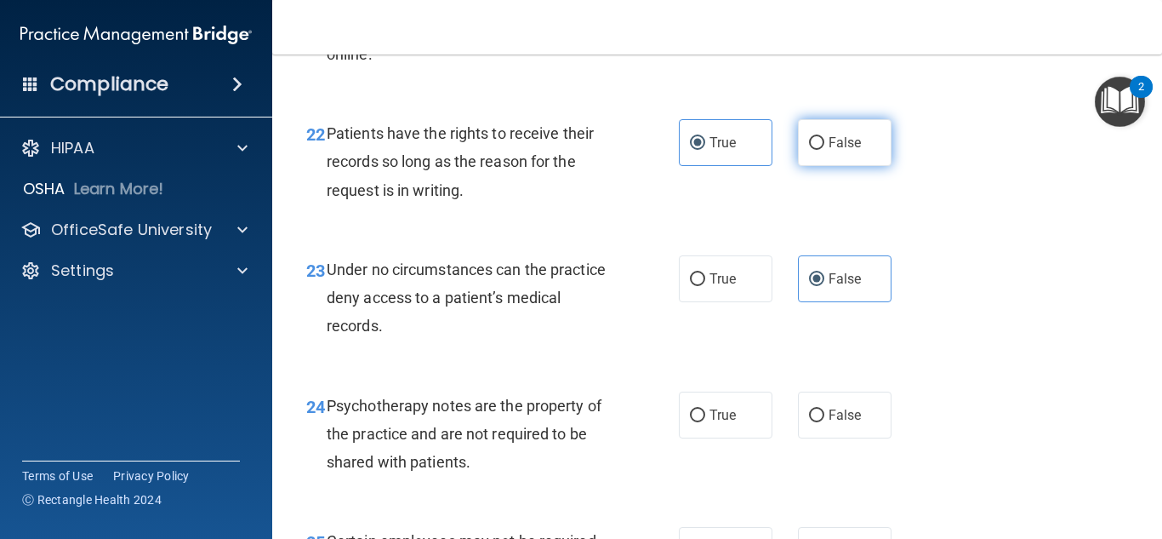
click at [819, 166] on label "False" at bounding box center [845, 142] width 94 height 47
click at [819, 150] on input "False" at bounding box center [816, 143] width 15 height 13
radio input "true"
radio input "false"
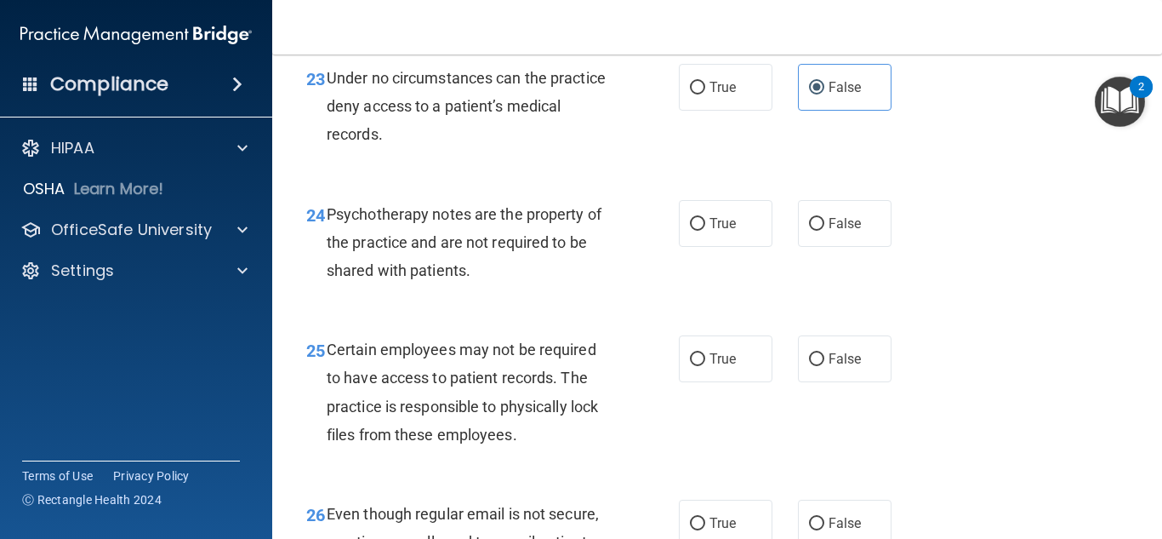
scroll to position [4170, 0]
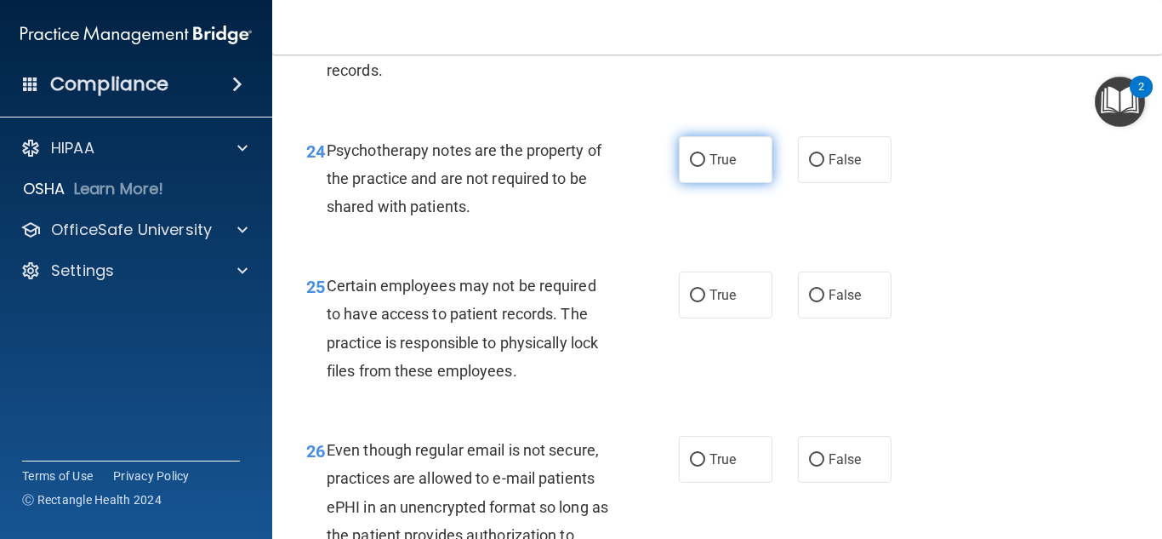
click at [702, 183] on label "True" at bounding box center [726, 159] width 94 height 47
click at [702, 167] on input "True" at bounding box center [697, 160] width 15 height 13
radio input "true"
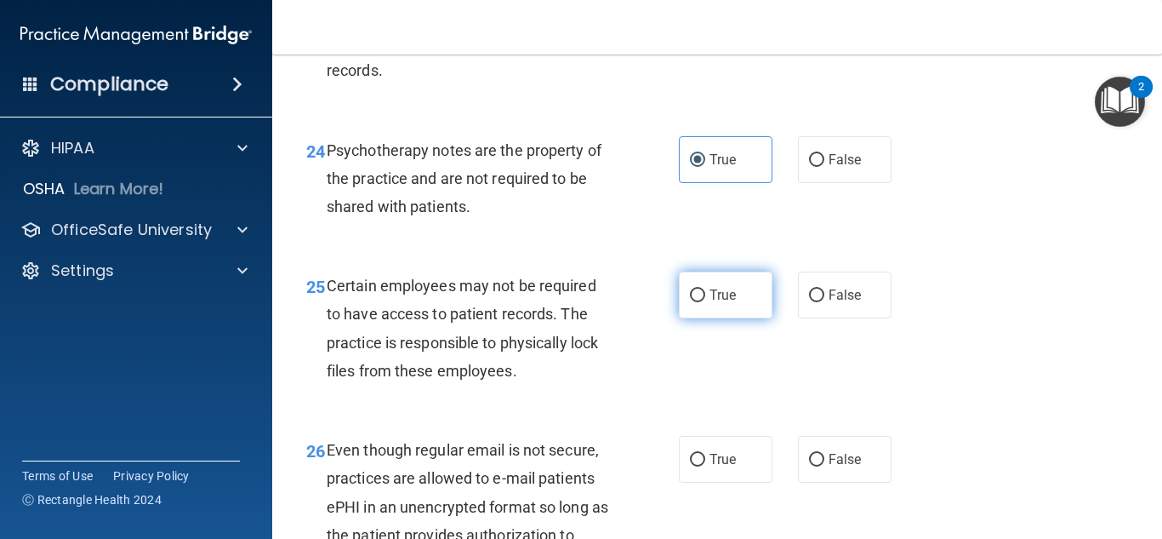
click at [702, 318] on label "True" at bounding box center [726, 294] width 94 height 47
click at [702, 302] on input "True" at bounding box center [697, 295] width 15 height 13
radio input "true"
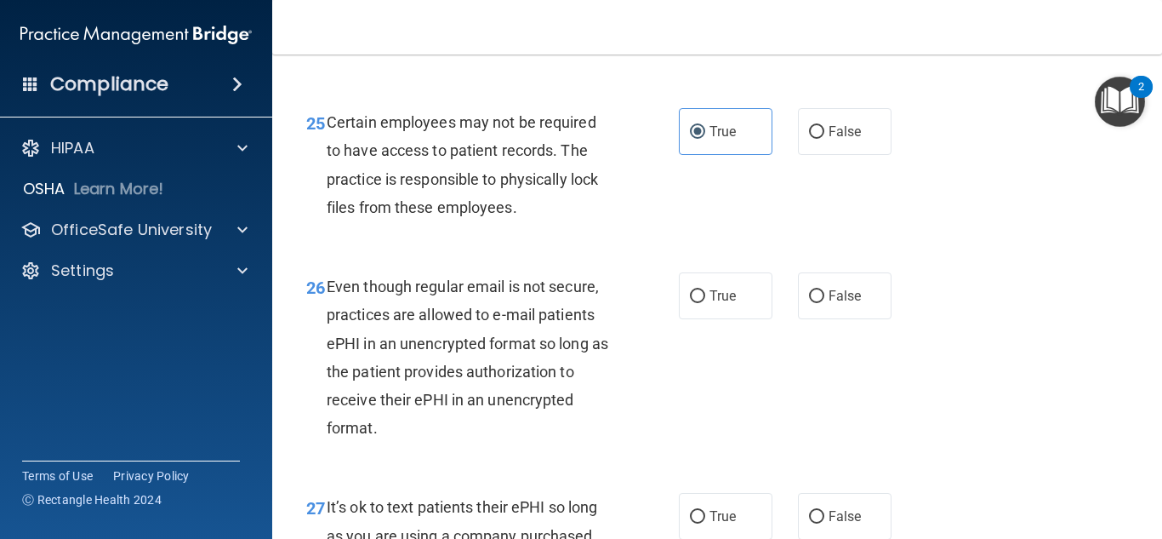
scroll to position [4340, 0]
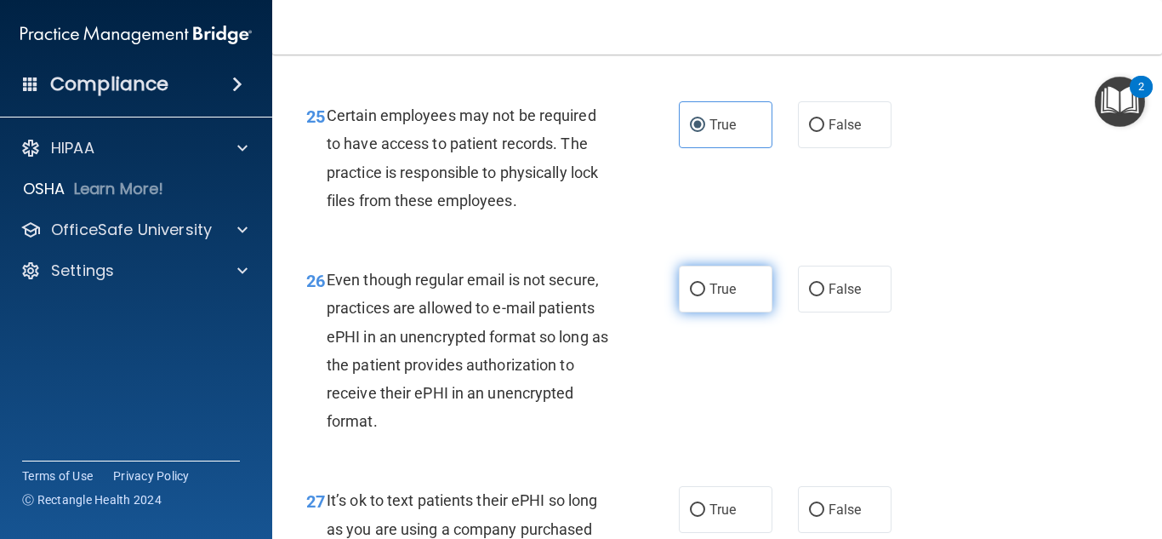
click at [724, 297] on span "True" at bounding box center [723, 289] width 26 height 16
click at [705, 296] on input "True" at bounding box center [697, 289] width 15 height 13
radio input "true"
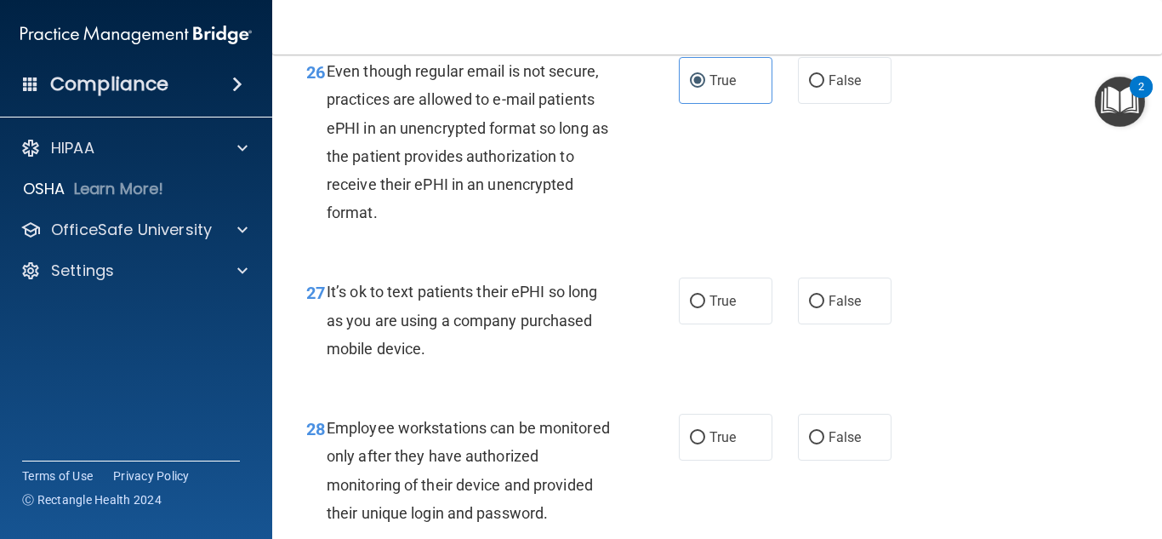
scroll to position [4595, 0]
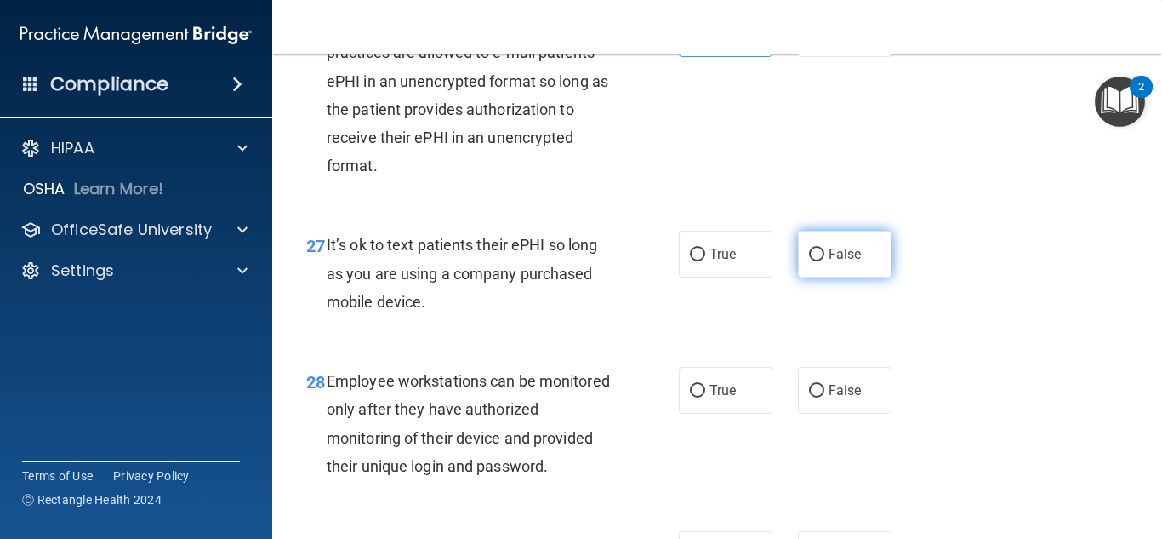
click at [817, 277] on label "False" at bounding box center [845, 254] width 94 height 47
click at [817, 261] on input "False" at bounding box center [816, 254] width 15 height 13
radio input "true"
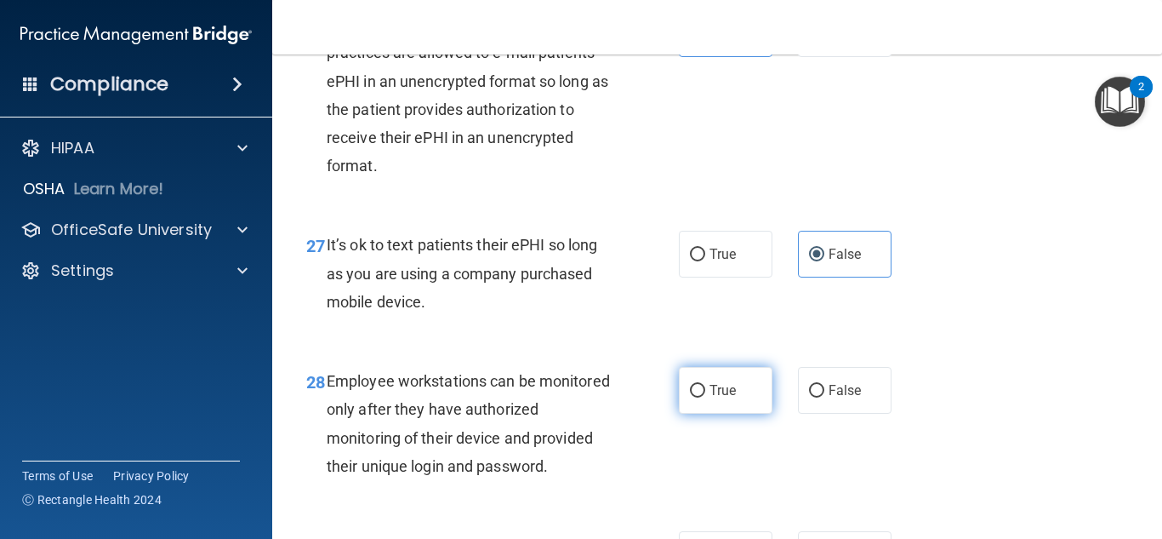
click at [694, 397] on input "True" at bounding box center [697, 391] width 15 height 13
radio input "true"
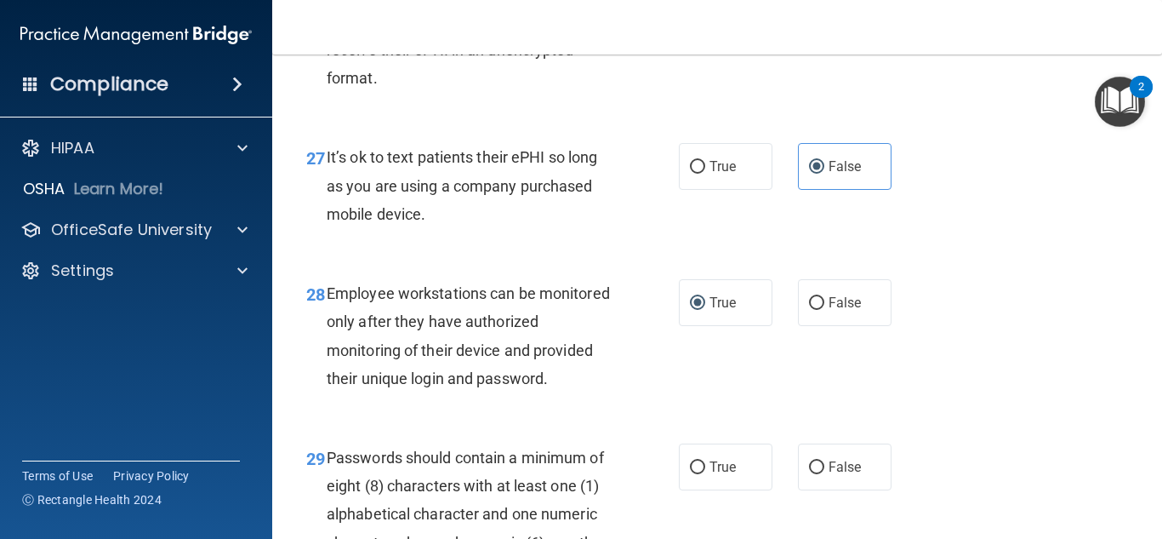
scroll to position [4850, 0]
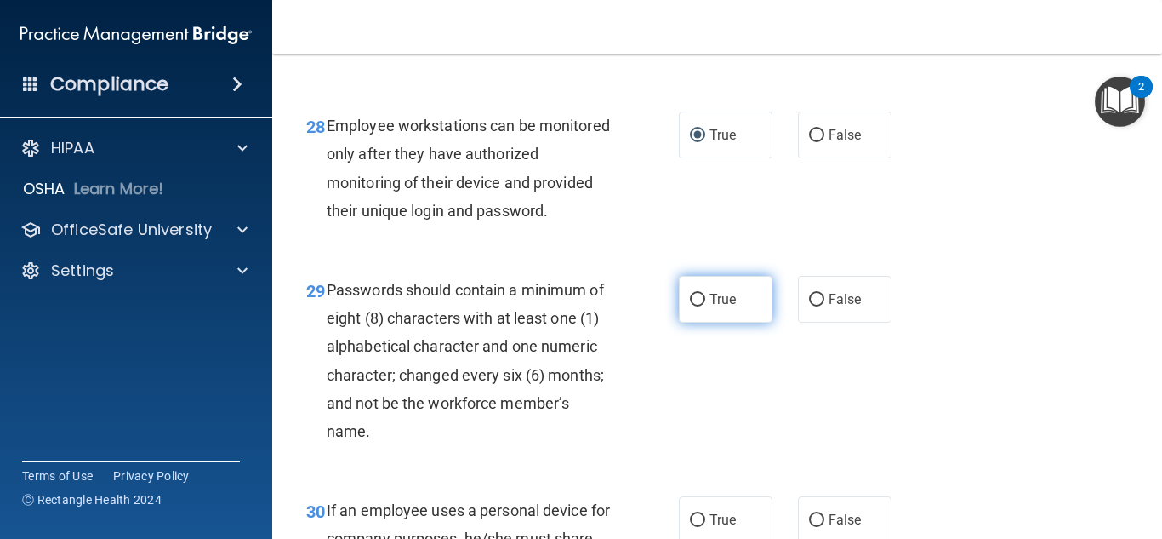
click at [681, 323] on label "True" at bounding box center [726, 299] width 94 height 47
click at [690, 306] on input "True" at bounding box center [697, 300] width 15 height 13
radio input "true"
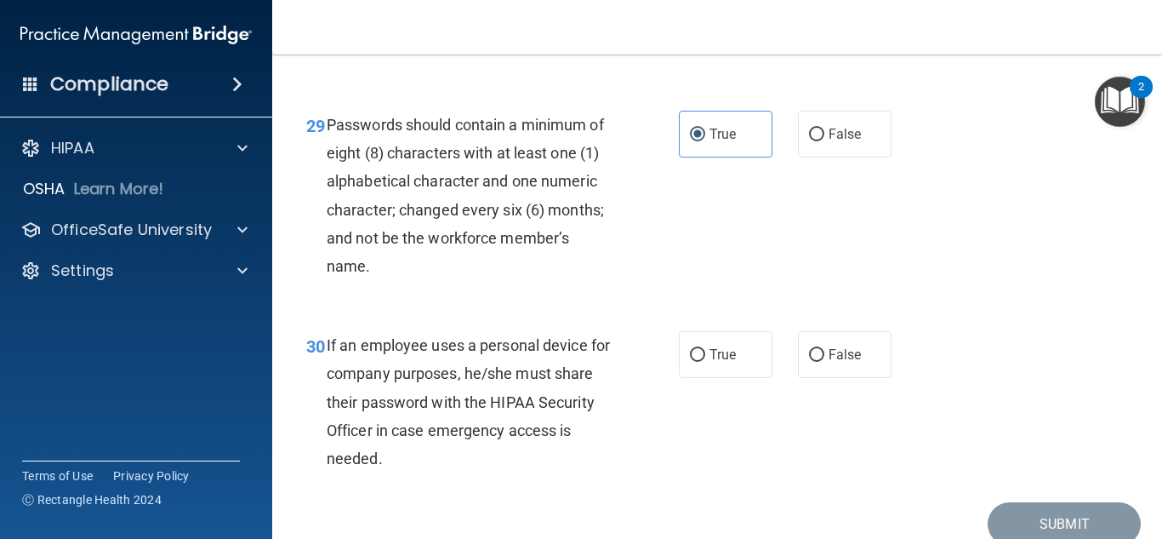
scroll to position [5106, 0]
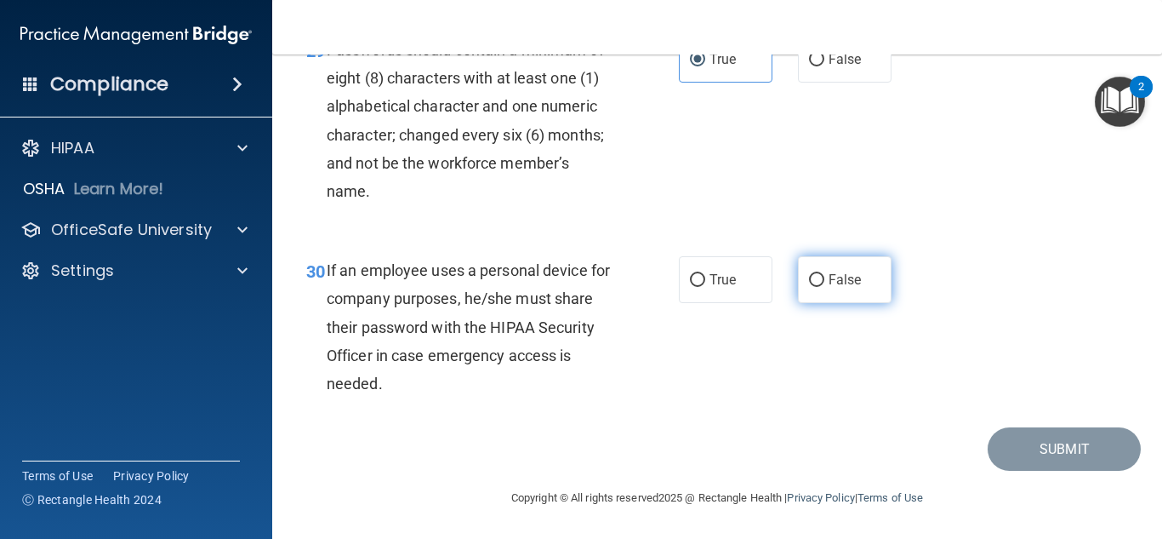
click at [831, 288] on span "False" at bounding box center [845, 279] width 33 height 16
click at [825, 287] on input "False" at bounding box center [816, 280] width 15 height 13
radio input "true"
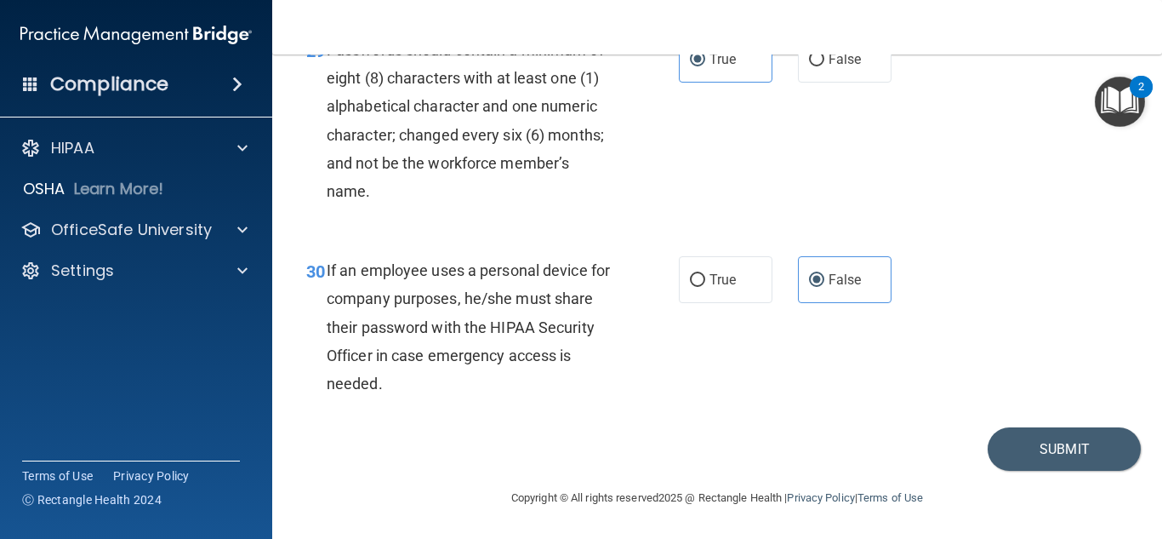
scroll to position [5147, 0]
click at [1093, 457] on button "Submit" at bounding box center [1064, 448] width 153 height 43
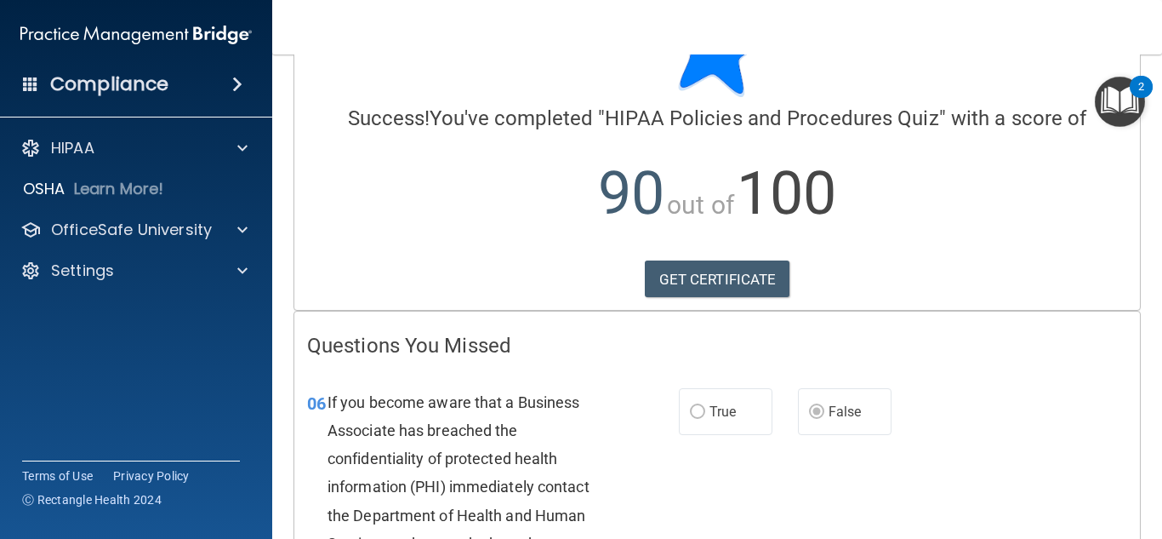
scroll to position [77, 0]
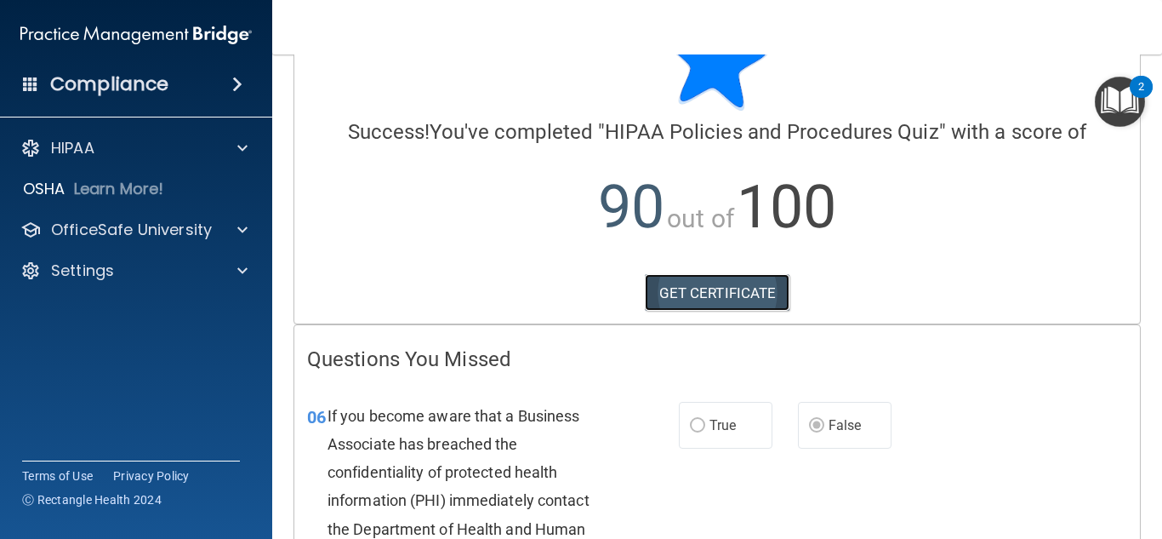
click at [657, 293] on link "GET CERTIFICATE" at bounding box center [718, 292] width 146 height 37
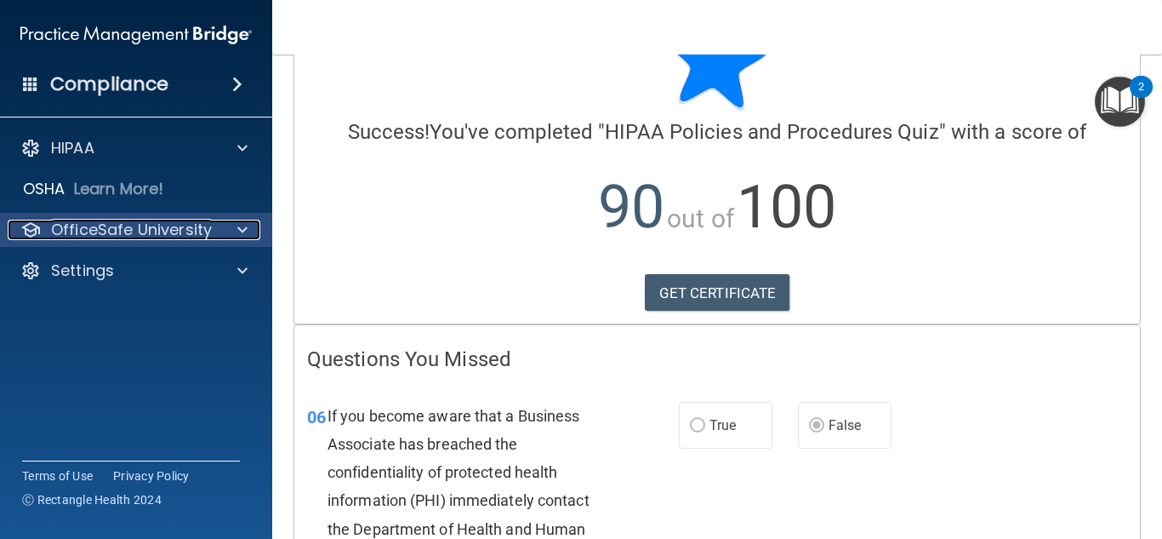
click at [138, 223] on p "OfficeSafe University" at bounding box center [131, 230] width 161 height 20
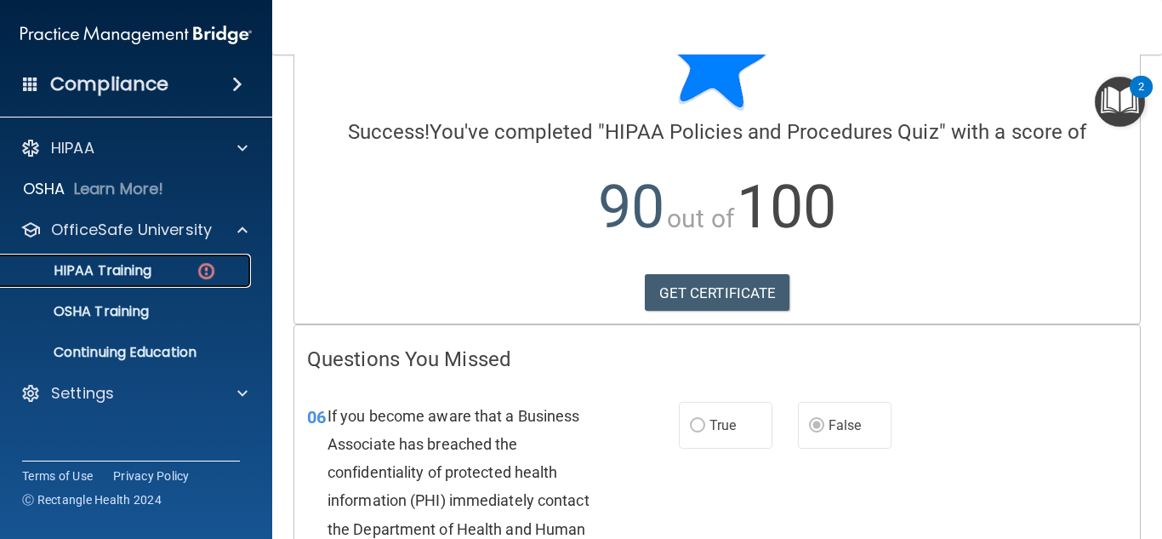
click at [169, 271] on div "HIPAA Training" at bounding box center [127, 270] width 232 height 17
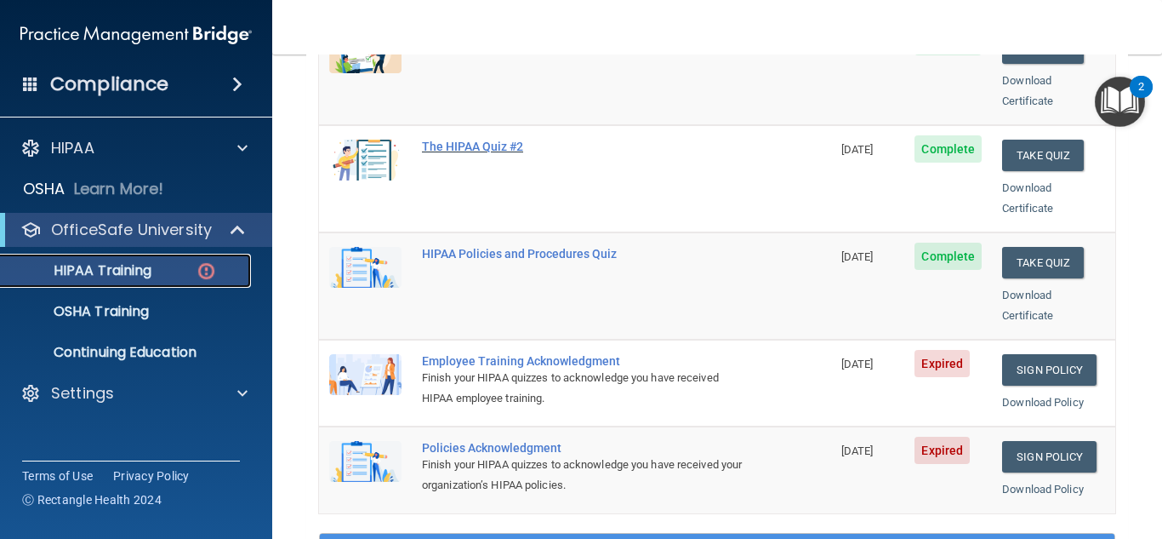
scroll to position [332, 0]
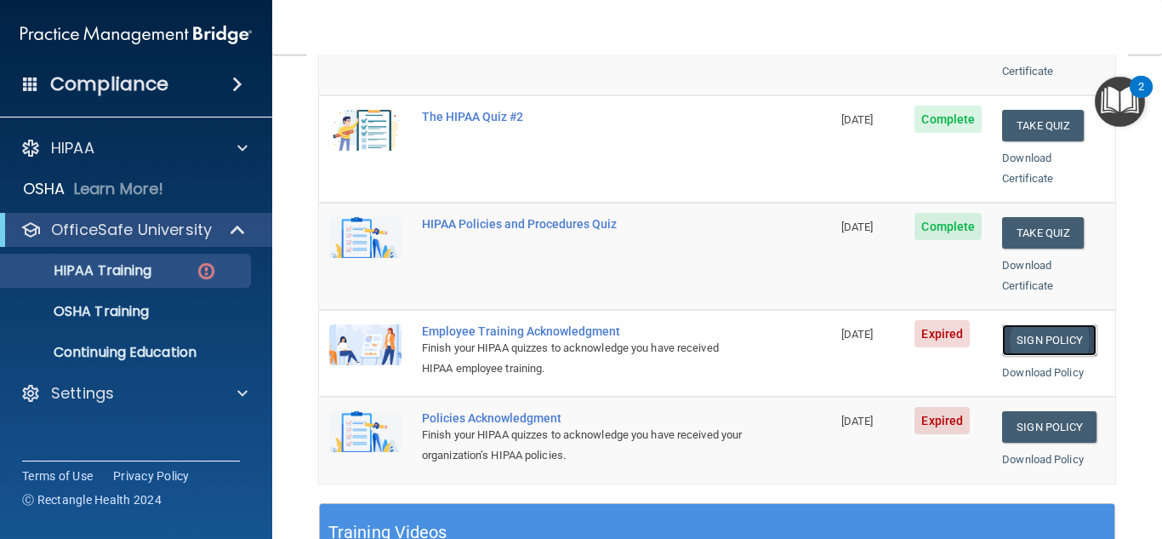
click at [1055, 324] on link "Sign Policy" at bounding box center [1049, 339] width 94 height 31
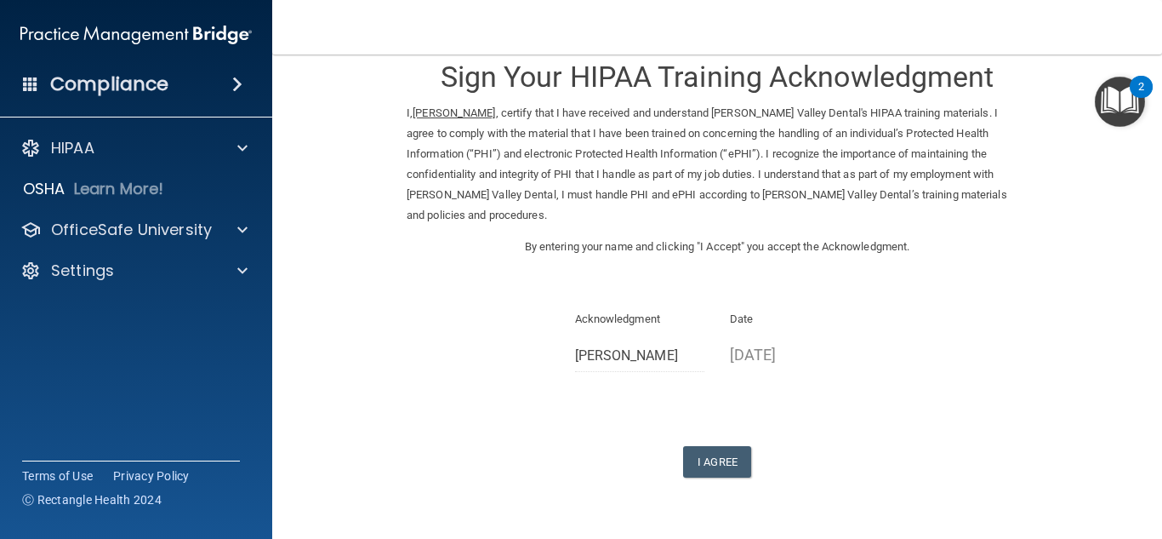
scroll to position [57, 0]
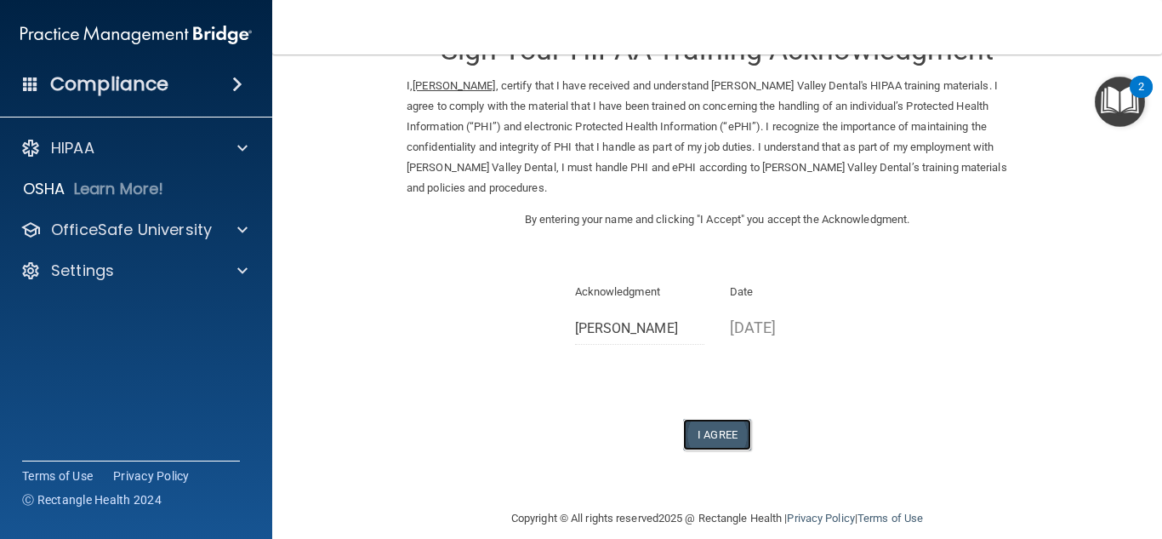
click at [711, 425] on button "I Agree" at bounding box center [717, 434] width 68 height 31
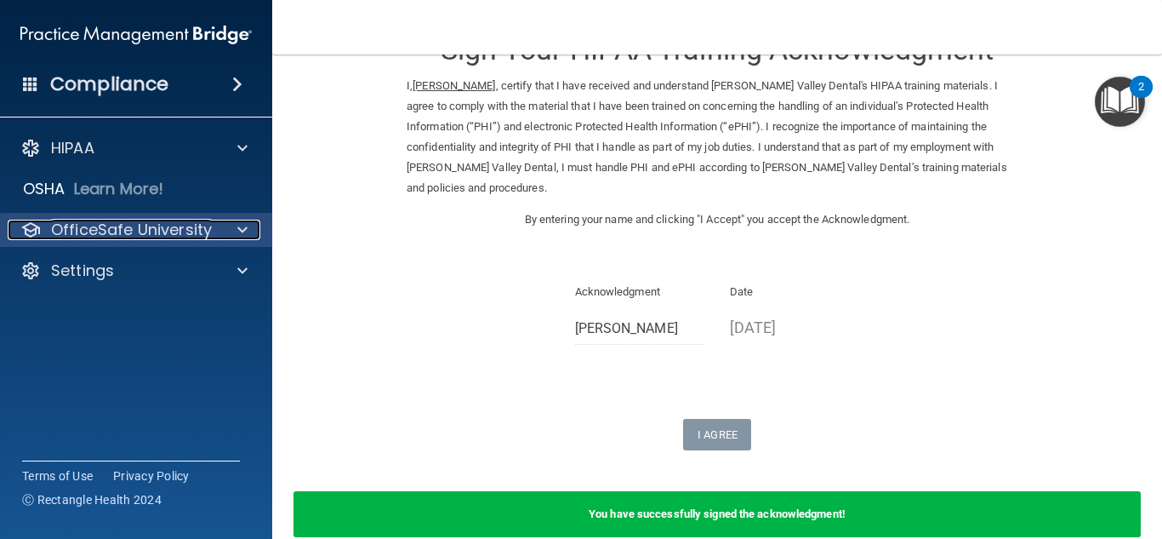
click at [136, 230] on p "OfficeSafe University" at bounding box center [131, 230] width 161 height 20
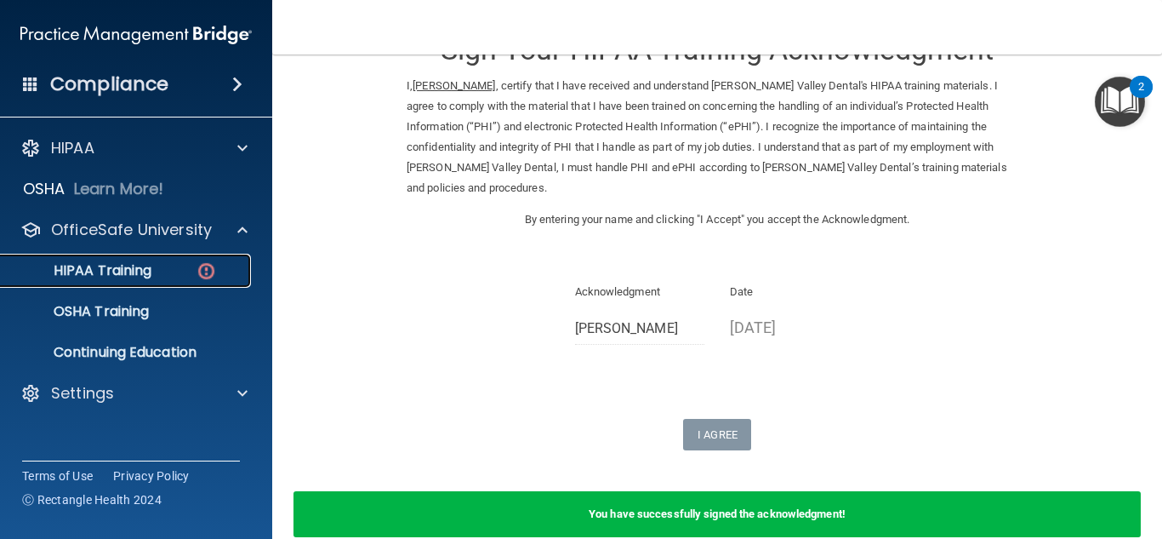
click at [117, 273] on p "HIPAA Training" at bounding box center [81, 270] width 140 height 17
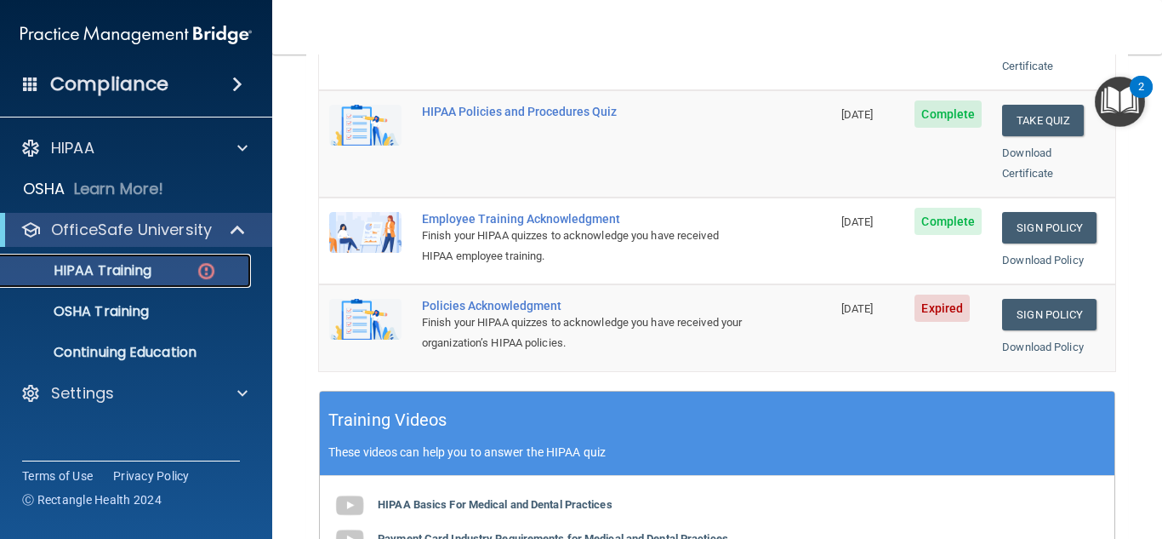
scroll to position [464, 0]
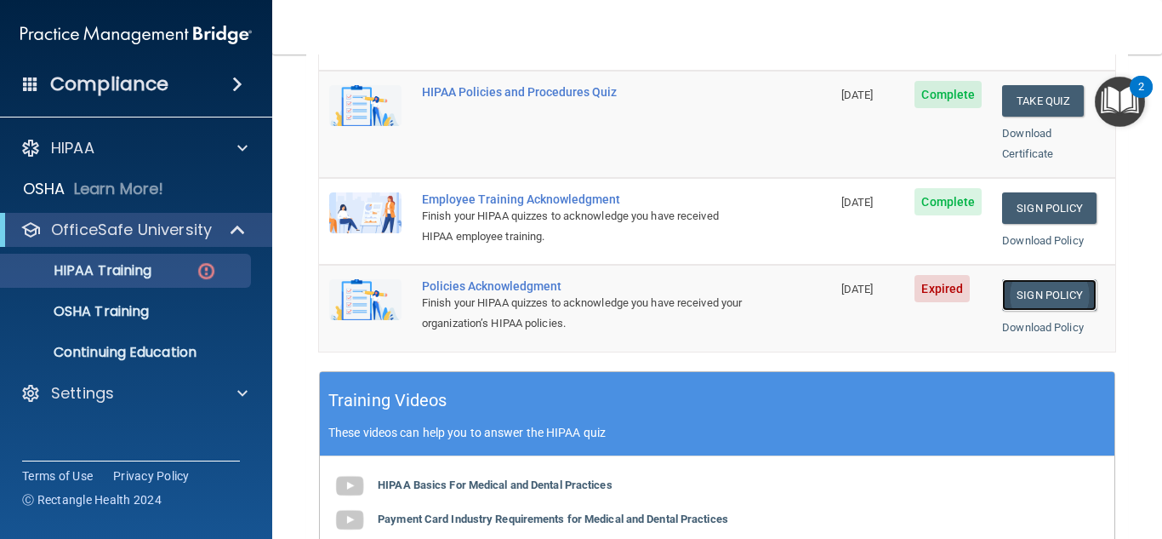
click at [1031, 279] on link "Sign Policy" at bounding box center [1049, 294] width 94 height 31
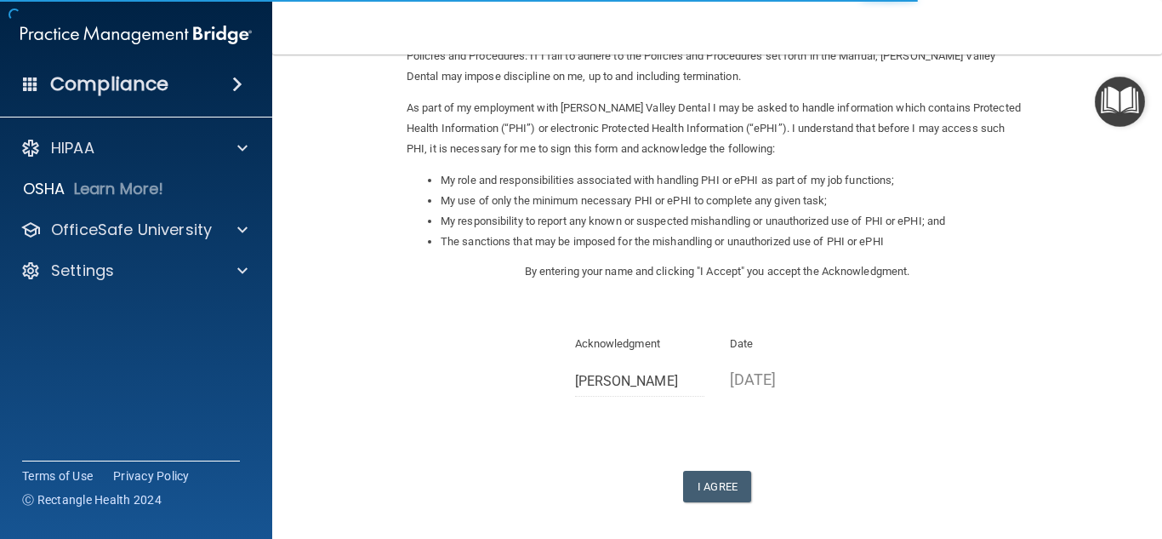
scroll to position [170, 0]
click at [703, 488] on button "I Agree" at bounding box center [717, 484] width 68 height 31
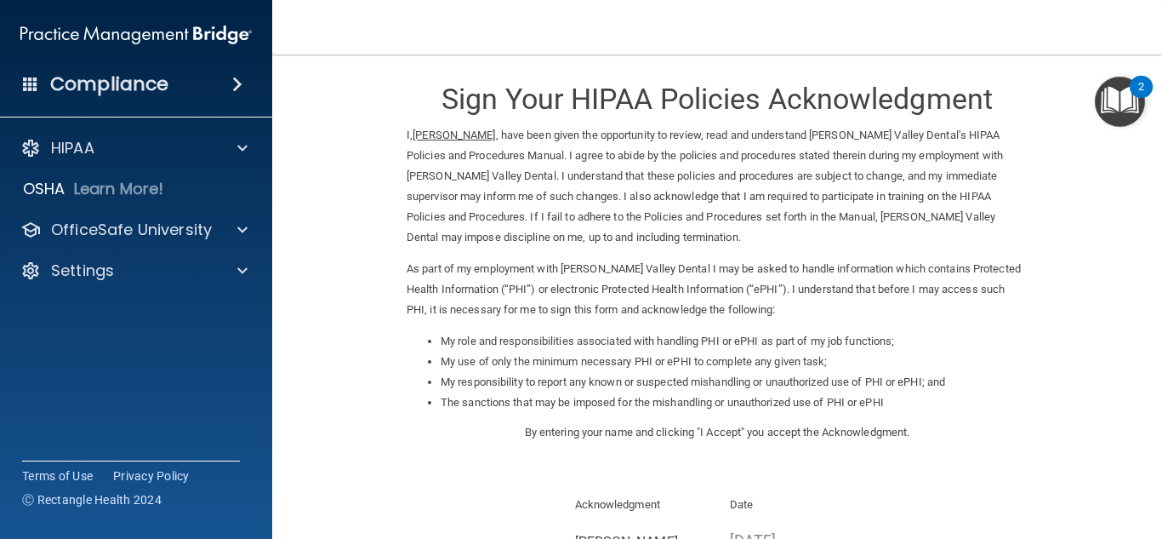
scroll to position [0, 0]
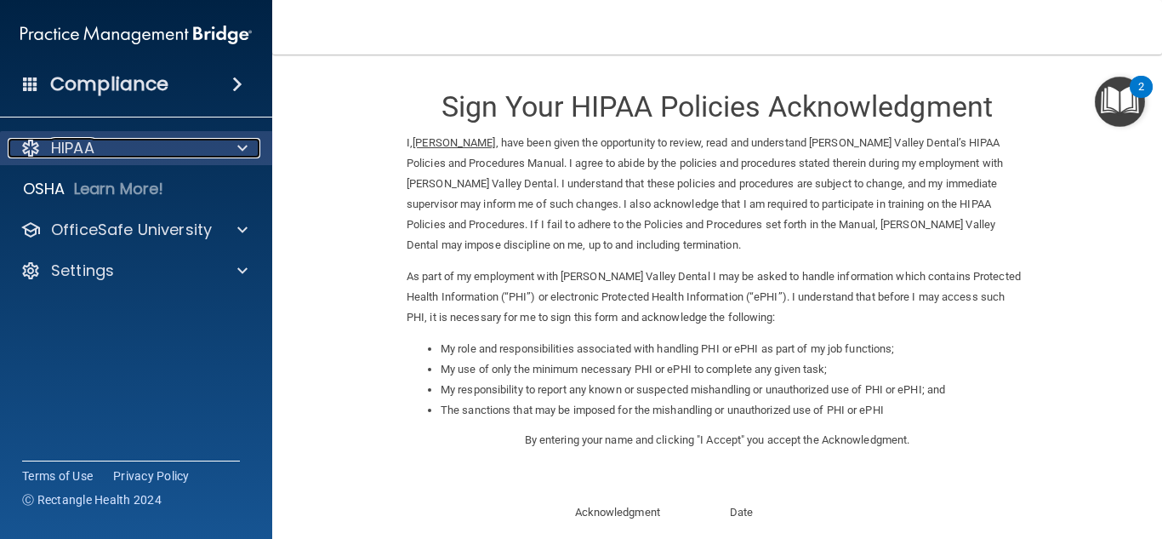
click at [83, 151] on p "HIPAA" at bounding box center [72, 148] width 43 height 20
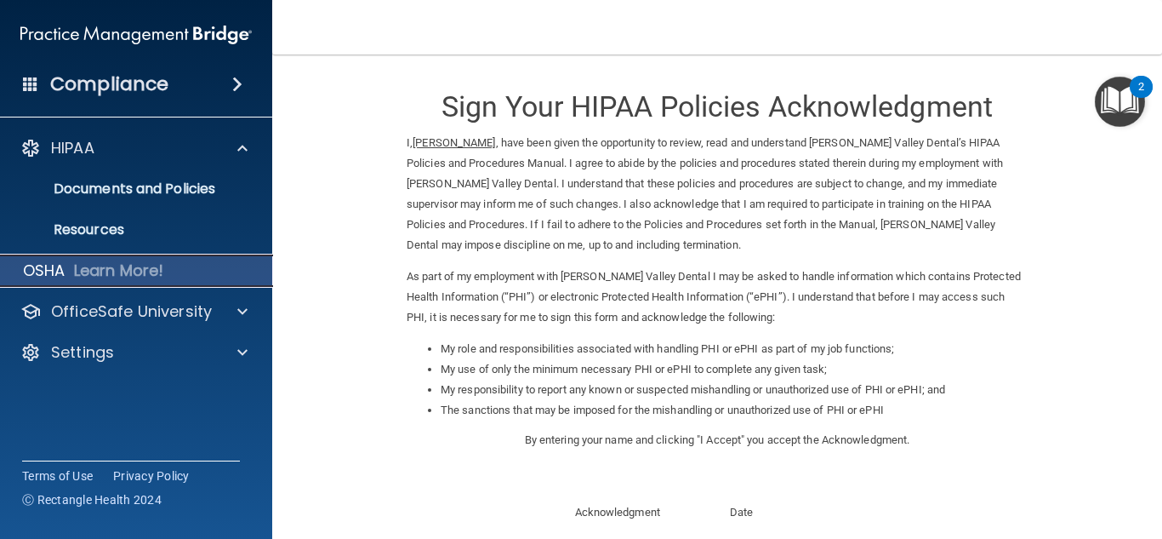
click at [74, 271] on p "Learn More!" at bounding box center [119, 270] width 90 height 20
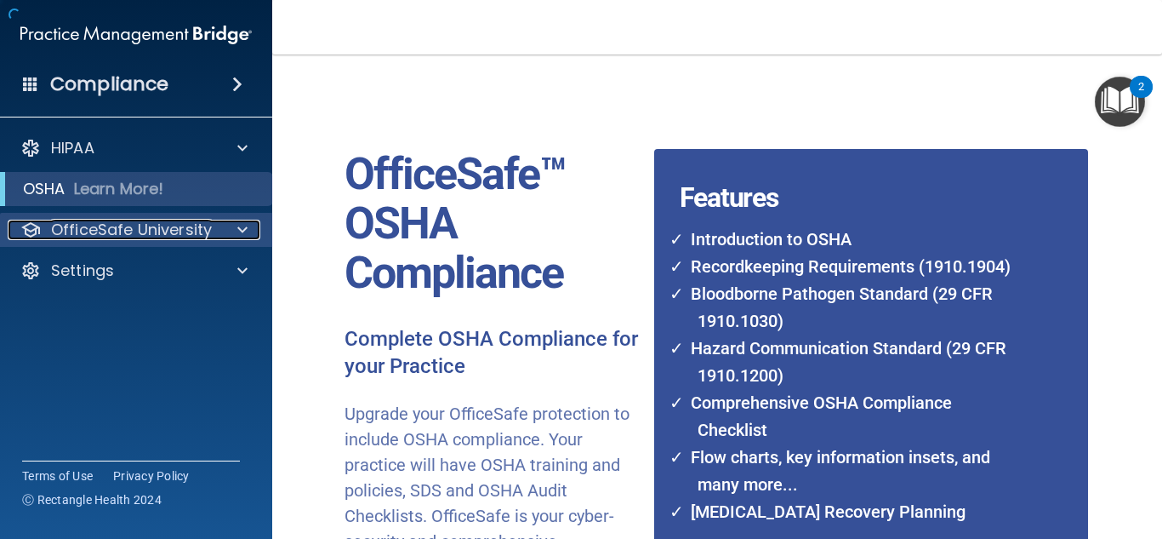
click at [223, 229] on div at bounding box center [240, 230] width 43 height 20
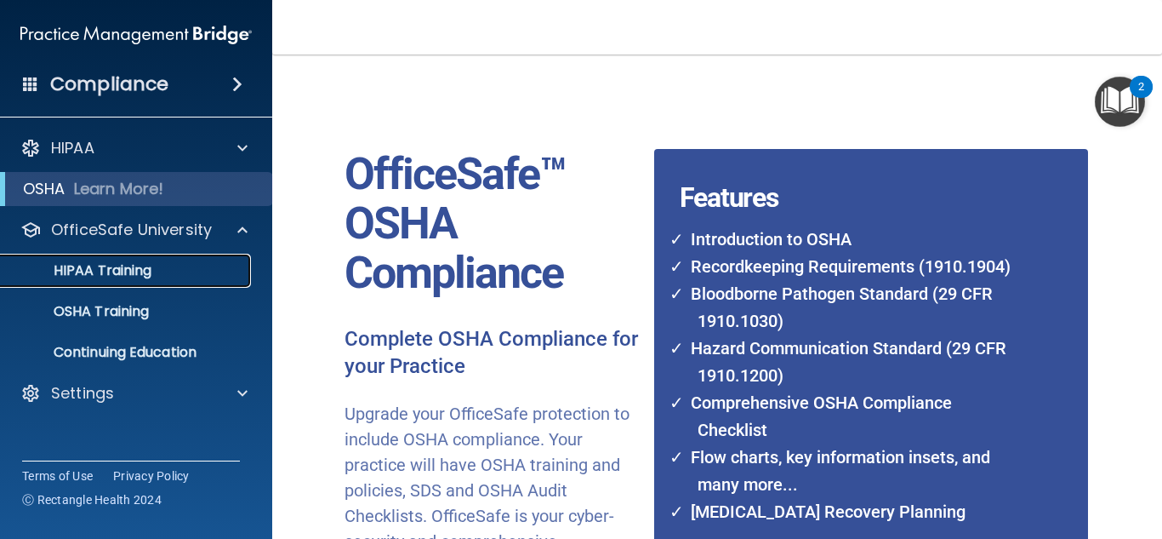
click at [94, 272] on p "HIPAA Training" at bounding box center [81, 270] width 140 height 17
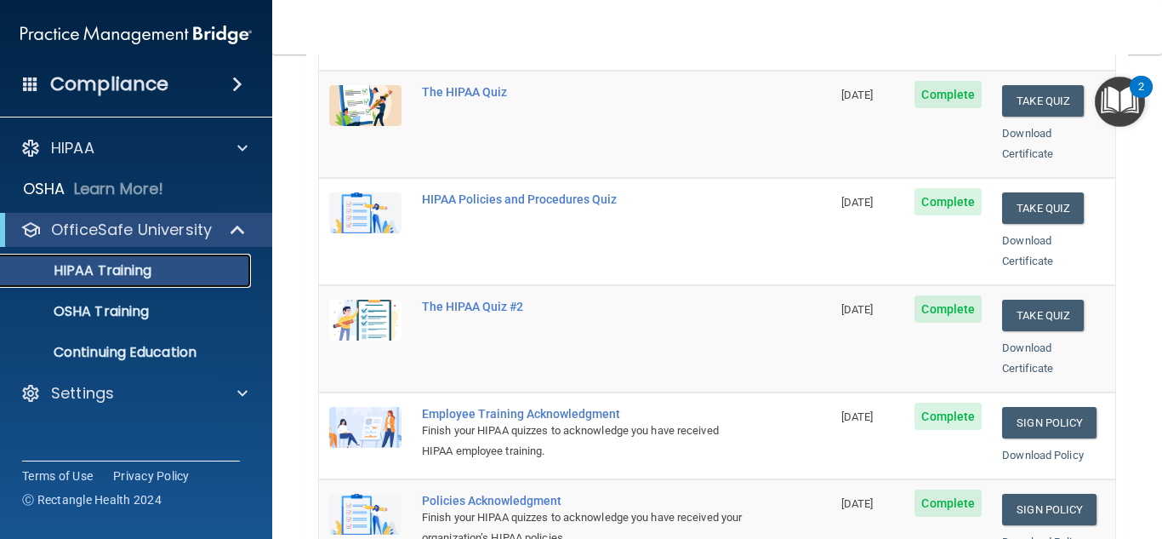
scroll to position [425, 0]
